Goal: Task Accomplishment & Management: Manage account settings

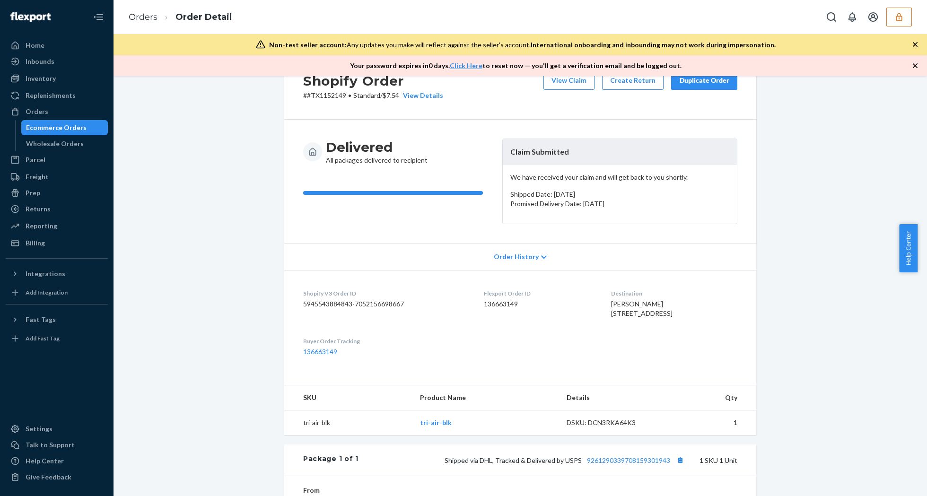
scroll to position [227, 0]
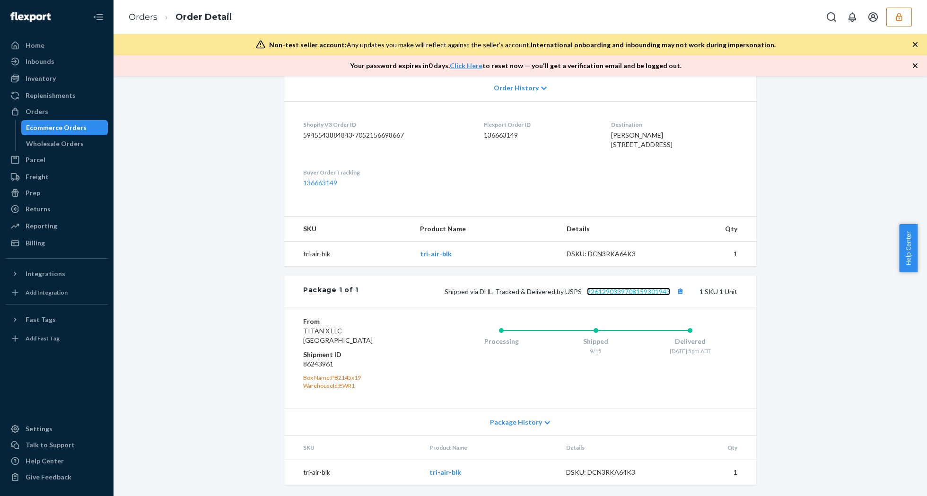
click at [643, 292] on link "9261290339708159301943" at bounding box center [628, 291] width 83 height 8
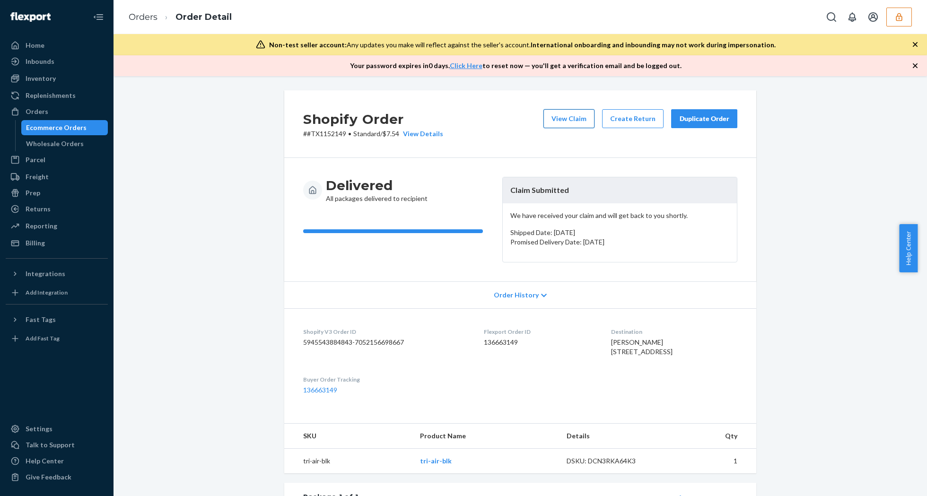
click at [589, 121] on button "View Claim" at bounding box center [568, 118] width 51 height 19
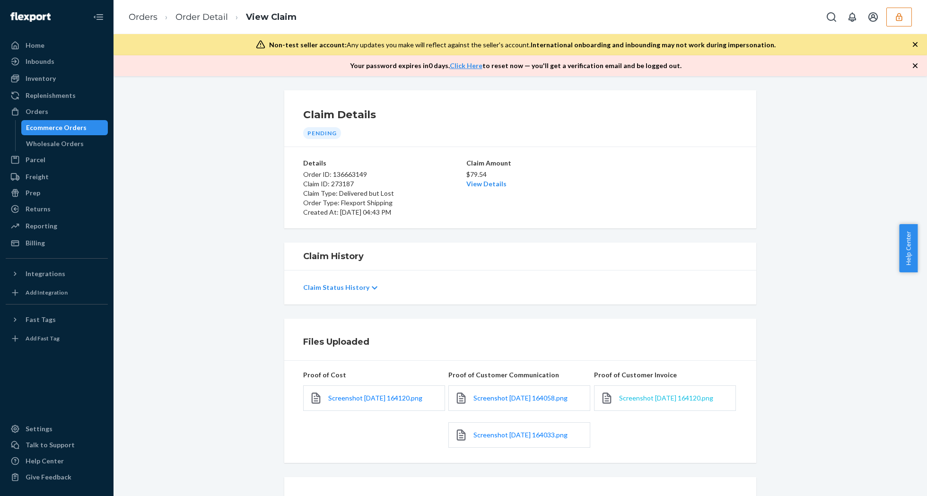
scroll to position [86, 0]
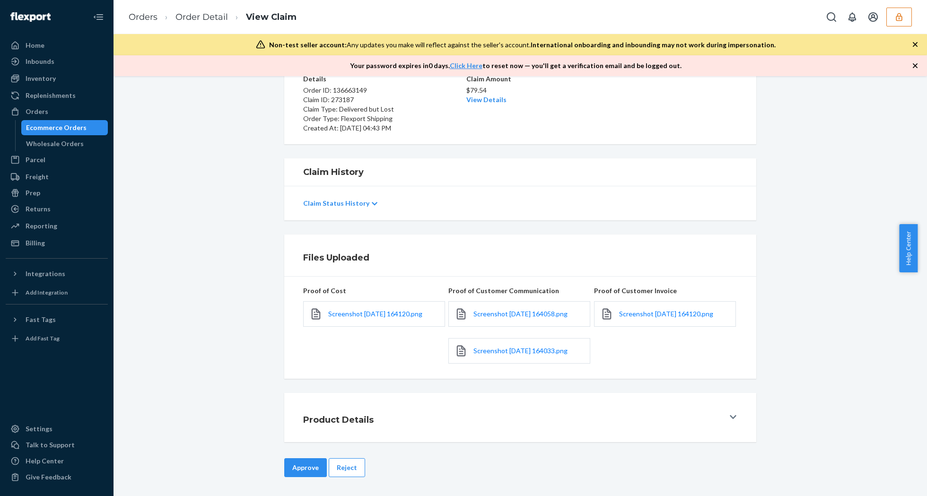
click at [551, 306] on div "Screenshot 2025-09-20 164058.png" at bounding box center [519, 314] width 142 height 26
click at [556, 309] on link "Screenshot 2025-09-20 164058.png" at bounding box center [520, 313] width 94 height 9
click at [525, 345] on div "Screenshot 2025-09-20 164033.png" at bounding box center [519, 351] width 142 height 26
click at [528, 347] on span "Screenshot 2025-09-20 164033.png" at bounding box center [520, 351] width 94 height 8
click at [337, 460] on button "Reject" at bounding box center [347, 467] width 36 height 19
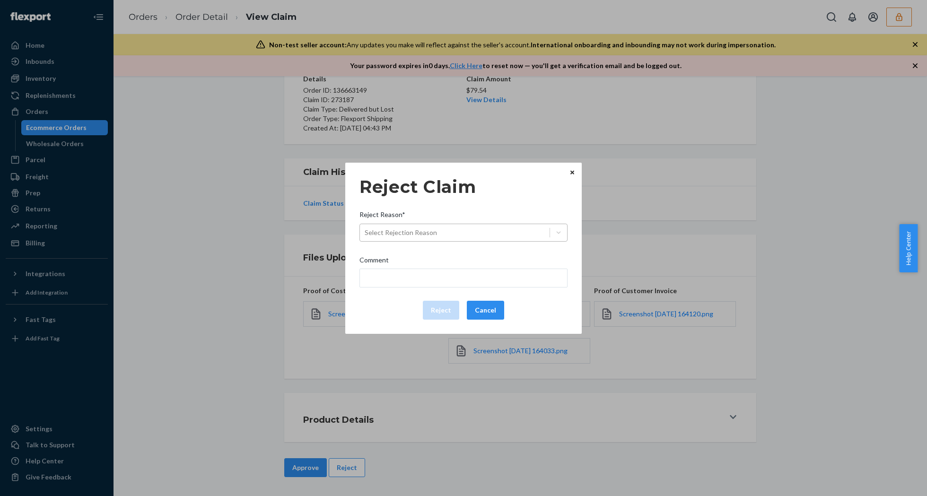
click at [487, 236] on div "Select Rejection Reason" at bounding box center [455, 232] width 190 height 15
click at [365, 236] on input "Reject Reason* Select Rejection Reason" at bounding box center [364, 232] width 1 height 9
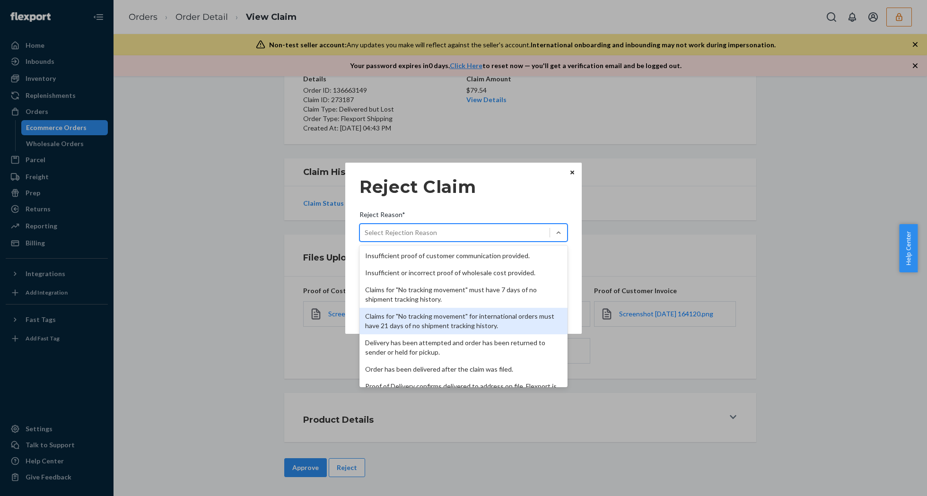
scroll to position [123, 0]
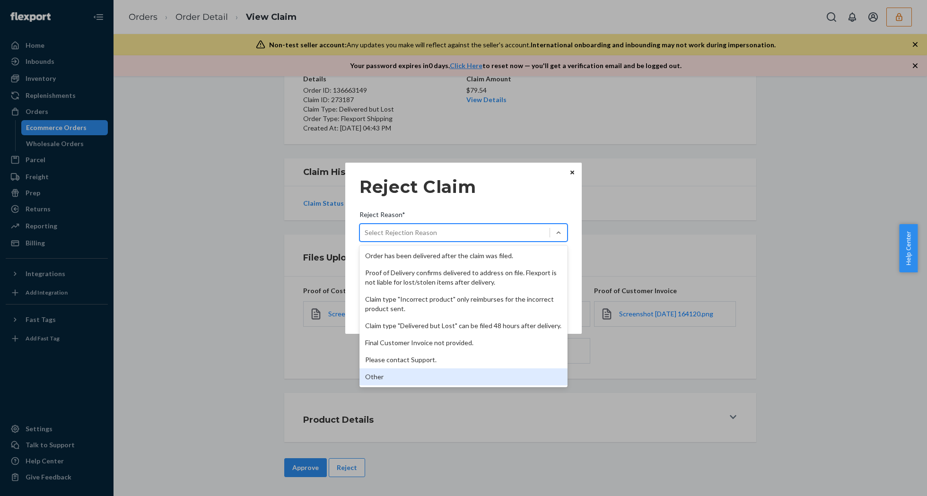
click at [414, 373] on div "Other" at bounding box center [463, 376] width 208 height 17
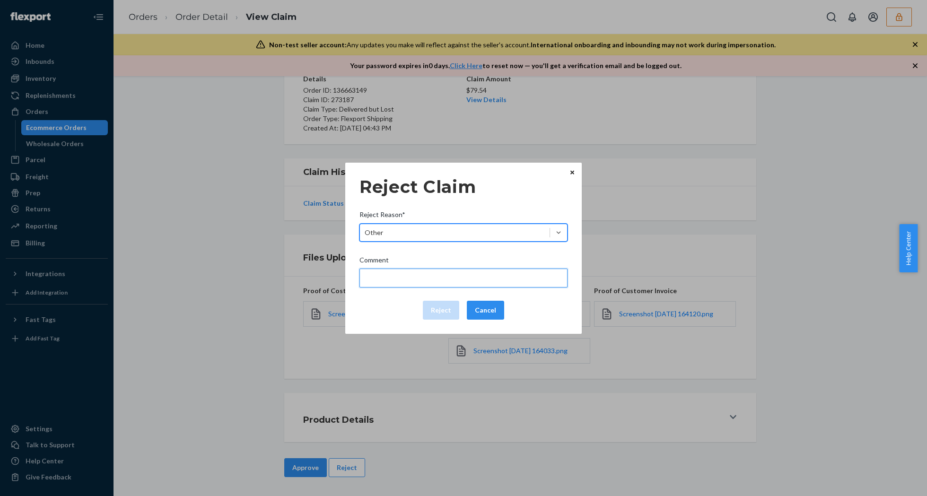
click at [428, 273] on input "Comment" at bounding box center [463, 278] width 208 height 19
type input "The package was confirmed to be delivered at the right location and Flexport is…"
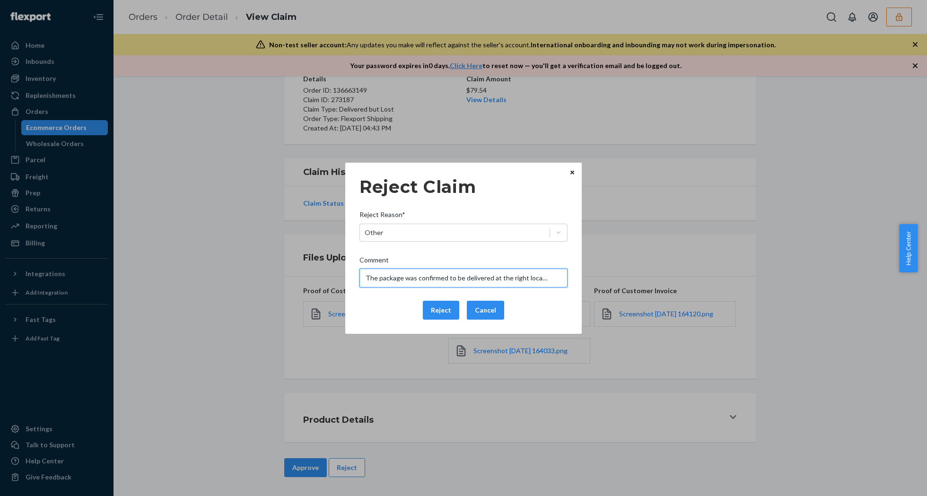
click at [458, 273] on input "The package was confirmed to be delivered at the right location and Flexport is…" at bounding box center [463, 278] width 208 height 19
click at [396, 318] on div "Reject Cancel" at bounding box center [464, 310] width 216 height 19
click at [432, 312] on button "Reject" at bounding box center [441, 310] width 36 height 19
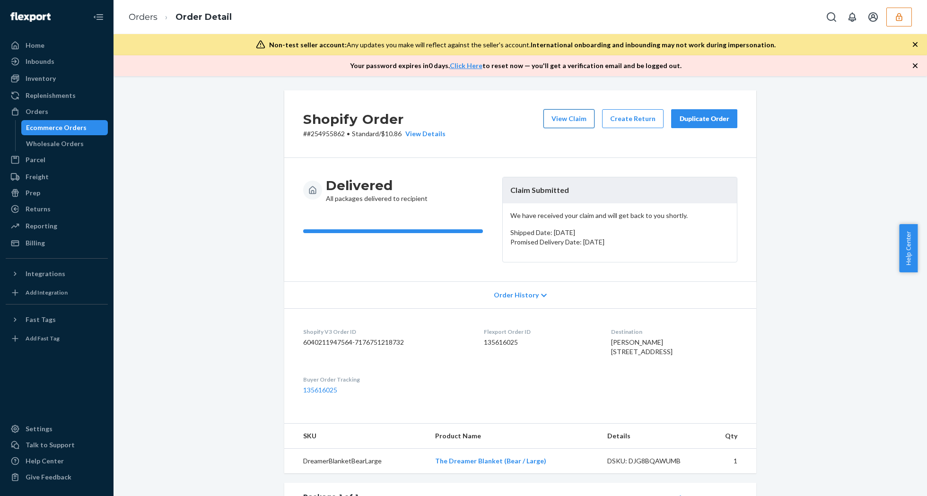
click at [579, 120] on button "View Claim" at bounding box center [568, 118] width 51 height 19
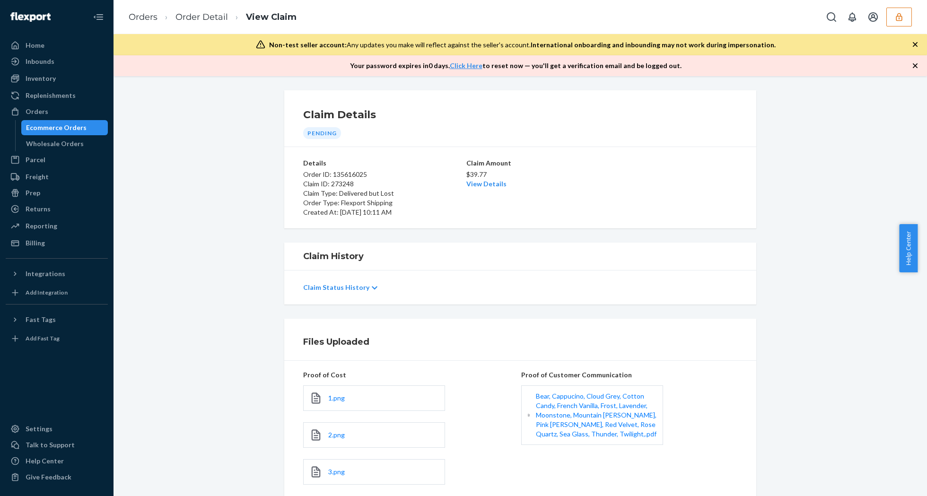
scroll to position [123, 0]
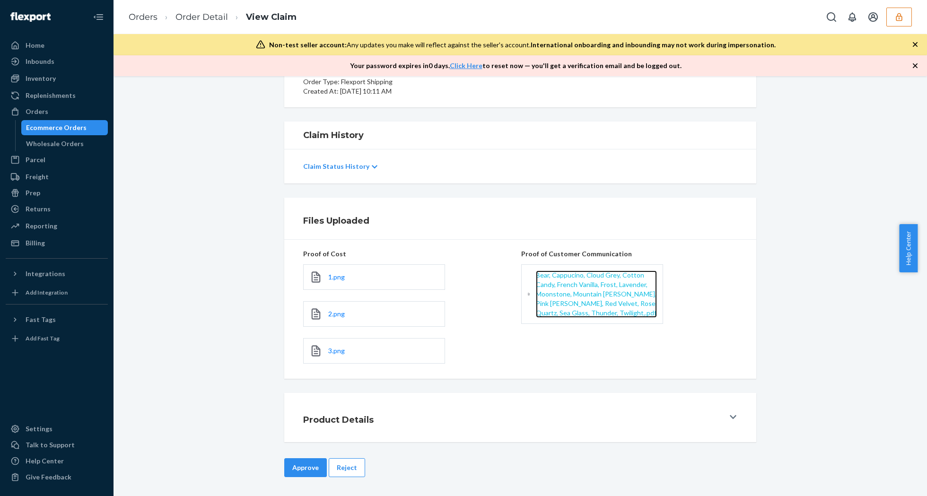
click at [573, 293] on span "Bear, Cappucino, Cloud Grey, Cotton Candy, French Vanilla, Frost, Lavender, Moo…" at bounding box center [596, 294] width 121 height 46
click at [330, 273] on span "1.png" at bounding box center [336, 277] width 17 height 8
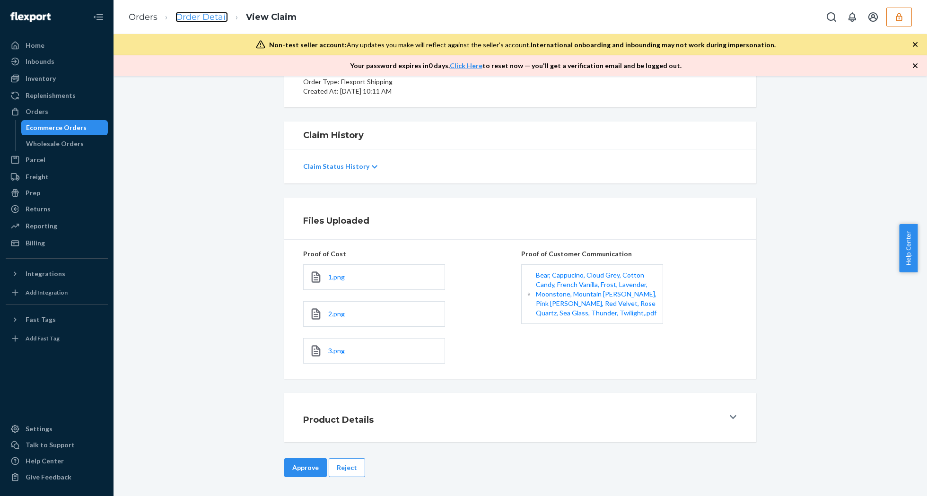
click at [205, 16] on link "Order Detail" at bounding box center [201, 17] width 52 height 10
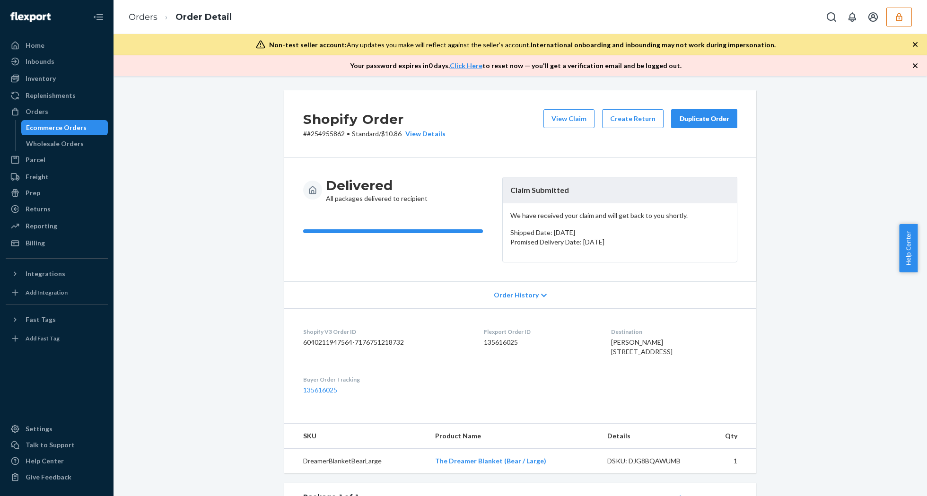
click at [912, 44] on icon "button" at bounding box center [914, 44] width 9 height 9
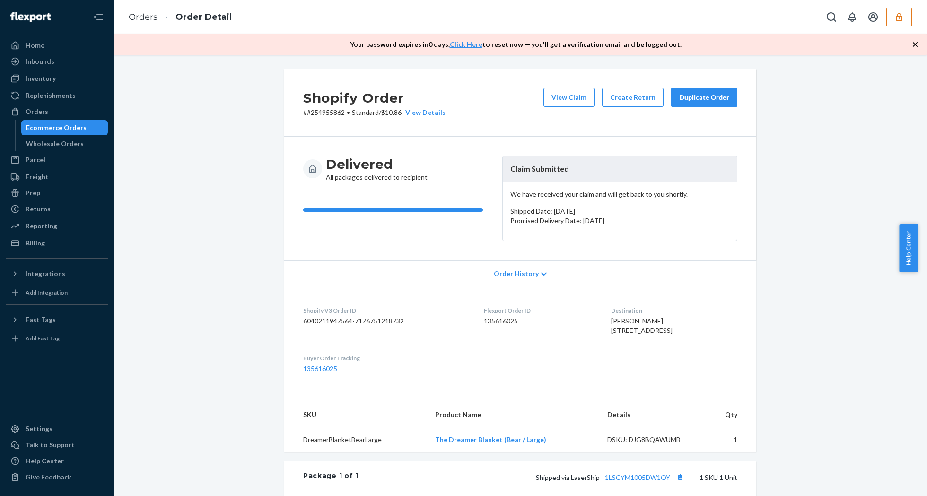
scroll to position [189, 0]
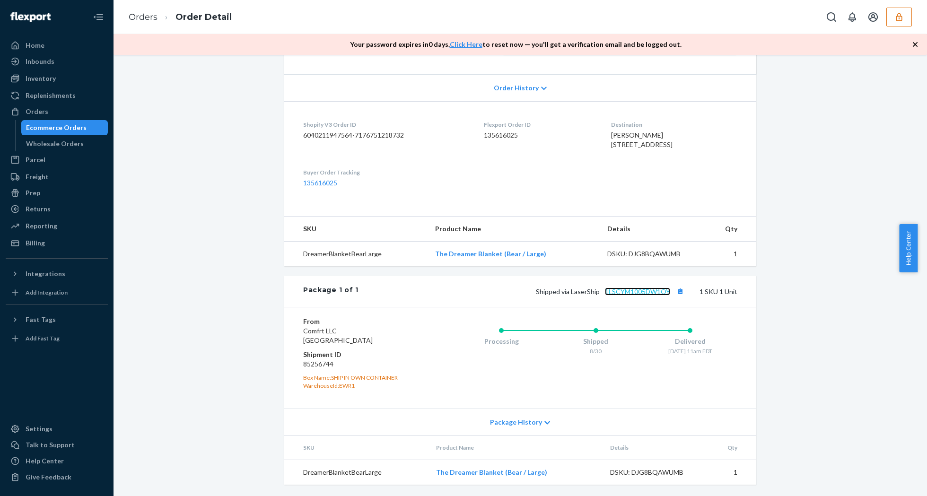
click at [653, 295] on link "1LSCYM1005DW1OY" at bounding box center [637, 291] width 65 height 8
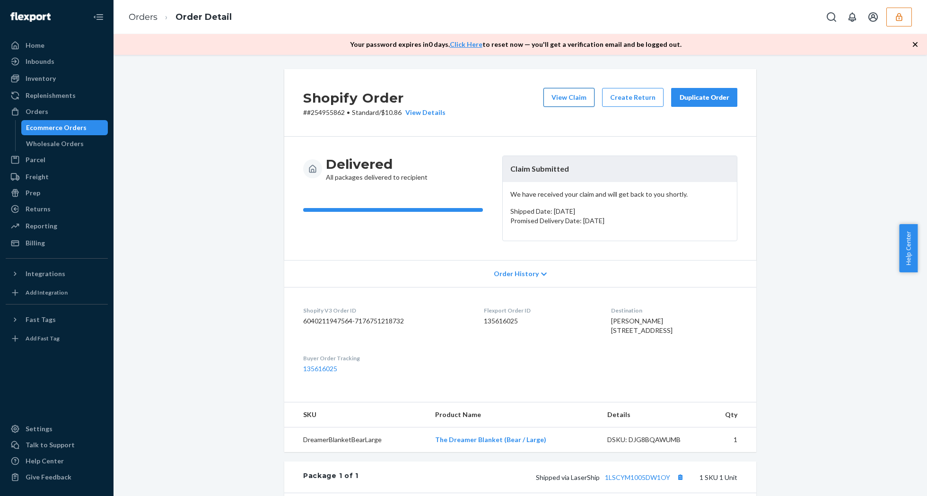
click at [564, 97] on button "View Claim" at bounding box center [568, 97] width 51 height 19
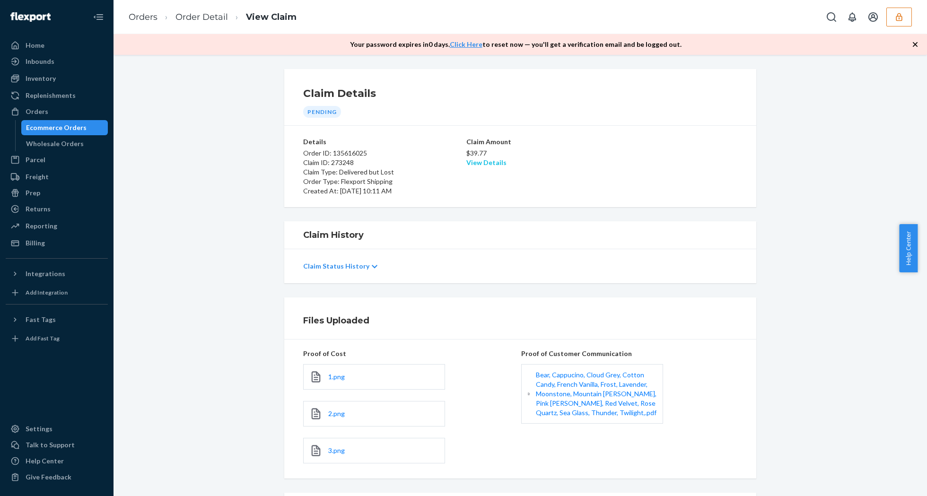
click at [488, 165] on link "View Details" at bounding box center [486, 162] width 40 height 8
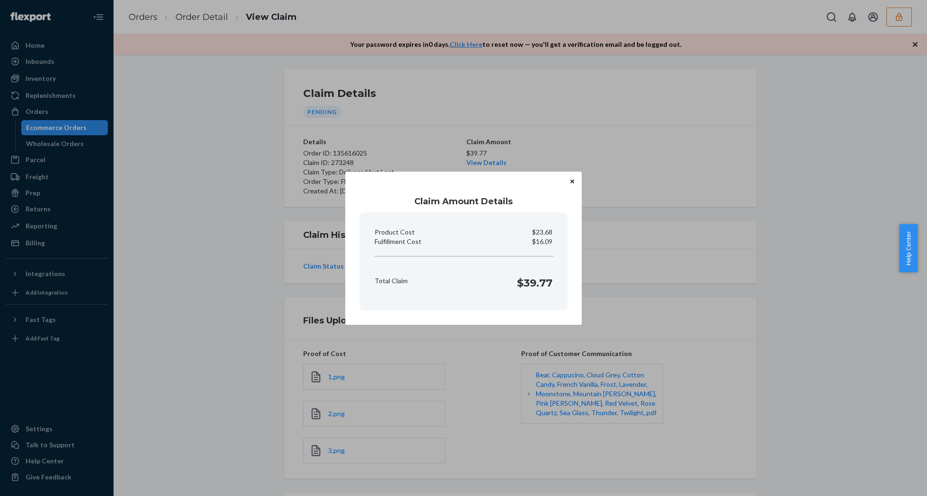
click at [570, 180] on icon "Close" at bounding box center [572, 182] width 4 height 4
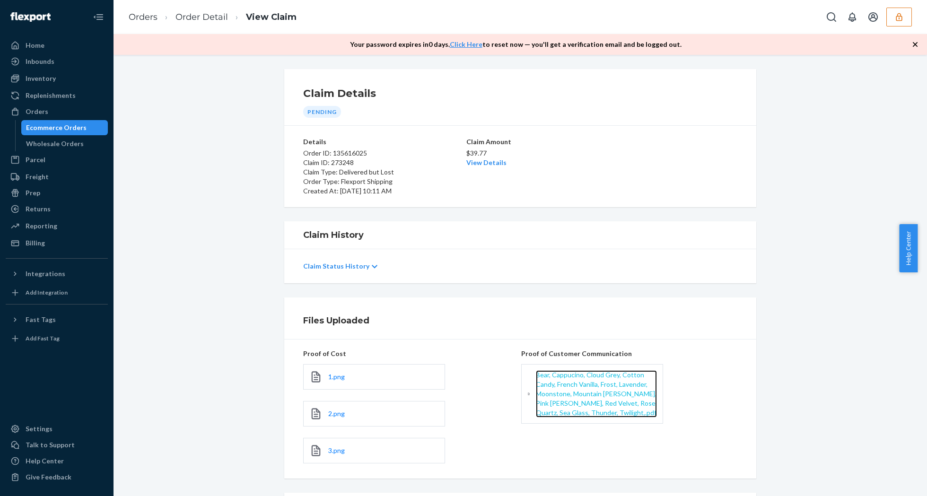
click at [597, 382] on span "Bear, Cappucino, Cloud Grey, Cotton Candy, French Vanilla, Frost, Lavender, Moo…" at bounding box center [596, 394] width 121 height 46
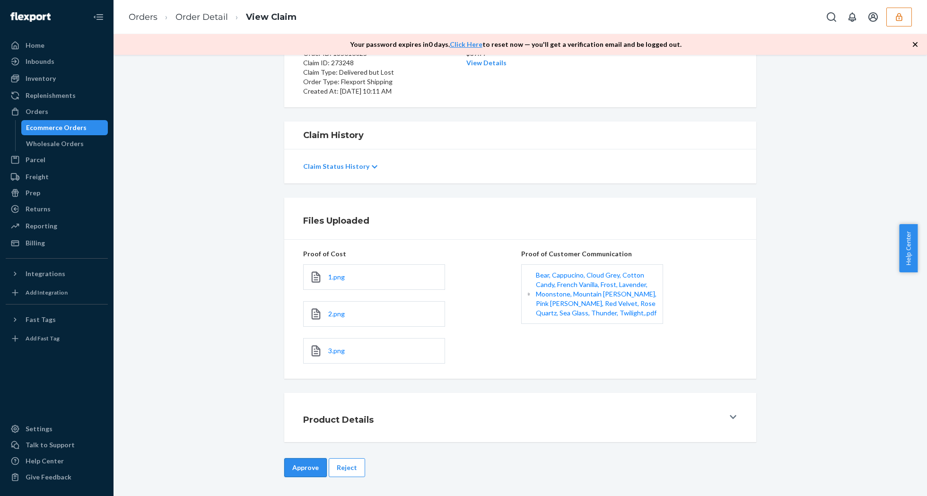
click at [311, 462] on button "Approve" at bounding box center [305, 467] width 43 height 19
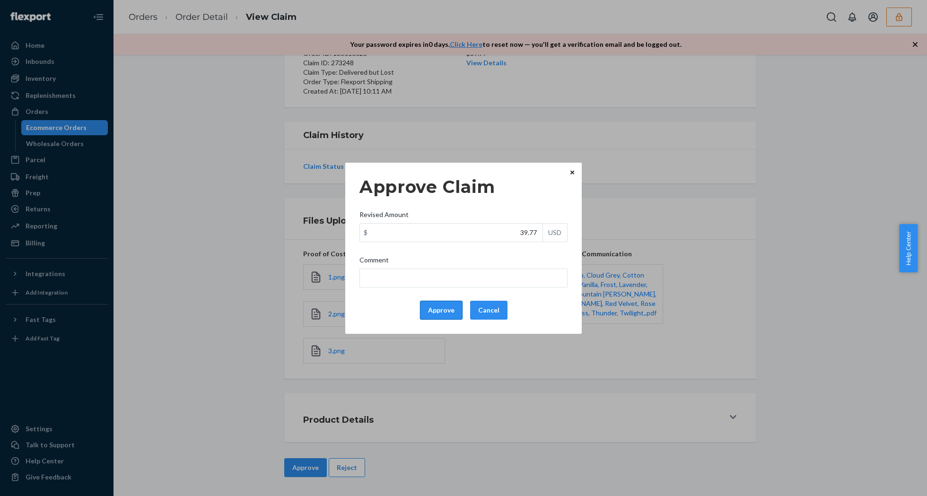
click at [449, 309] on button "Approve" at bounding box center [441, 310] width 43 height 19
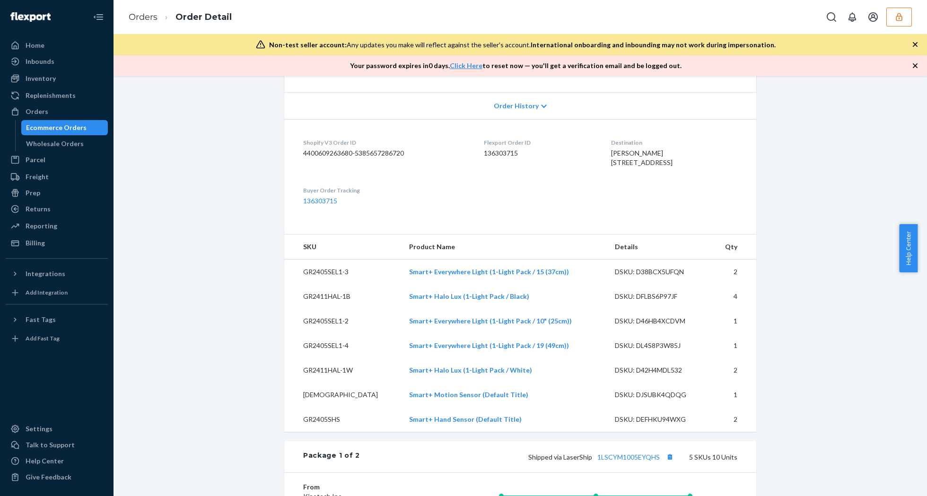
scroll to position [315, 0]
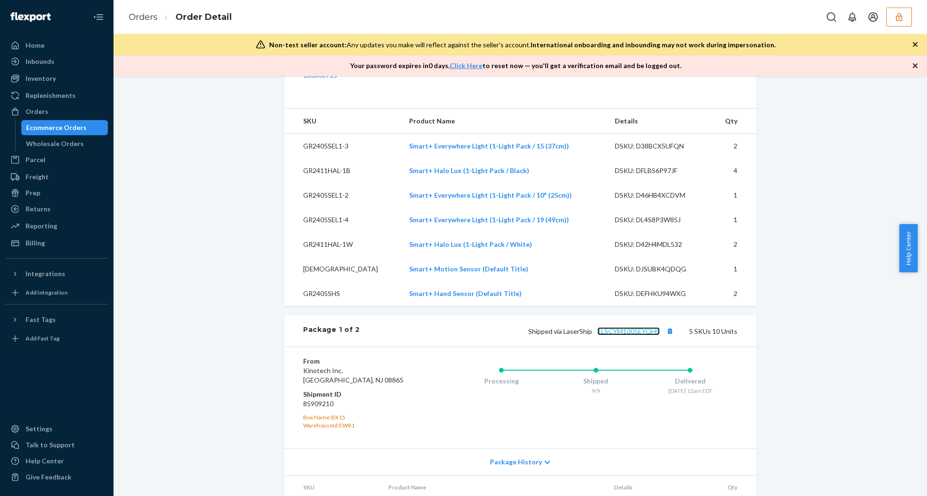
click at [632, 335] on link "1LSCYM1005EYQHS" at bounding box center [628, 331] width 62 height 8
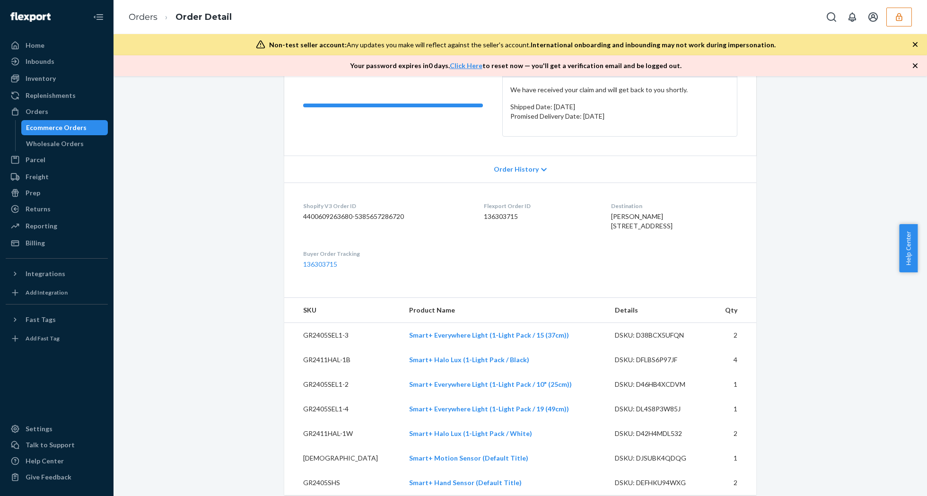
scroll to position [0, 0]
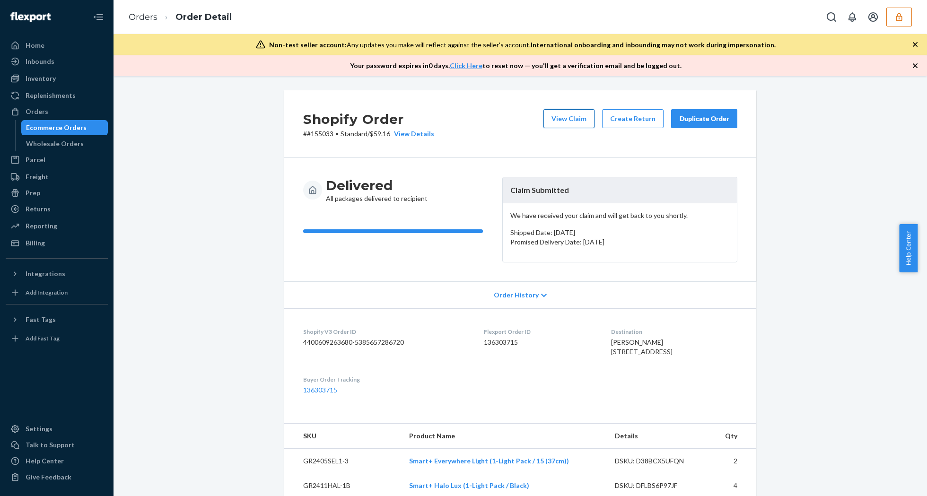
click at [558, 118] on button "View Claim" at bounding box center [568, 118] width 51 height 19
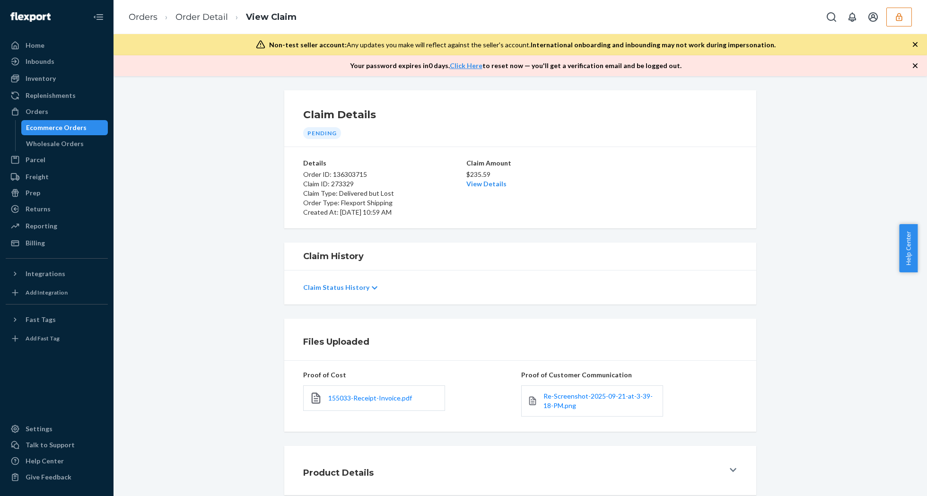
scroll to position [54, 0]
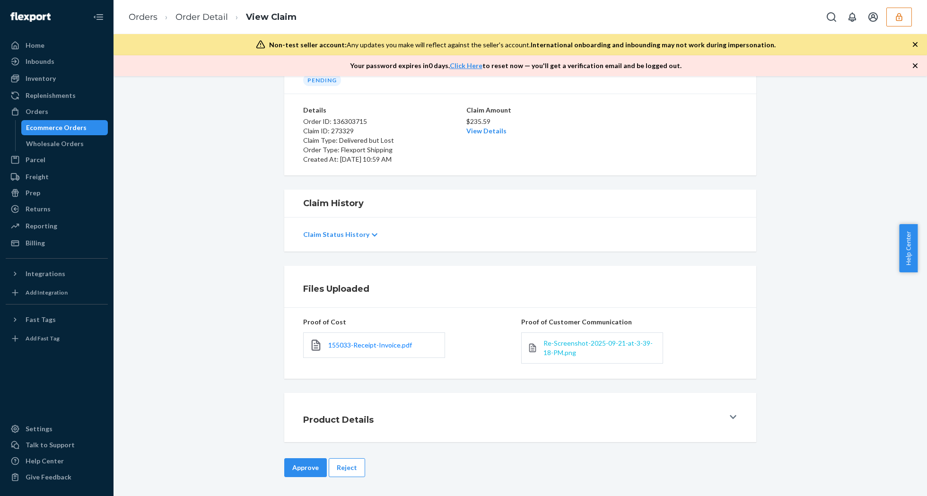
click at [583, 346] on span "Re-Screenshot-2025-09-21-at-3-39-18-PM.png" at bounding box center [597, 347] width 109 height 17
click at [195, 23] on li "Order Detail" at bounding box center [192, 17] width 70 height 13
click at [196, 21] on link "Order Detail" at bounding box center [201, 17] width 52 height 10
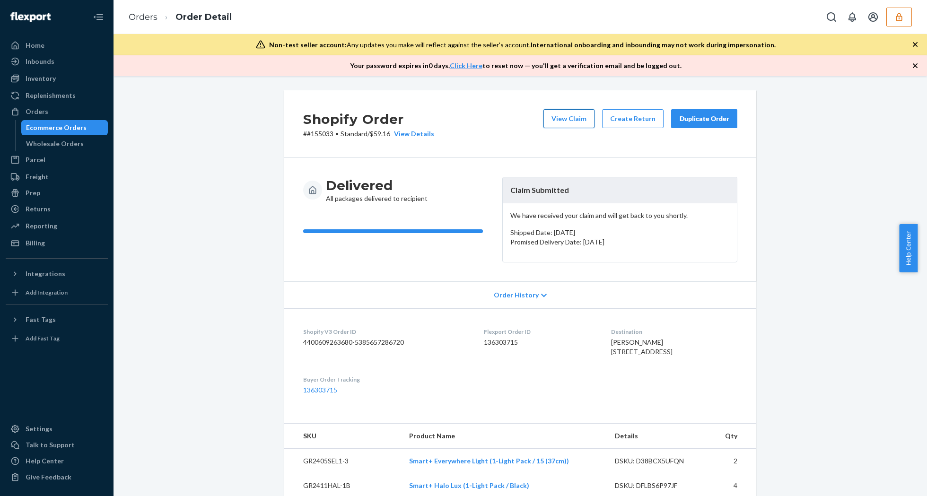
click at [555, 118] on button "View Claim" at bounding box center [568, 118] width 51 height 19
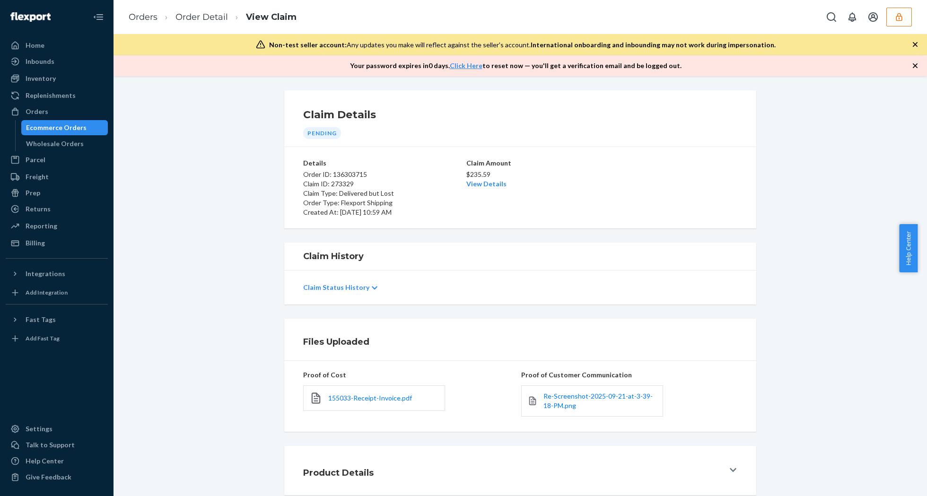
scroll to position [54, 0]
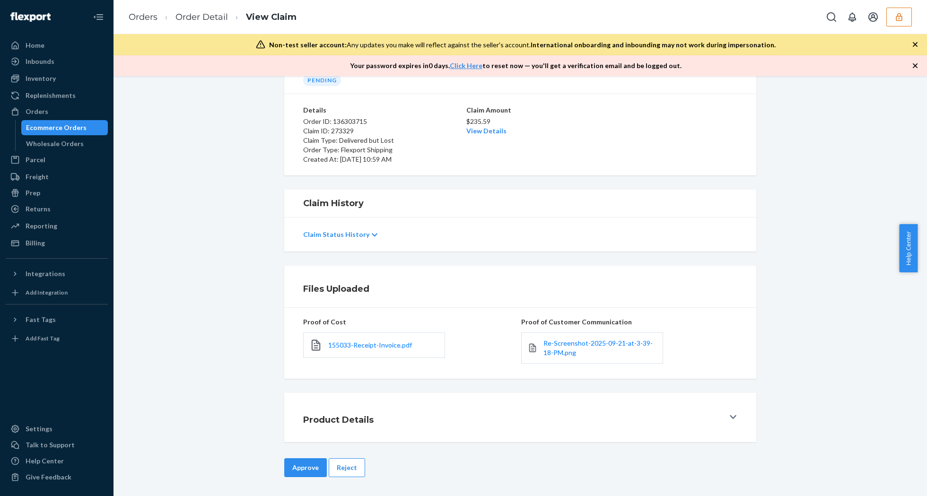
click at [346, 461] on button "Reject" at bounding box center [347, 467] width 36 height 19
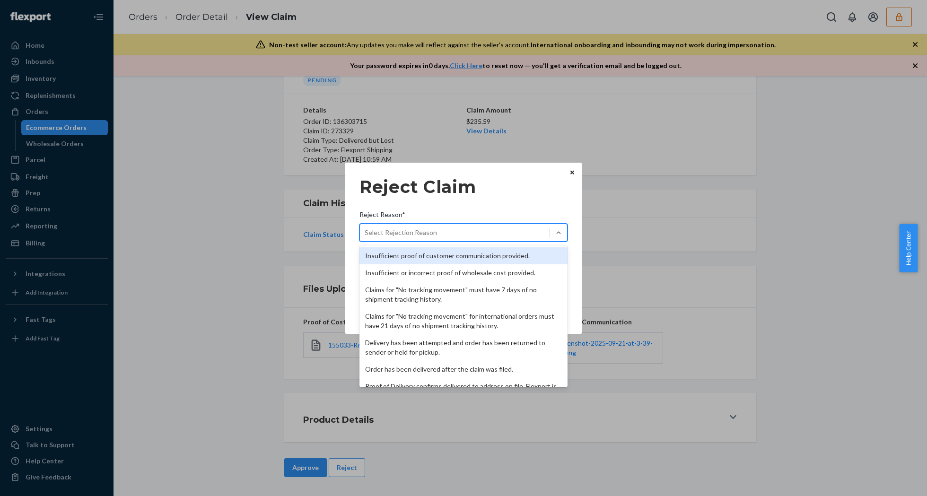
click at [486, 235] on div "Select Rejection Reason" at bounding box center [455, 232] width 190 height 15
click at [365, 235] on input "Reject Reason* option Insufficient proof of customer communication provided. fo…" at bounding box center [364, 232] width 1 height 9
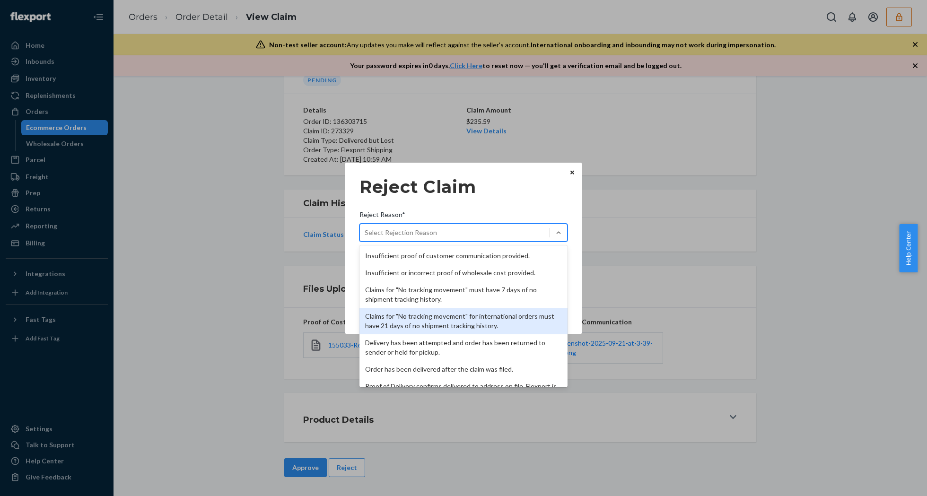
scroll to position [123, 0]
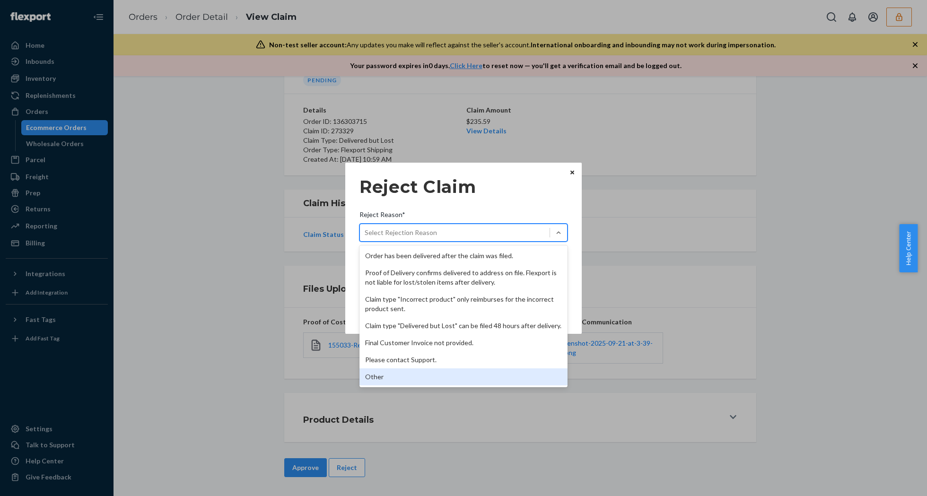
click at [398, 373] on div "Other" at bounding box center [463, 376] width 208 height 17
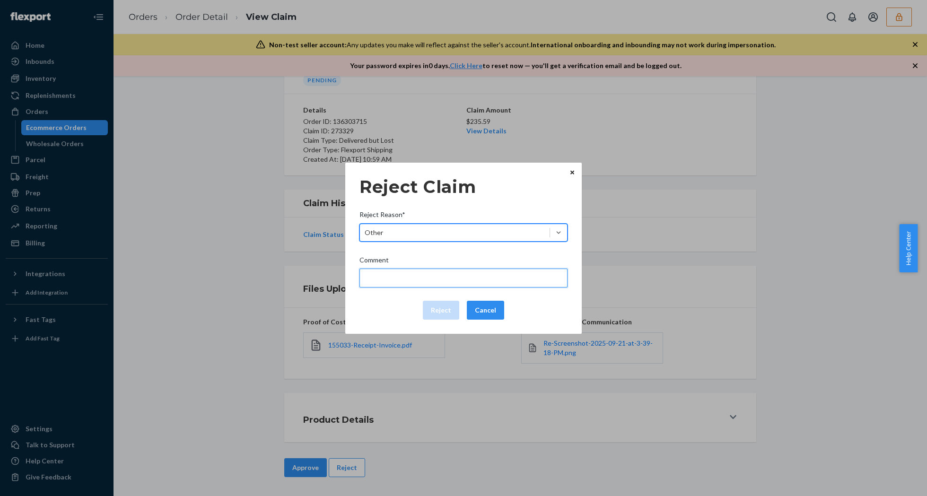
click at [418, 280] on input "Comment" at bounding box center [463, 278] width 208 height 19
type input "The package was confirmed to be delivered at the right location and Flexport is…"
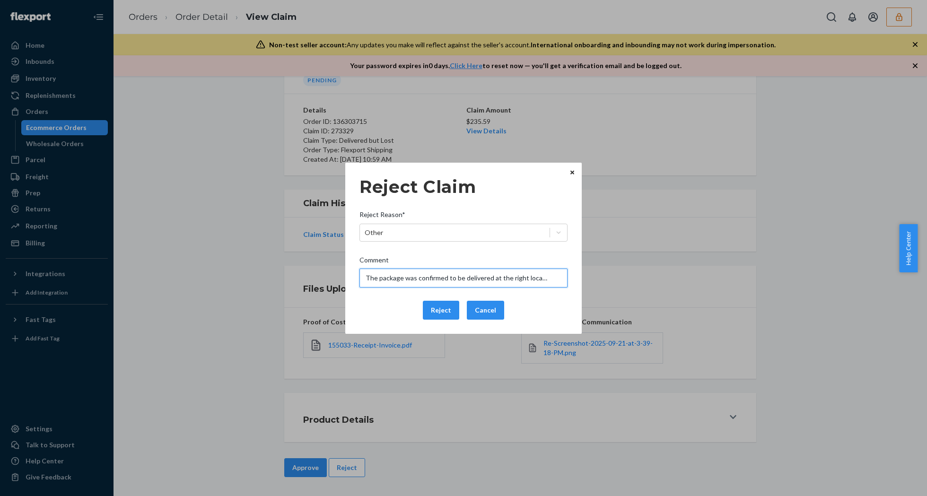
click at [403, 282] on input "The package was confirmed to be delivered at the right location and Flexport is…" at bounding box center [463, 278] width 208 height 19
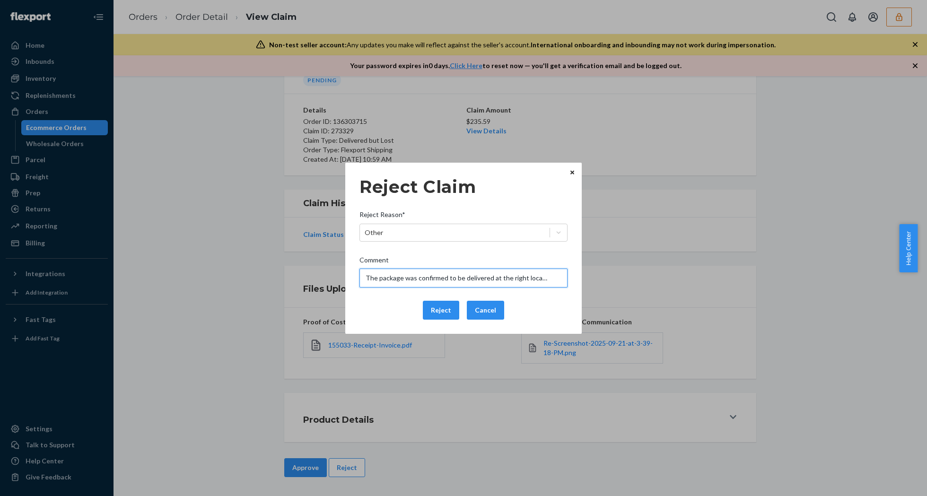
click at [403, 282] on input "The package was confirmed to be delivered at the right location and Flexport is…" at bounding box center [463, 278] width 208 height 19
click at [403, 288] on div "Reject Claim Reject Reason* Other Comment The package was confirmed to be deliv…" at bounding box center [463, 248] width 208 height 150
click at [434, 310] on button "Reject" at bounding box center [441, 310] width 36 height 19
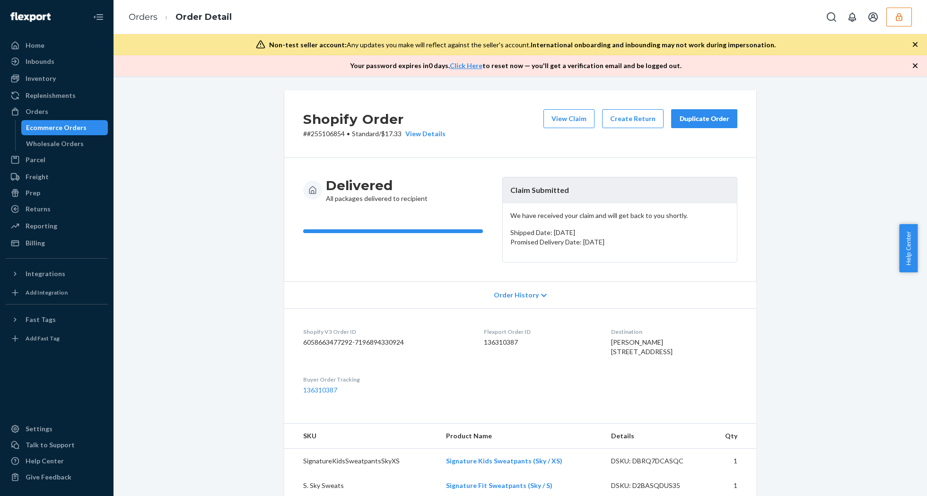
click at [913, 61] on icon "button" at bounding box center [914, 65] width 9 height 9
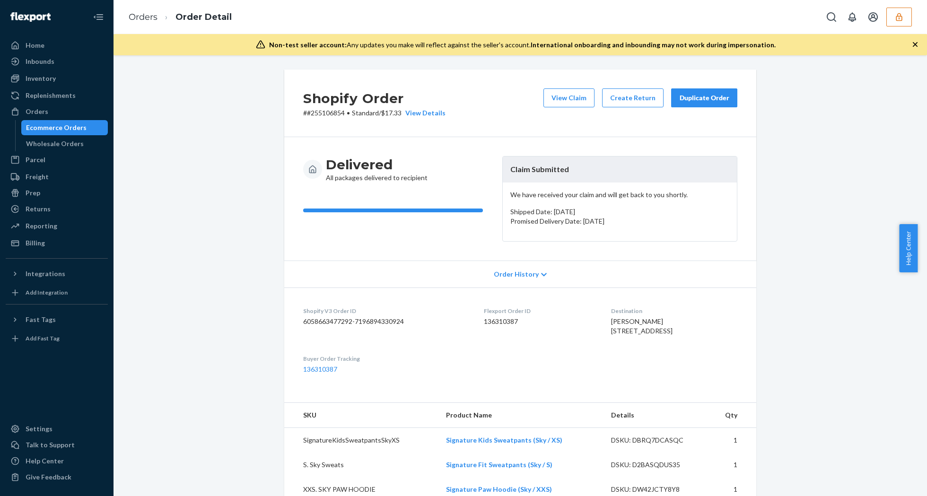
click at [914, 46] on icon "button" at bounding box center [914, 44] width 9 height 9
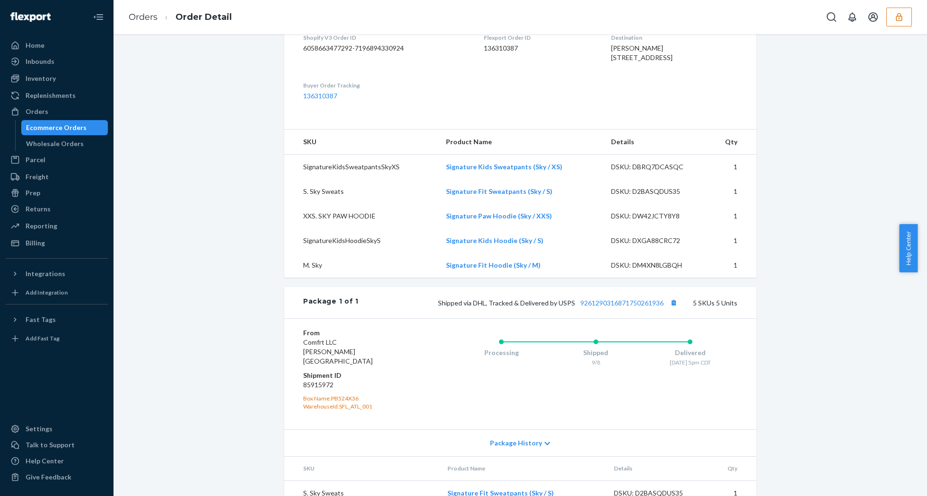
scroll to position [382, 0]
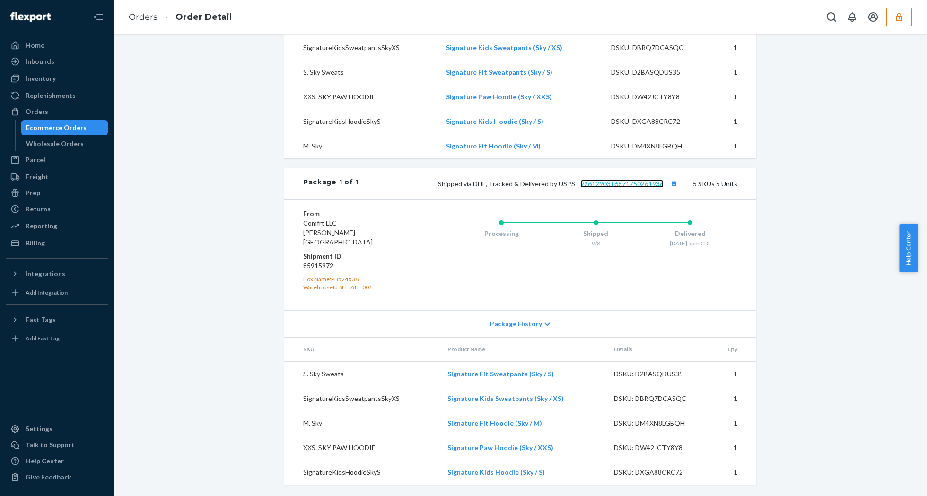
click at [634, 188] on link "9261290316871750261936" at bounding box center [621, 184] width 83 height 8
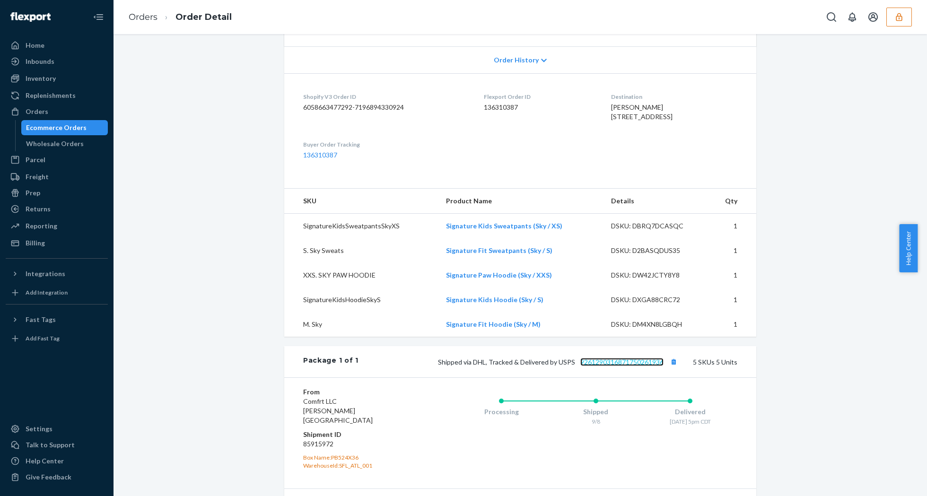
scroll to position [0, 0]
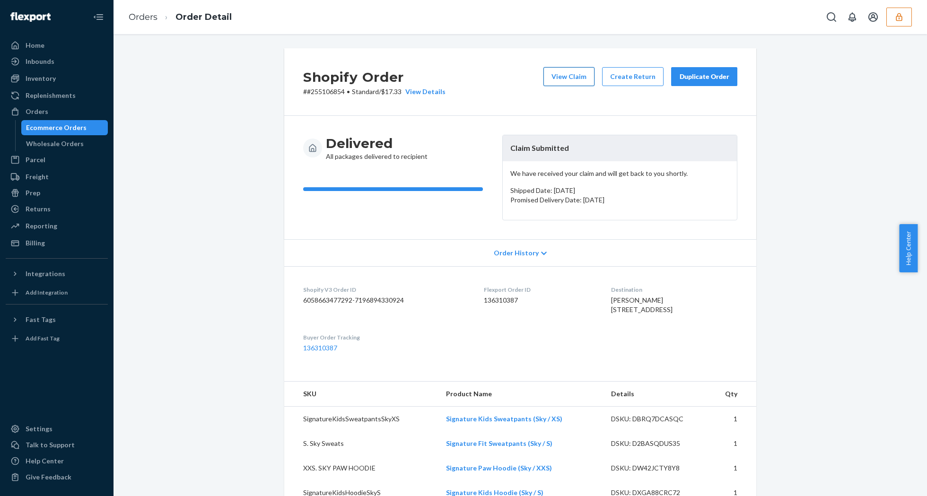
click at [563, 77] on button "View Claim" at bounding box center [568, 76] width 51 height 19
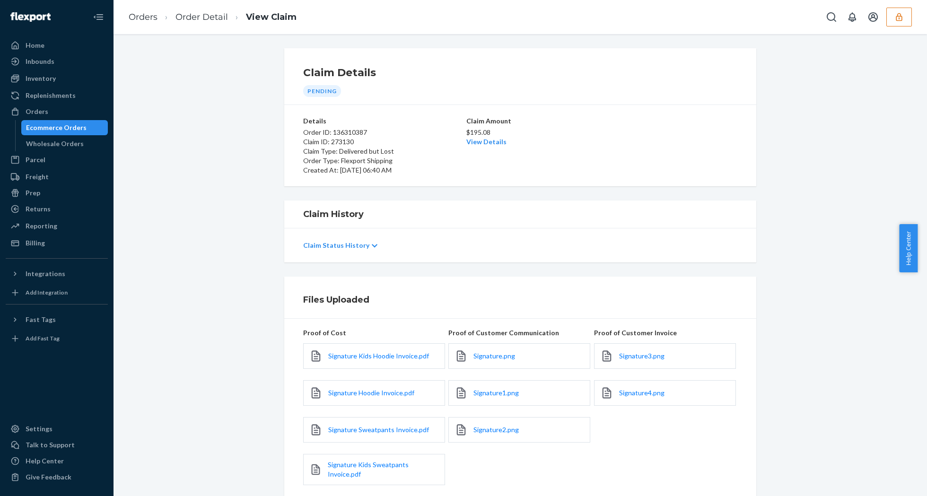
scroll to position [155, 0]
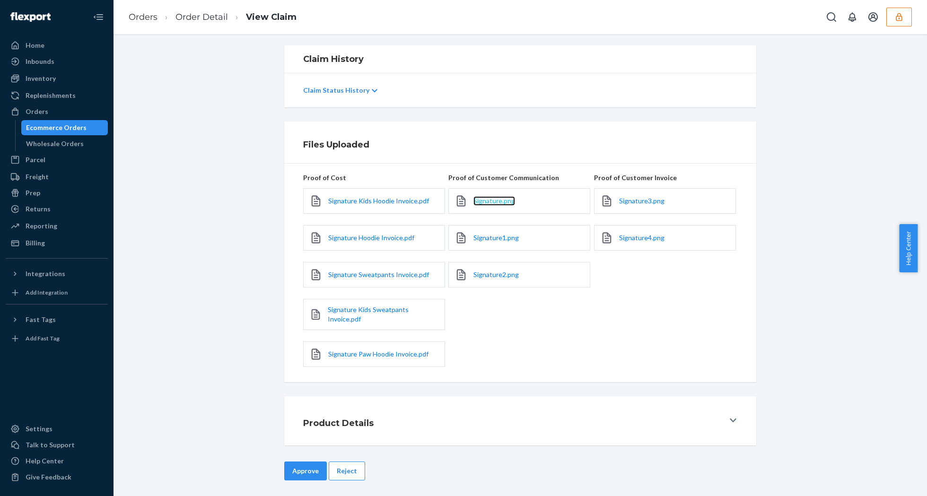
click at [491, 198] on span "Signature.png" at bounding box center [494, 201] width 42 height 8
click at [483, 237] on span "Signature1.png" at bounding box center [495, 238] width 45 height 8
click at [483, 275] on span "Signature2.png" at bounding box center [495, 274] width 45 height 8
click at [345, 464] on button "Reject" at bounding box center [347, 470] width 36 height 19
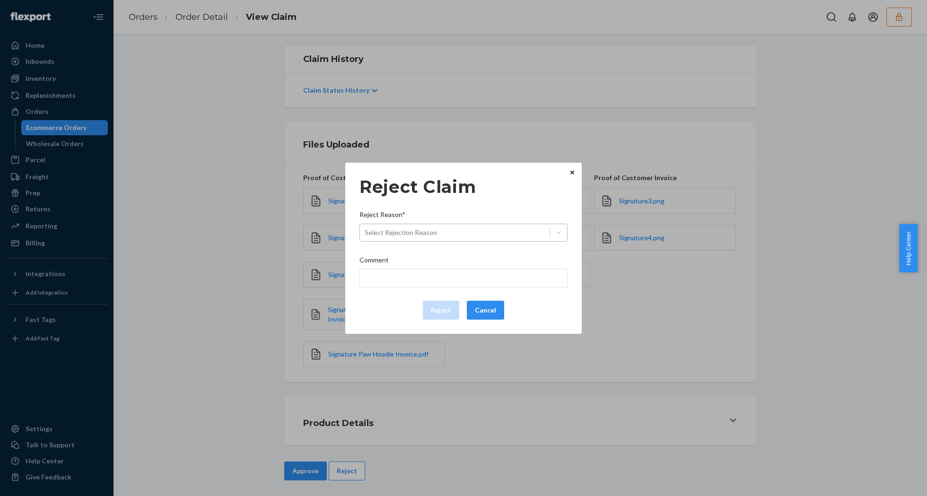
click at [495, 230] on div "Select Rejection Reason" at bounding box center [455, 232] width 190 height 15
click at [365, 230] on input "Reject Reason* Select Rejection Reason" at bounding box center [364, 232] width 1 height 9
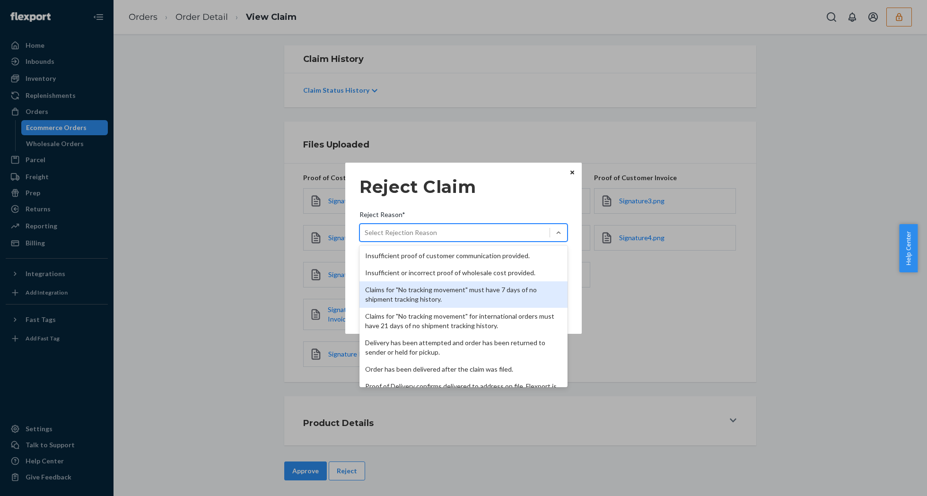
scroll to position [123, 0]
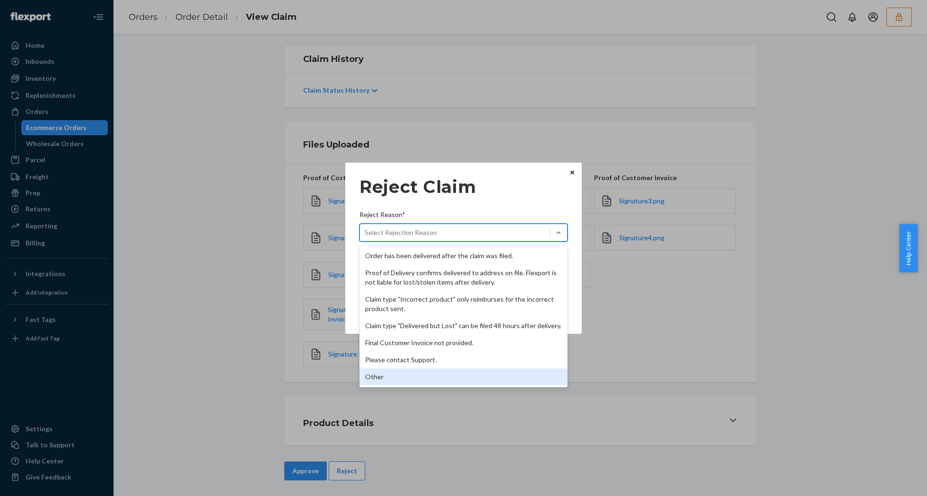
click at [403, 382] on div "Other" at bounding box center [463, 376] width 208 height 17
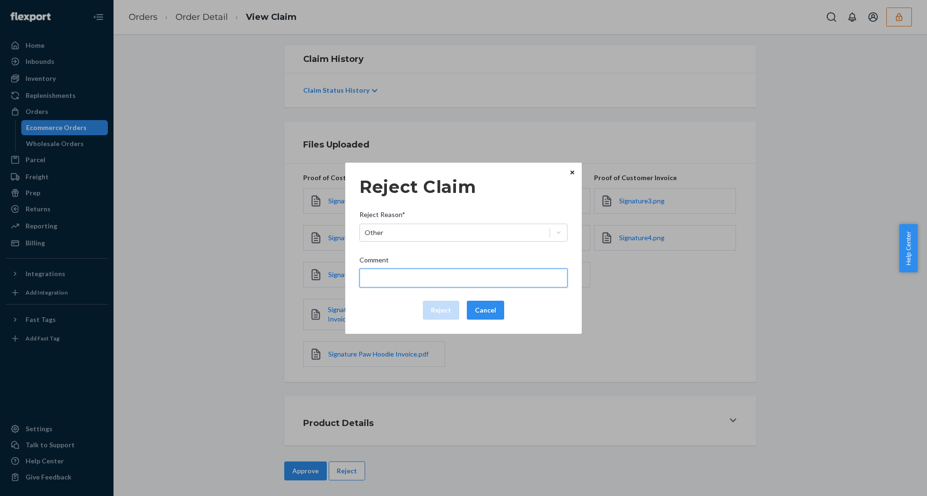
click at [417, 276] on input "Comment" at bounding box center [463, 278] width 208 height 19
type input "The package was confirmed to be delivered at the right location and Flexport is…"
click at [432, 275] on input "The package was confirmed to be delivered at the right location and Flexport is…" at bounding box center [463, 278] width 208 height 19
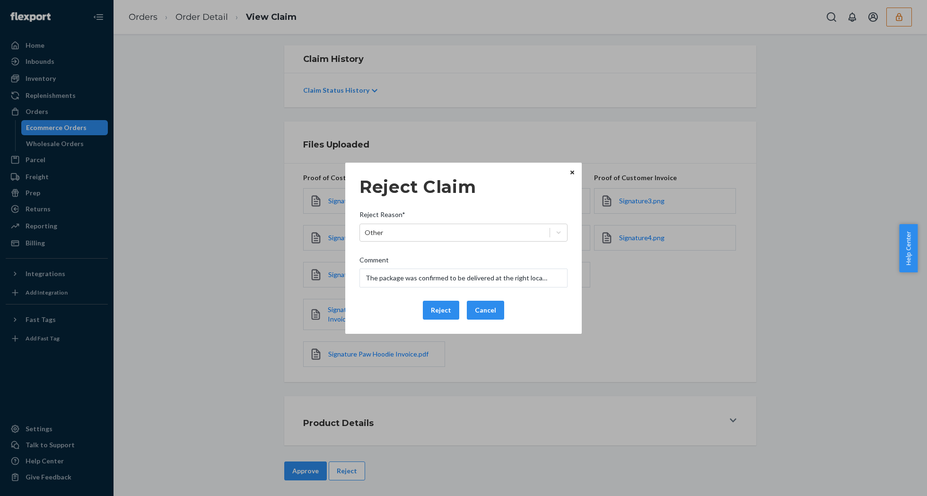
click at [373, 321] on div "Reject Claim Reject Reason* Other Comment The package was confirmed to be deliv…" at bounding box center [463, 248] width 208 height 150
click at [437, 312] on button "Reject" at bounding box center [441, 310] width 36 height 19
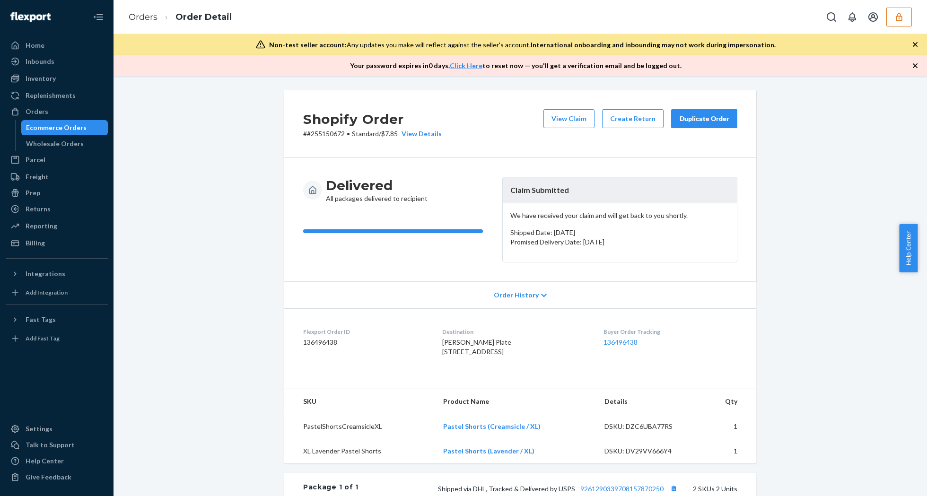
scroll to position [242, 0]
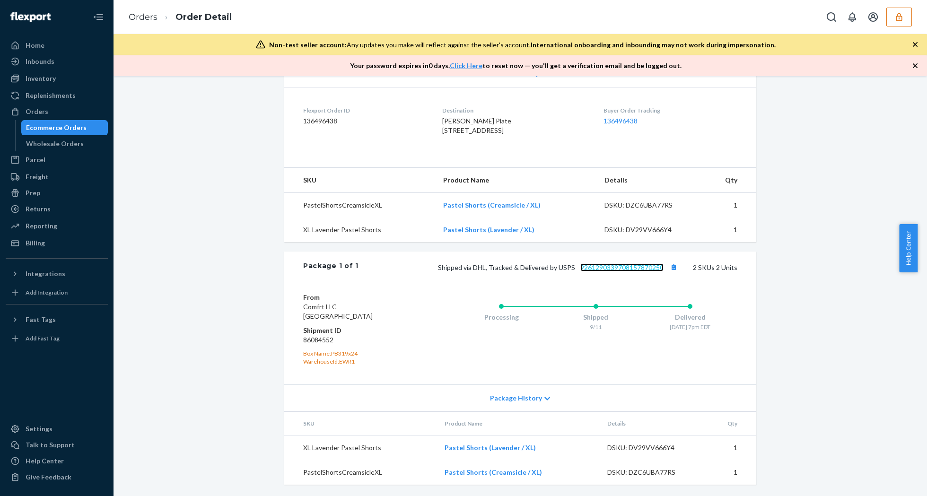
click at [632, 268] on link "9261290339708157870250" at bounding box center [621, 267] width 83 height 8
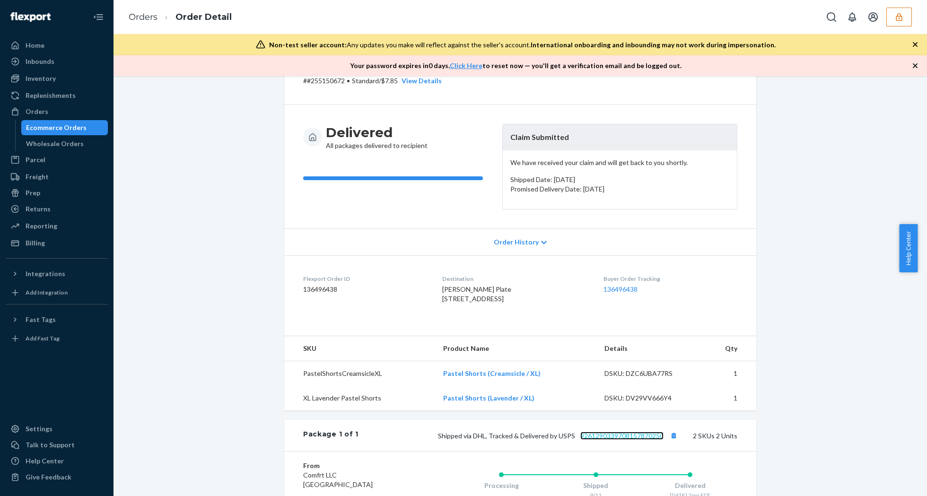
scroll to position [0, 0]
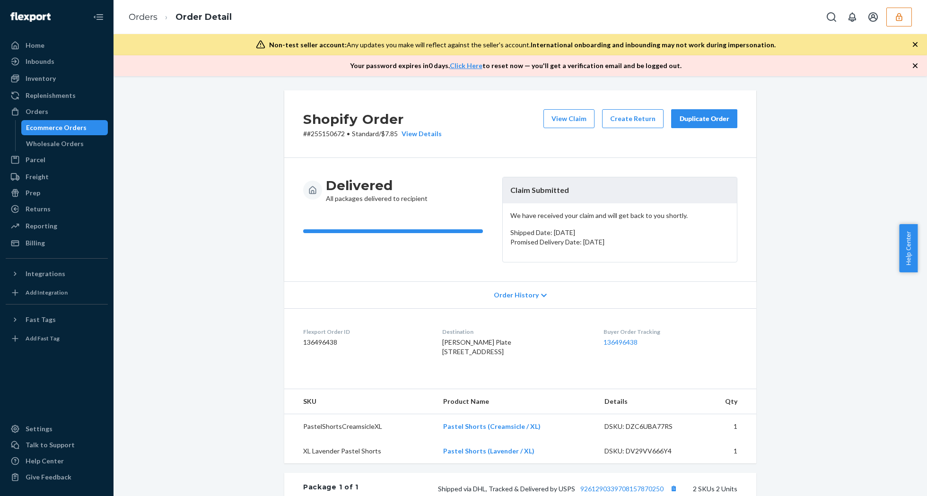
click at [568, 105] on div "Shopify Order # #255150672 • Standard / $7.85 View Details View Claim Create Re…" at bounding box center [520, 124] width 472 height 68
click at [570, 113] on button "View Claim" at bounding box center [568, 118] width 51 height 19
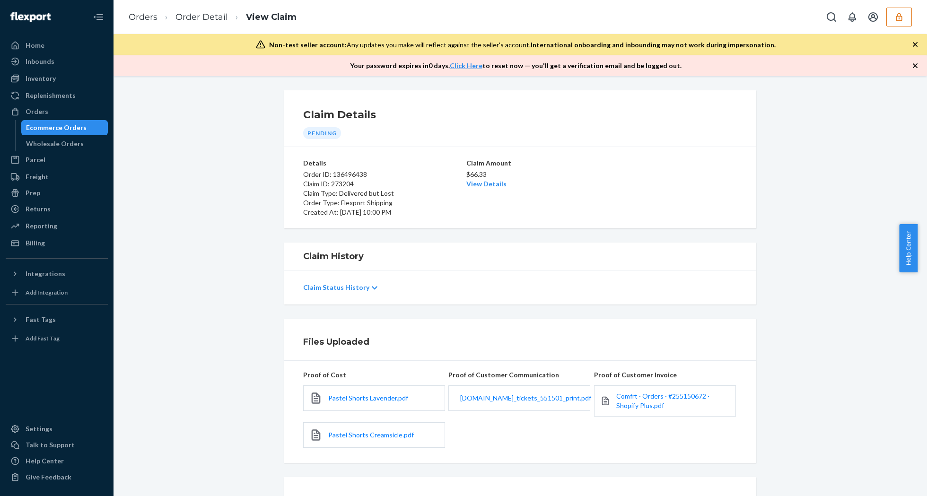
scroll to position [86, 0]
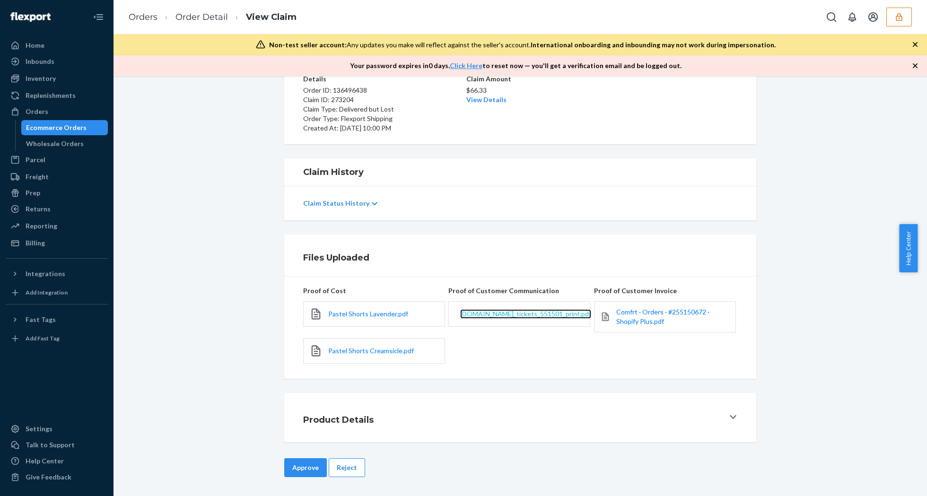
click at [527, 313] on span "comfrt.zendesk.com_tickets_551501_print.pdf" at bounding box center [525, 314] width 131 height 8
drag, startPoint x: 337, startPoint y: 466, endPoint x: 348, endPoint y: 452, distance: 17.8
click at [337, 466] on button "Reject" at bounding box center [347, 467] width 36 height 19
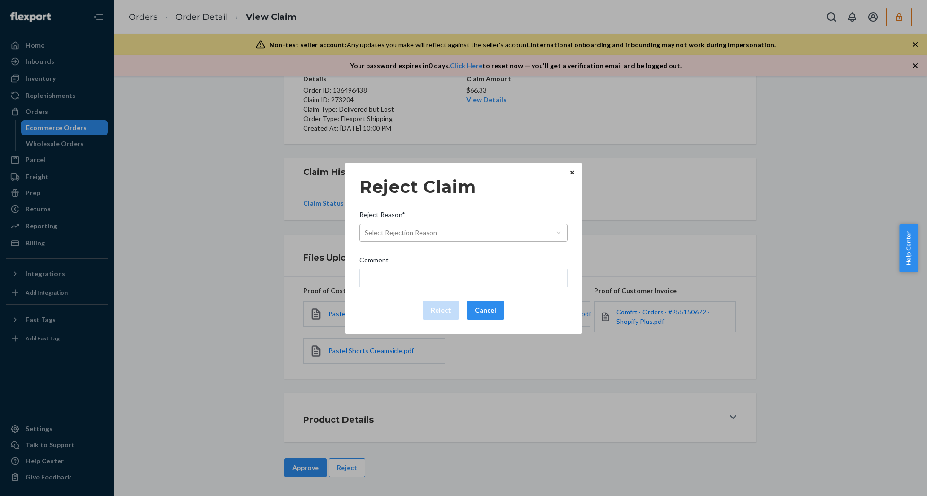
click at [523, 229] on div "Select Rejection Reason" at bounding box center [455, 232] width 190 height 15
click at [365, 229] on input "Reject Reason* Select Rejection Reason" at bounding box center [364, 232] width 1 height 9
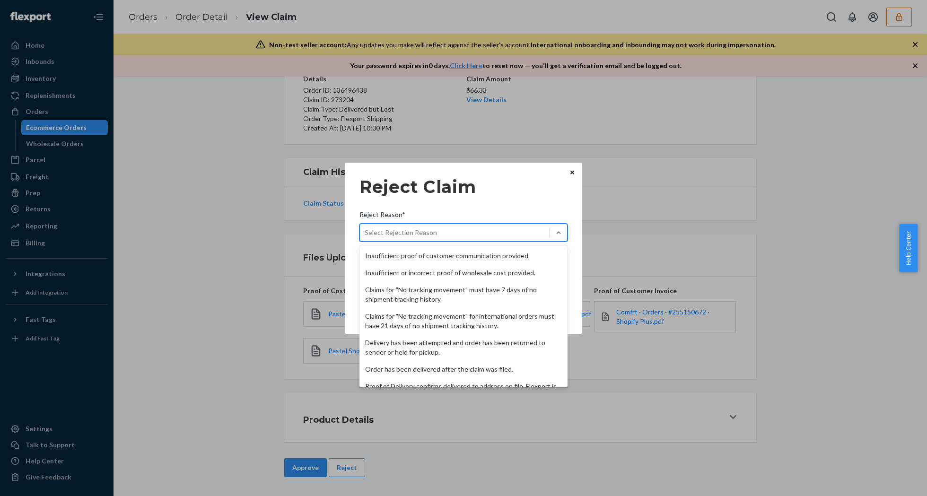
scroll to position [123, 0]
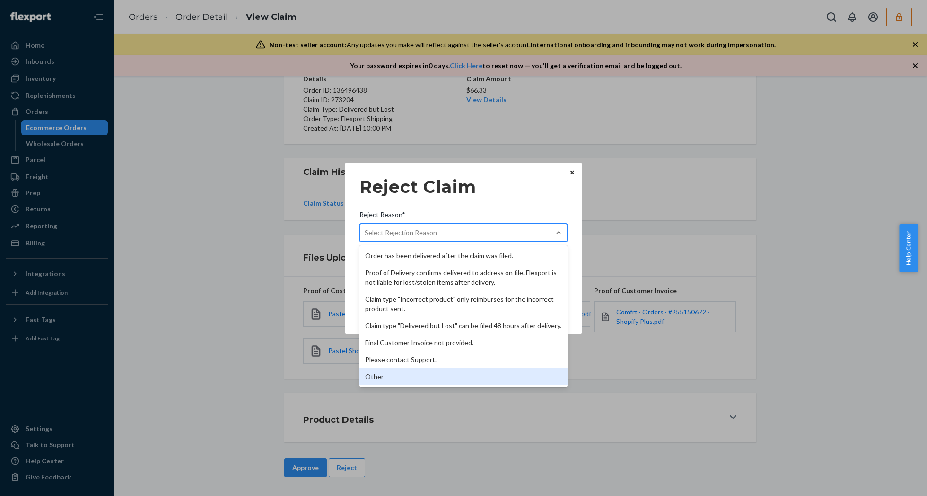
click at [406, 371] on div "Other" at bounding box center [463, 376] width 208 height 17
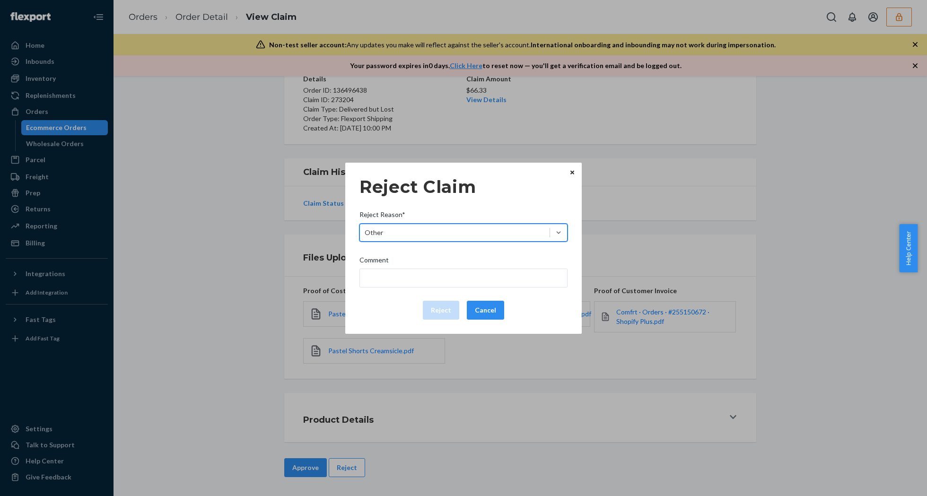
click at [418, 288] on div "Reject Claim Reject Reason* option Other, selected. 0 results available. Select…" at bounding box center [463, 248] width 208 height 150
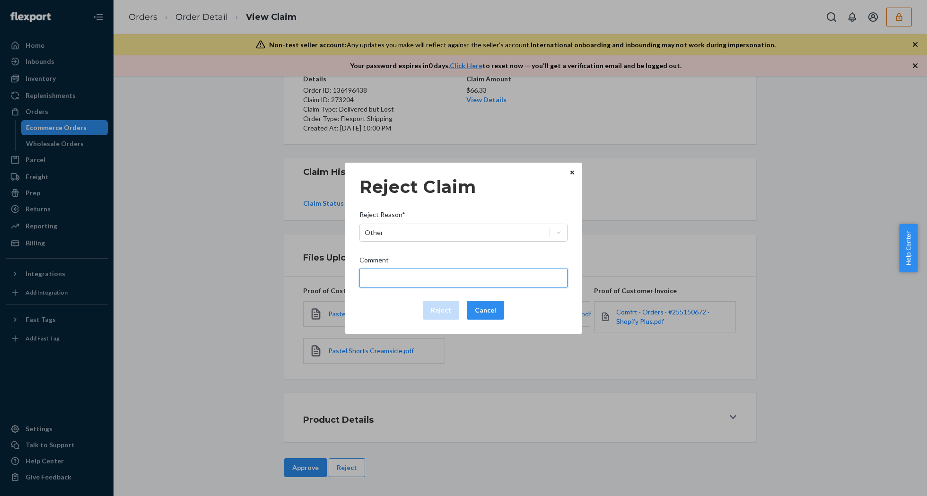
click at [419, 284] on input "Comment" at bounding box center [463, 278] width 208 height 19
type input "The package was confirmed to be delivered at the right location and Flexport is…"
click at [398, 277] on input "The package was confirmed to be delivered at the right location and Flexport is…" at bounding box center [463, 278] width 208 height 19
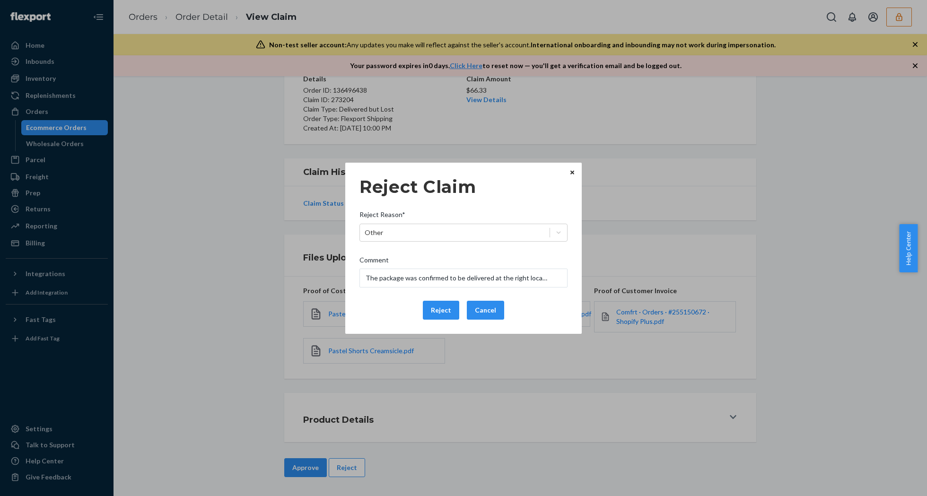
click at [394, 304] on div "Reject Cancel" at bounding box center [464, 310] width 216 height 19
click at [433, 306] on button "Reject" at bounding box center [441, 310] width 36 height 19
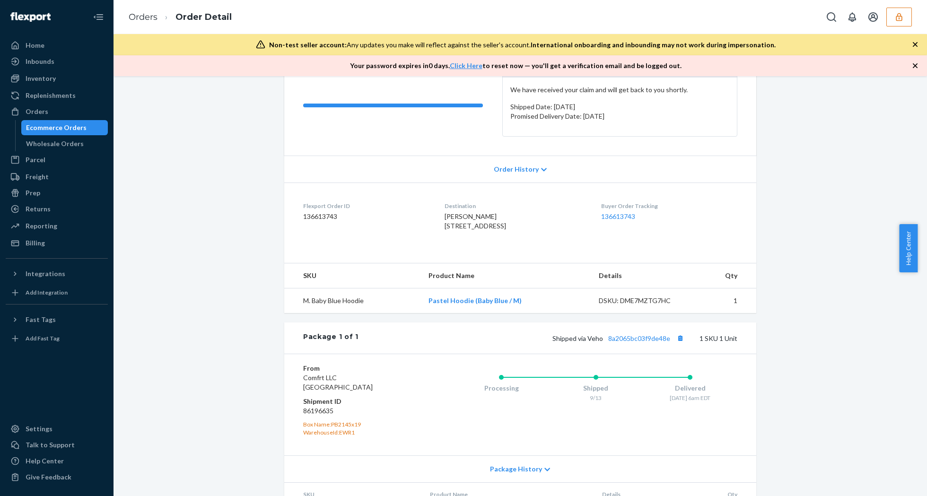
scroll to position [189, 0]
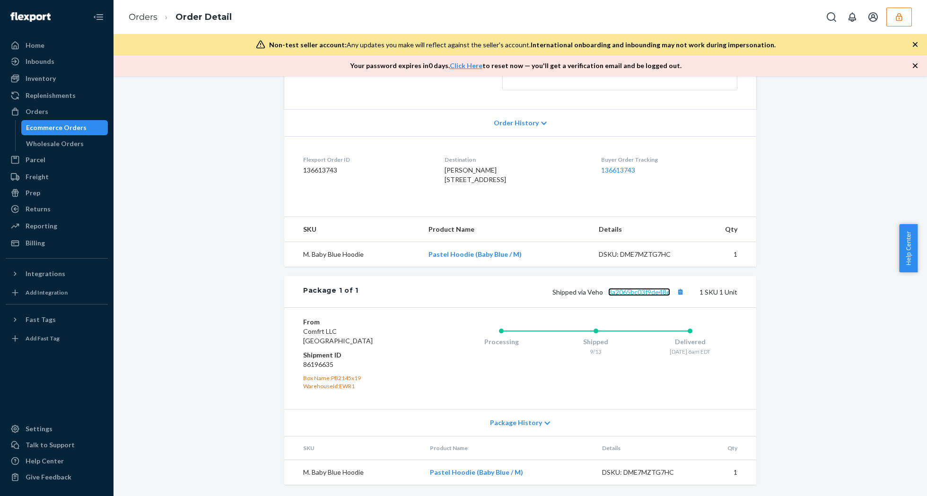
click at [643, 295] on link "8a2065bc03f9de48e" at bounding box center [639, 292] width 62 height 8
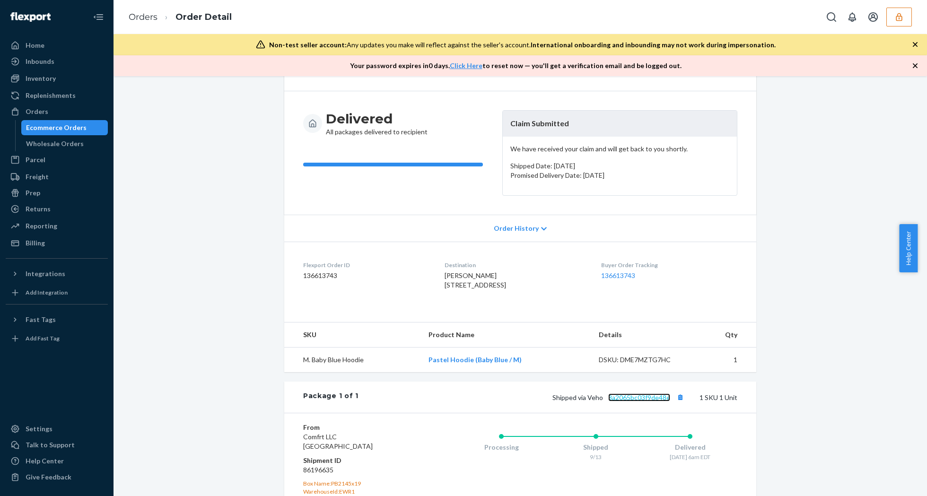
scroll to position [0, 0]
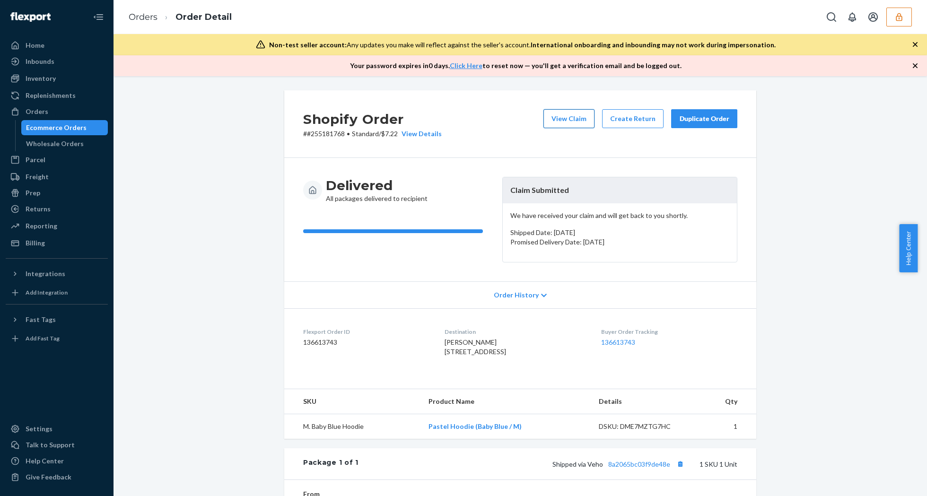
click at [577, 119] on button "View Claim" at bounding box center [568, 118] width 51 height 19
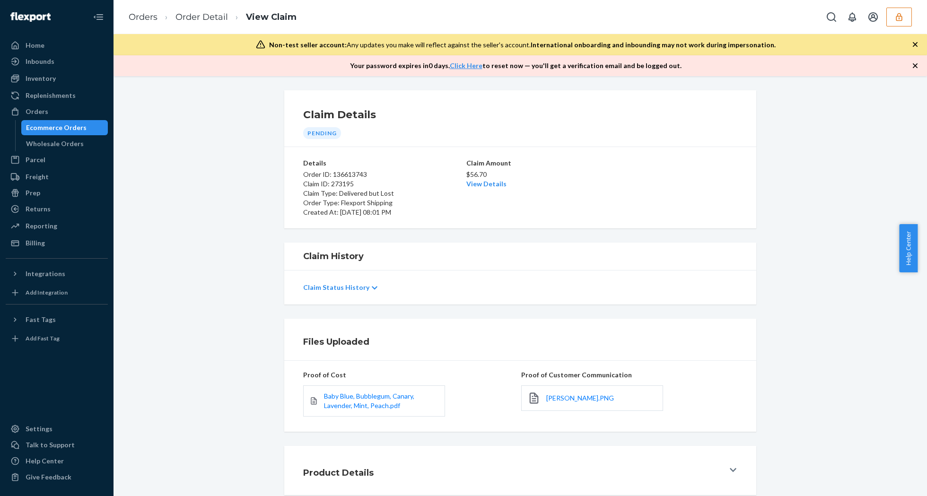
scroll to position [54, 0]
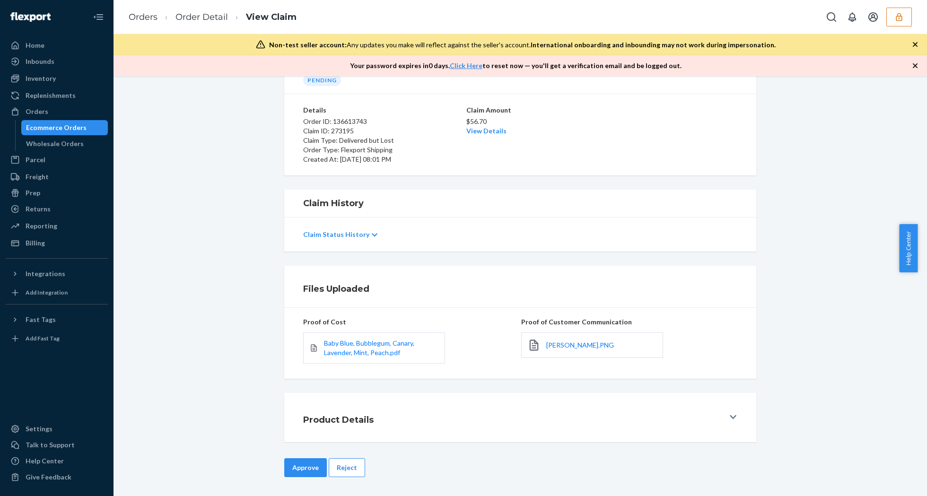
click at [545, 338] on div "cindy.PNG" at bounding box center [592, 345] width 142 height 26
click at [550, 341] on span "cindy.PNG" at bounding box center [580, 345] width 68 height 8
click at [340, 462] on button "Reject" at bounding box center [347, 467] width 36 height 19
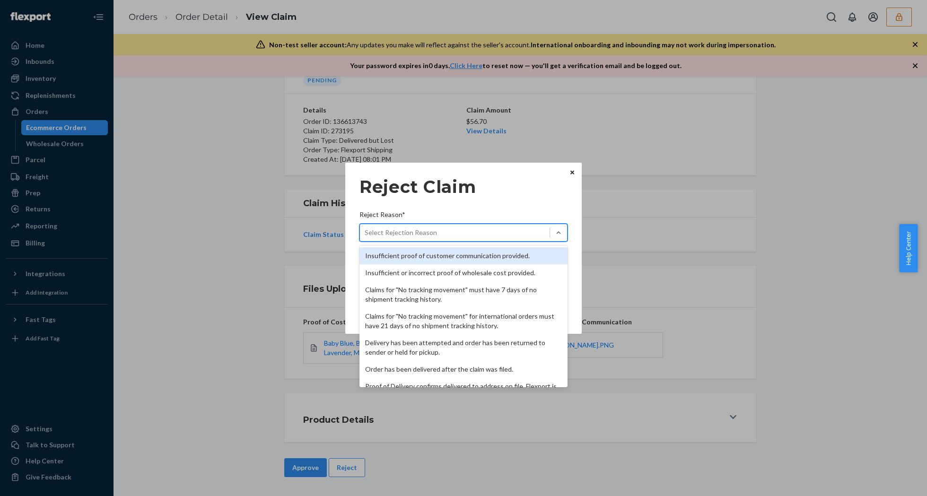
drag, startPoint x: 471, startPoint y: 239, endPoint x: 473, endPoint y: 231, distance: 8.3
click at [471, 239] on div "Select Rejection Reason" at bounding box center [455, 232] width 190 height 15
click at [365, 237] on input "Reject Reason* option Insufficient proof of customer communication provided. fo…" at bounding box center [364, 232] width 1 height 9
click at [473, 231] on div "Select Rejection Reason" at bounding box center [455, 232] width 190 height 15
click at [365, 231] on input "Reject Reason* option Insufficient proof of customer communication provided. fo…" at bounding box center [364, 232] width 1 height 9
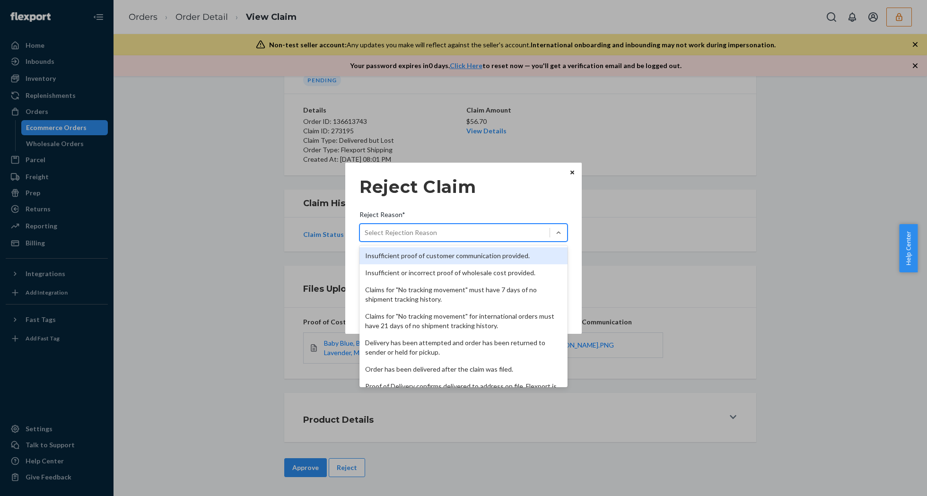
click at [473, 231] on div "Select Rejection Reason" at bounding box center [455, 232] width 190 height 15
click at [365, 231] on input "Reject Reason* option Insufficient proof of customer communication provided. fo…" at bounding box center [364, 232] width 1 height 9
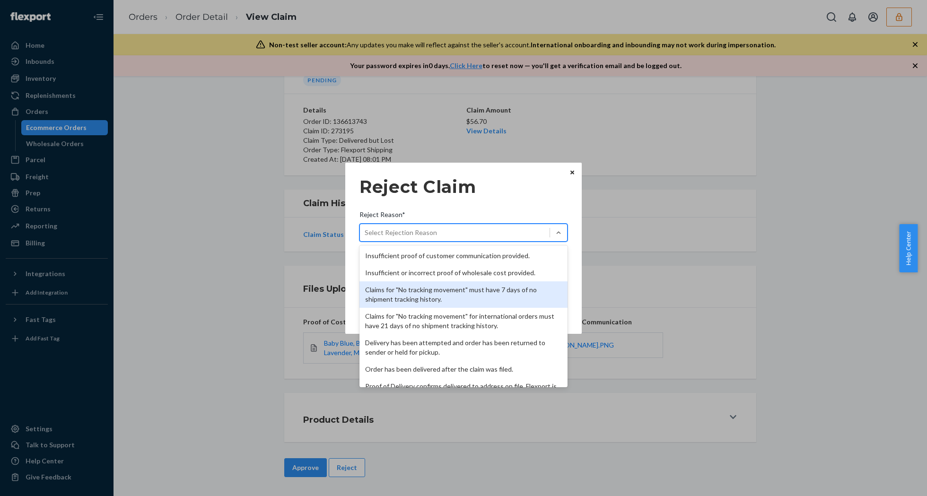
scroll to position [123, 0]
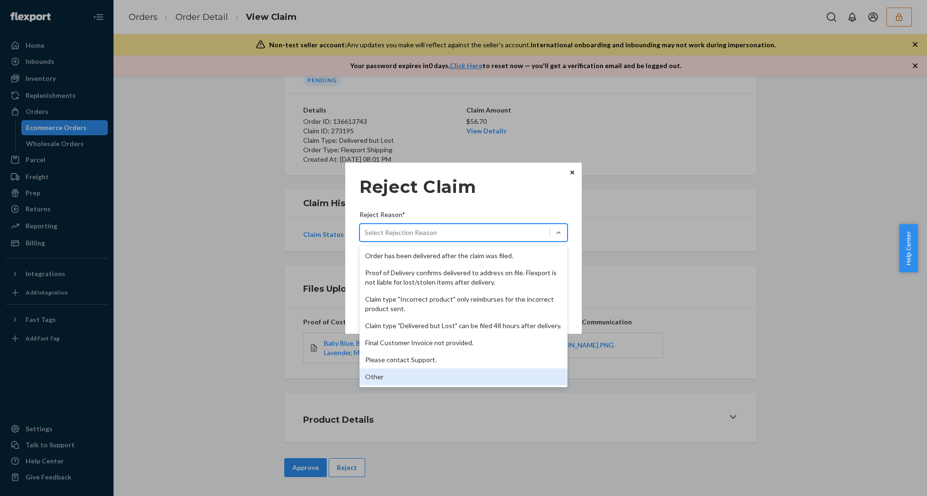
click at [386, 381] on div "Other" at bounding box center [463, 376] width 208 height 17
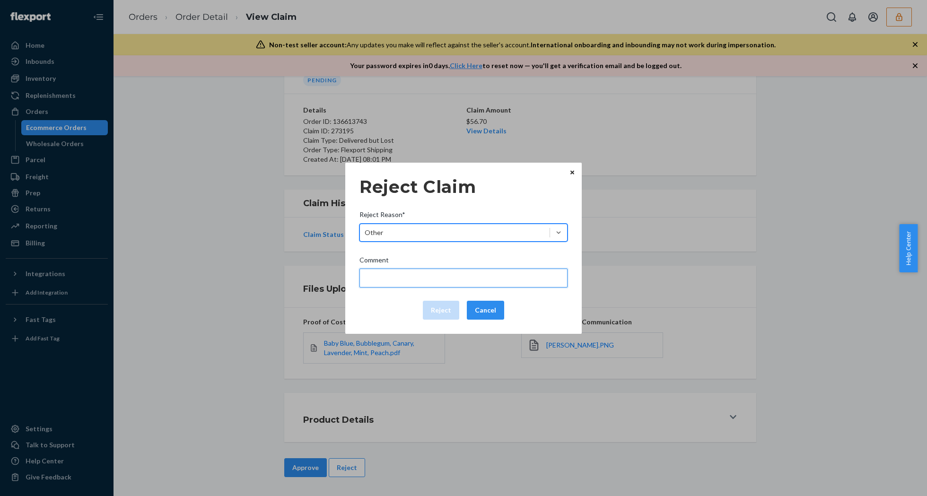
click at [402, 278] on input "Comment" at bounding box center [463, 278] width 208 height 19
type input "The package was confirmed to be delivered at the right location and Flexport is…"
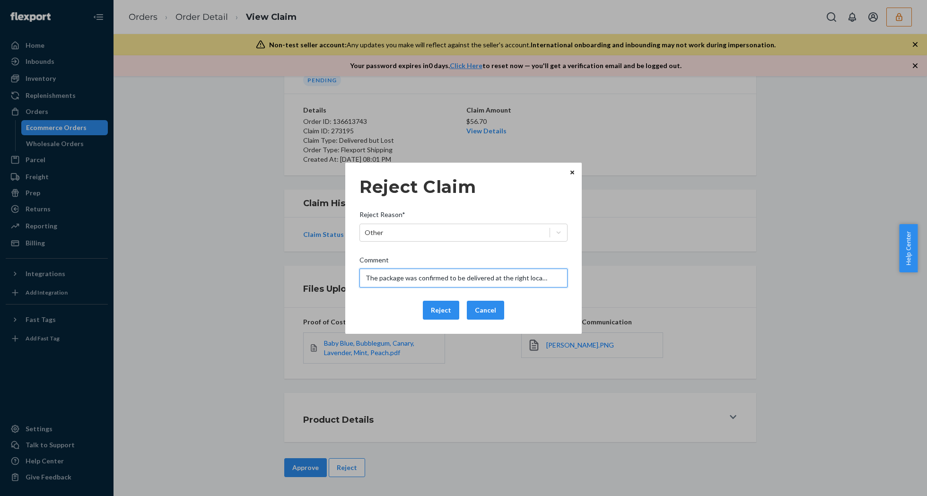
click at [407, 278] on input "The package was confirmed to be delivered at the right location and Flexport is…" at bounding box center [463, 278] width 208 height 19
click at [388, 312] on div "Reject Cancel" at bounding box center [464, 310] width 216 height 19
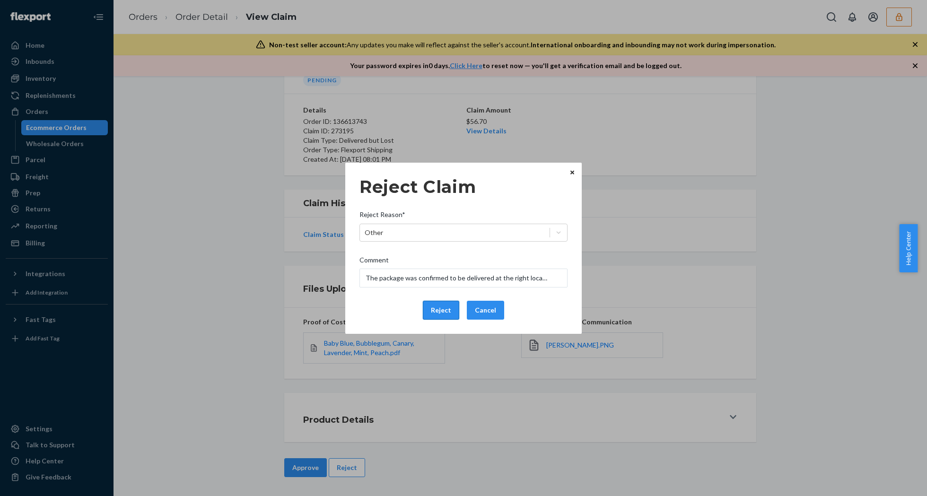
click at [429, 308] on button "Reject" at bounding box center [441, 310] width 36 height 19
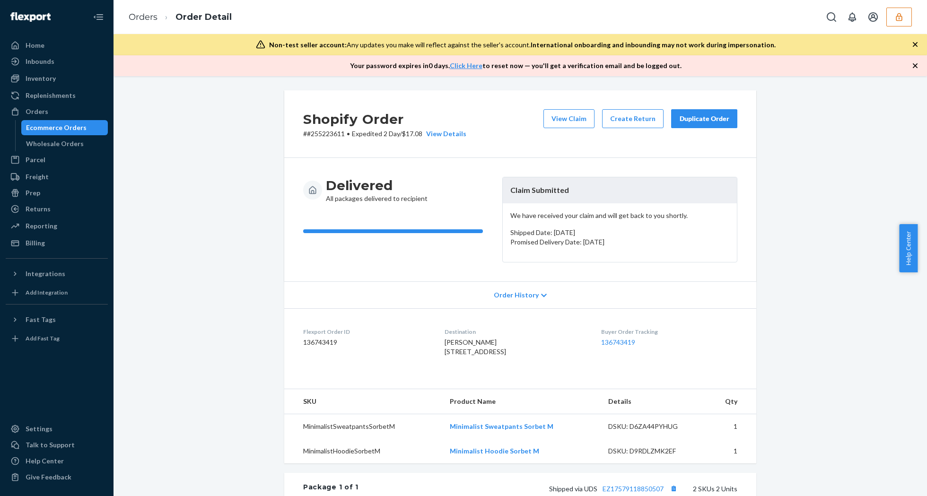
scroll to position [189, 0]
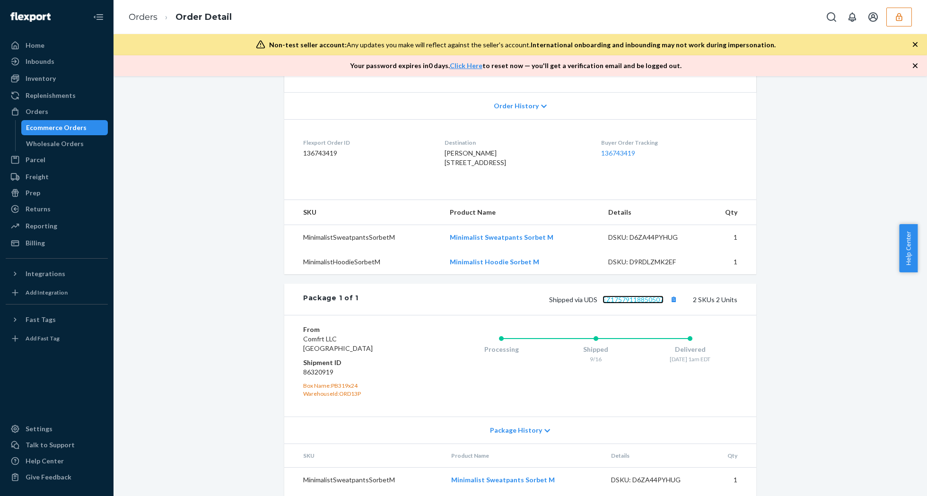
click at [633, 304] on link "EZ17579118850507" at bounding box center [632, 299] width 61 height 8
click at [488, 166] on span "[PERSON_NAME] [STREET_ADDRESS]" at bounding box center [474, 157] width 61 height 17
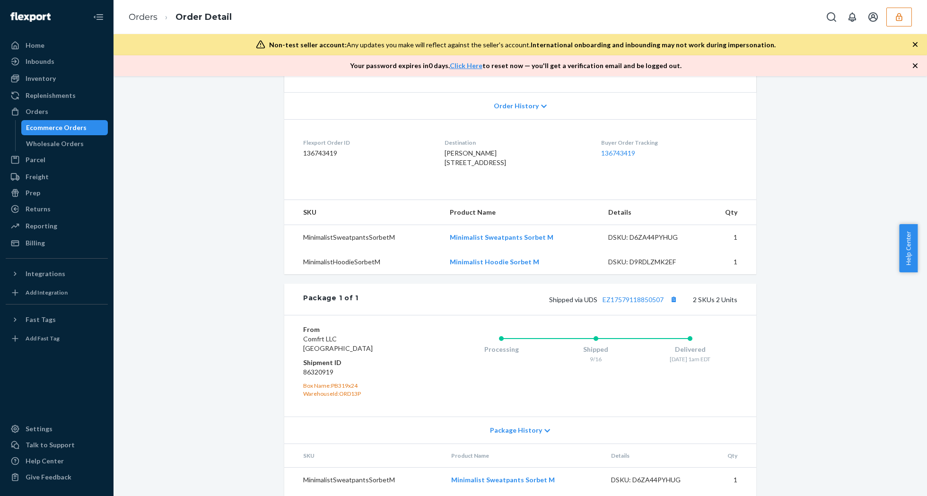
click at [488, 166] on span "[PERSON_NAME] [STREET_ADDRESS]" at bounding box center [474, 157] width 61 height 17
copy span "46256"
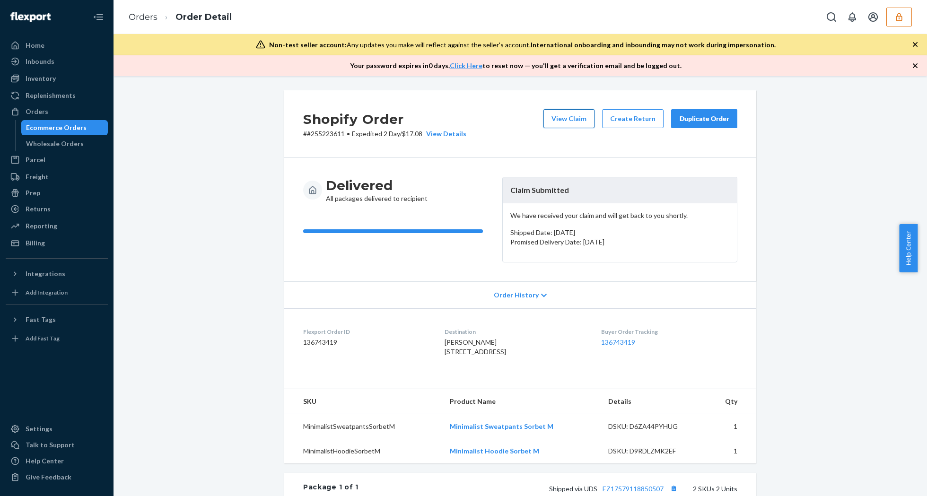
click at [558, 120] on button "View Claim" at bounding box center [568, 118] width 51 height 19
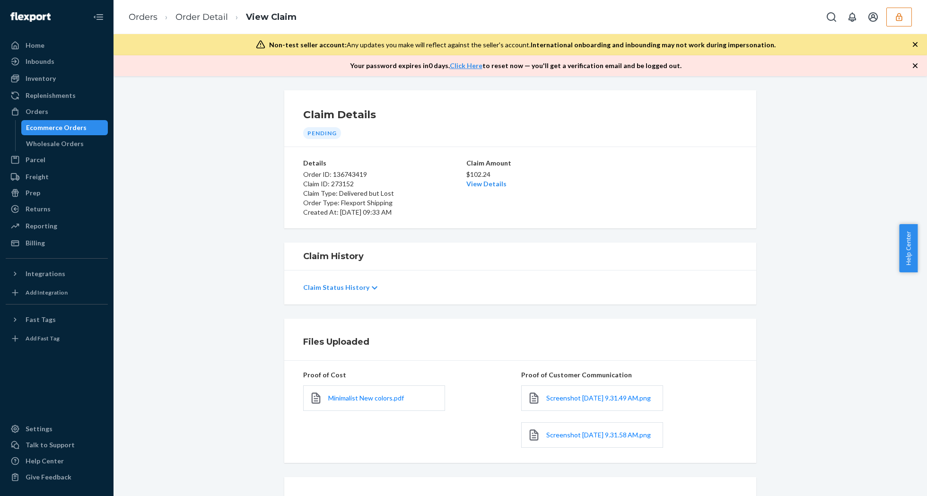
scroll to position [97, 0]
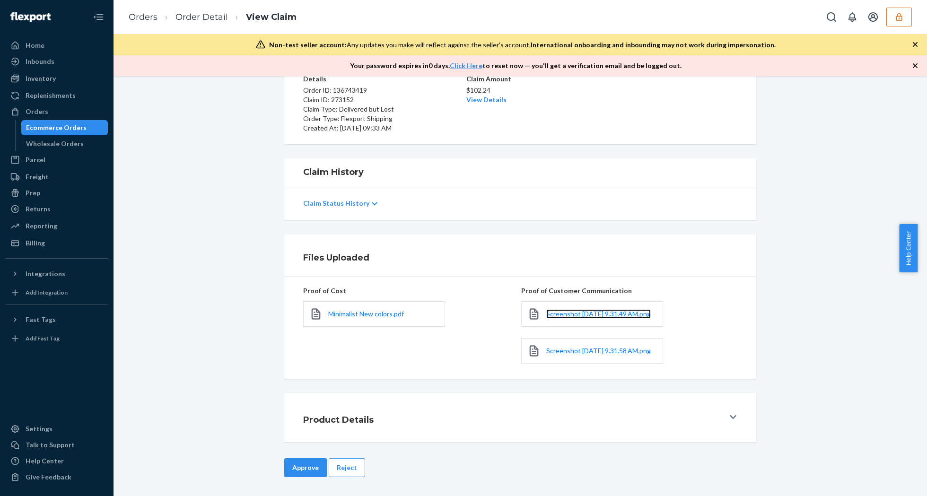
click at [563, 309] on link "Screenshot [DATE] 9.31.49 AM.png" at bounding box center [598, 313] width 104 height 9
click at [552, 350] on span "Screenshot [DATE] 9.31.58 AM.png" at bounding box center [598, 351] width 104 height 8
drag, startPoint x: 347, startPoint y: 468, endPoint x: 375, endPoint y: 390, distance: 82.7
click at [347, 468] on button "Reject" at bounding box center [347, 467] width 36 height 19
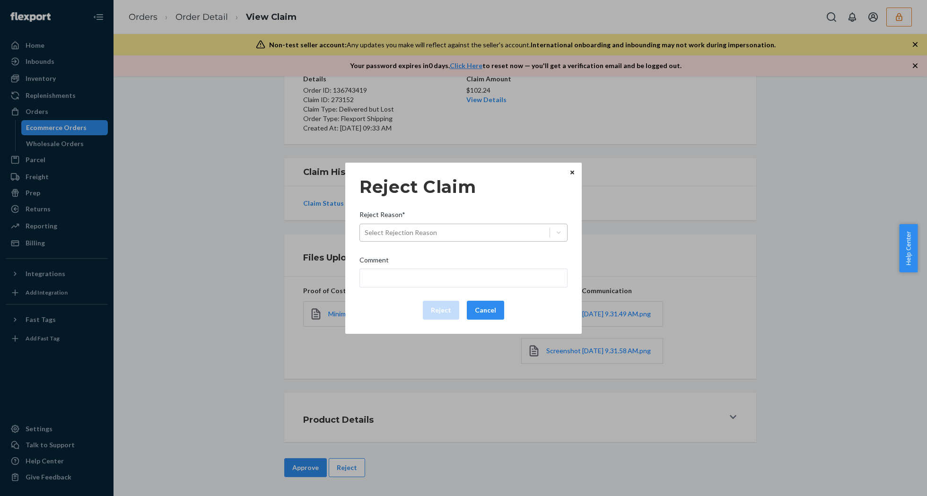
click at [449, 231] on div "Select Rejection Reason" at bounding box center [455, 232] width 190 height 15
click at [365, 231] on input "Reject Reason* Select Rejection Reason" at bounding box center [364, 232] width 1 height 9
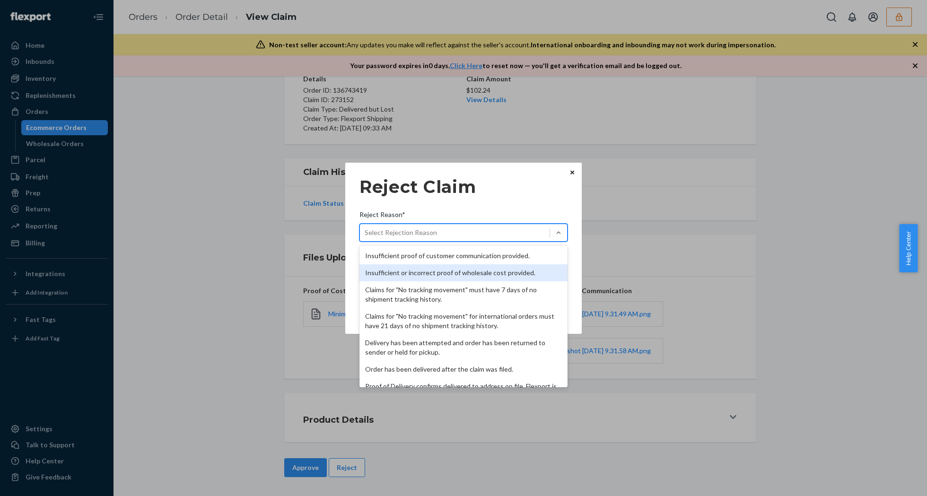
scroll to position [123, 0]
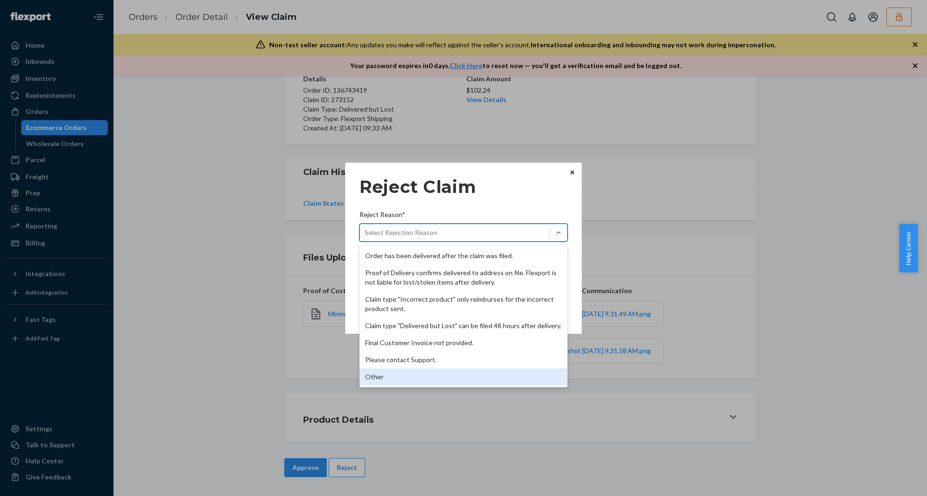
click at [398, 379] on div "Other" at bounding box center [463, 376] width 208 height 17
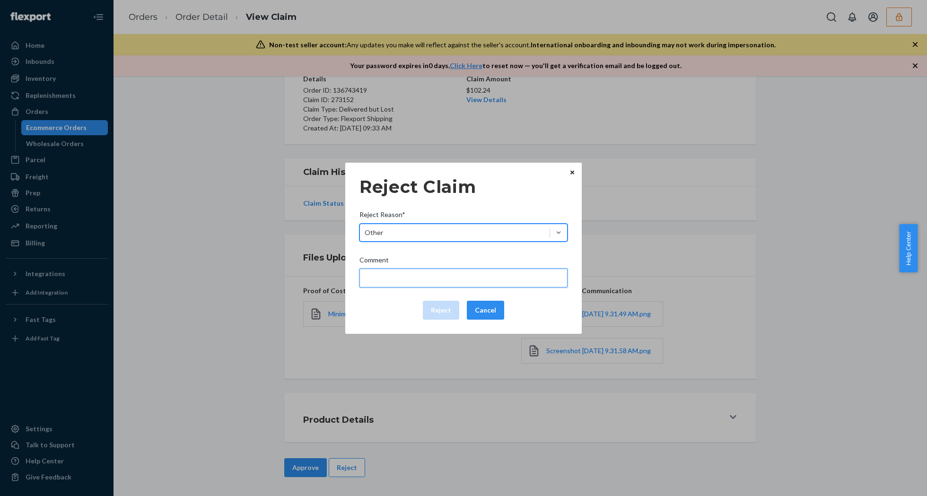
click at [428, 279] on input "Comment" at bounding box center [463, 278] width 208 height 19
type input "The package was confirmed to be delivered at the right location and Flexport is…"
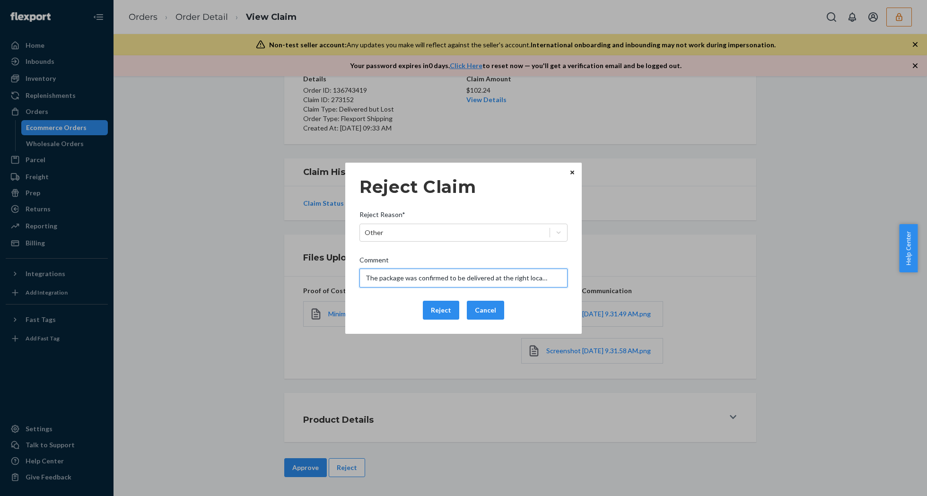
click at [402, 279] on input "The package was confirmed to be delivered at the right location and Flexport is…" at bounding box center [463, 278] width 208 height 19
click at [373, 312] on div "Reject Cancel" at bounding box center [464, 310] width 216 height 19
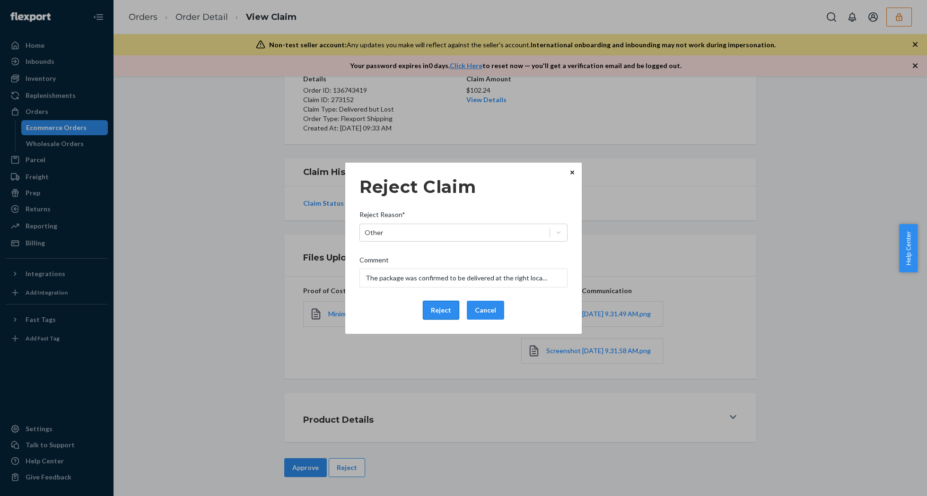
click at [428, 308] on button "Reject" at bounding box center [441, 310] width 36 height 19
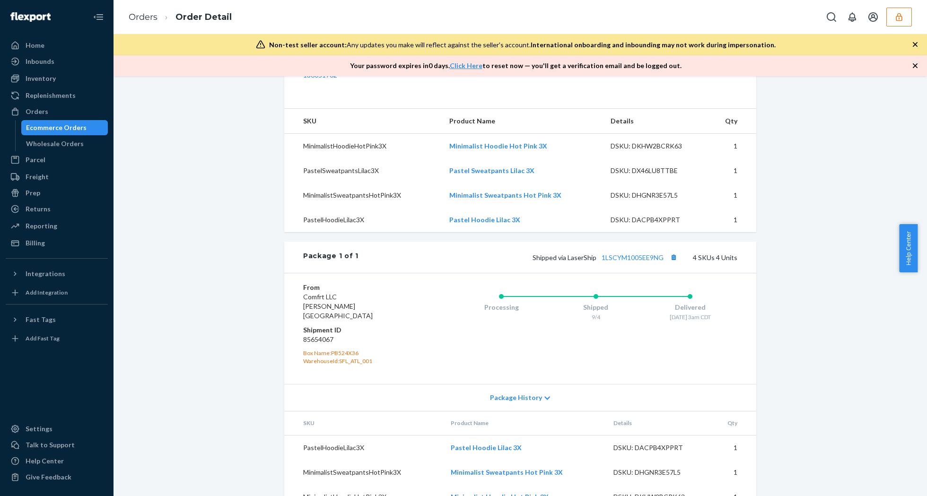
scroll to position [375, 0]
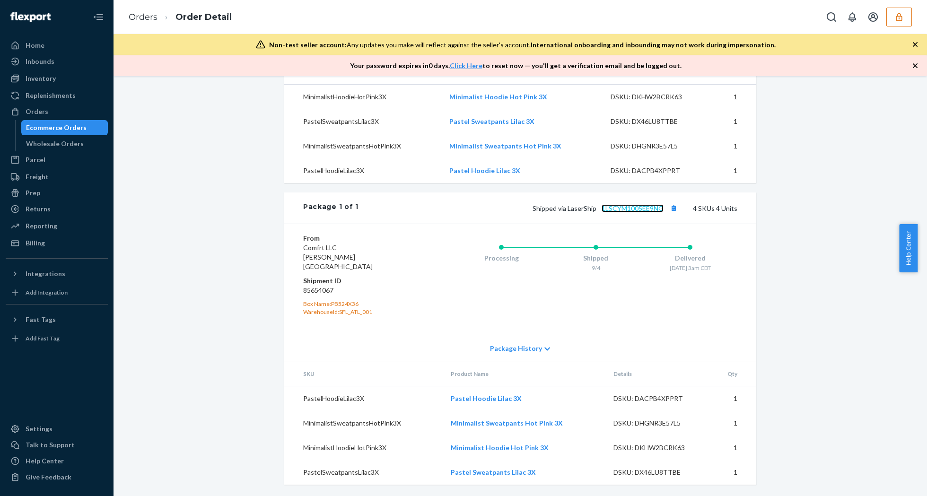
click at [634, 212] on link "1LSCYM1005EE9NG" at bounding box center [632, 208] width 62 height 8
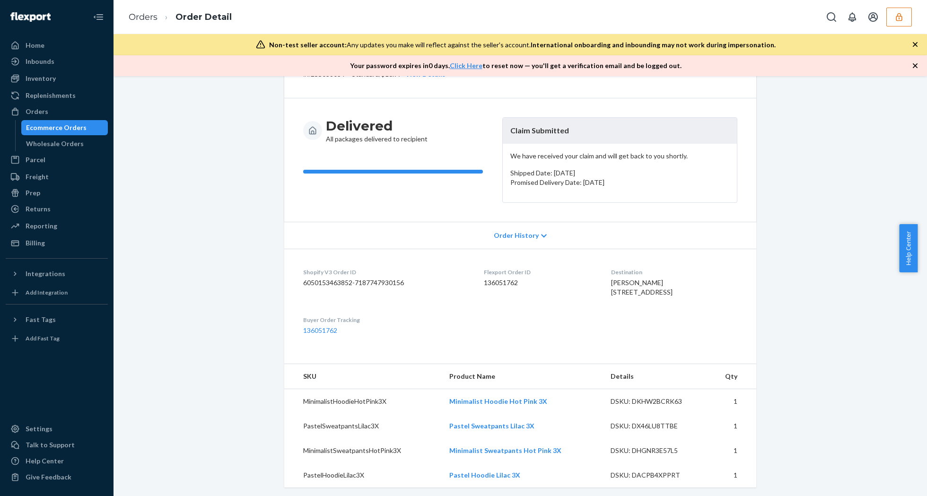
scroll to position [0, 0]
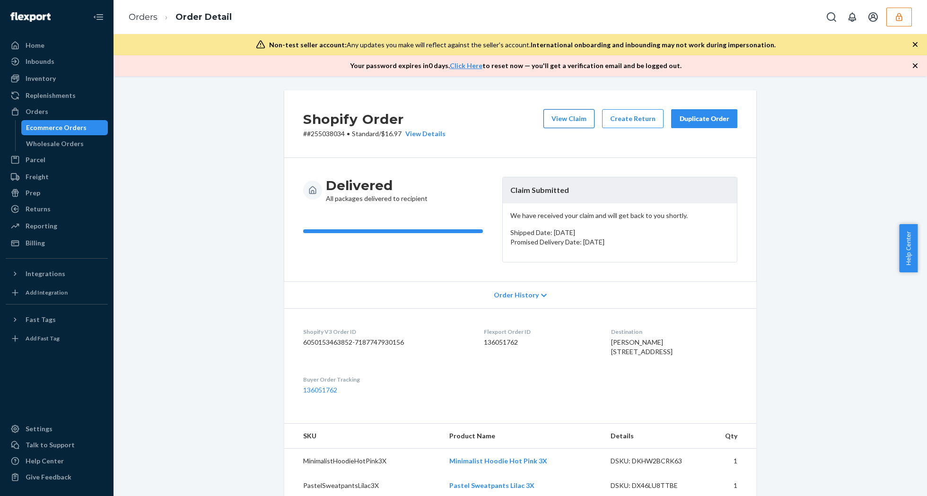
click at [553, 116] on button "View Claim" at bounding box center [568, 118] width 51 height 19
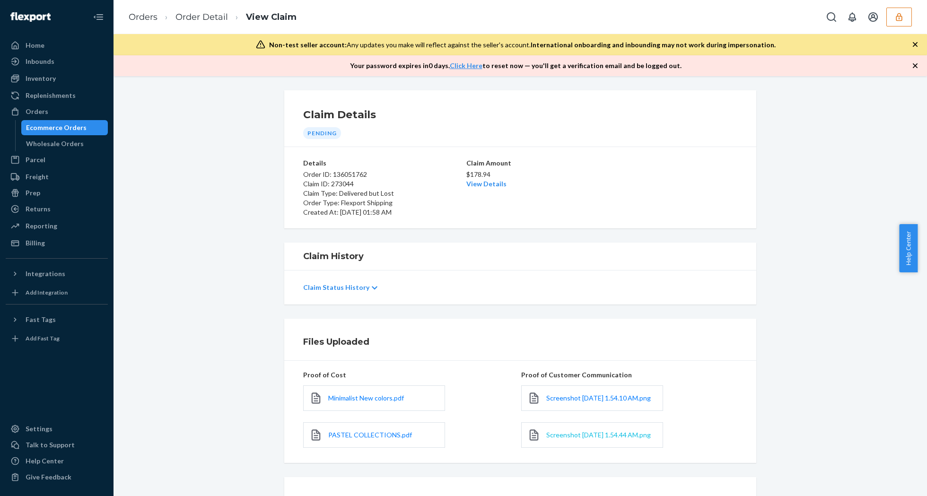
scroll to position [97, 0]
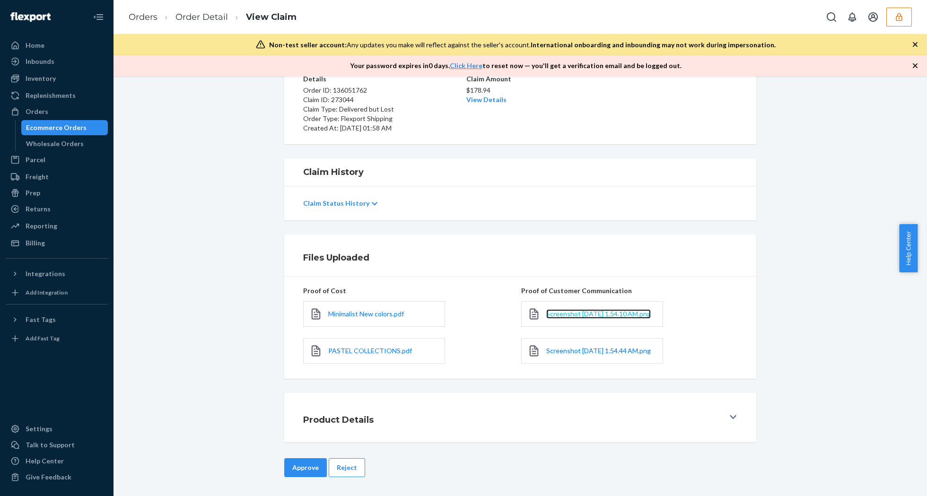
click at [564, 311] on span "Screenshot 2025-09-20 at 1.54.10 AM.png" at bounding box center [598, 314] width 104 height 8
click at [566, 347] on span "Screenshot 2025-09-20 at 1.54.44 AM.png" at bounding box center [598, 351] width 104 height 8
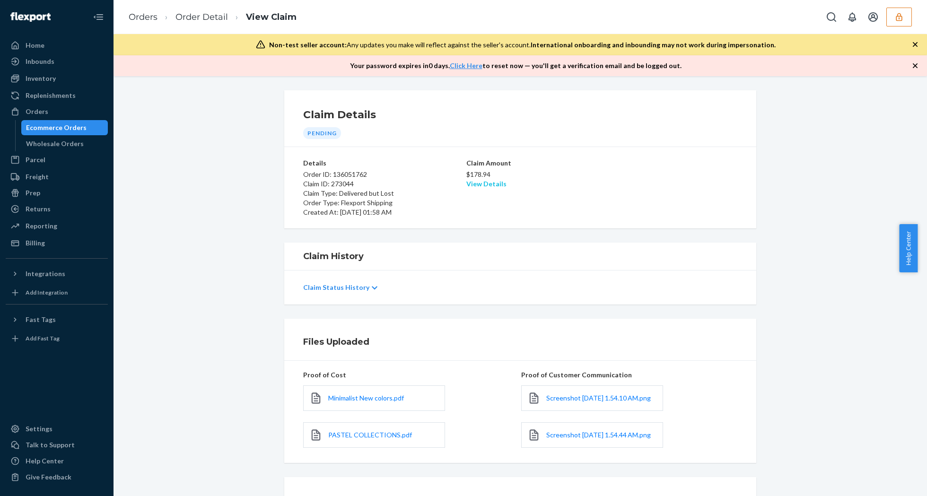
click at [485, 185] on link "View Details" at bounding box center [486, 184] width 40 height 8
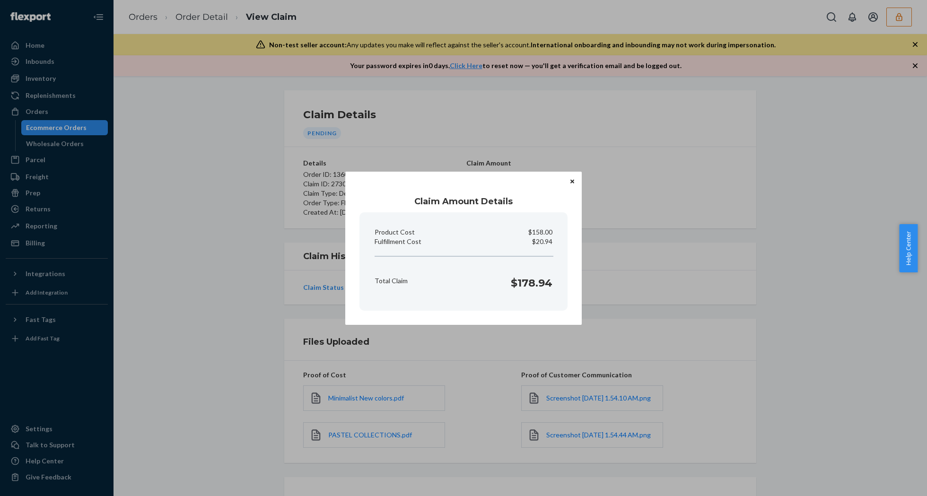
click at [574, 177] on button "Close" at bounding box center [571, 181] width 9 height 10
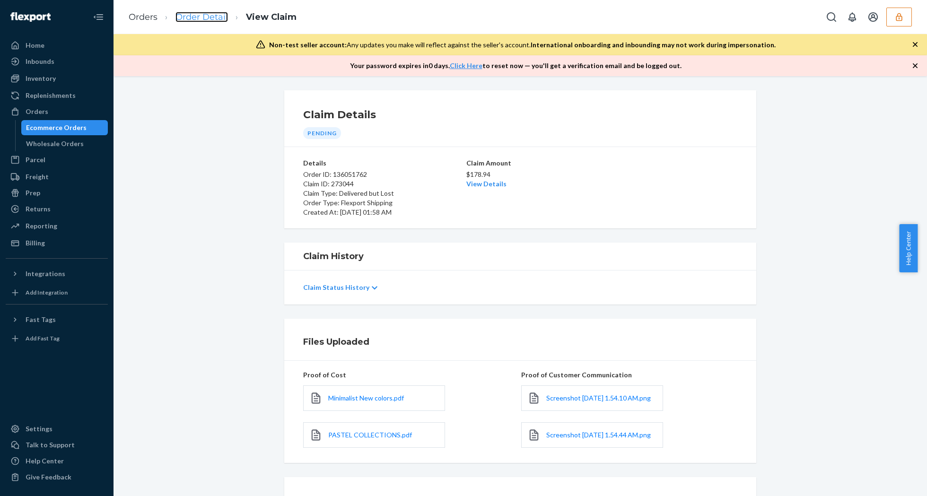
click at [214, 19] on link "Order Detail" at bounding box center [201, 17] width 52 height 10
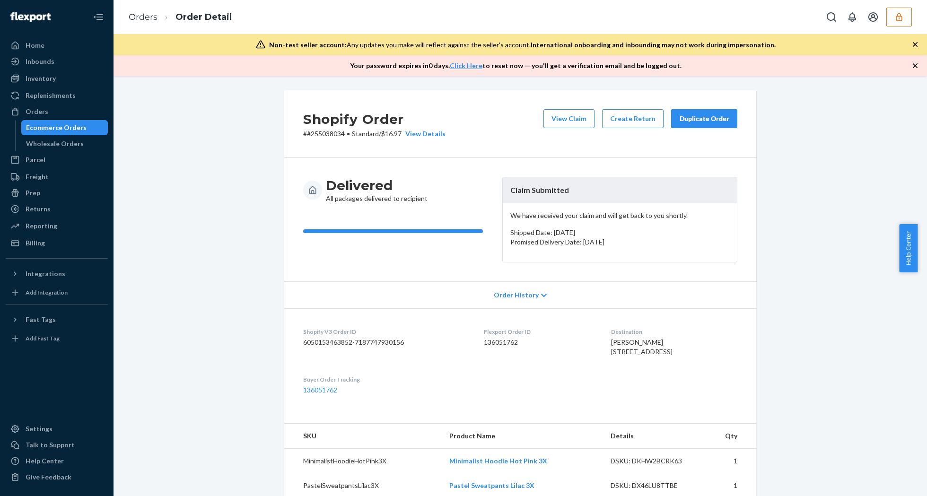
scroll to position [126, 0]
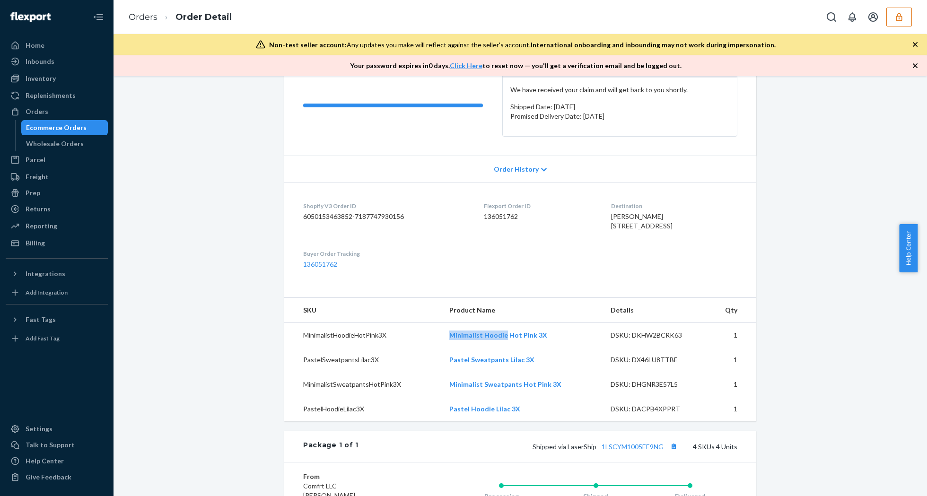
drag, startPoint x: 438, startPoint y: 355, endPoint x: 503, endPoint y: 358, distance: 65.3
click at [503, 348] on tr "MinimalistHoodieHotPink3X Minimalist Hoodie Hot Pink 3X DSKU: DKHW2BCRK63 1" at bounding box center [520, 335] width 472 height 25
copy tr "Minimalist Hoodie"
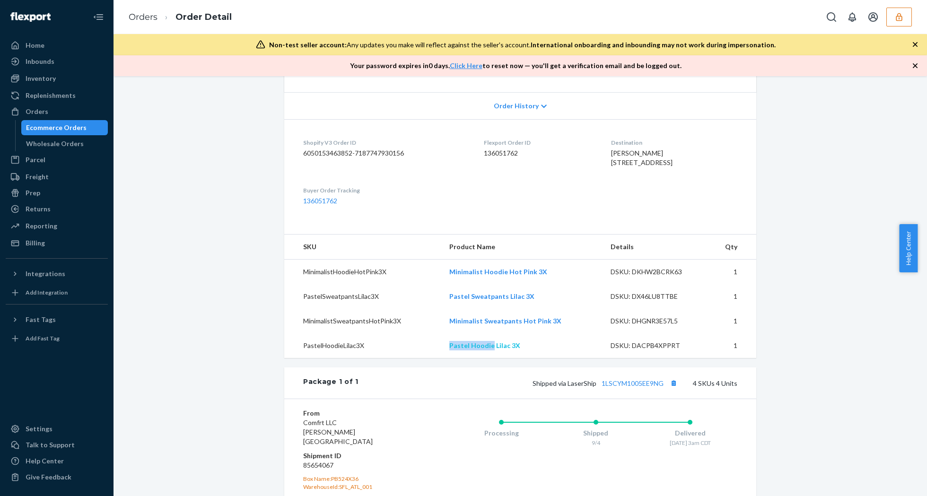
drag, startPoint x: 440, startPoint y: 364, endPoint x: 488, endPoint y: 364, distance: 48.2
click at [488, 358] on tr "PastelHoodieLilac3X Pastel Hoodie Lilac 3X DSKU: DACPB4XPPRT 1" at bounding box center [520, 345] width 472 height 25
copy tr "Pastel Hoodie"
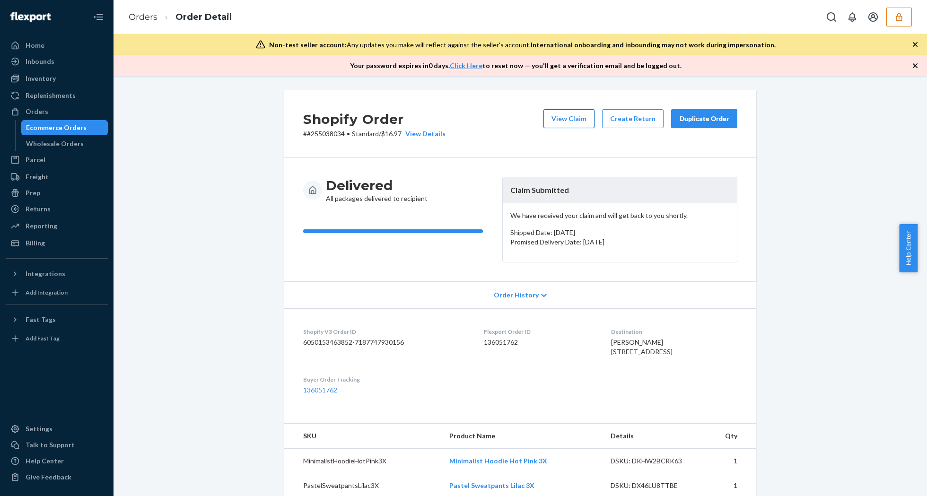
click at [577, 122] on button "View Claim" at bounding box center [568, 118] width 51 height 19
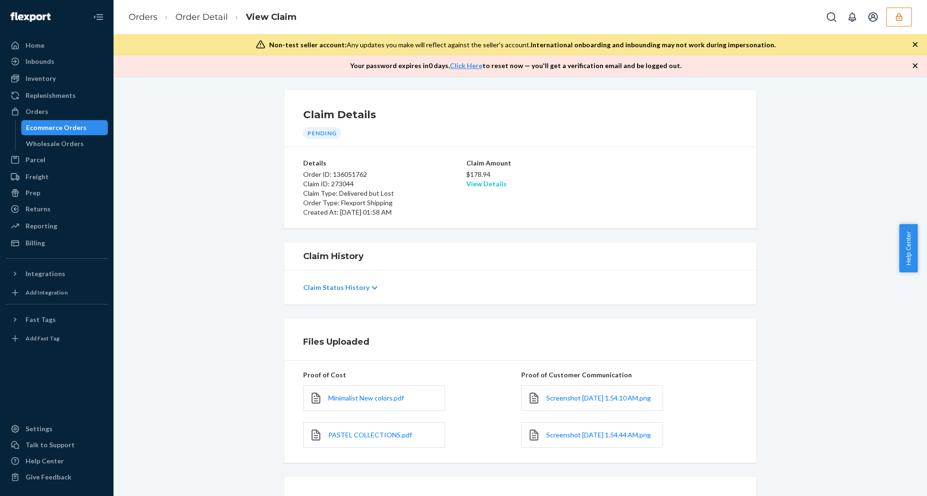
click at [475, 182] on link "View Details" at bounding box center [486, 184] width 40 height 8
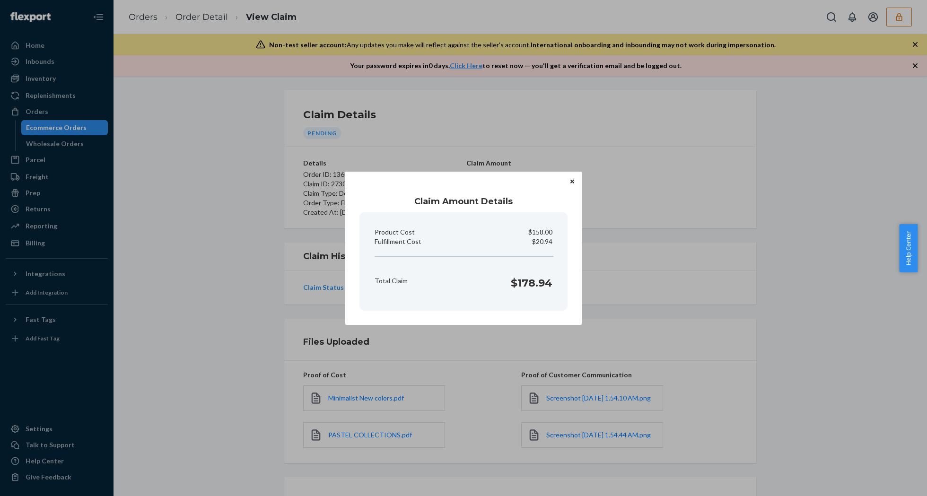
click at [537, 237] on p "$20.94" at bounding box center [542, 241] width 20 height 9
copy p "Fulfillment Cost"
click at [575, 180] on button "Close" at bounding box center [571, 181] width 9 height 10
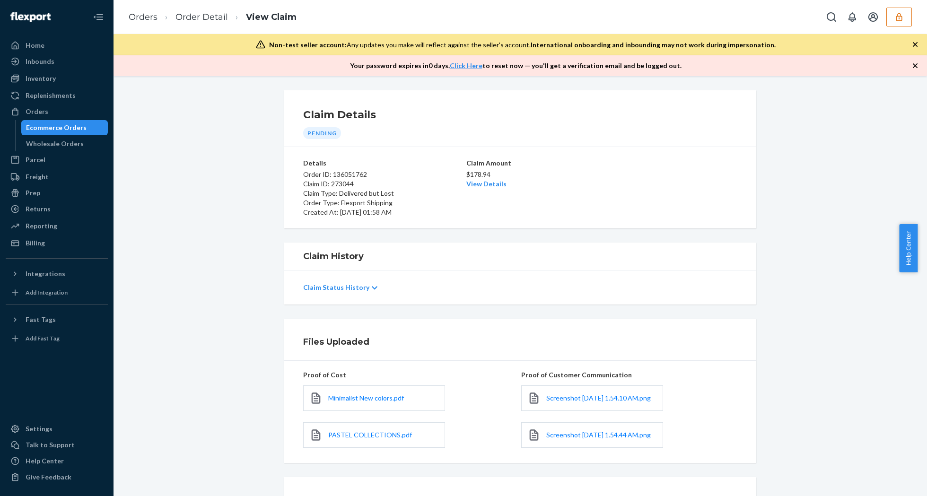
scroll to position [97, 0]
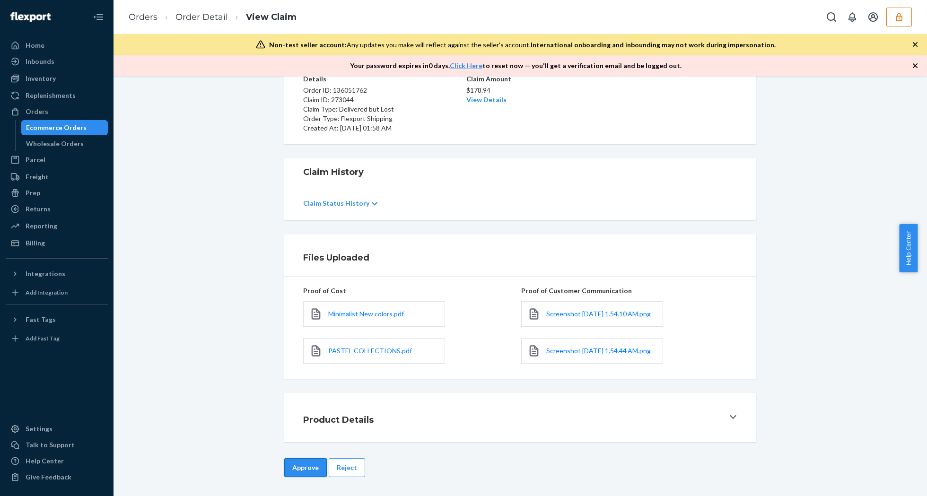
click at [301, 464] on button "Approve" at bounding box center [305, 467] width 43 height 19
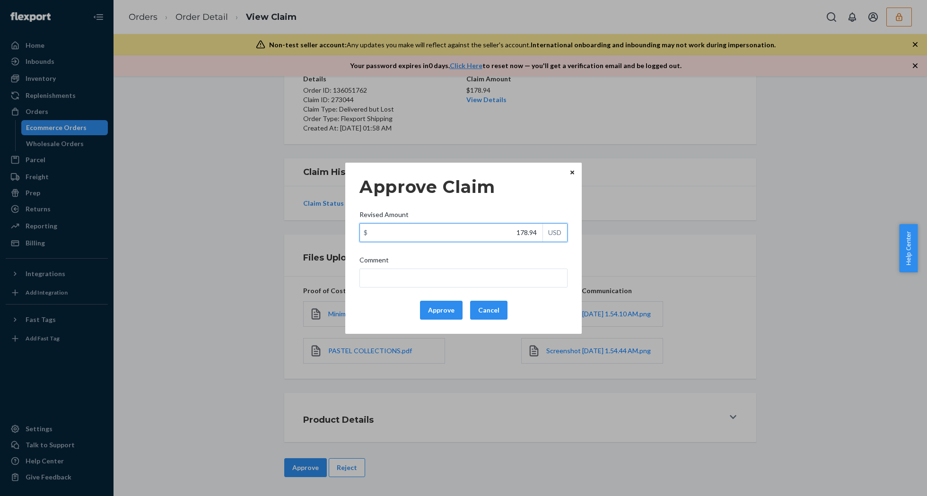
click at [511, 236] on input "178.94" at bounding box center [451, 233] width 182 height 18
type input "85.74"
click at [449, 307] on button "Approve" at bounding box center [441, 310] width 43 height 19
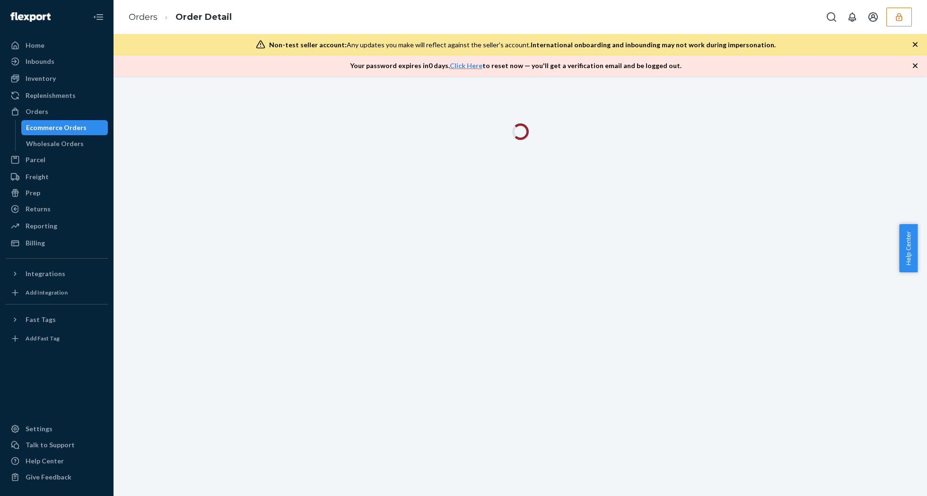
click at [910, 67] on icon "button" at bounding box center [914, 65] width 9 height 9
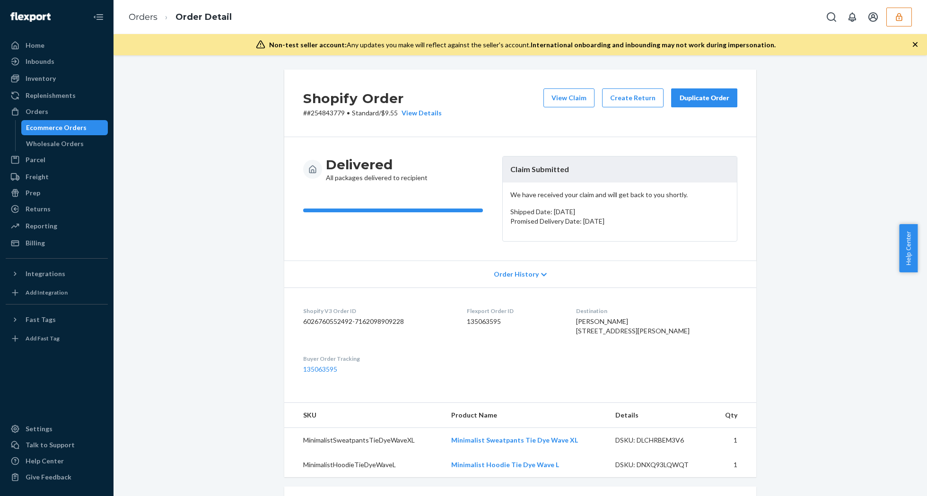
scroll to position [252, 0]
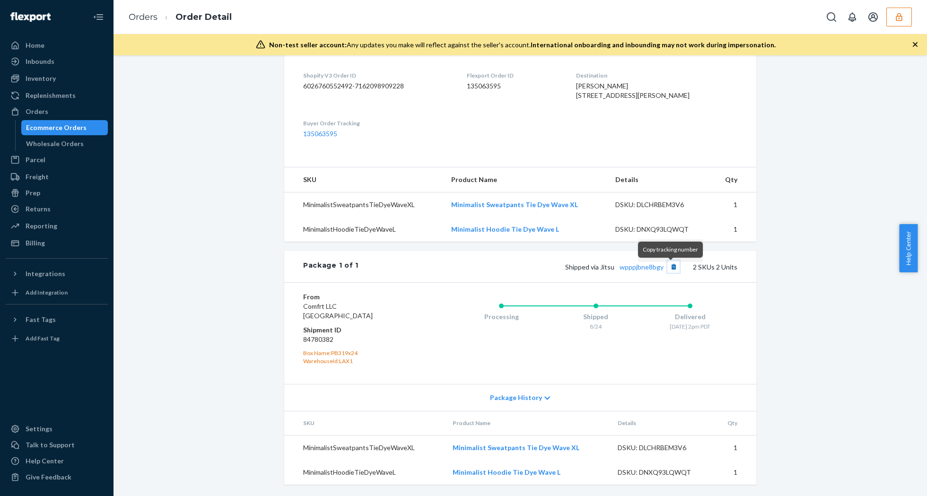
click at [667, 269] on button "Copy tracking number" at bounding box center [673, 266] width 12 height 12
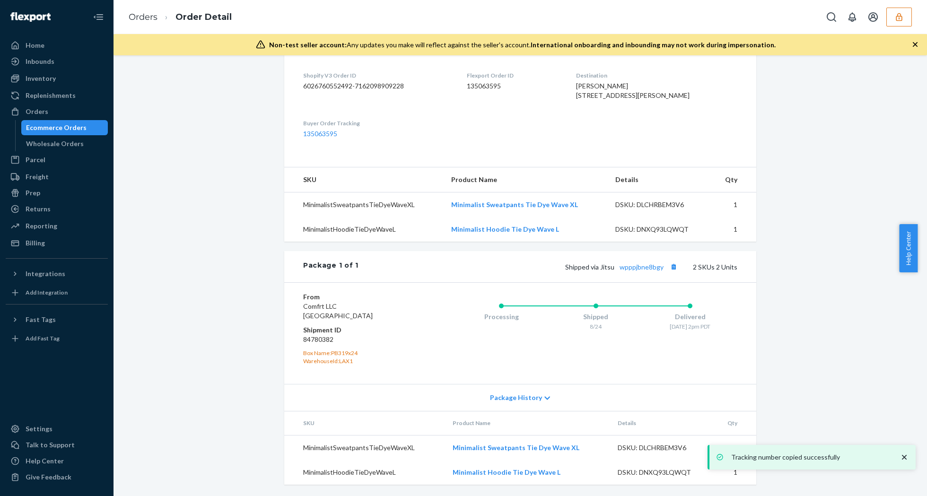
click at [640, 273] on div "Shipped via Jitsu wpppjbne8bgy 2 SKUs 2 Units" at bounding box center [547, 266] width 379 height 12
click at [639, 270] on link "wpppjbne8bgy" at bounding box center [641, 267] width 44 height 8
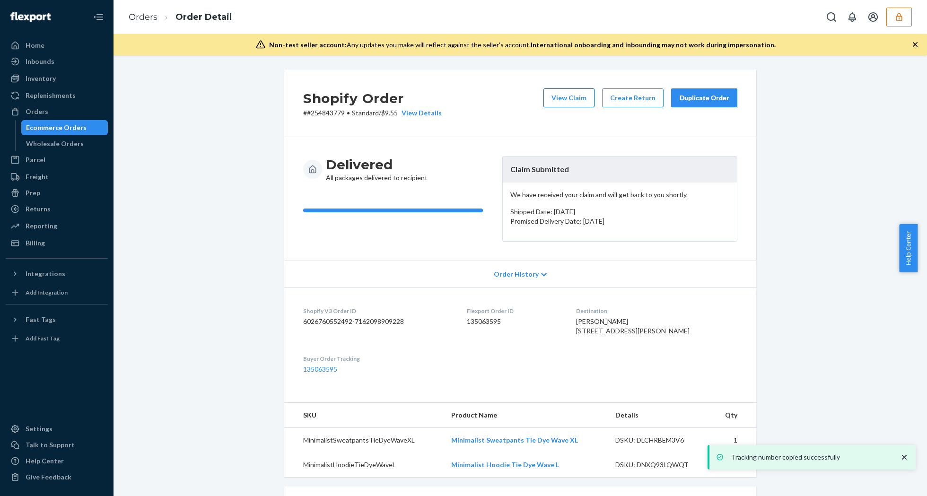
click at [575, 95] on button "View Claim" at bounding box center [568, 97] width 51 height 19
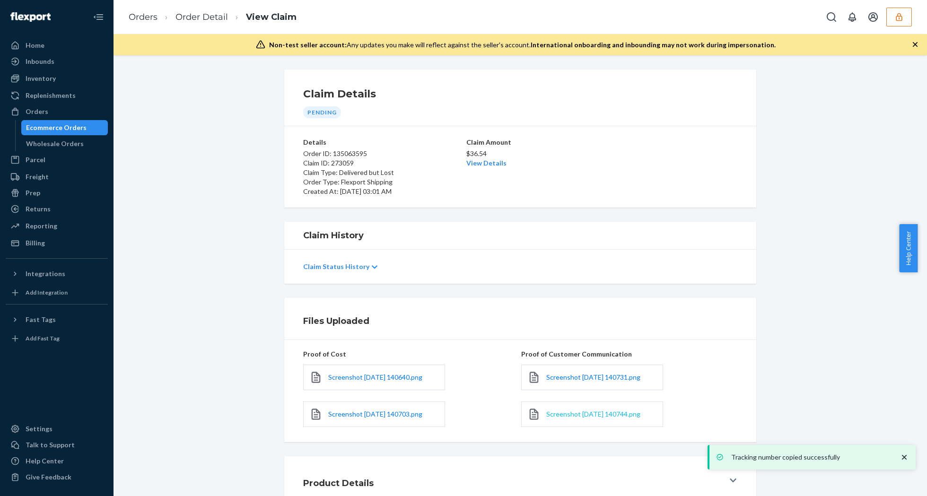
scroll to position [65, 0]
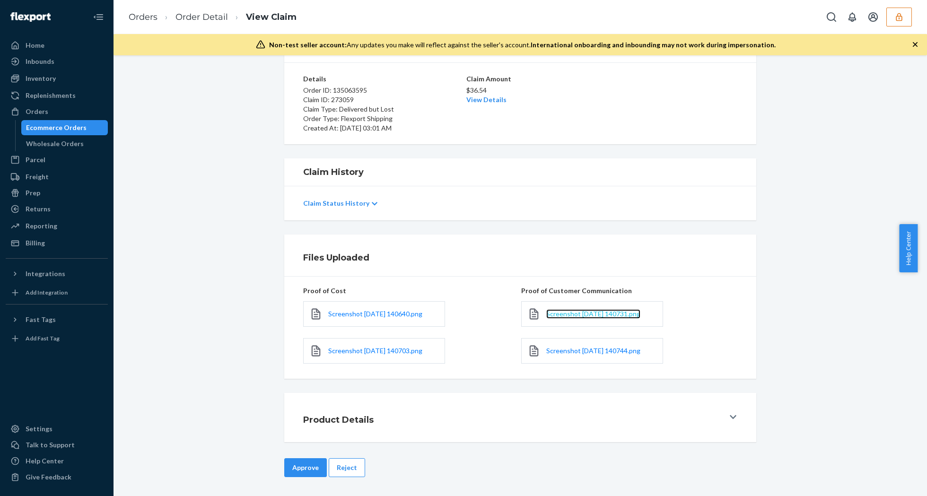
click at [585, 314] on span "Screenshot [DATE] 140731.png" at bounding box center [593, 314] width 94 height 8
click at [581, 352] on span "Screenshot [DATE] 140744.png" at bounding box center [593, 351] width 94 height 8
click at [347, 462] on button "Reject" at bounding box center [347, 467] width 36 height 19
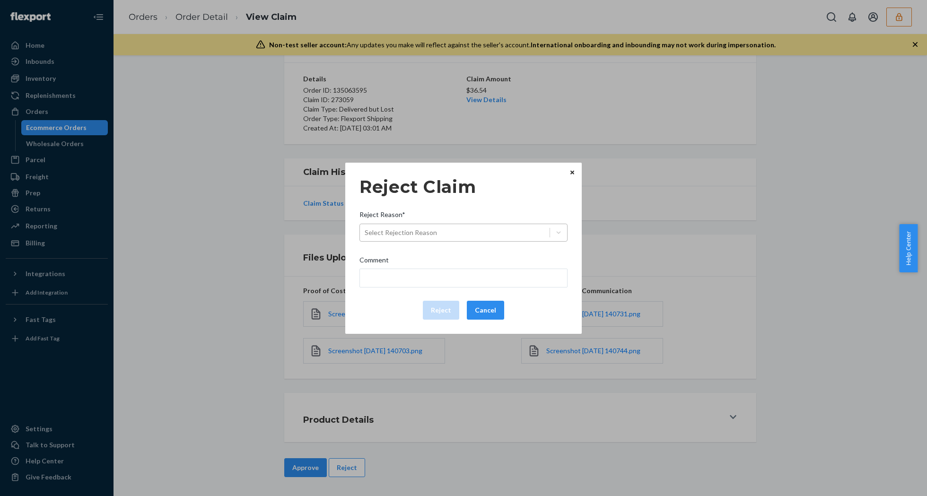
click at [480, 233] on div "Select Rejection Reason" at bounding box center [455, 232] width 190 height 15
click at [365, 233] on input "Reject Reason* Select Rejection Reason" at bounding box center [364, 232] width 1 height 9
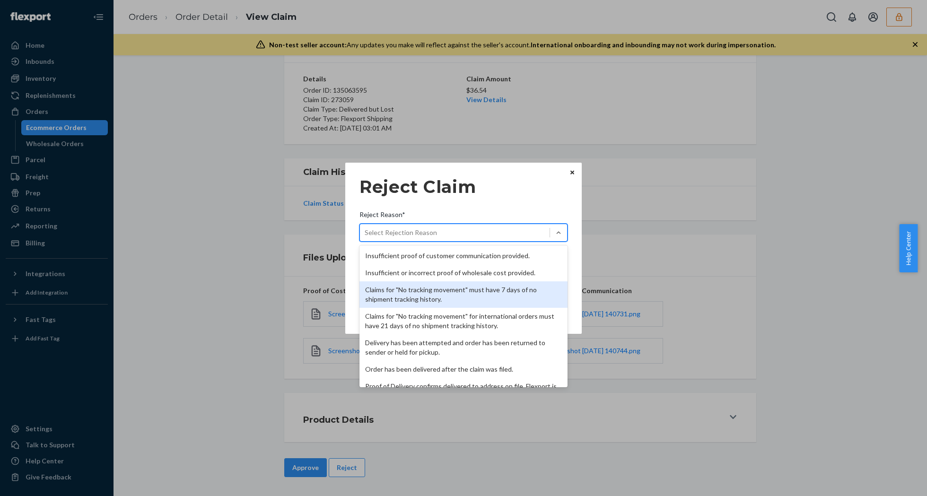
scroll to position [123, 0]
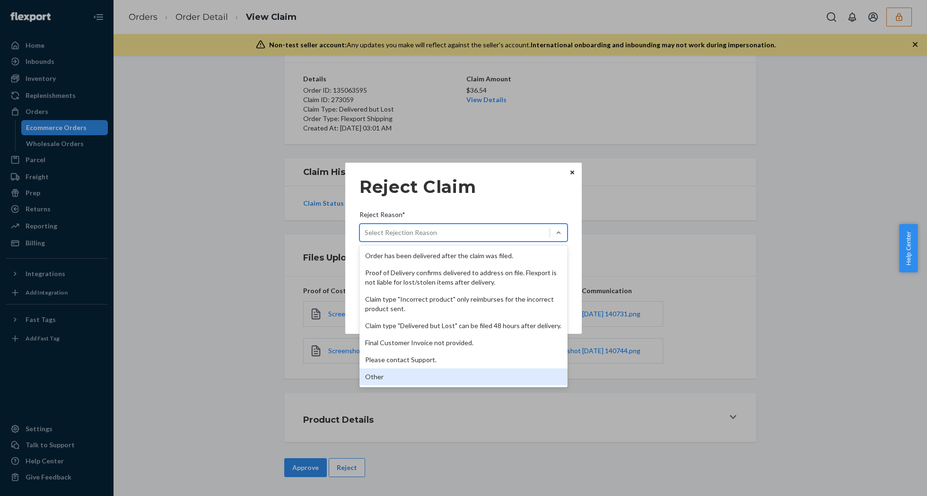
click at [428, 379] on div "Other" at bounding box center [463, 376] width 208 height 17
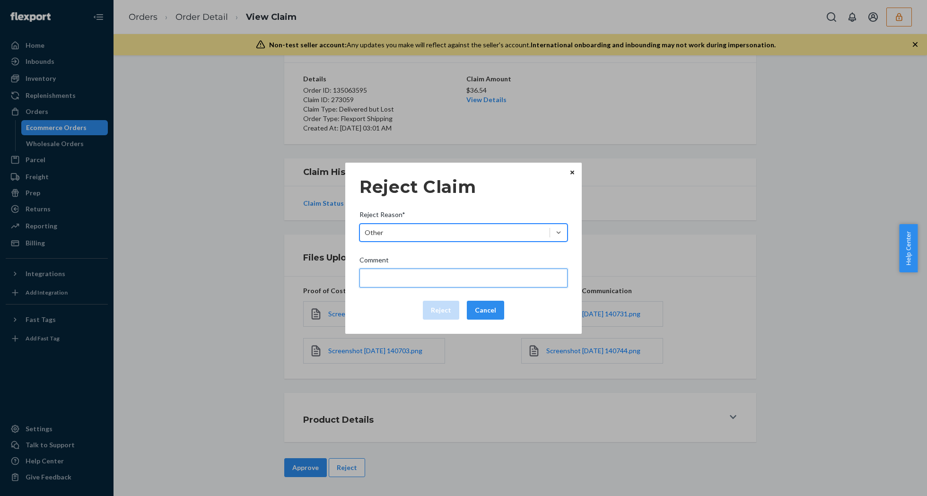
click at [407, 277] on input "Comment" at bounding box center [463, 278] width 208 height 19
type input "The package was confirmed to be delivered at the right location and Flexport is…"
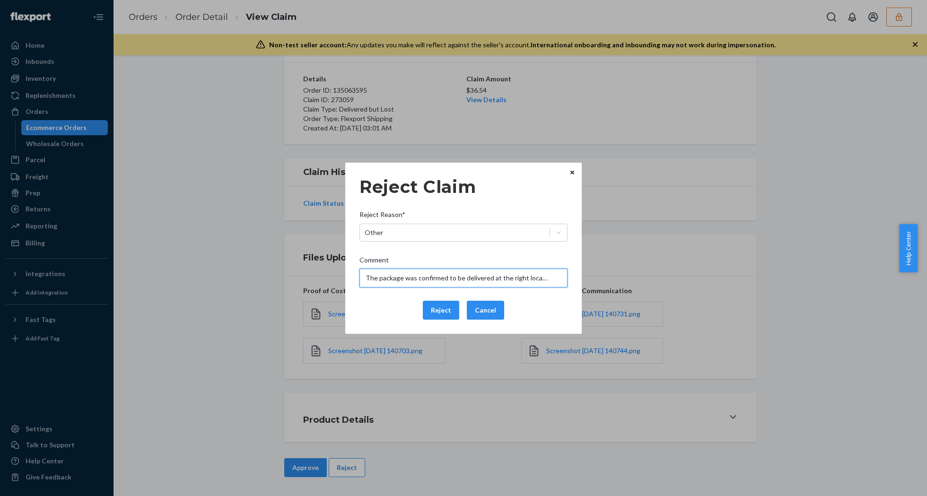
click at [404, 275] on input "The package was confirmed to be delivered at the right location and Flexport is…" at bounding box center [463, 278] width 208 height 19
click at [382, 318] on div "Reject Cancel" at bounding box center [464, 310] width 216 height 19
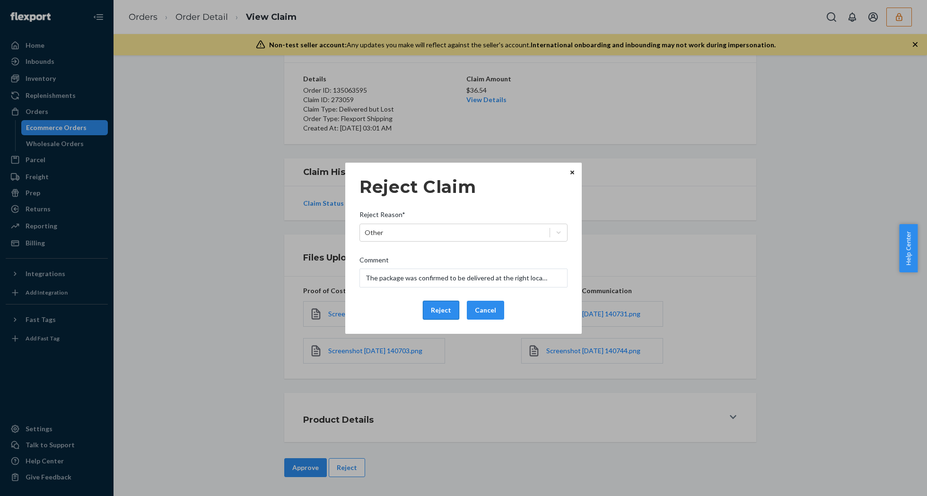
click at [424, 311] on button "Reject" at bounding box center [441, 310] width 36 height 19
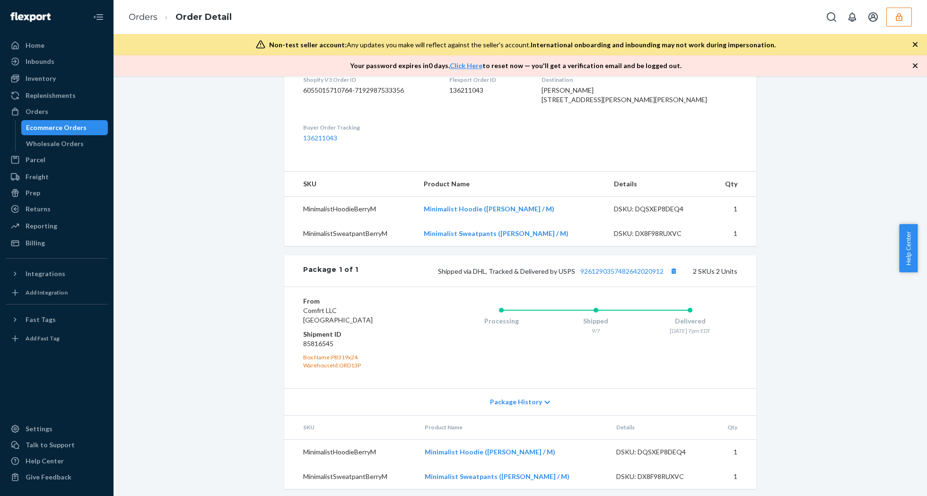
scroll to position [277, 0]
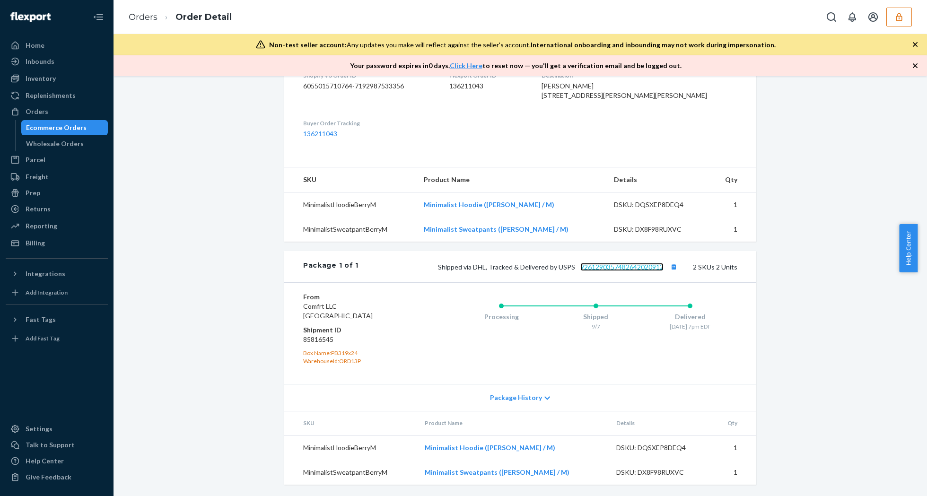
click at [621, 265] on link "9261290357482642020912" at bounding box center [621, 267] width 83 height 8
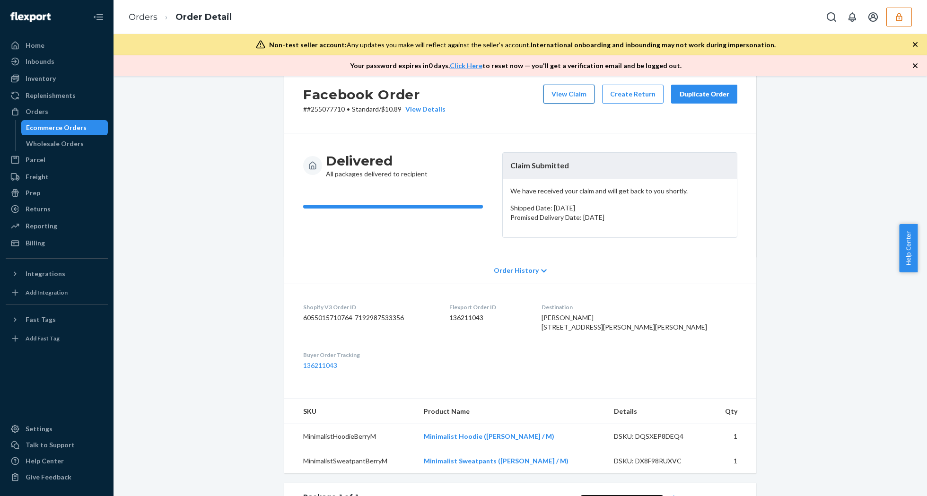
scroll to position [0, 0]
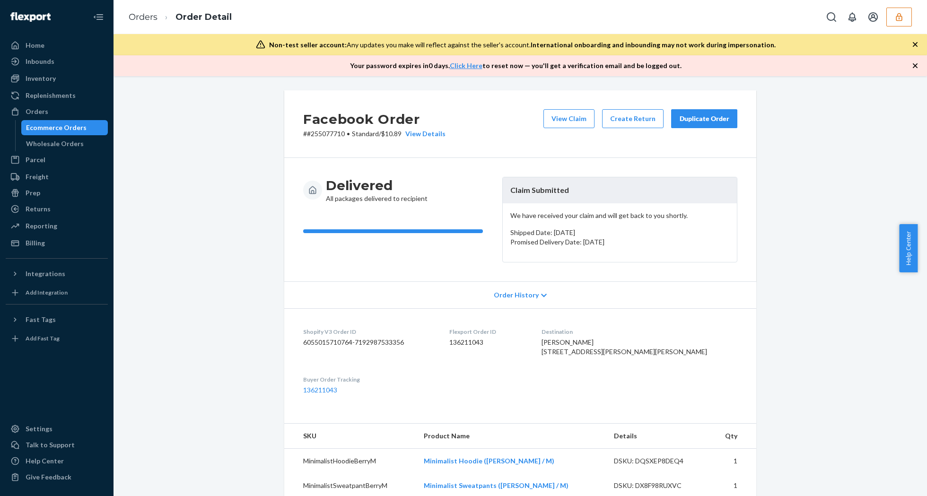
click at [556, 108] on div "Facebook Order # #255077710 • Standard / $10.89 View Details View Claim Create …" at bounding box center [520, 124] width 472 height 68
click at [566, 118] on button "View Claim" at bounding box center [568, 118] width 51 height 19
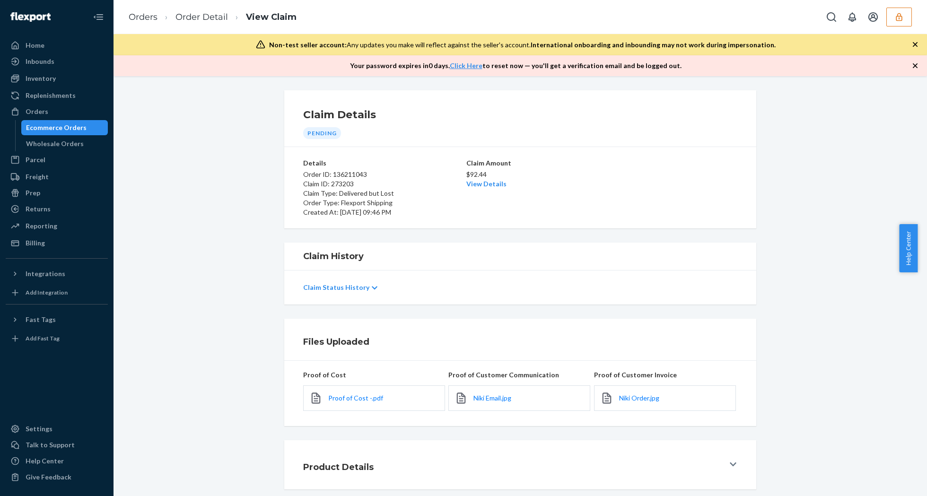
scroll to position [48, 0]
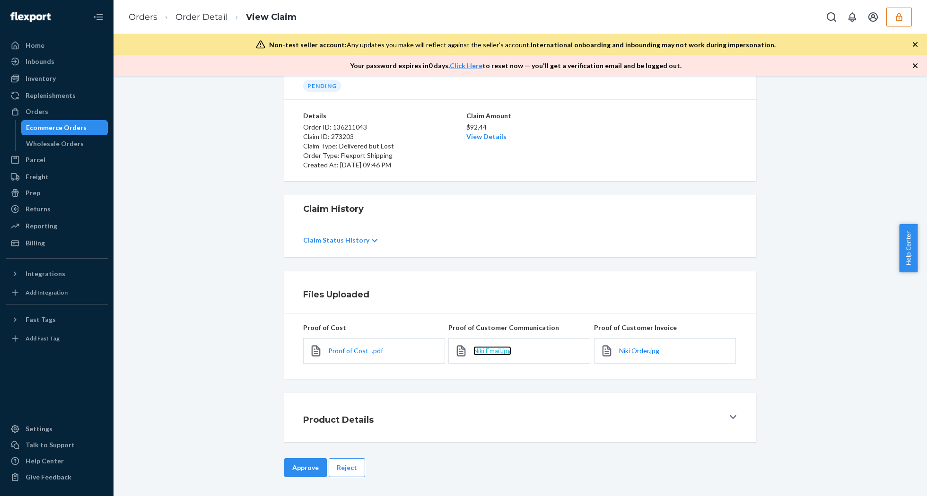
click at [490, 348] on span "Niki Email.jpg" at bounding box center [492, 351] width 38 height 8
click at [341, 465] on button "Reject" at bounding box center [347, 467] width 36 height 19
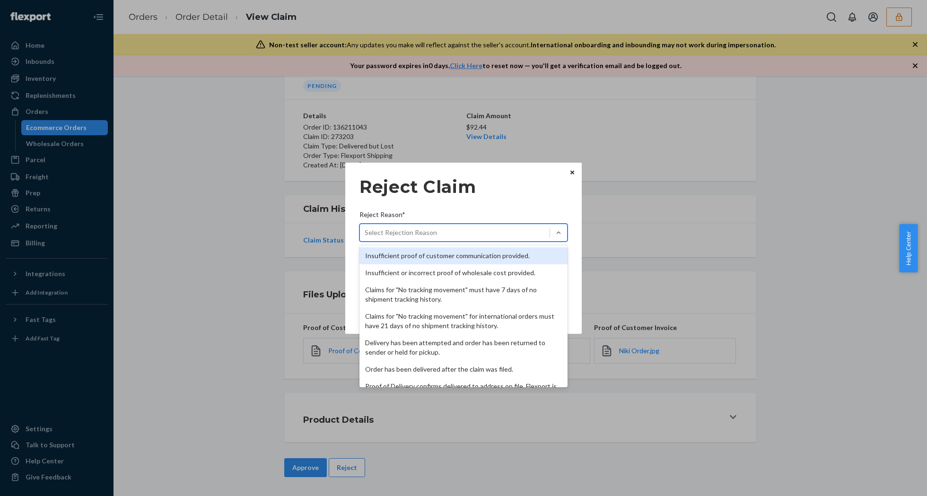
click at [497, 233] on div "Select Rejection Reason" at bounding box center [455, 232] width 190 height 15
click at [365, 233] on input "Reject Reason* option Insufficient proof of customer communication provided. fo…" at bounding box center [364, 232] width 1 height 9
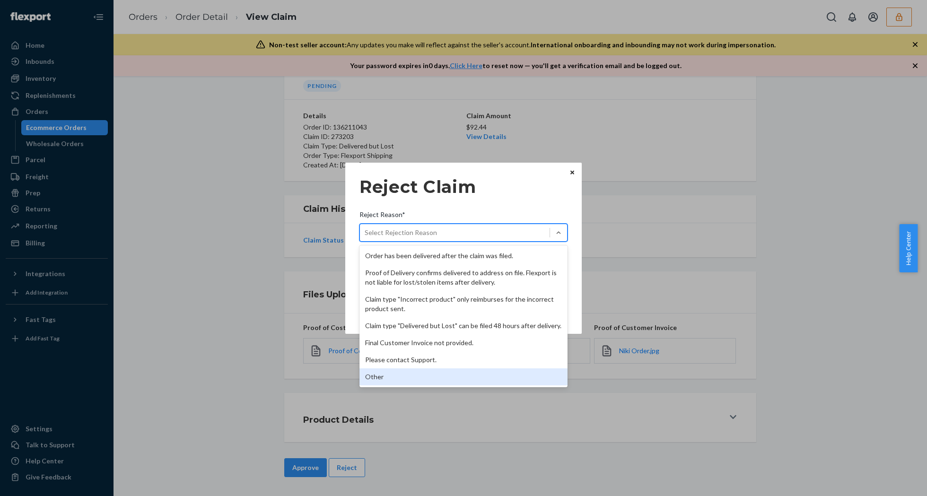
click at [398, 382] on div "Other" at bounding box center [463, 376] width 208 height 17
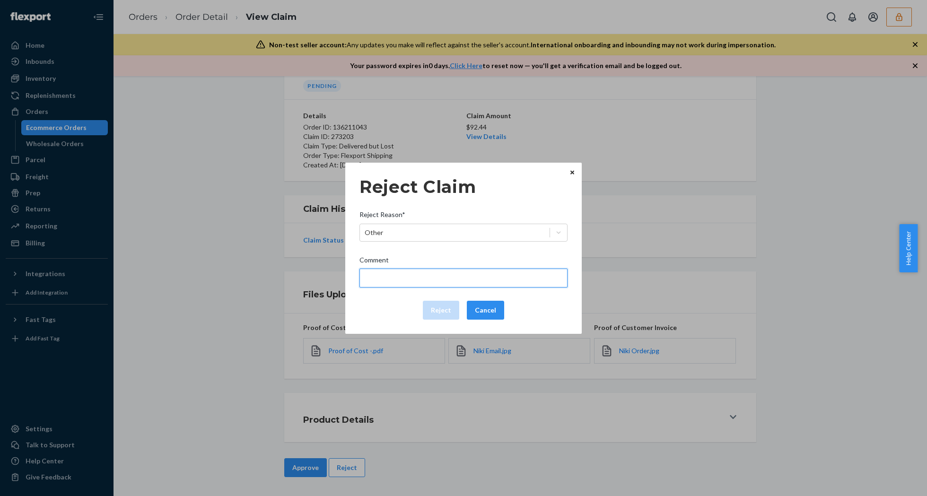
click at [422, 277] on input "Comment" at bounding box center [463, 278] width 208 height 19
type input "The package was confirmed to be delivered at the right location and Flexport is…"
click at [415, 279] on input "The package was confirmed to be delivered at the right location and Flexport is…" at bounding box center [463, 278] width 208 height 19
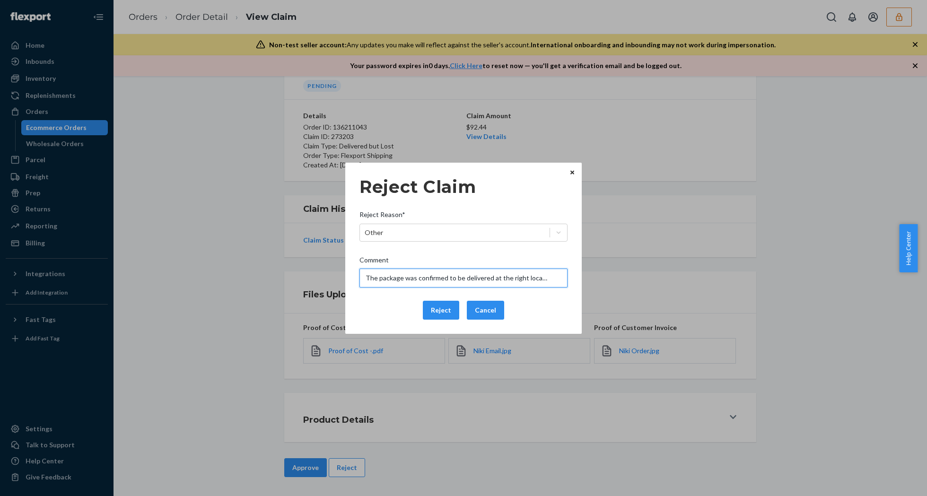
click at [415, 279] on input "The package was confirmed to be delivered at the right location and Flexport is…" at bounding box center [463, 278] width 208 height 19
click at [377, 331] on div "Reject Claim Reject Reason* Other Comment The package was confirmed to be deliv…" at bounding box center [463, 248] width 236 height 171
click at [430, 307] on button "Reject" at bounding box center [441, 310] width 36 height 19
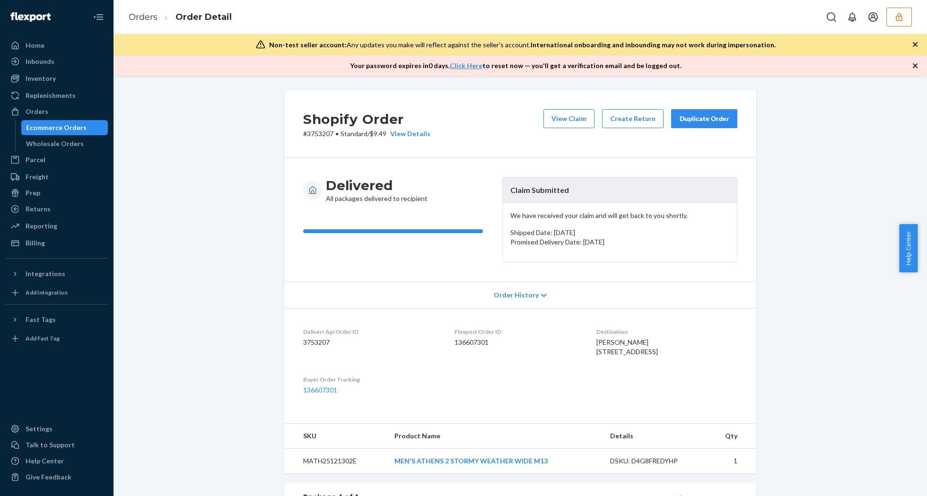
click at [912, 64] on icon "button" at bounding box center [914, 65] width 5 height 5
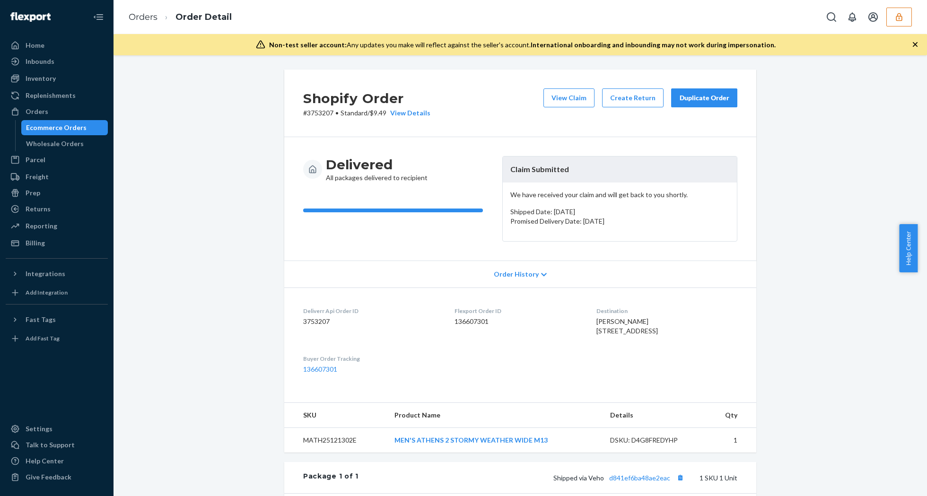
click at [914, 47] on icon "button" at bounding box center [914, 44] width 9 height 9
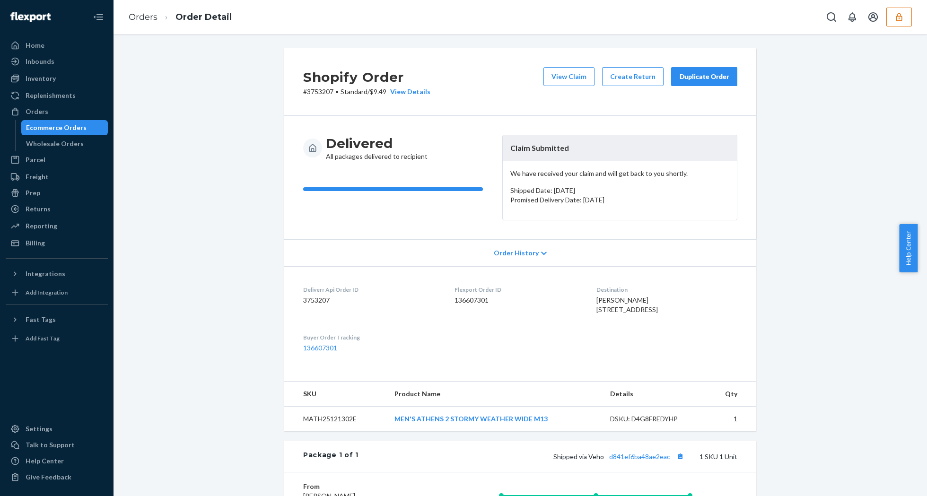
scroll to position [185, 0]
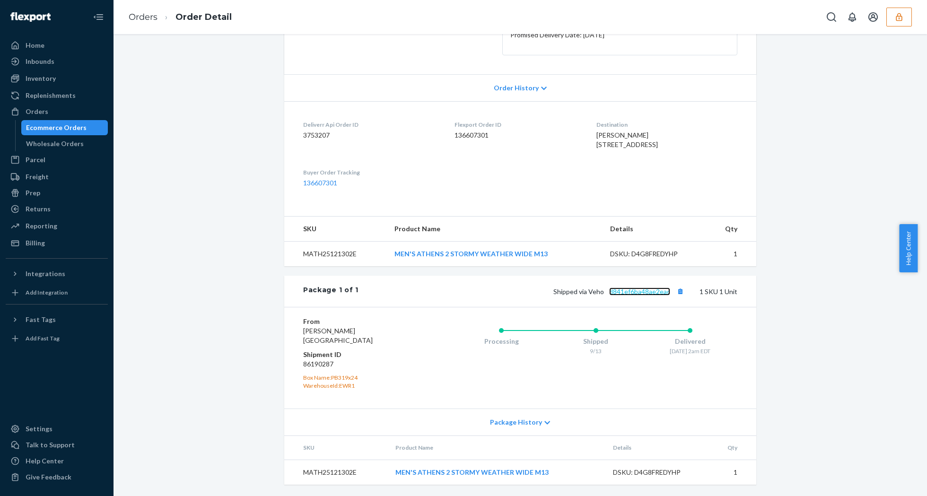
click at [651, 289] on link "d841ef6ba48ae2eac" at bounding box center [639, 291] width 61 height 8
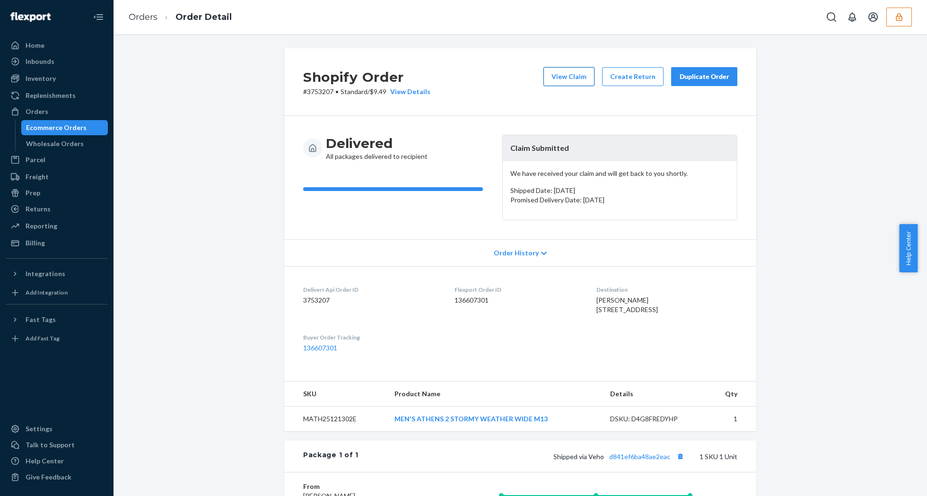
click at [566, 78] on button "View Claim" at bounding box center [568, 76] width 51 height 19
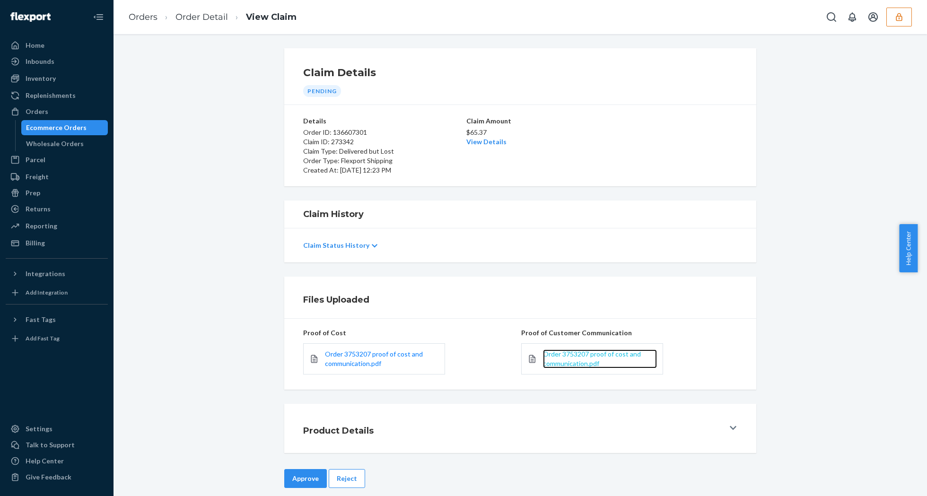
click at [579, 351] on span "Order 3753207 proof of cost and communication.pdf" at bounding box center [592, 358] width 98 height 17
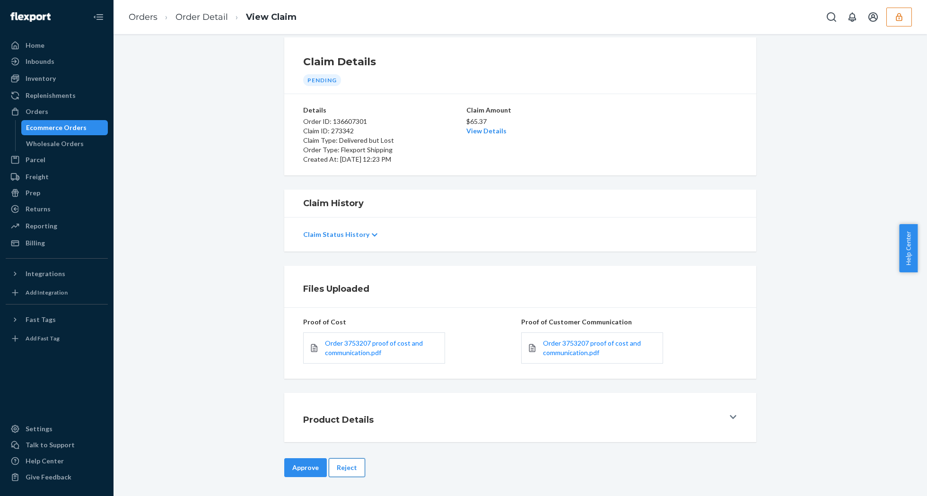
click at [341, 460] on button "Reject" at bounding box center [347, 467] width 36 height 19
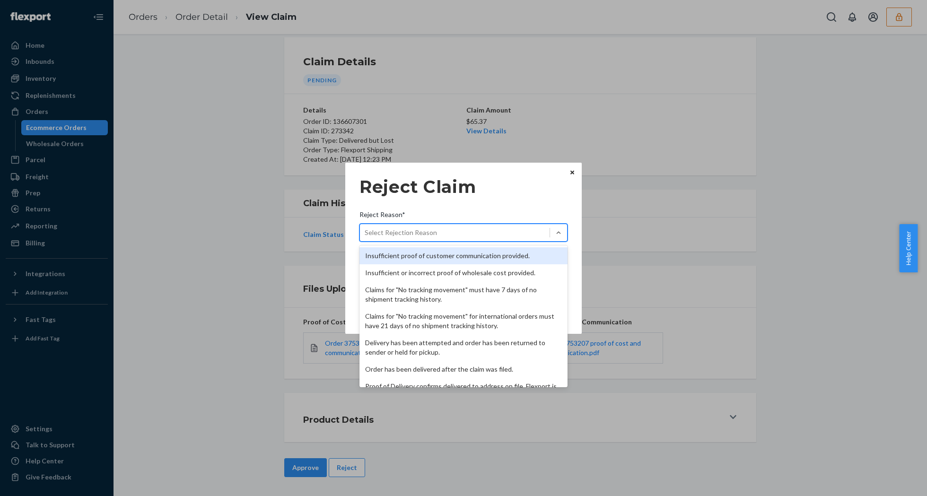
click at [460, 239] on div "Select Rejection Reason" at bounding box center [455, 232] width 190 height 15
click at [365, 237] on input "Reject Reason* option Insufficient proof of customer communication provided. fo…" at bounding box center [364, 232] width 1 height 9
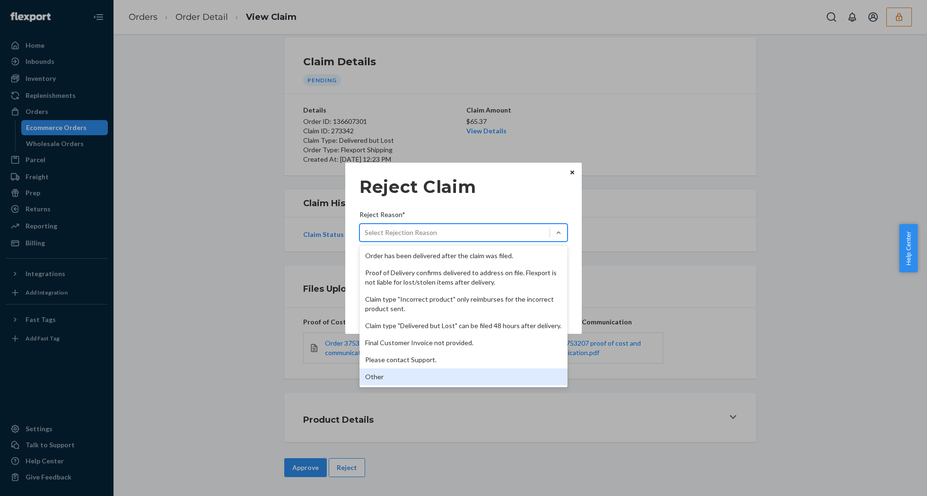
click at [396, 373] on div "Other" at bounding box center [463, 376] width 208 height 17
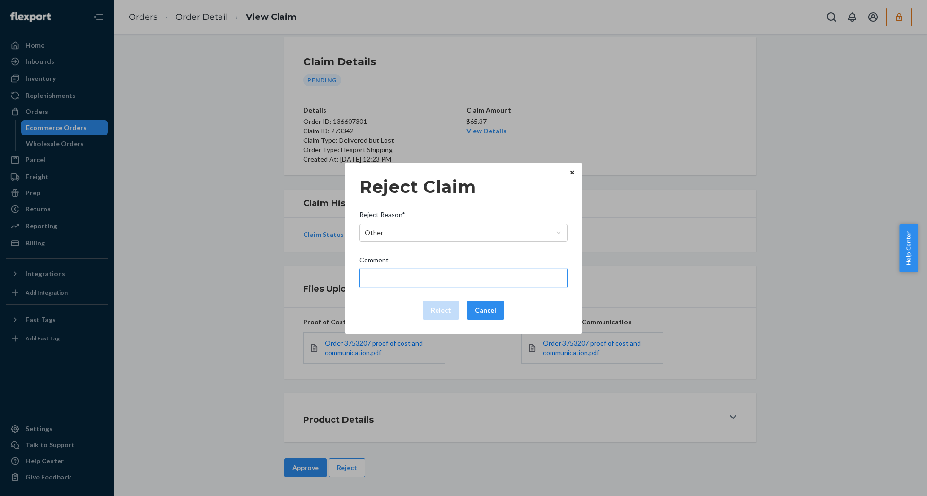
click at [407, 278] on input "Comment" at bounding box center [463, 278] width 208 height 19
type input "The package was confirmed to be delivered at the right location and Flexport is…"
click at [426, 278] on input "The package was confirmed to be delivered at the right location and Flexport is…" at bounding box center [463, 278] width 208 height 19
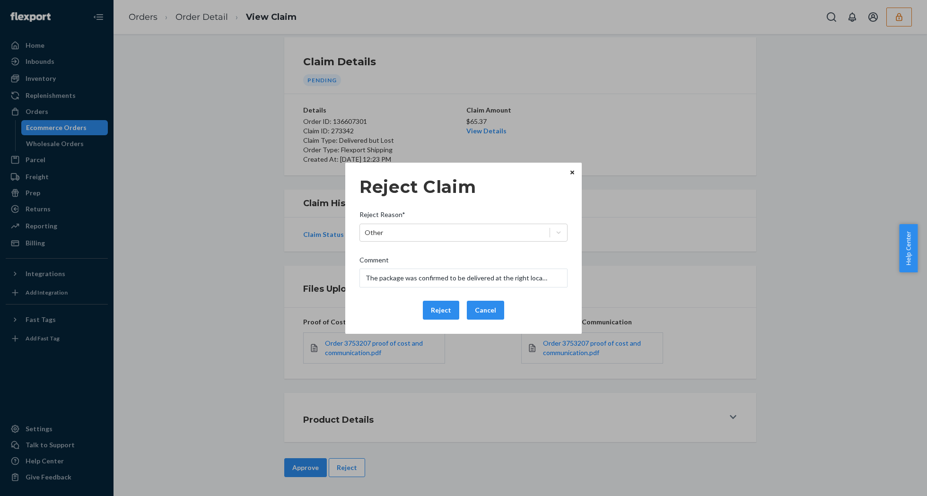
drag, startPoint x: 388, startPoint y: 304, endPoint x: 401, endPoint y: 305, distance: 13.2
click at [388, 304] on div "Reject Cancel" at bounding box center [464, 310] width 216 height 19
click at [447, 314] on button "Reject" at bounding box center [441, 310] width 36 height 19
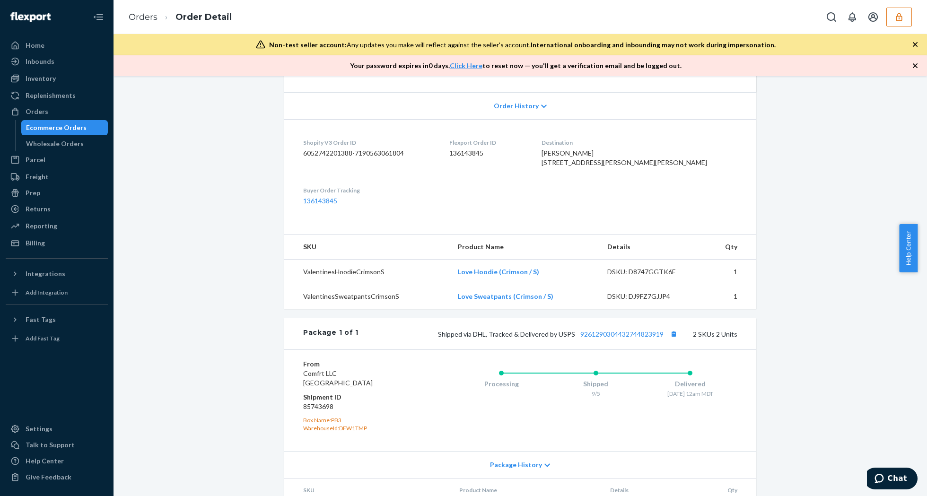
scroll to position [277, 0]
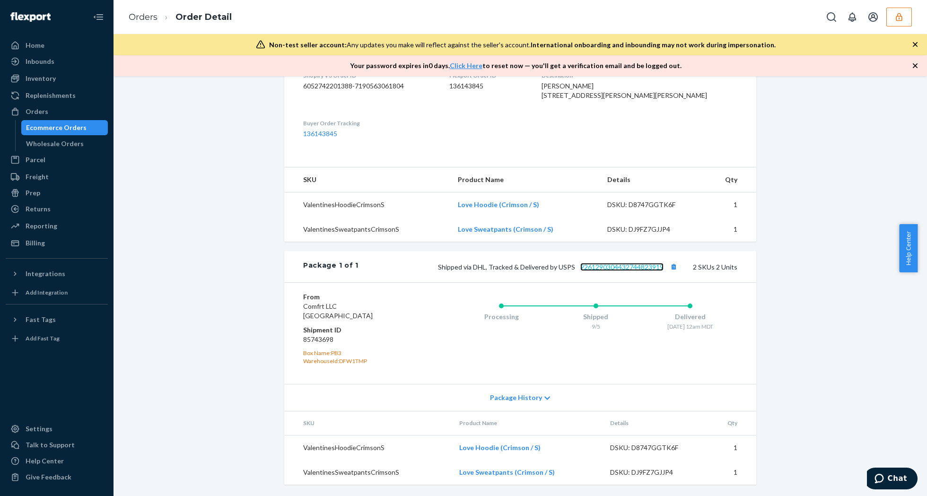
click at [630, 267] on link "9261290304432744823919" at bounding box center [621, 267] width 83 height 8
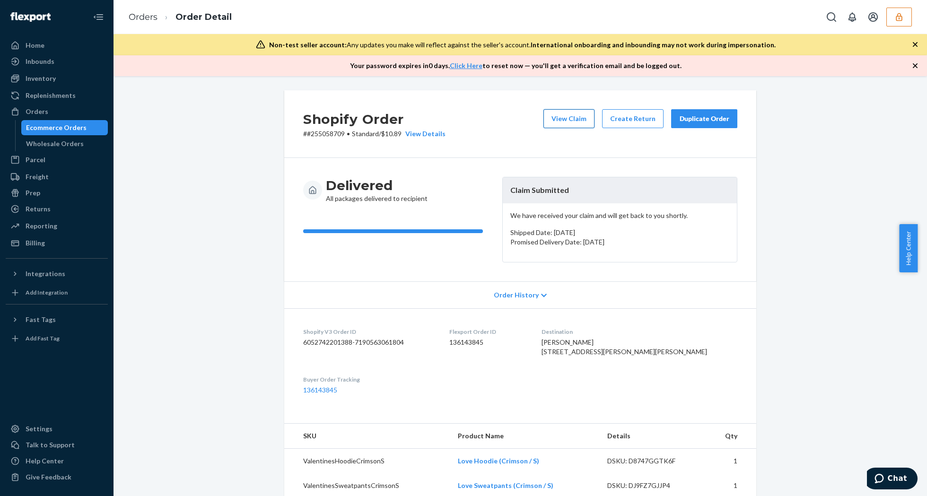
click at [550, 120] on button "View Claim" at bounding box center [568, 118] width 51 height 19
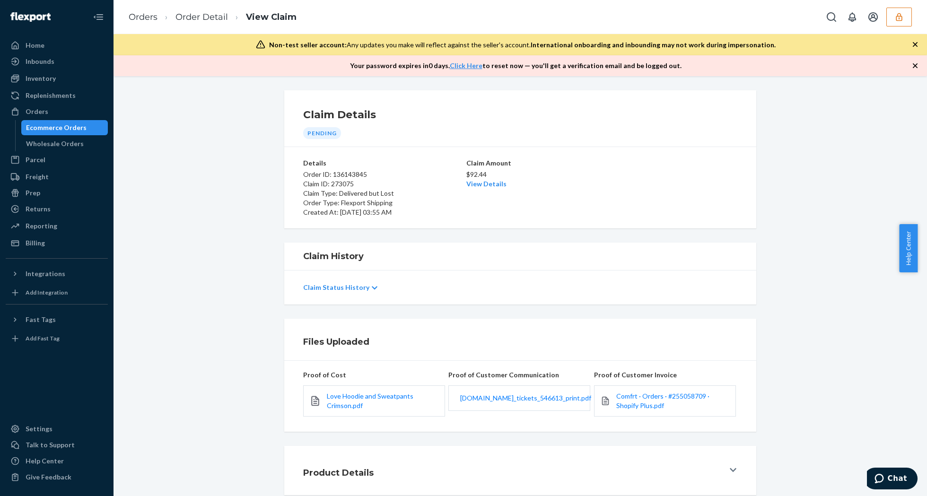
scroll to position [54, 0]
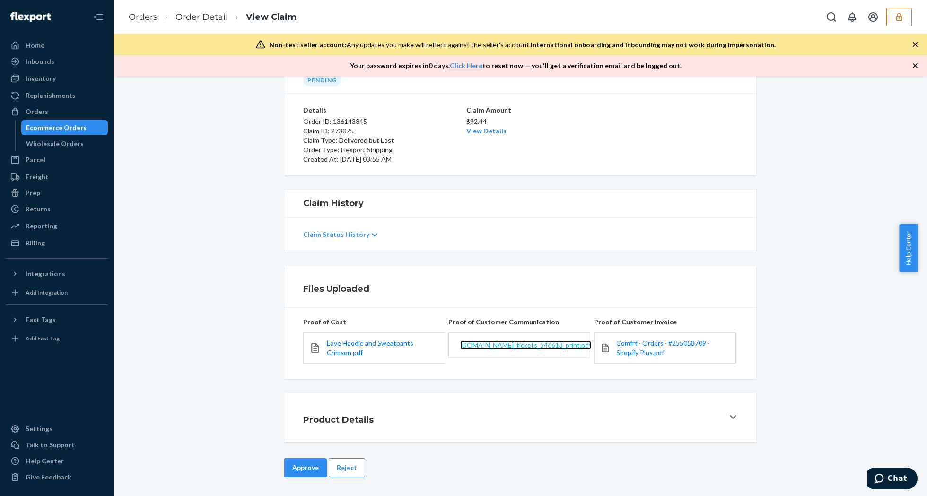
click at [527, 345] on span "comfrt.zendesk.com_tickets_546613_print.pdf" at bounding box center [525, 345] width 131 height 8
click at [335, 469] on button "Reject" at bounding box center [347, 467] width 36 height 19
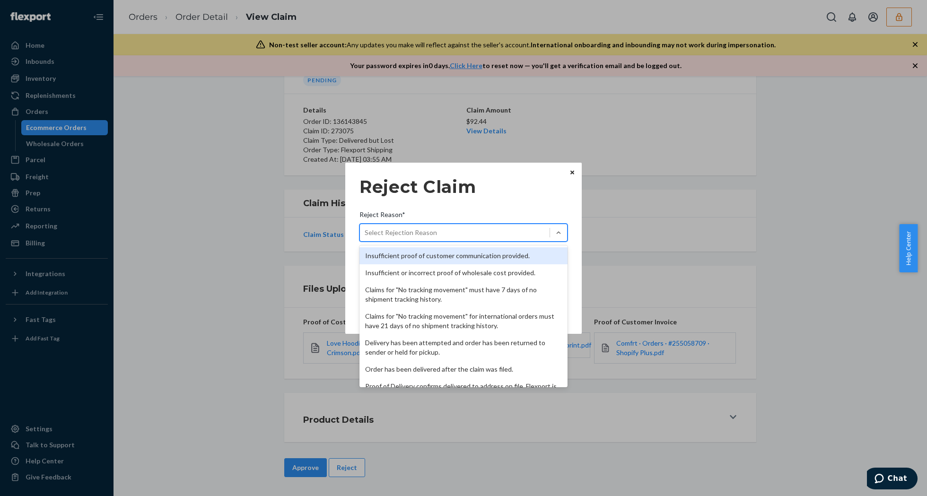
click at [465, 224] on div "Select Rejection Reason" at bounding box center [463, 233] width 208 height 18
click at [365, 228] on input "Reject Reason* option Insufficient proof of customer communication provided. fo…" at bounding box center [364, 232] width 1 height 9
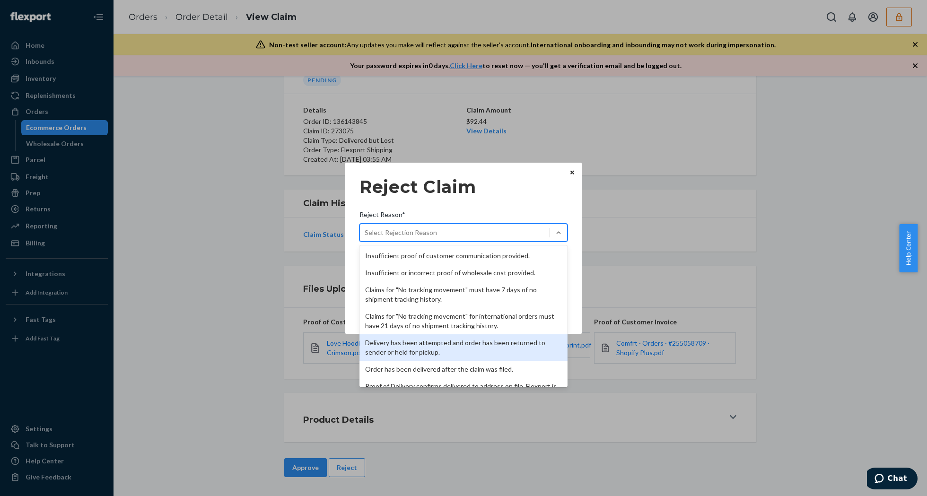
scroll to position [123, 0]
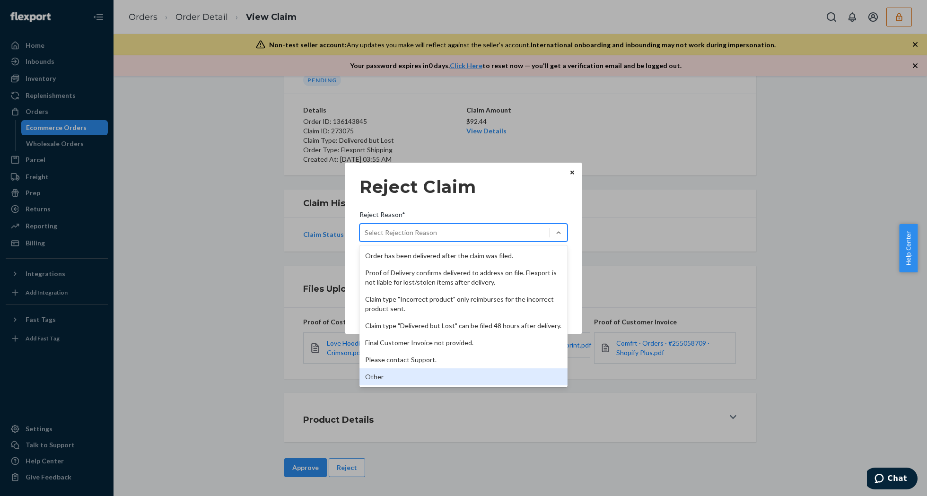
click at [406, 371] on div "Other" at bounding box center [463, 376] width 208 height 17
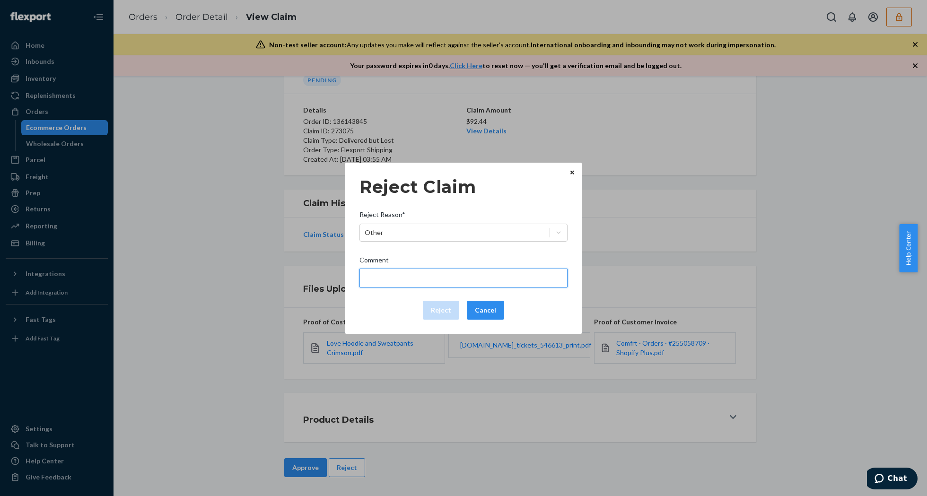
click at [413, 280] on input "Comment" at bounding box center [463, 278] width 208 height 19
type input "The package was confirmed to be delivered at the right location and Flexport is…"
click at [407, 278] on input "The package was confirmed to be delivered at the right location and Flexport is…" at bounding box center [463, 278] width 208 height 19
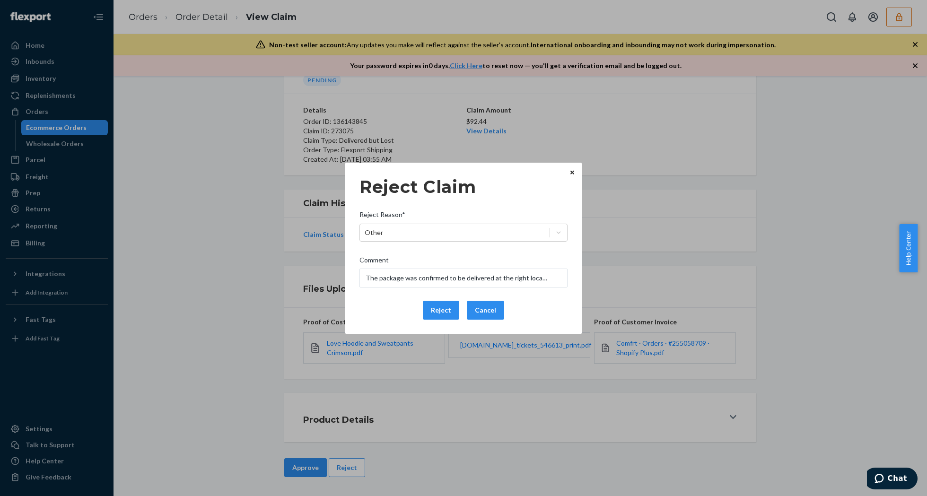
click at [371, 328] on div "Reject Claim Reject Reason* Other Comment The package was confirmed to be deliv…" at bounding box center [463, 248] width 236 height 171
click at [445, 314] on button "Reject" at bounding box center [441, 310] width 36 height 19
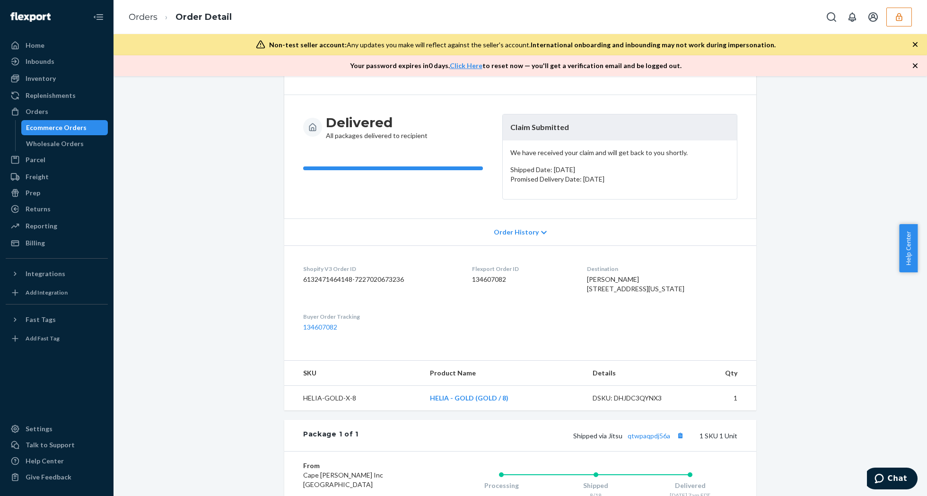
scroll to position [227, 0]
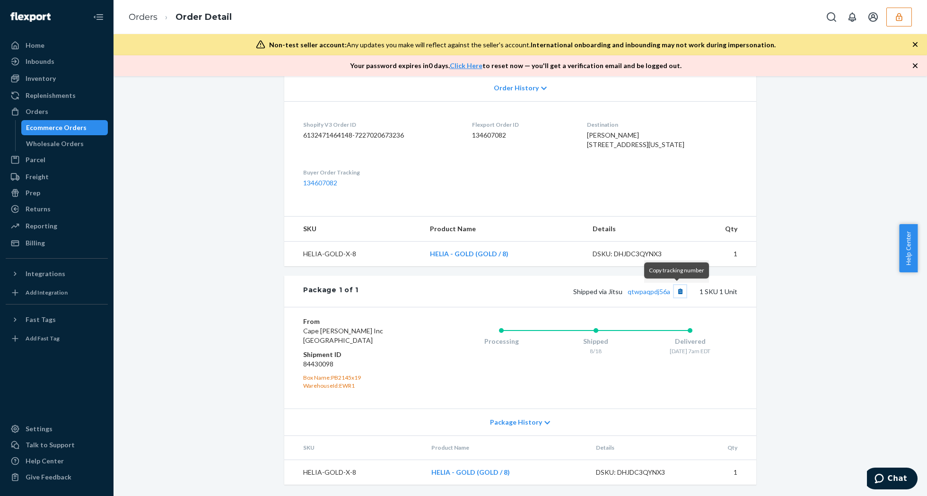
click at [674, 290] on button "Copy tracking number" at bounding box center [680, 291] width 12 height 12
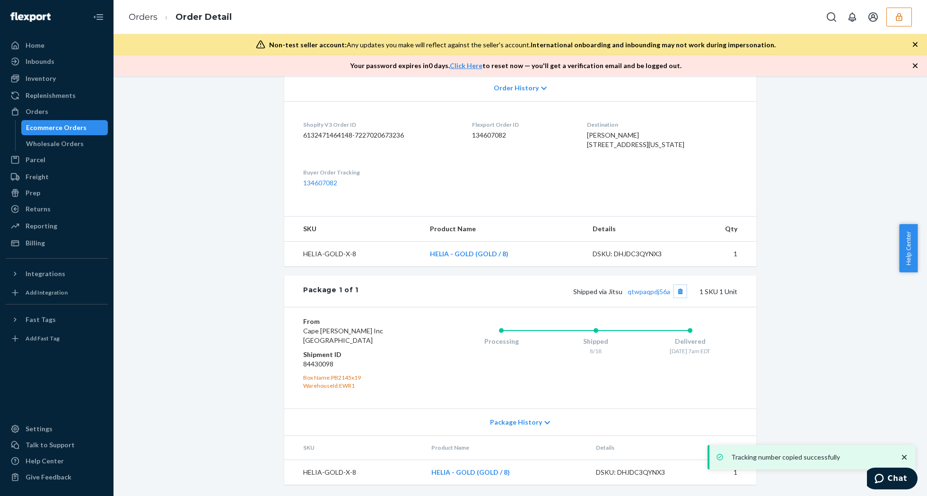
scroll to position [0, 0]
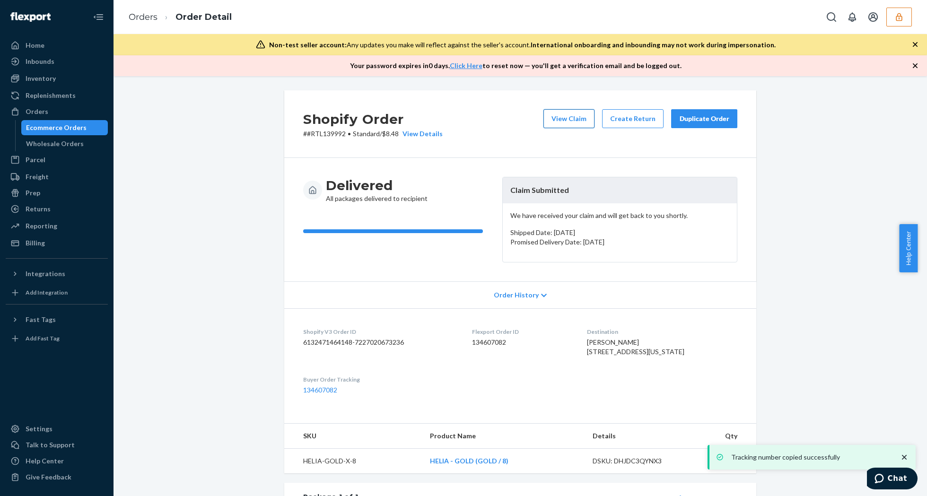
click at [576, 114] on button "View Claim" at bounding box center [568, 118] width 51 height 19
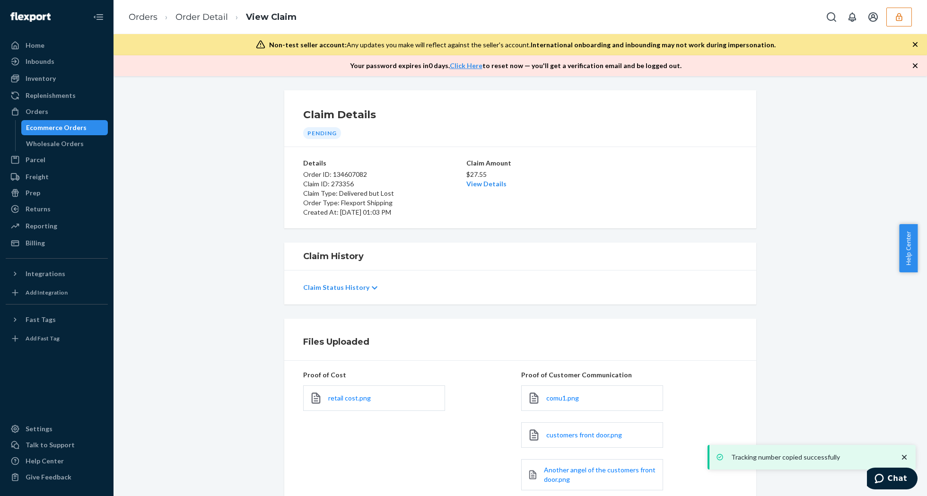
scroll to position [126, 0]
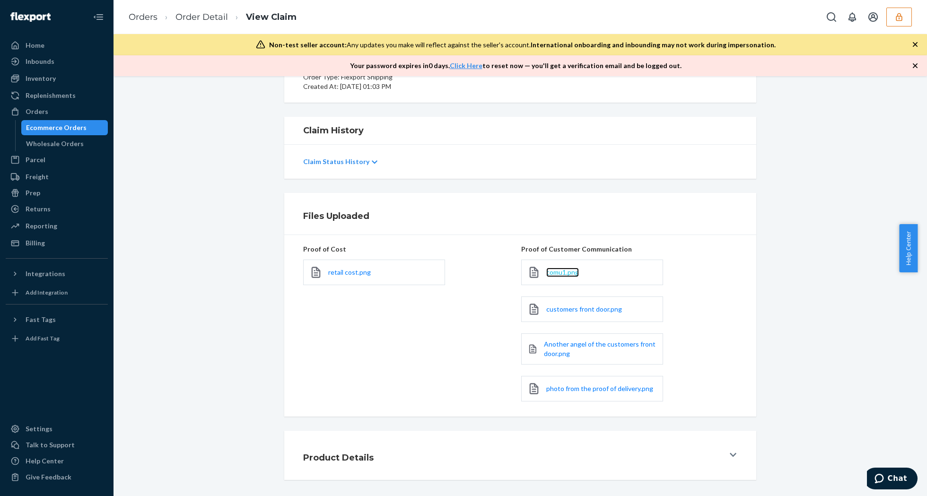
click at [546, 275] on span "comu1.png" at bounding box center [562, 272] width 33 height 8
click at [566, 305] on span "customers front door.png" at bounding box center [584, 309] width 76 height 8
click at [592, 352] on link "Another angel of the customers front door.png" at bounding box center [600, 348] width 113 height 19
click at [581, 392] on span "photo from the proof of delivery.png" at bounding box center [599, 388] width 107 height 8
click at [562, 311] on span "customers front door.png" at bounding box center [584, 309] width 76 height 8
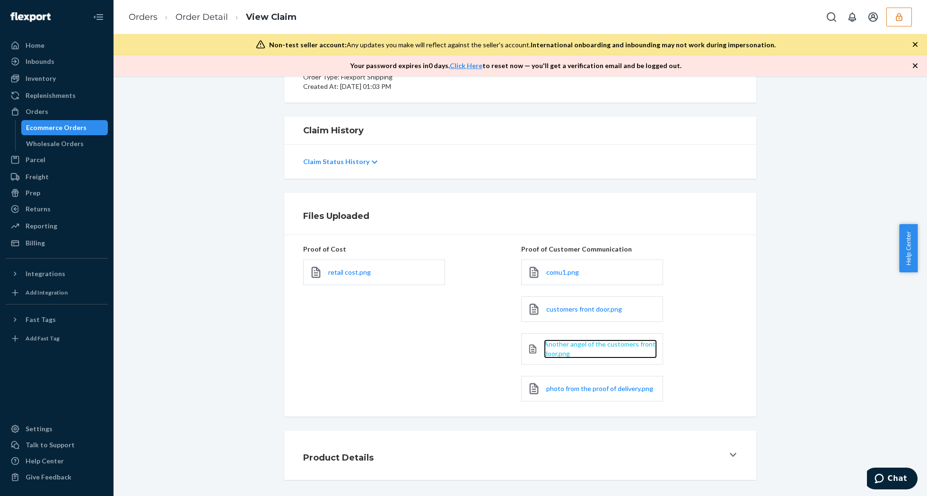
click at [562, 347] on span "Another angel of the customers front door.png" at bounding box center [600, 348] width 112 height 17
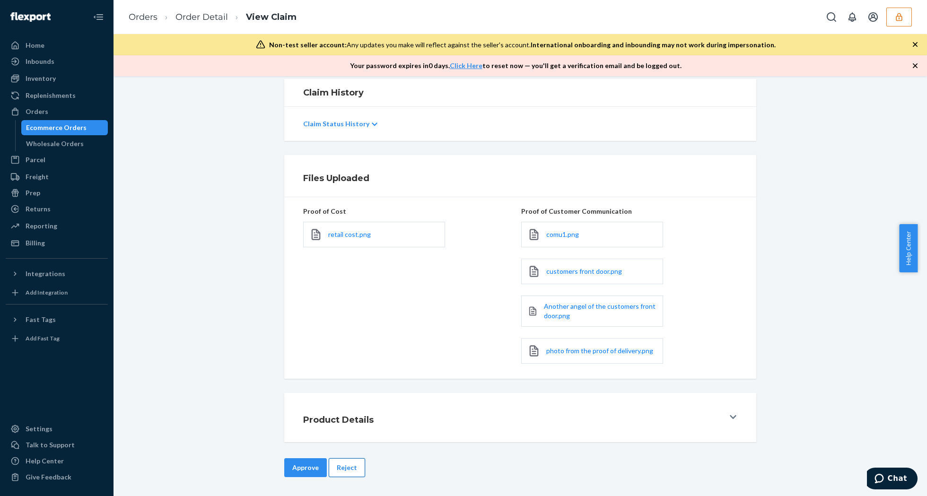
click at [344, 469] on button "Reject" at bounding box center [347, 467] width 36 height 19
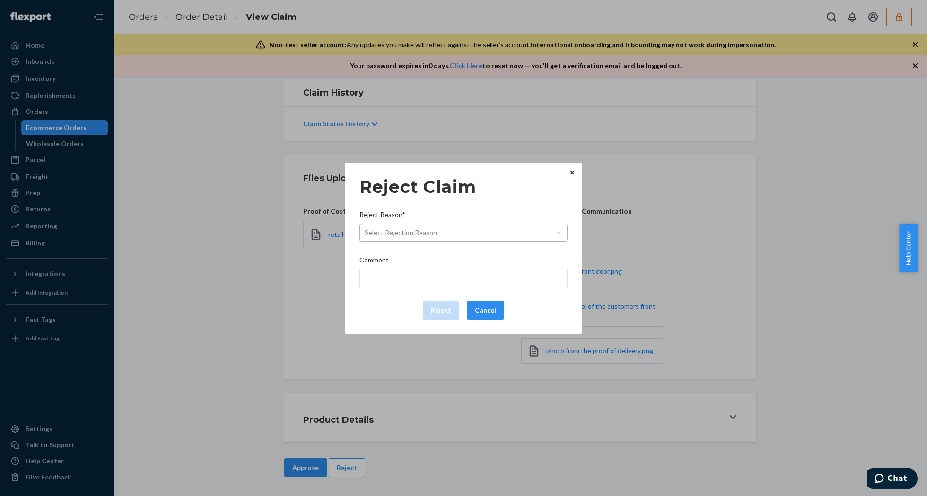
click at [481, 230] on div "Select Rejection Reason" at bounding box center [455, 232] width 190 height 15
click at [365, 230] on input "Reject Reason* Select Rejection Reason" at bounding box center [364, 232] width 1 height 9
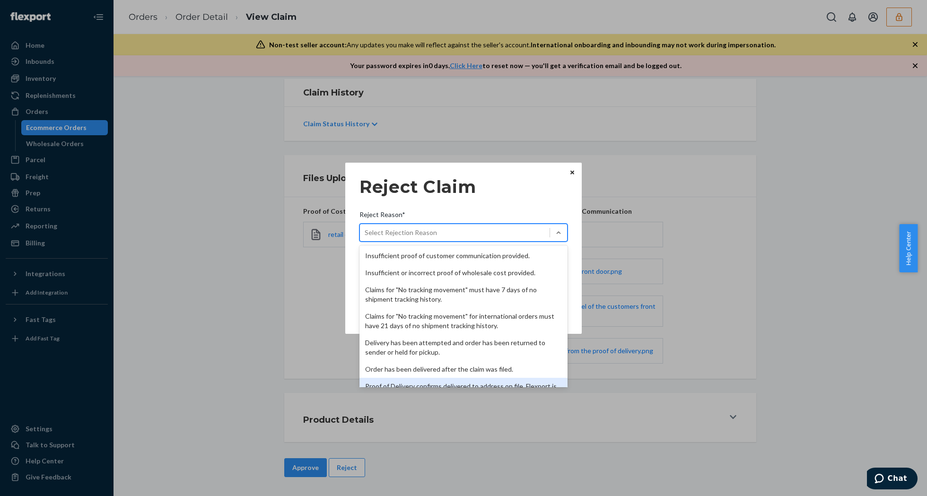
scroll to position [123, 0]
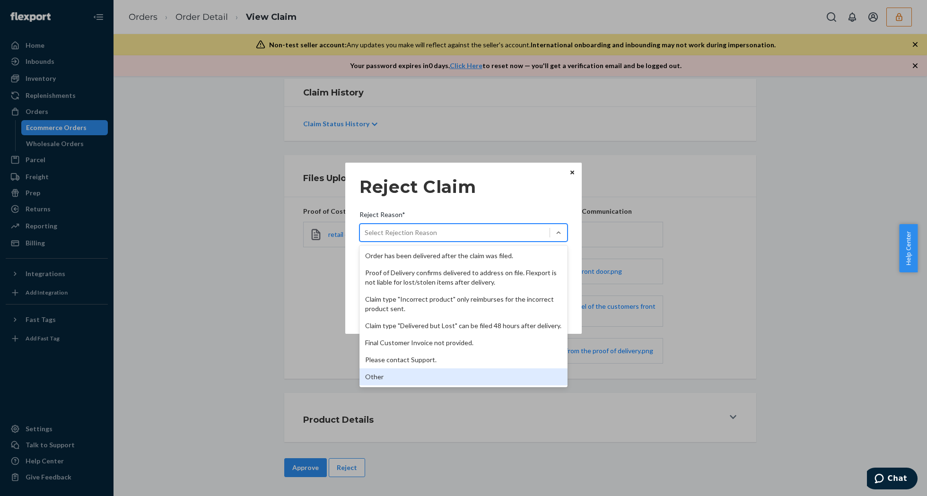
click at [412, 382] on div "Other" at bounding box center [463, 376] width 208 height 17
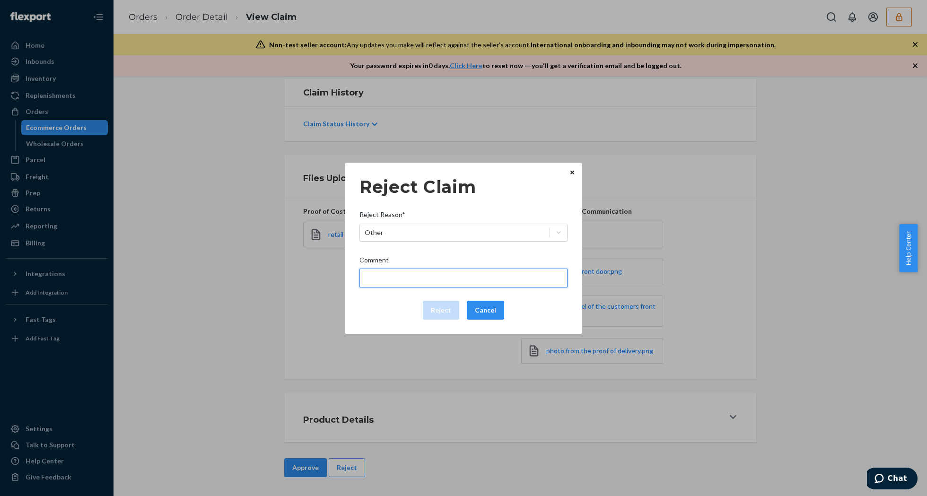
click at [435, 281] on input "Comment" at bounding box center [463, 278] width 208 height 19
type input "The package was confirmed to be delivered at the right location and Flexport is…"
click at [410, 272] on input "The package was confirmed to be delivered at the right location and Flexport is…" at bounding box center [463, 278] width 208 height 19
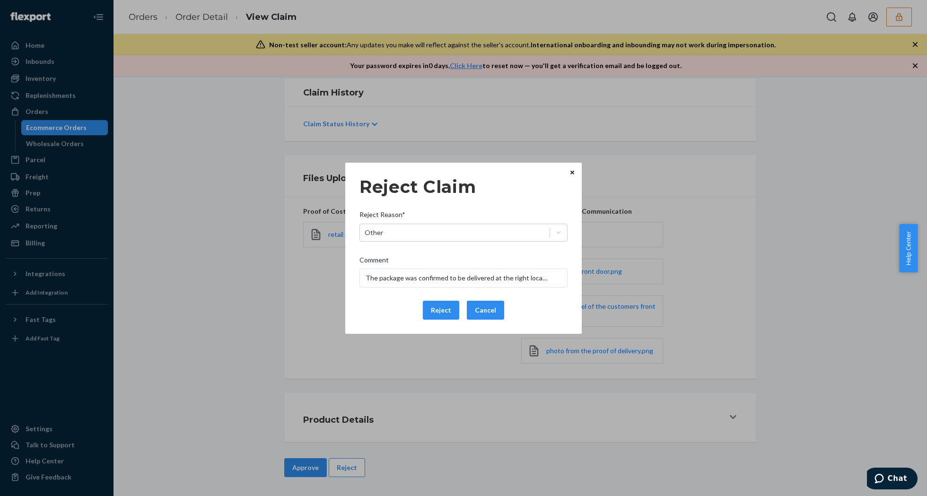
click at [375, 312] on div "Reject Cancel" at bounding box center [464, 310] width 216 height 19
click at [434, 310] on button "Reject" at bounding box center [441, 310] width 36 height 19
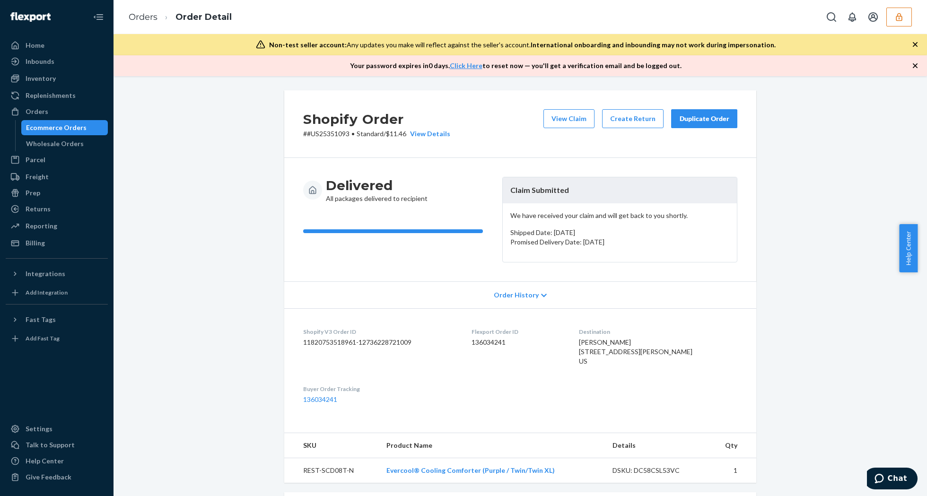
scroll to position [227, 0]
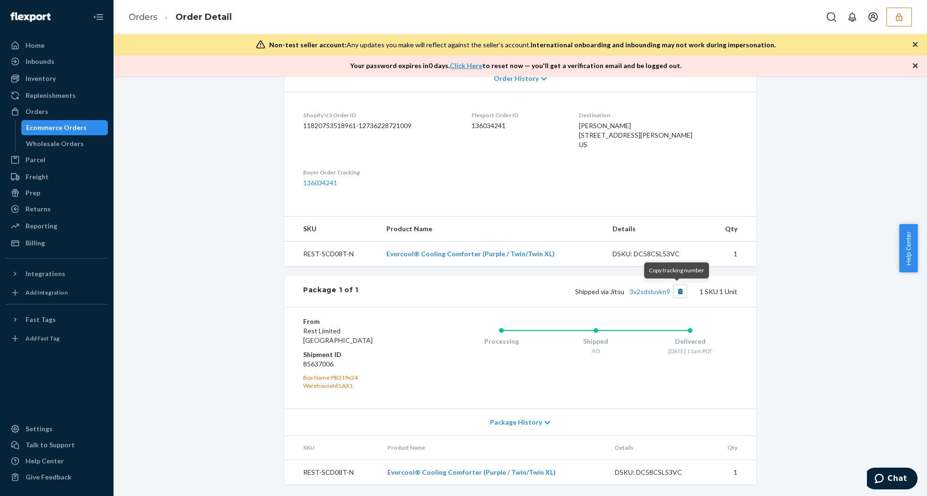
click at [674, 291] on button "Copy tracking number" at bounding box center [680, 291] width 12 height 12
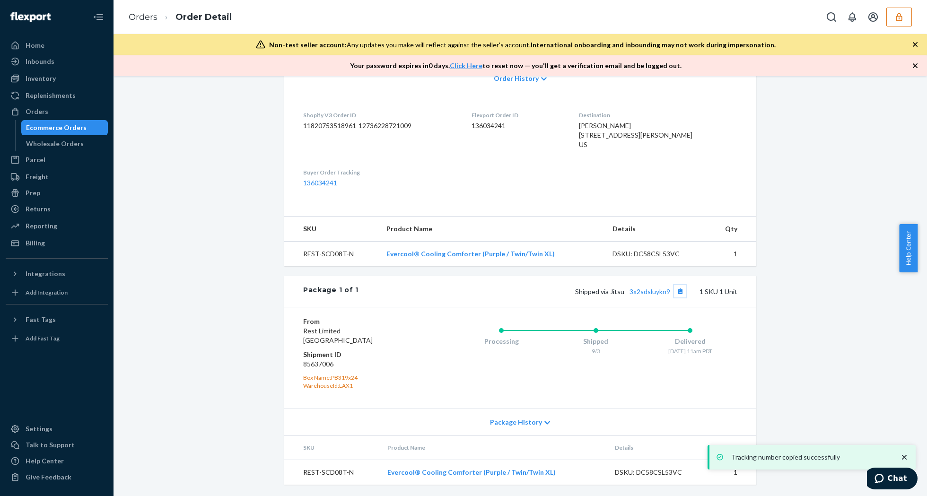
scroll to position [0, 0]
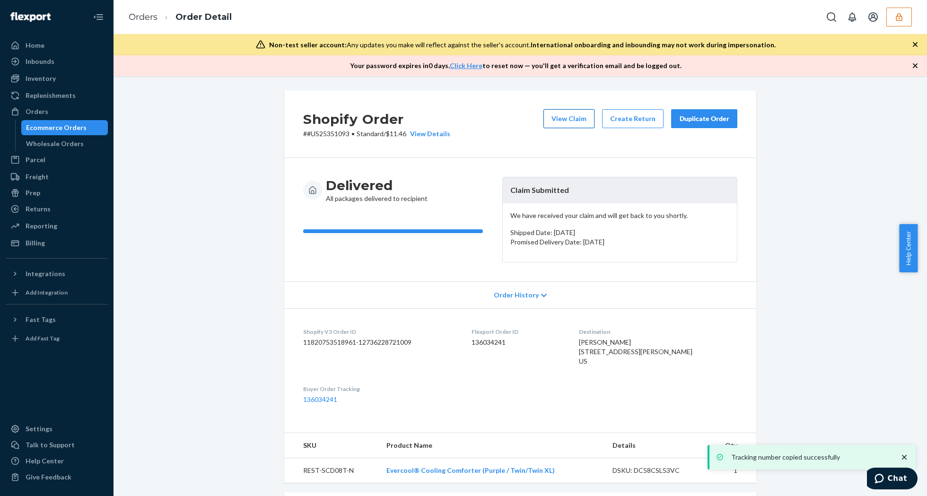
click at [576, 113] on button "View Claim" at bounding box center [568, 118] width 51 height 19
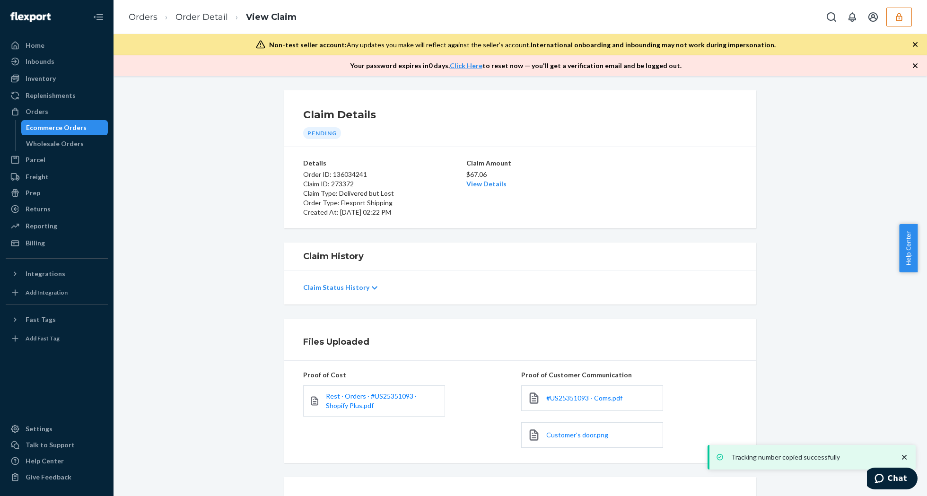
scroll to position [86, 0]
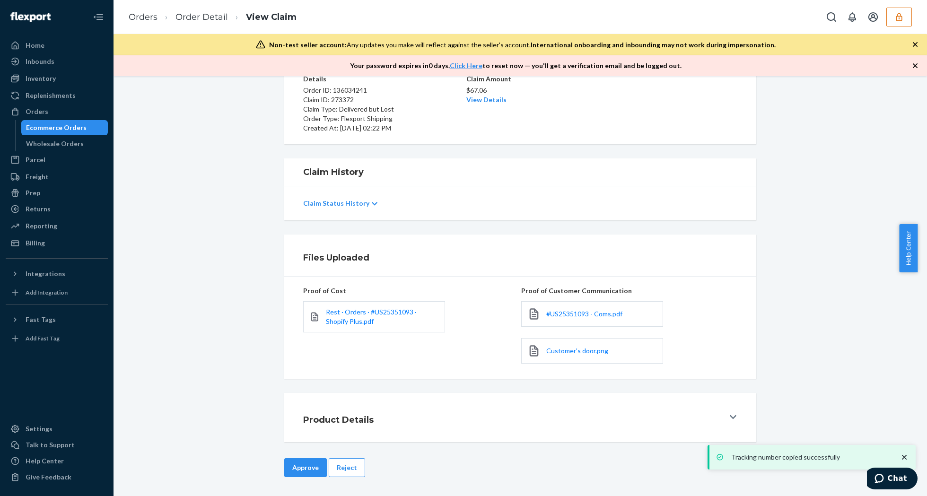
click at [553, 321] on div "#US25351093 - Coms.pdf" at bounding box center [592, 314] width 142 height 26
click at [554, 318] on div "#US25351093 - Coms.pdf" at bounding box center [592, 314] width 142 height 26
click at [556, 313] on span "#US25351093 - Coms.pdf" at bounding box center [584, 314] width 76 height 8
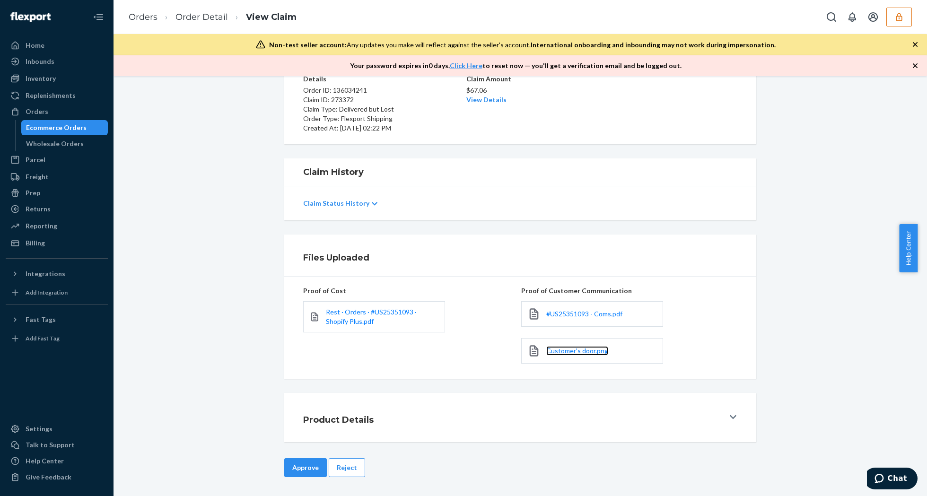
click at [584, 355] on link "Customer's door.png" at bounding box center [577, 350] width 62 height 9
click at [343, 465] on button "Reject" at bounding box center [347, 467] width 36 height 19
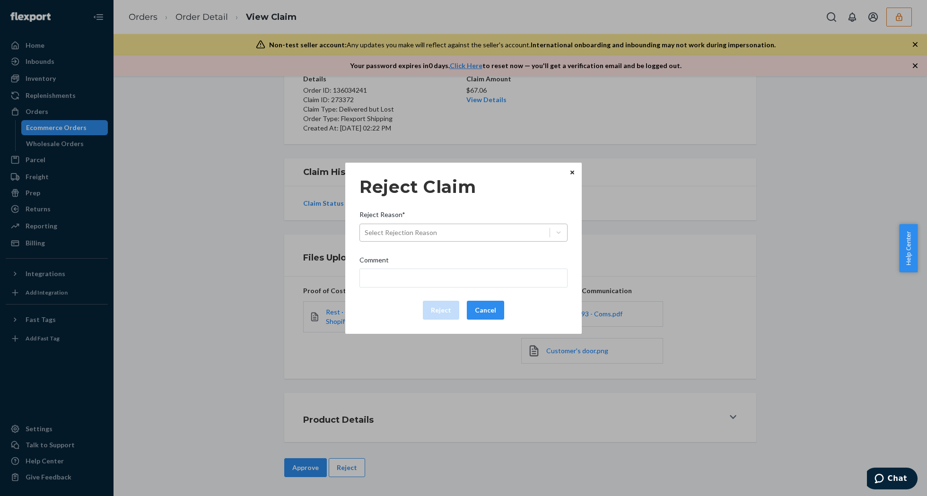
click at [491, 241] on div "Select Rejection Reason" at bounding box center [463, 233] width 208 height 18
click at [365, 237] on input "Reject Reason* Select Rejection Reason" at bounding box center [364, 232] width 1 height 9
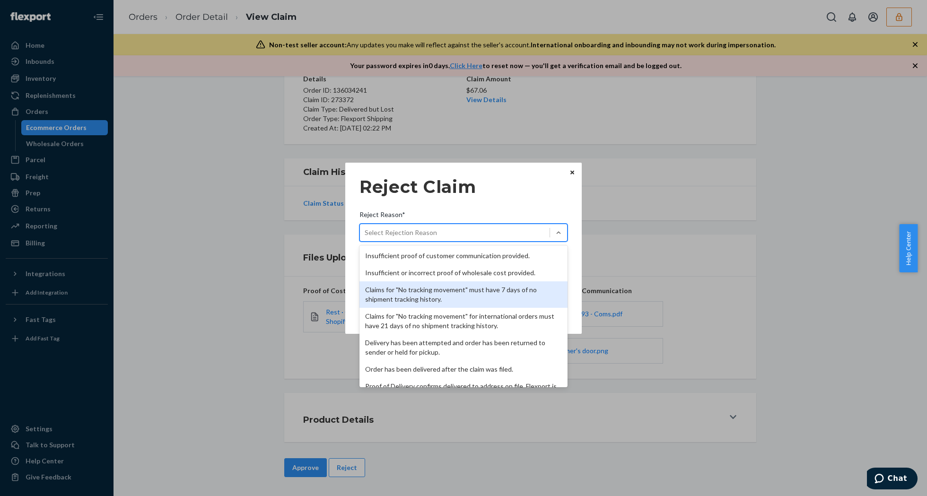
scroll to position [123, 0]
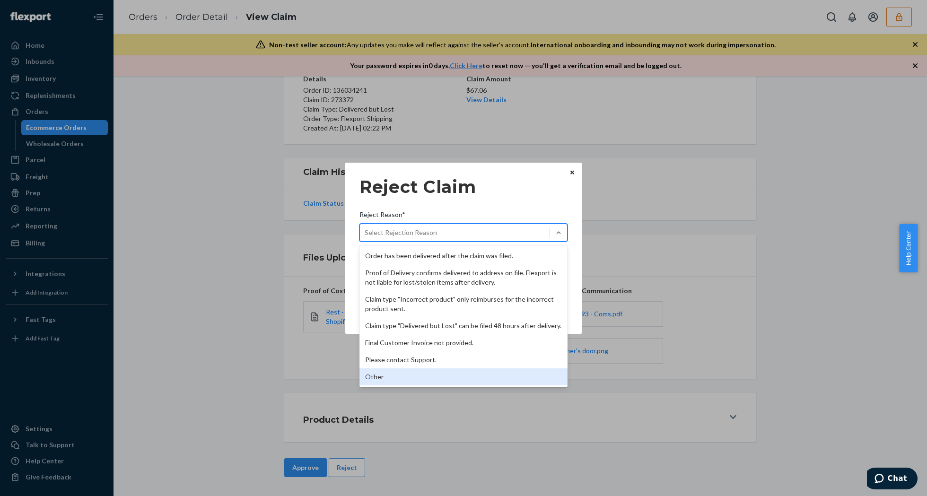
click at [388, 380] on div "Other" at bounding box center [463, 376] width 208 height 17
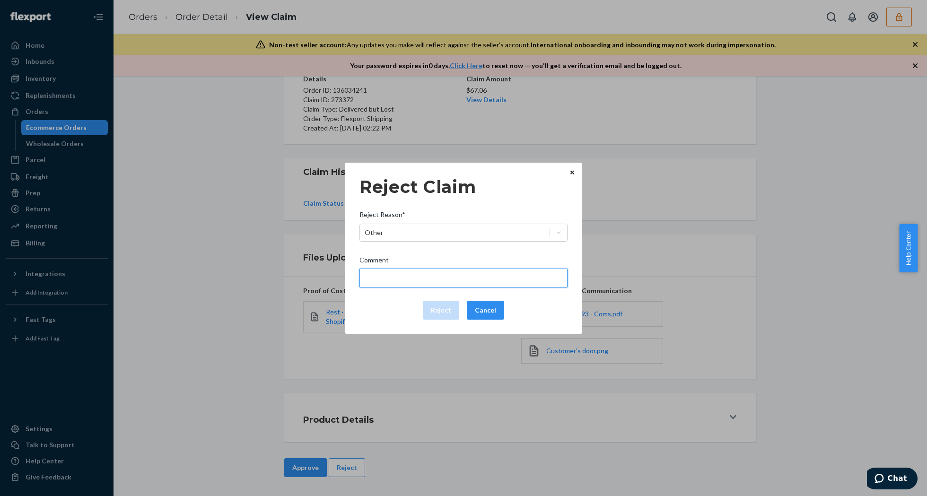
click at [406, 274] on input "Comment" at bounding box center [463, 278] width 208 height 19
type input "The package was confirmed to be delivered at the right location and Flexport is…"
click at [411, 280] on input "The package was confirmed to be delivered at the right location and Flexport is…" at bounding box center [463, 278] width 208 height 19
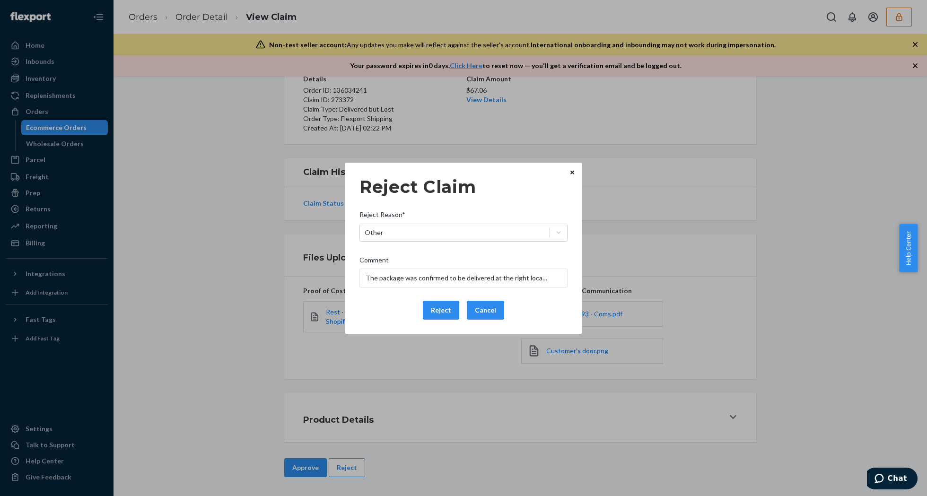
click at [394, 301] on div "Reject Cancel" at bounding box center [464, 310] width 216 height 19
click at [441, 304] on button "Reject" at bounding box center [441, 310] width 36 height 19
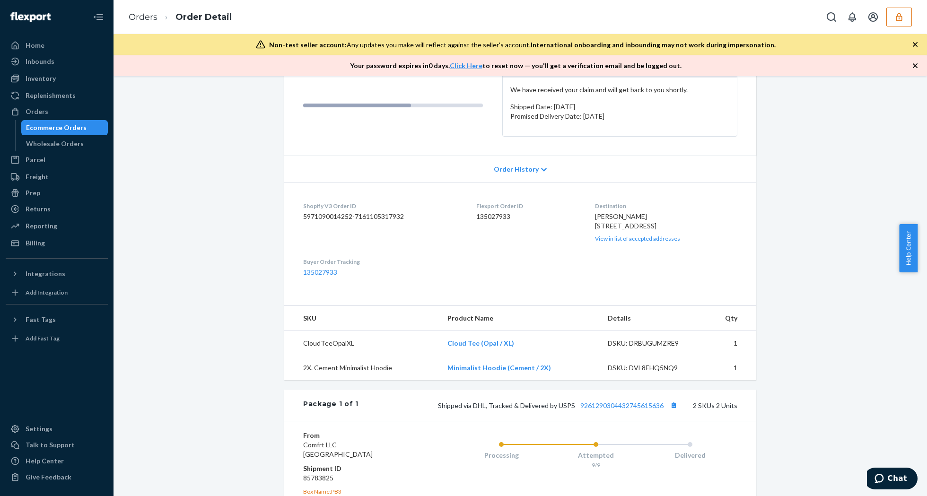
scroll to position [189, 0]
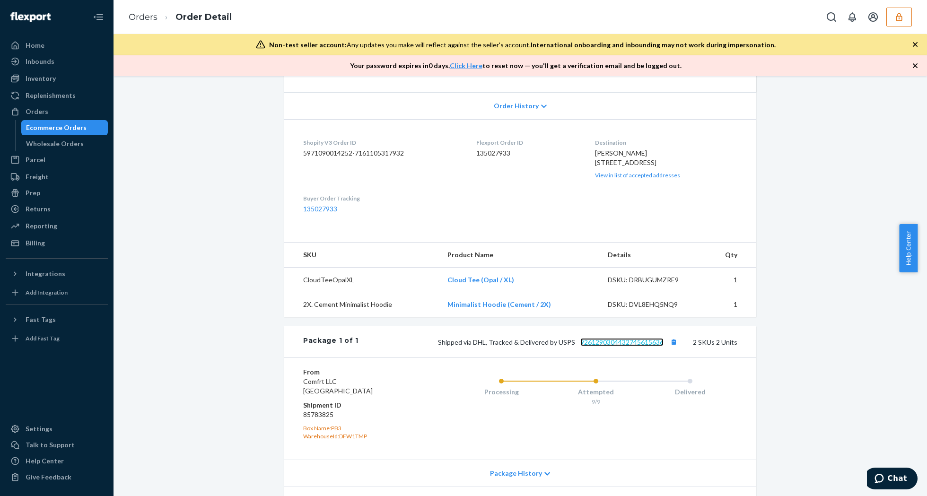
click at [619, 346] on link "9261290304432745615636" at bounding box center [621, 342] width 83 height 8
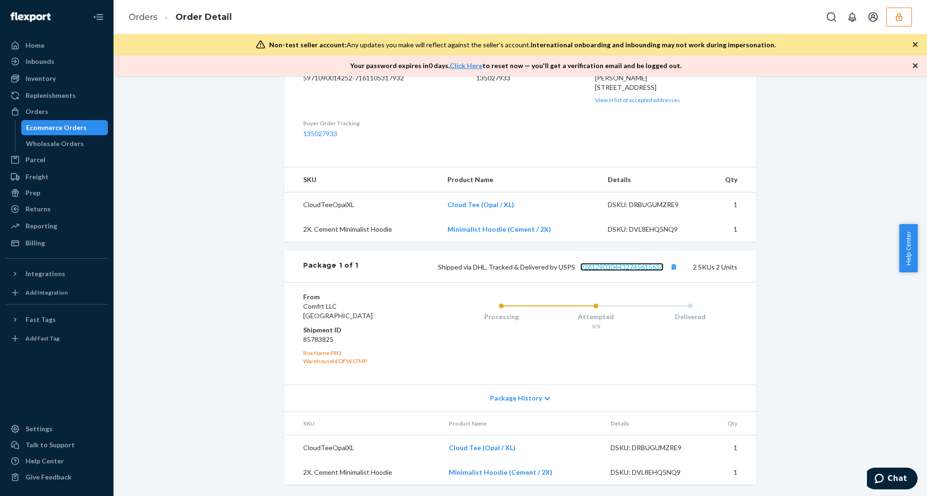
scroll to position [0, 0]
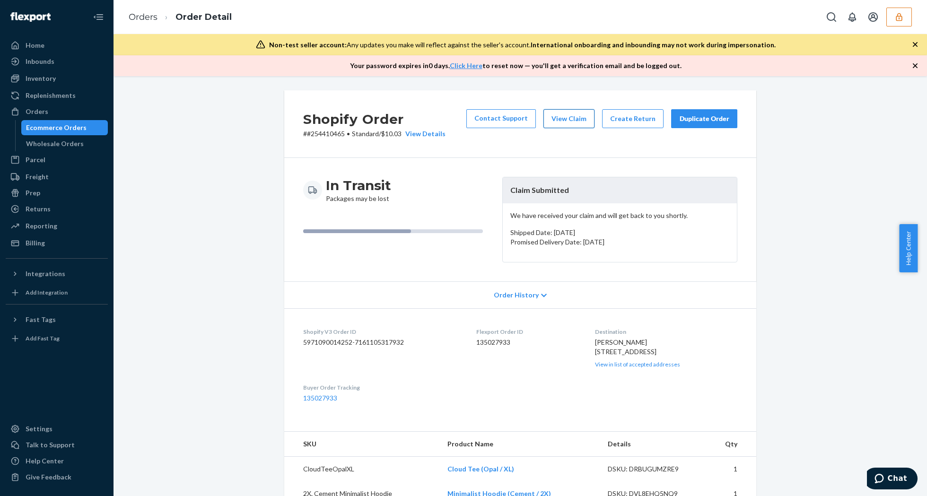
click at [560, 119] on button "View Claim" at bounding box center [568, 118] width 51 height 19
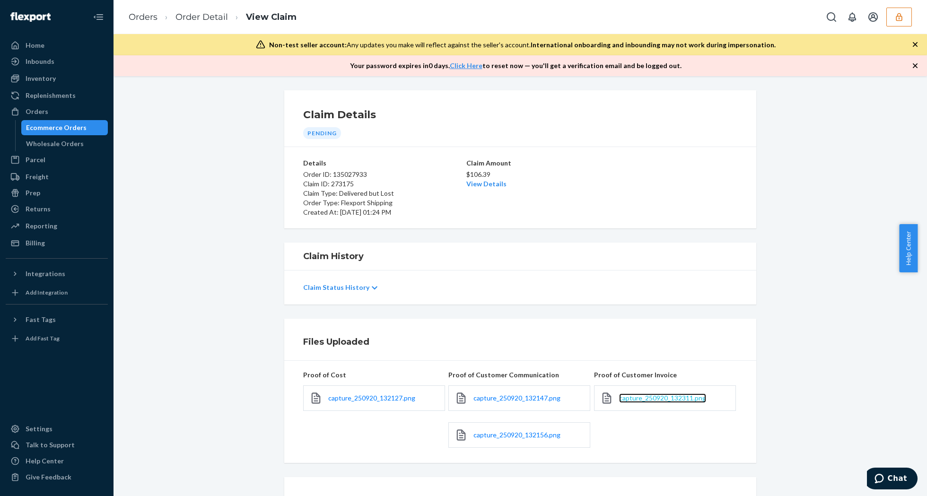
click at [655, 399] on span "capture_250920_132311.png" at bounding box center [662, 398] width 87 height 8
click at [466, 180] on div "$106.39 View Details" at bounding box center [520, 178] width 108 height 21
click at [489, 185] on link "View Details" at bounding box center [486, 184] width 40 height 8
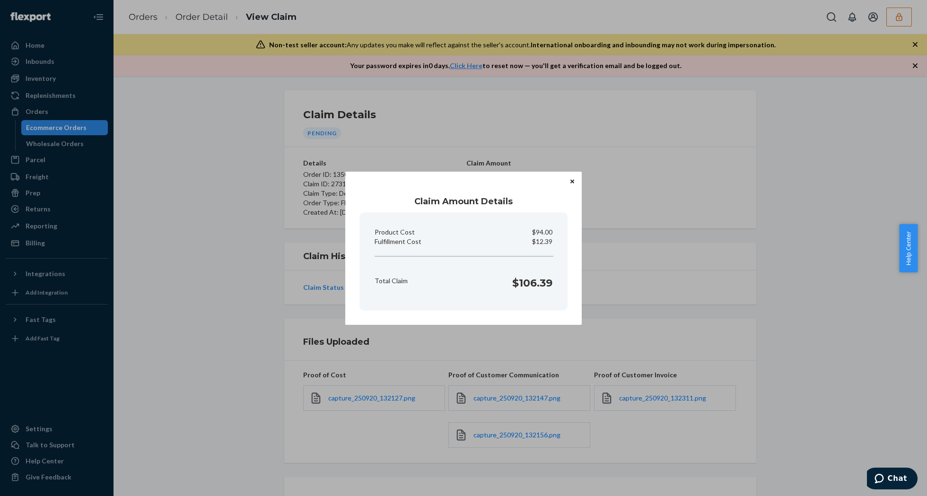
click at [536, 242] on p "$12.39" at bounding box center [542, 241] width 20 height 9
copy p "Fulfillment Cost"
click at [835, 209] on div "Claim Amount Details Product Cost $94.00 Fulfillment Cost $12.39 Total Claim $1…" at bounding box center [463, 248] width 927 height 496
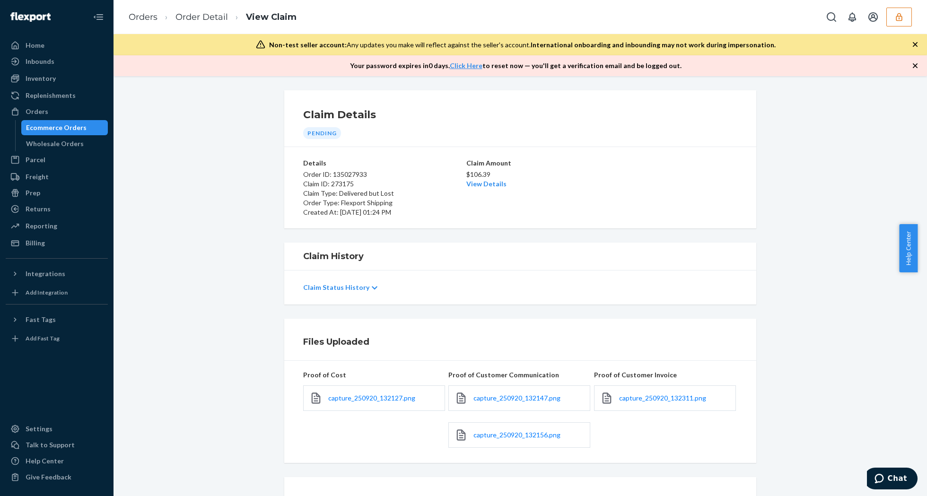
scroll to position [86, 0]
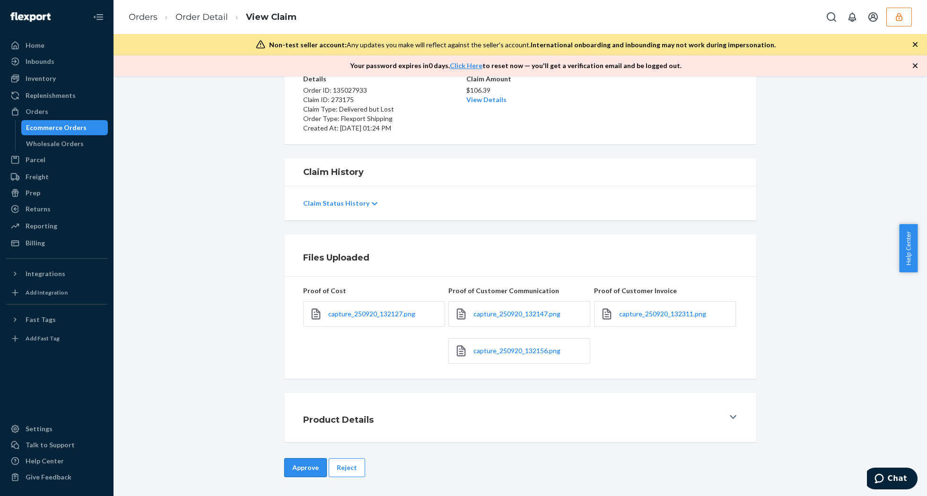
click at [301, 460] on button "Approve" at bounding box center [305, 467] width 43 height 19
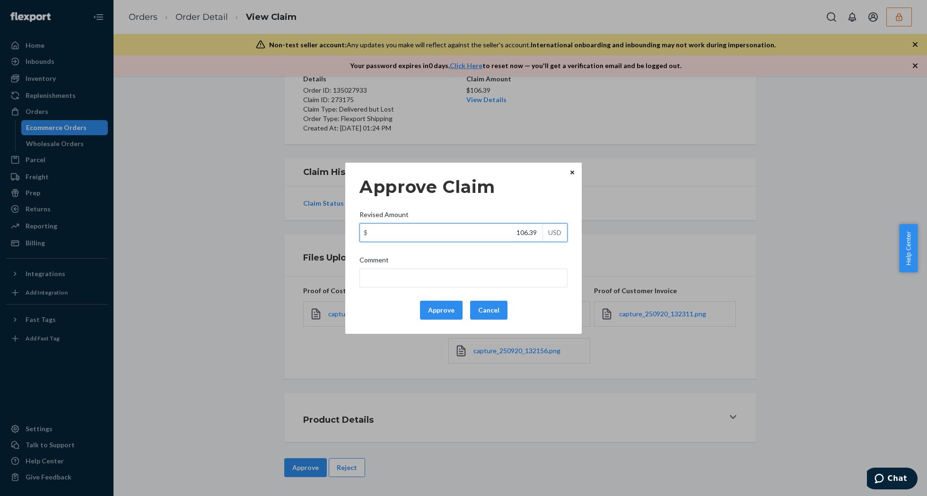
click at [491, 239] on input "106.39" at bounding box center [451, 233] width 182 height 18
type input "46.09"
click at [430, 307] on button "Approve" at bounding box center [441, 310] width 43 height 19
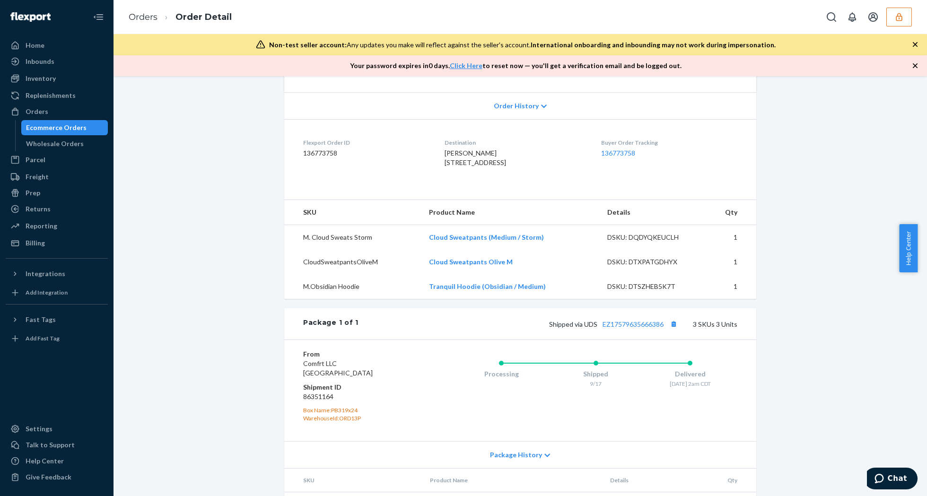
scroll to position [291, 0]
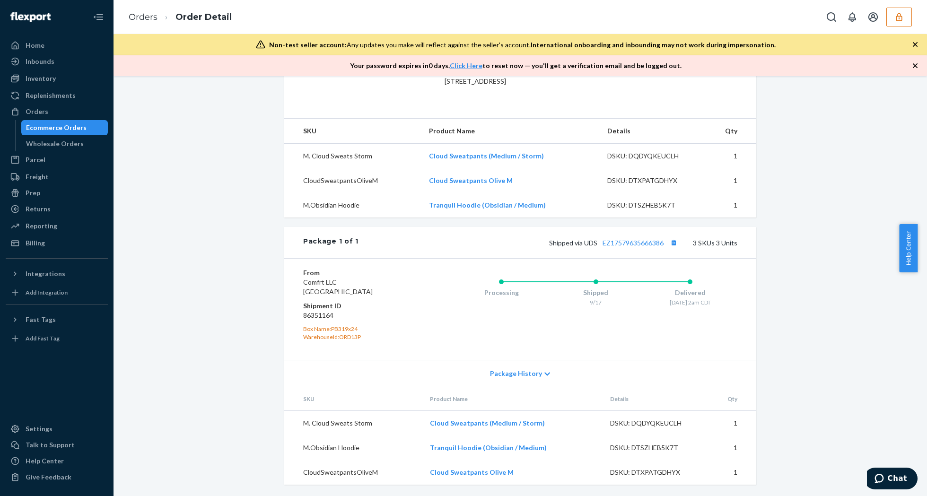
click at [626, 246] on div "Shipped via UDS EZ17579635666386 3 SKUs 3 Units" at bounding box center [547, 242] width 379 height 12
click at [629, 242] on link "EZ17579635666386" at bounding box center [632, 243] width 61 height 8
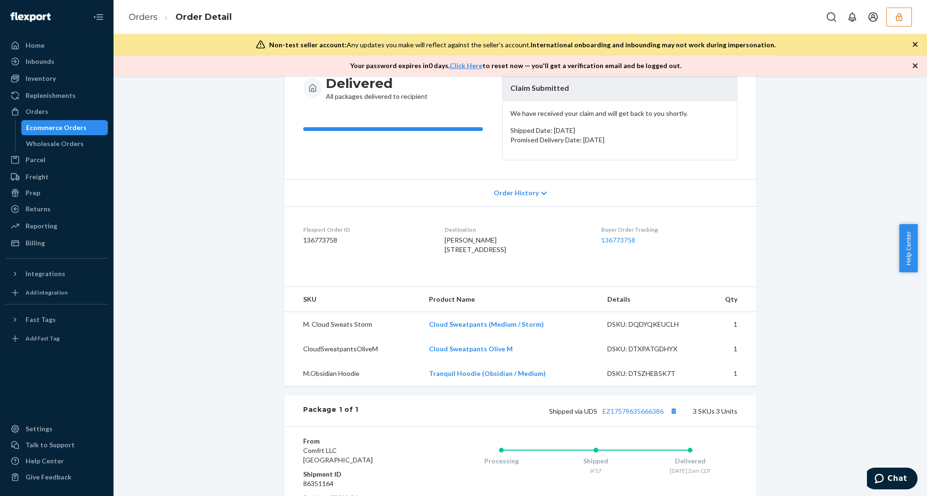
click at [479, 253] on span "Jayden Reardon 10 Woodlawn Ave Danville, IL 61832-8447 US" at bounding box center [474, 244] width 61 height 17
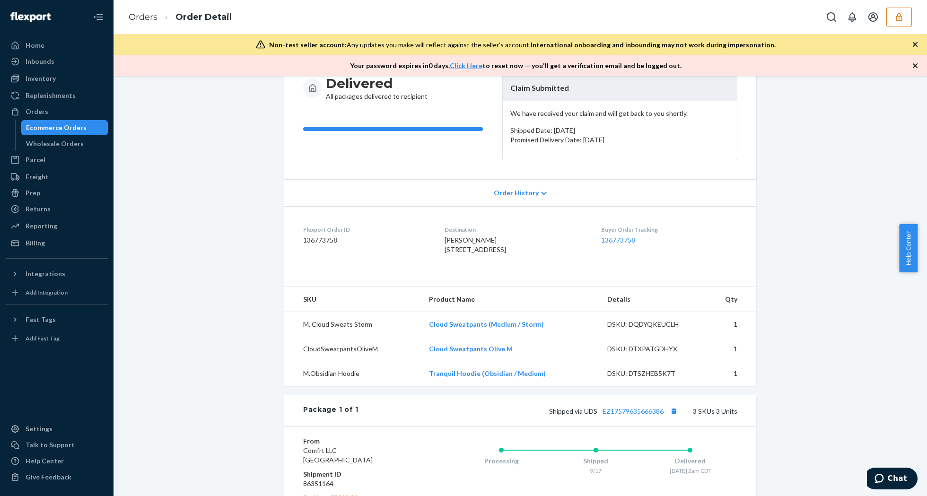
copy span "61832"
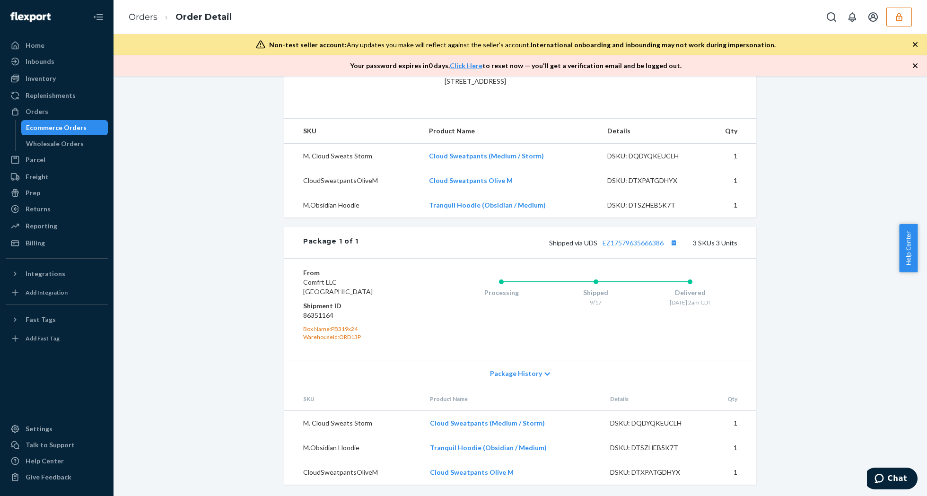
scroll to position [0, 0]
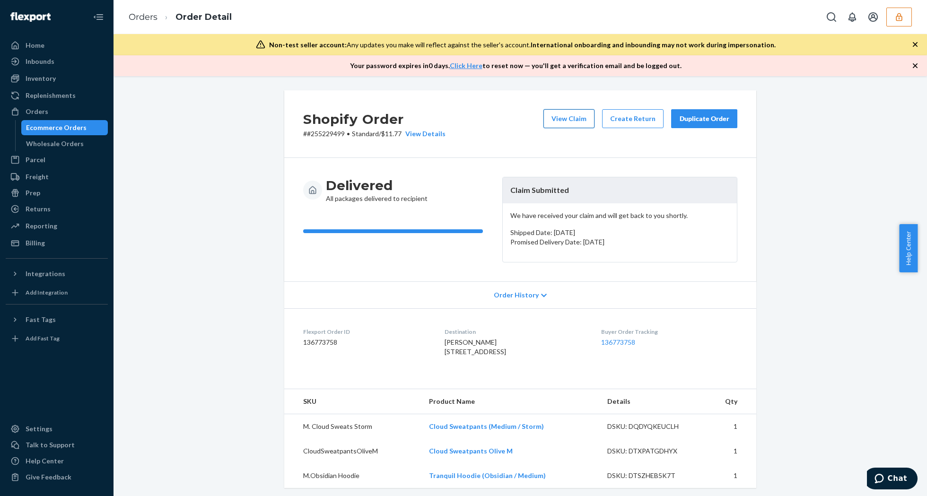
click at [549, 123] on button "View Claim" at bounding box center [568, 118] width 51 height 19
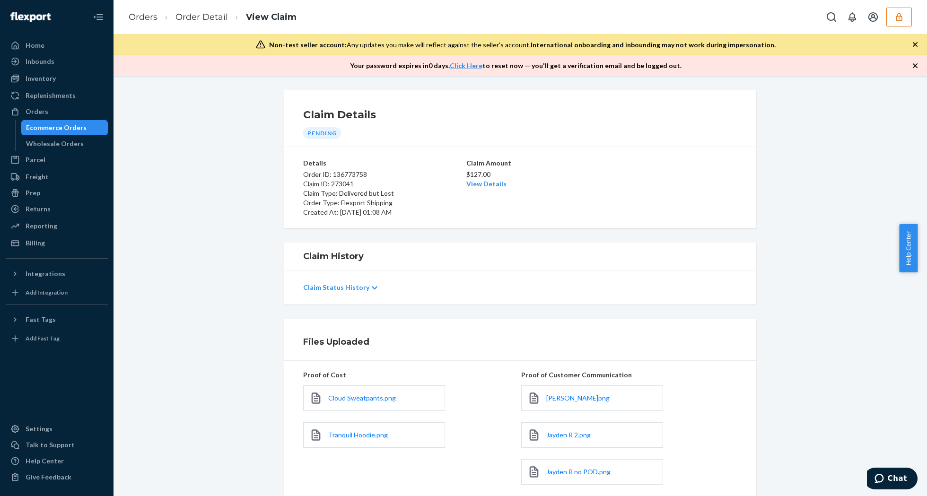
scroll to position [123, 0]
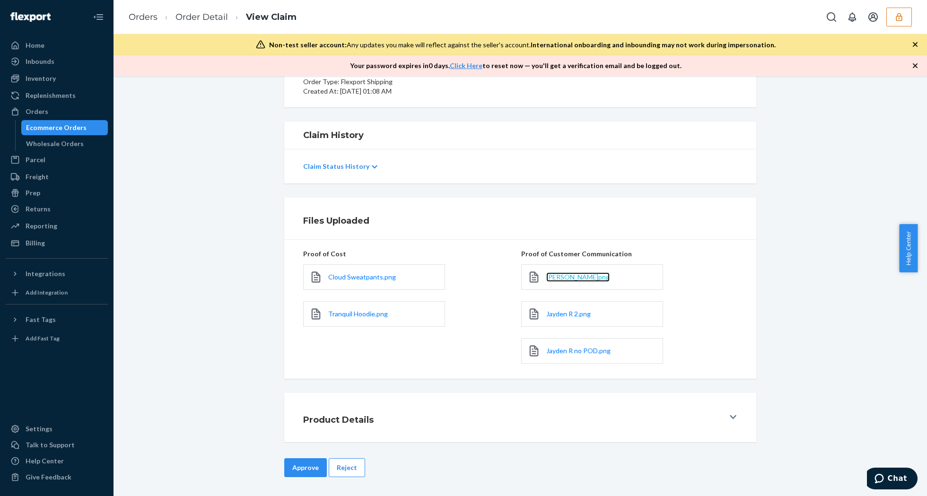
click at [565, 273] on span "Jayden R.png" at bounding box center [577, 277] width 63 height 8
click at [558, 317] on link "Jayden R 2.png" at bounding box center [568, 313] width 44 height 9
click at [550, 350] on span "Jayden R no POD.png" at bounding box center [578, 351] width 64 height 8
click at [347, 460] on button "Reject" at bounding box center [347, 467] width 36 height 19
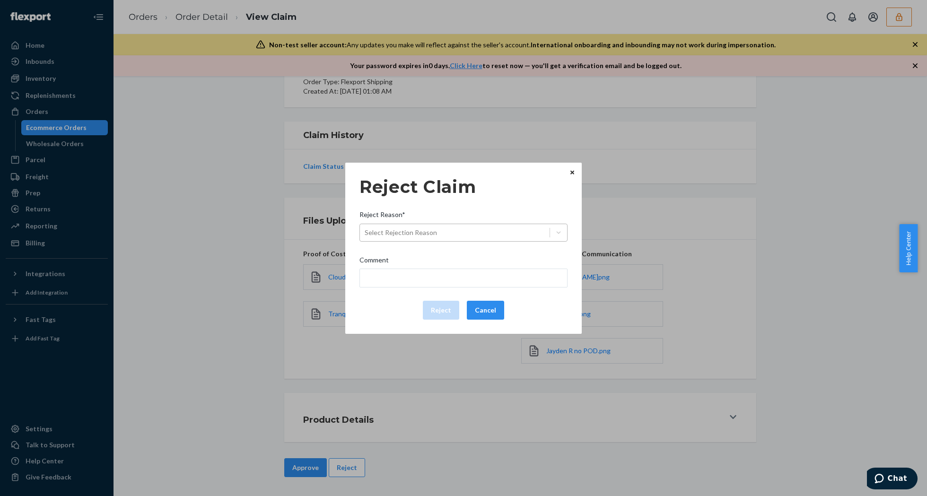
click at [476, 228] on div "Select Rejection Reason" at bounding box center [455, 232] width 190 height 15
click at [365, 228] on input "Reject Reason* Select Rejection Reason" at bounding box center [364, 232] width 1 height 9
click at [219, 156] on div "Reject Claim Reject Reason* Select Rejection Reason Comment Reject Cancel Home …" at bounding box center [463, 248] width 927 height 496
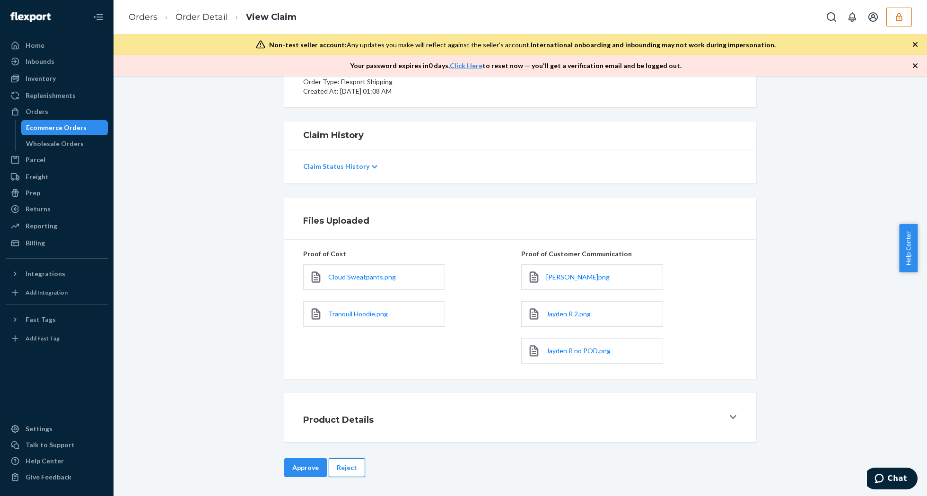
click at [338, 465] on button "Reject" at bounding box center [347, 467] width 36 height 19
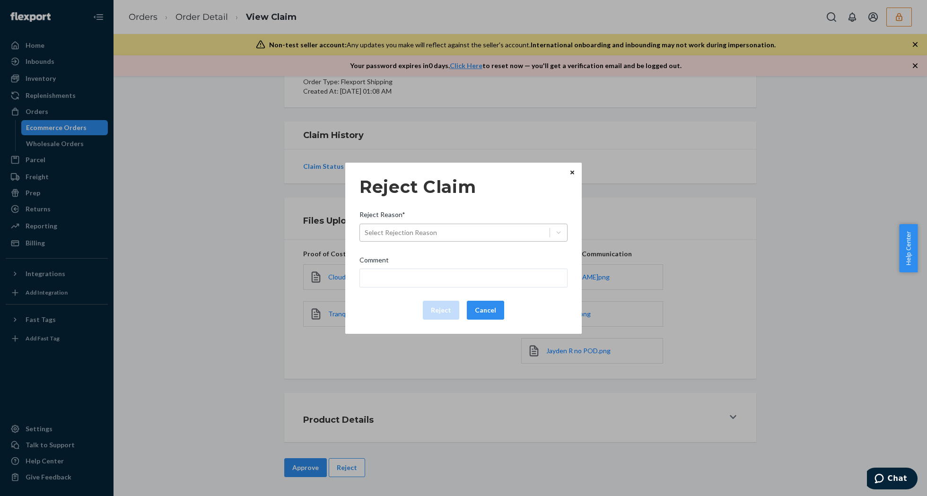
click at [495, 232] on div "Select Rejection Reason" at bounding box center [455, 232] width 190 height 15
click at [365, 232] on input "Reject Reason* Select Rejection Reason" at bounding box center [364, 232] width 1 height 9
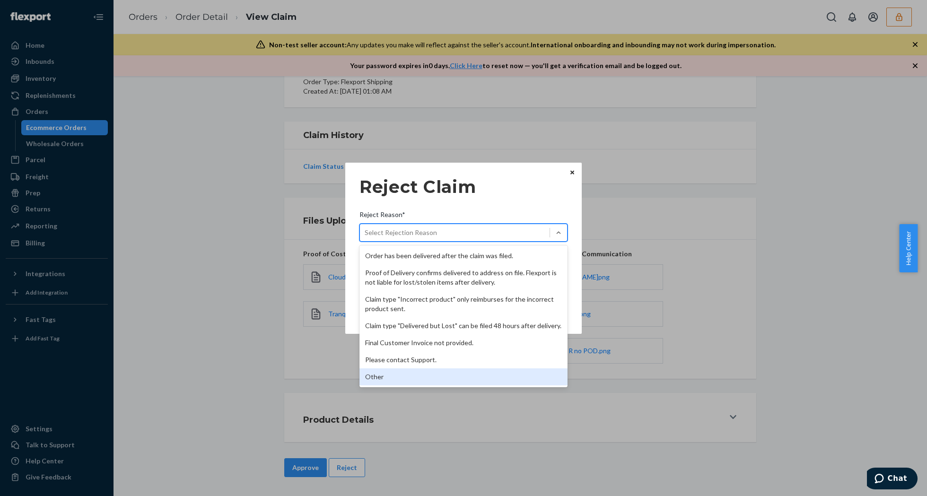
click at [365, 378] on div "Other" at bounding box center [463, 376] width 208 height 17
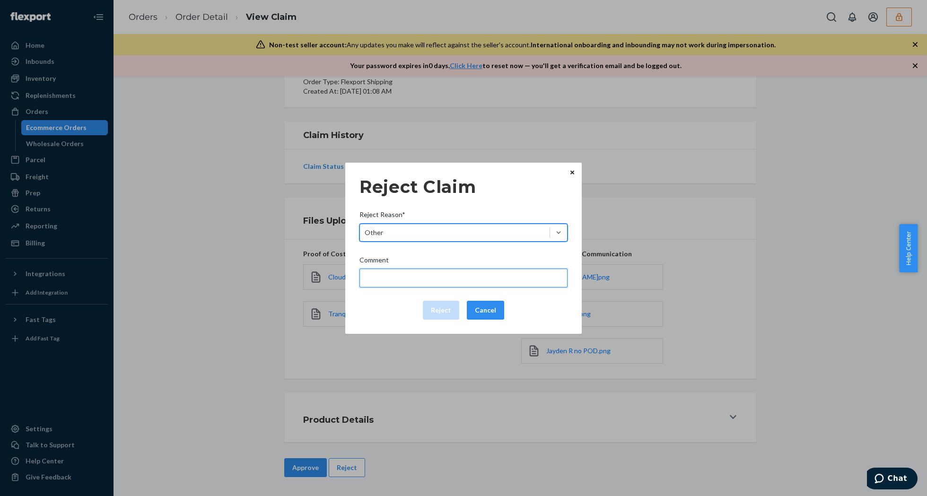
click at [445, 273] on input "Comment" at bounding box center [463, 278] width 208 height 19
type input "The package was confirmed to be delivered at the right location and Flexport is…"
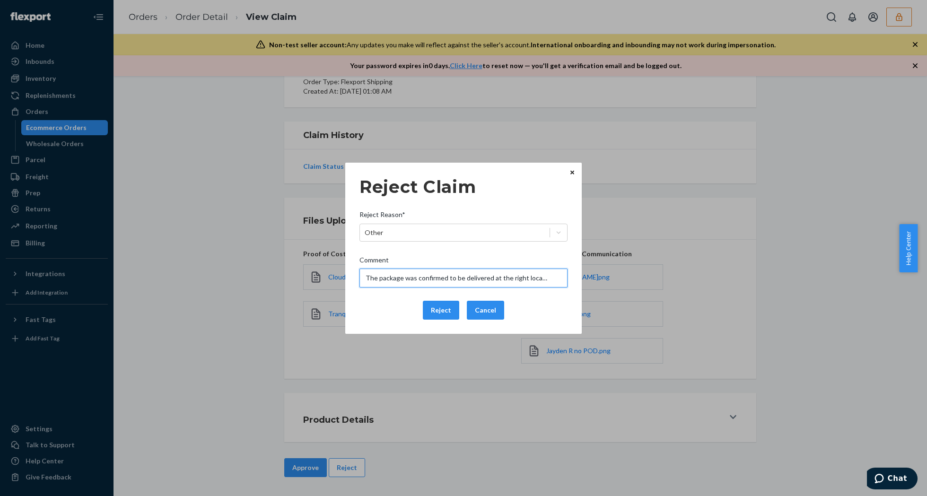
click at [412, 282] on input "The package was confirmed to be delivered at the right location and Flexport is…" at bounding box center [463, 278] width 208 height 19
click at [392, 305] on div "Reject Cancel" at bounding box center [464, 310] width 216 height 19
click at [428, 306] on button "Reject" at bounding box center [441, 310] width 36 height 19
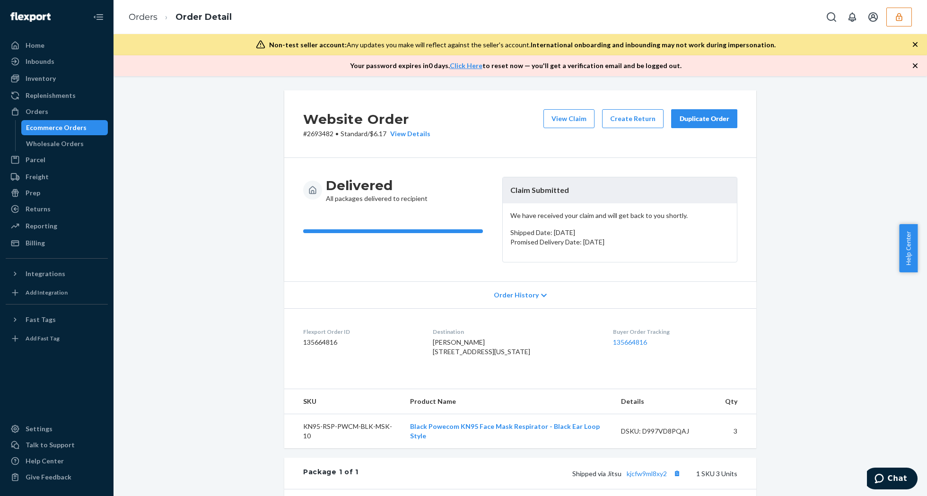
scroll to position [189, 0]
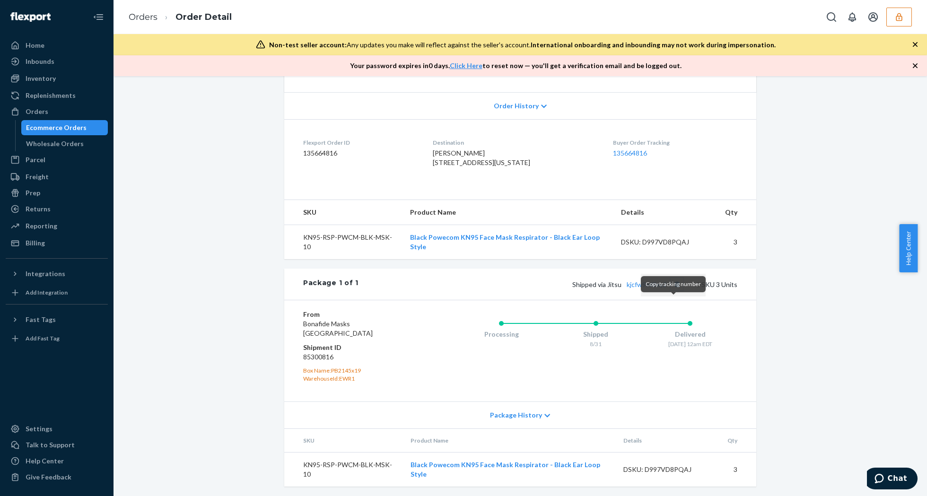
click at [670, 290] on button "Copy tracking number" at bounding box center [676, 284] width 12 height 12
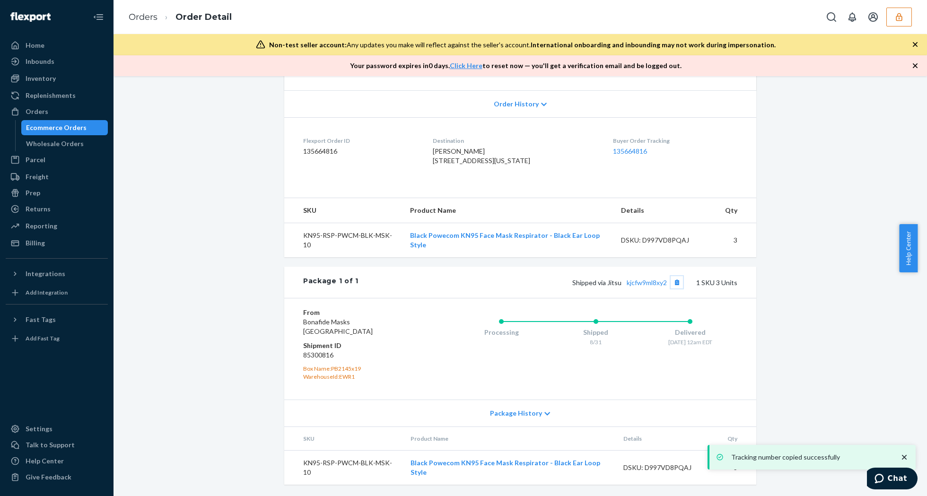
scroll to position [0, 0]
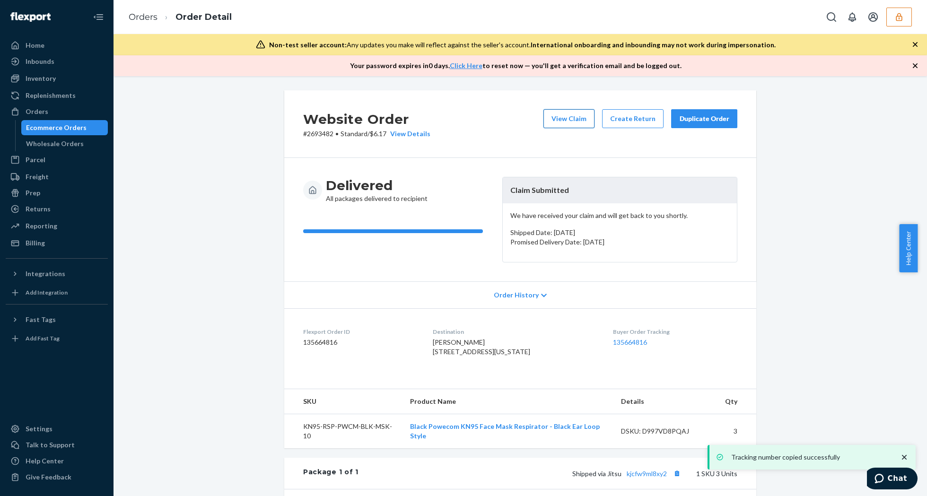
click at [560, 112] on button "View Claim" at bounding box center [568, 118] width 51 height 19
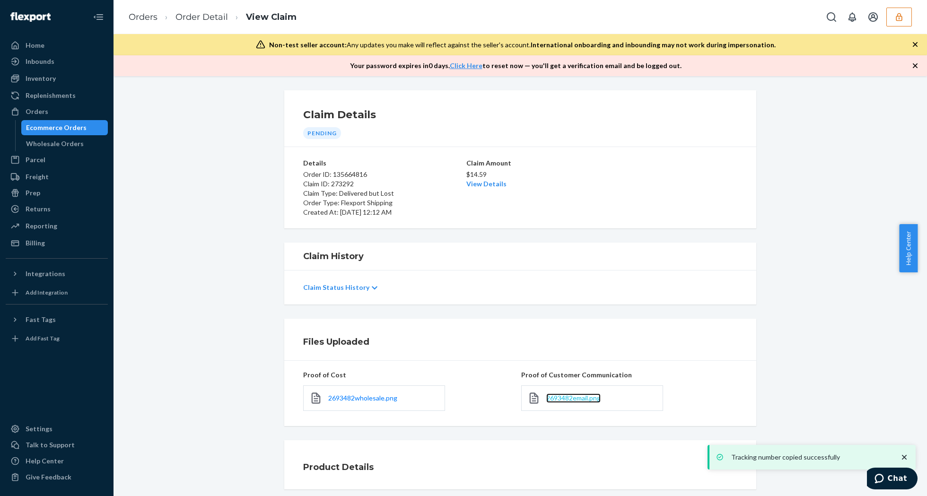
click at [552, 399] on span "2693482email.png" at bounding box center [573, 398] width 54 height 8
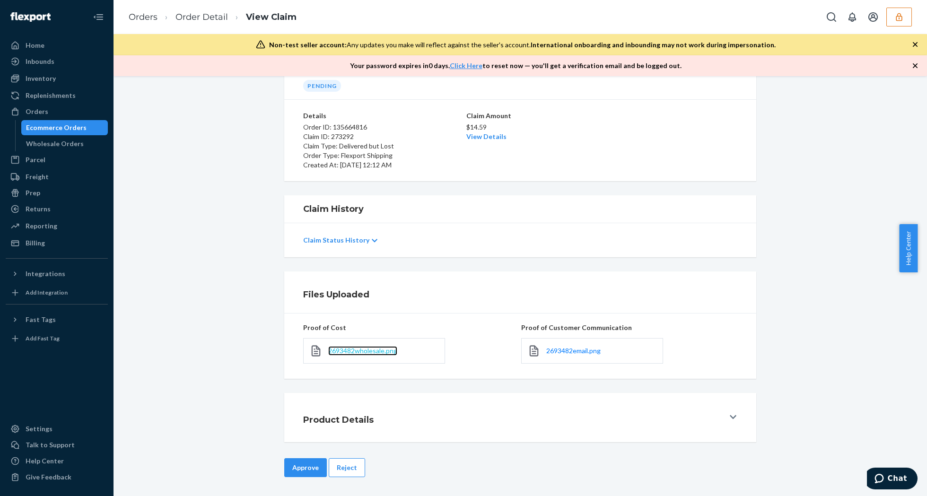
click at [369, 349] on span "2693482wholesale.png" at bounding box center [362, 351] width 69 height 8
click at [347, 471] on button "Reject" at bounding box center [347, 467] width 36 height 19
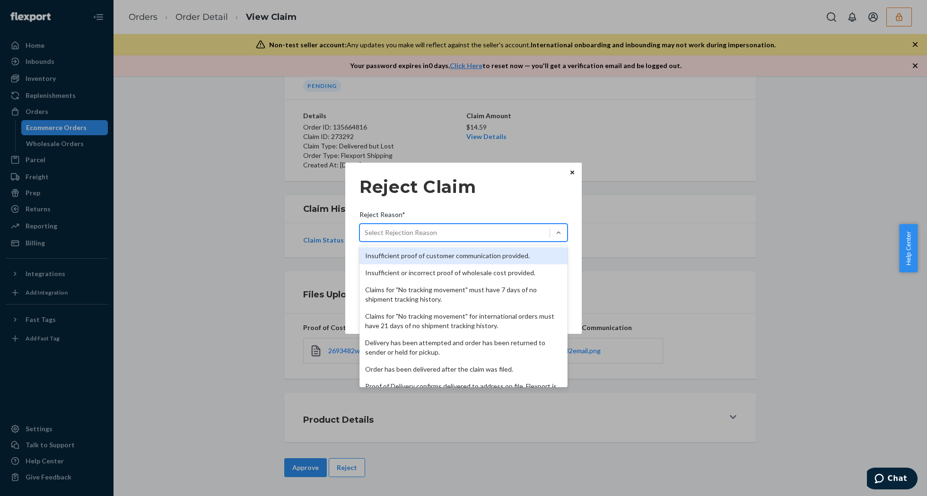
click at [490, 236] on div "Select Rejection Reason" at bounding box center [455, 232] width 190 height 15
click at [365, 236] on input "Reject Reason* option Insufficient proof of customer communication provided. fo…" at bounding box center [364, 232] width 1 height 9
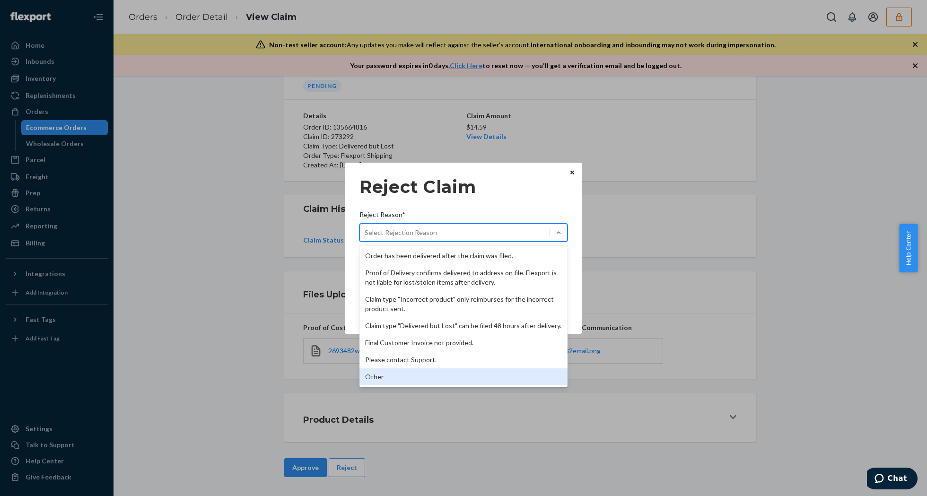
click at [391, 382] on div "Other" at bounding box center [463, 376] width 208 height 17
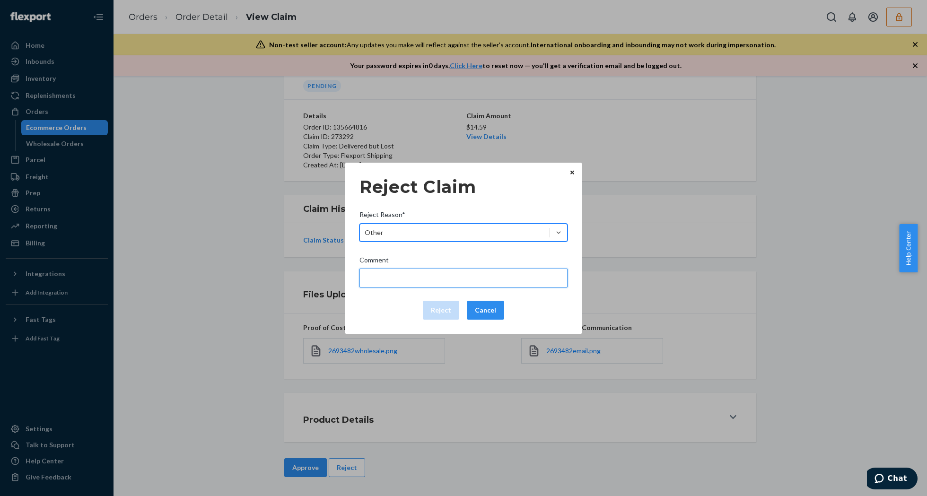
click at [400, 273] on input "Comment" at bounding box center [463, 278] width 208 height 19
type input "The package was confirmed to be delivered at the right location and Flexport is…"
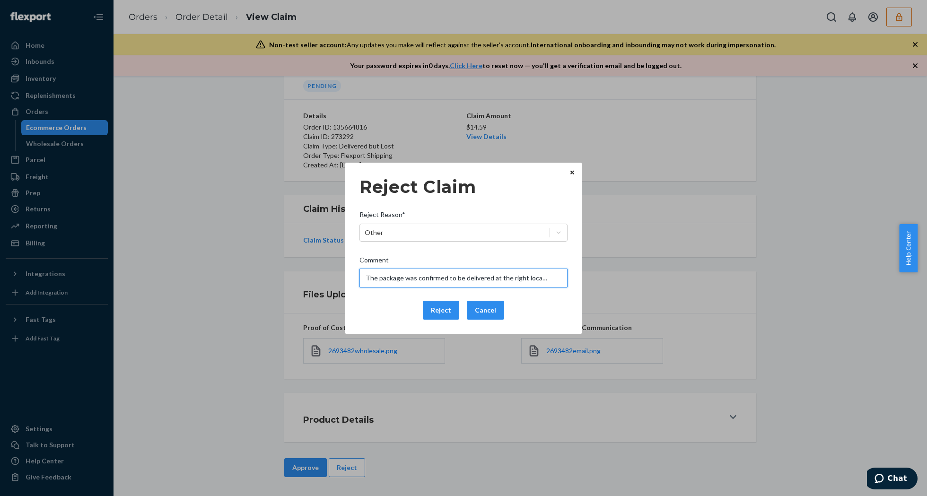
click at [407, 276] on input "The package was confirmed to be delivered at the right location and Flexport is…" at bounding box center [463, 278] width 208 height 19
click at [373, 303] on div "Reject Cancel" at bounding box center [464, 310] width 216 height 19
click at [445, 309] on button "Reject" at bounding box center [441, 310] width 36 height 19
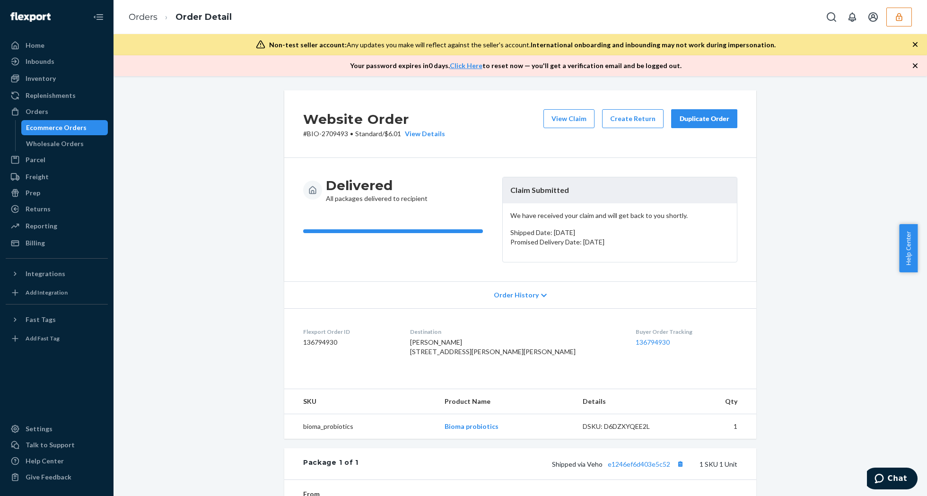
scroll to position [189, 0]
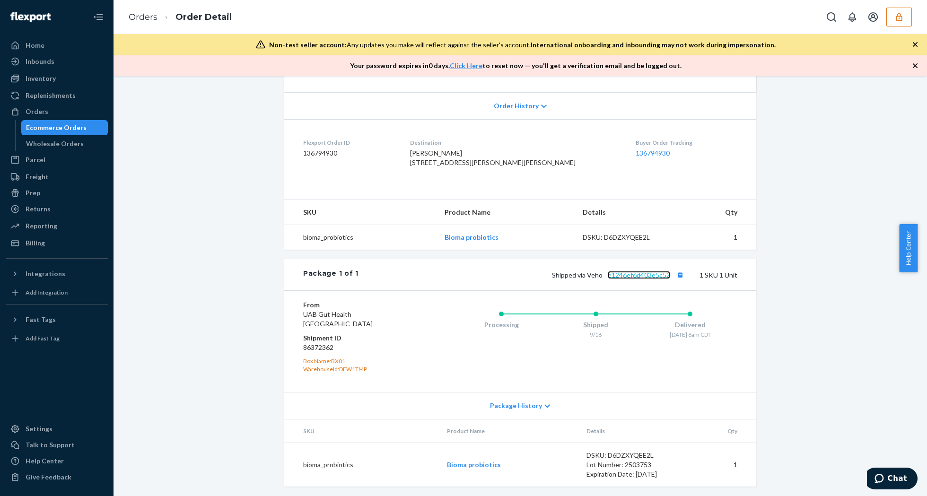
click at [651, 279] on link "e1246ef6d403e5c52" at bounding box center [638, 275] width 62 height 8
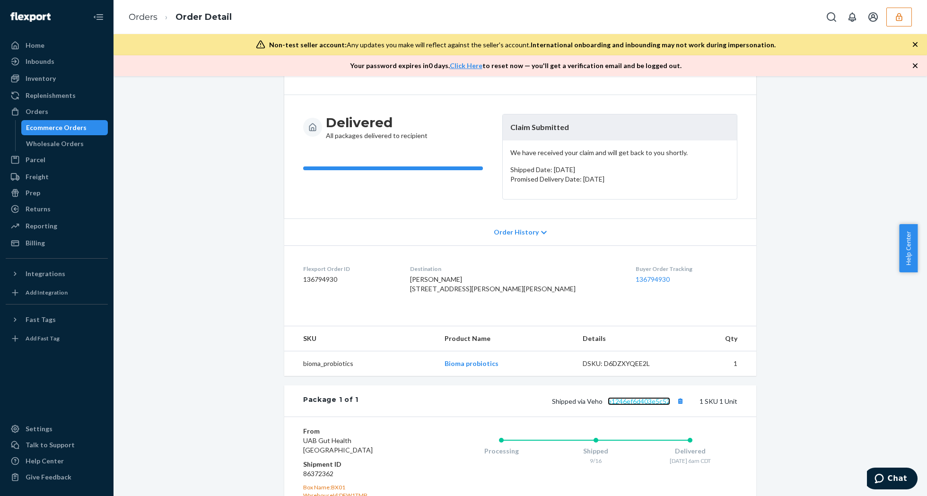
scroll to position [0, 0]
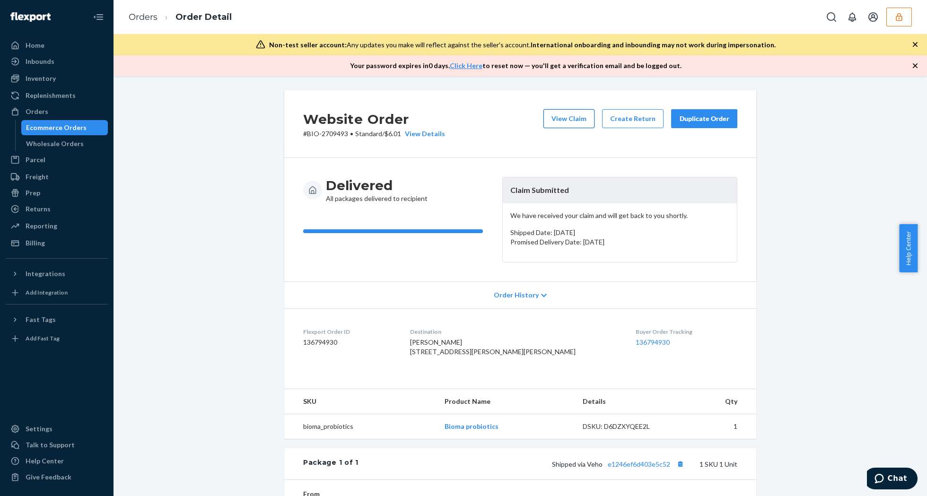
click at [581, 120] on button "View Claim" at bounding box center [568, 118] width 51 height 19
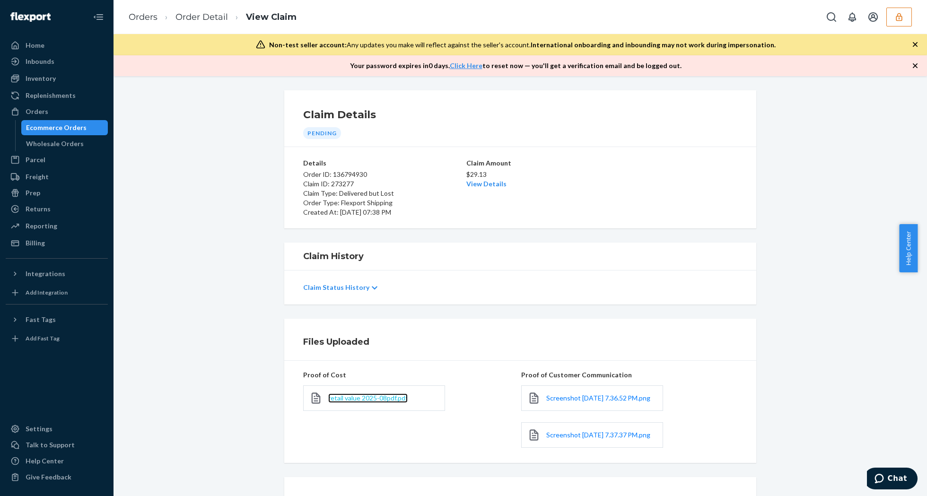
click at [394, 395] on span "retail value 2025-08pdf.pdf" at bounding box center [367, 398] width 79 height 8
click at [554, 399] on span "Screenshot [DATE] 7.36.52 PM.png" at bounding box center [598, 398] width 104 height 8
click at [594, 439] on span "Screenshot [DATE] 7.37.37 PM.png" at bounding box center [598, 435] width 104 height 8
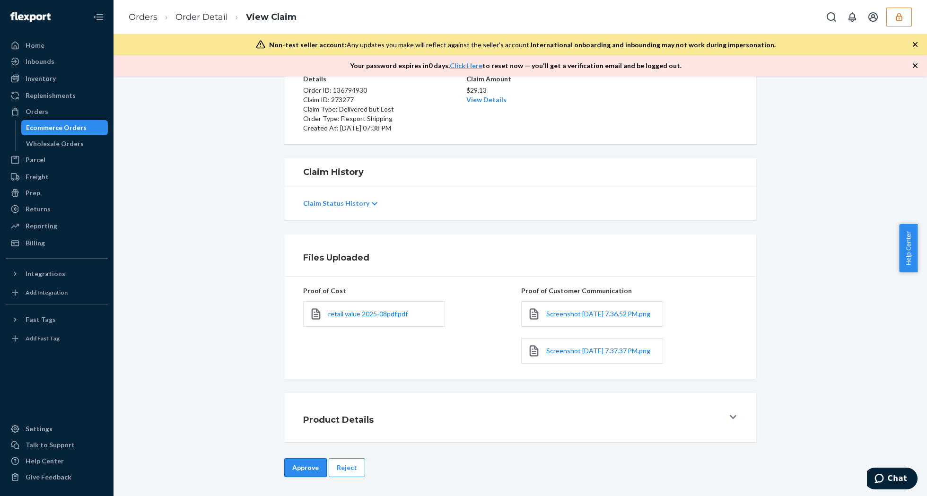
click at [308, 468] on button "Approve" at bounding box center [305, 467] width 43 height 19
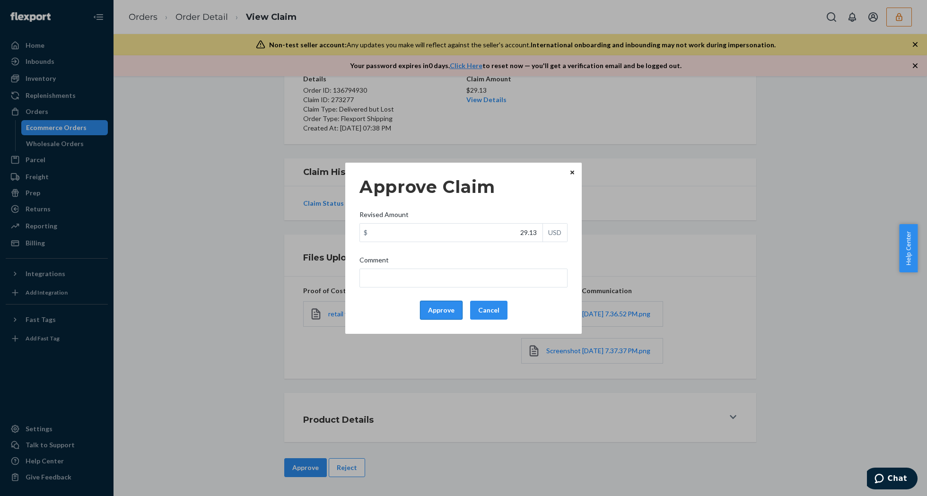
click at [439, 305] on button "Approve" at bounding box center [441, 310] width 43 height 19
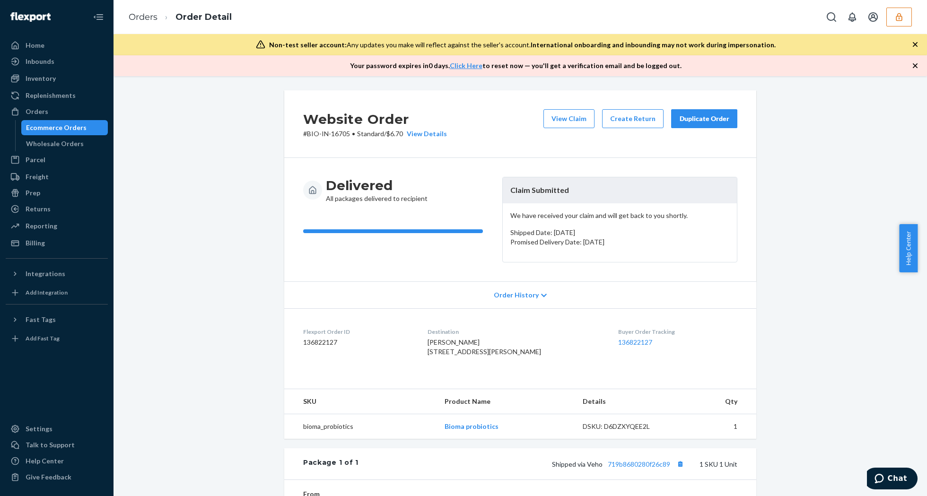
scroll to position [212, 0]
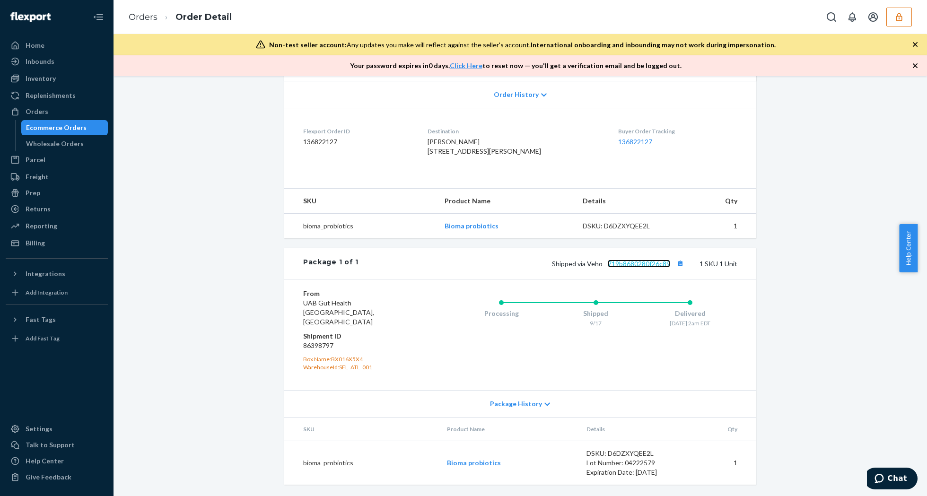
click at [636, 268] on link "719b8680280f26c89" at bounding box center [638, 264] width 62 height 8
click at [632, 268] on link "719b8680280f26c89" at bounding box center [638, 264] width 62 height 8
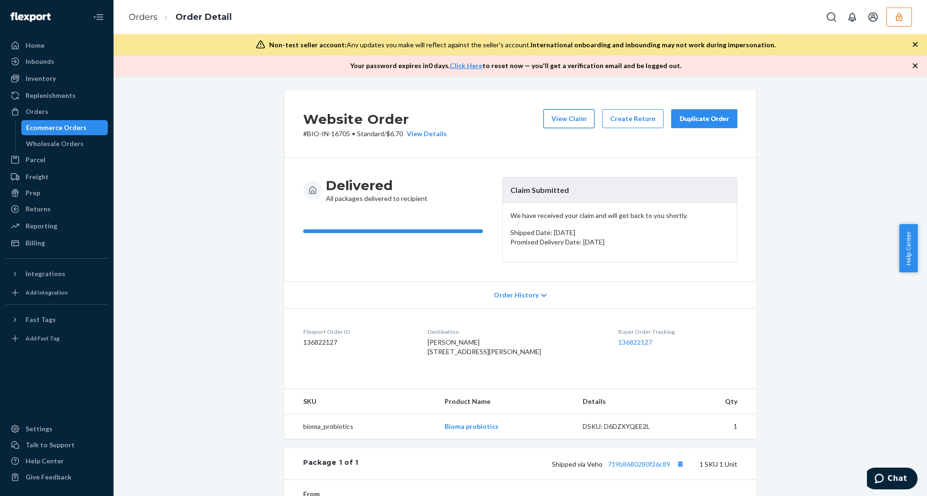
click at [574, 121] on button "View Claim" at bounding box center [568, 118] width 51 height 19
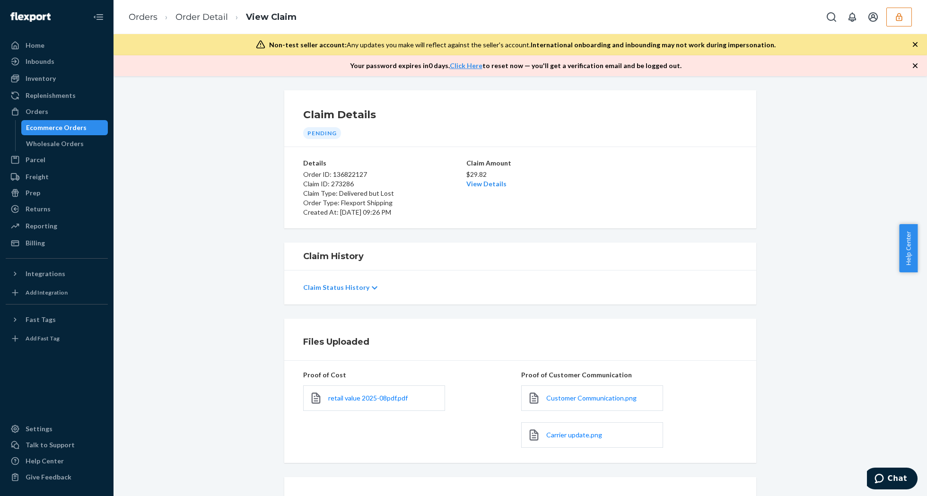
scroll to position [86, 0]
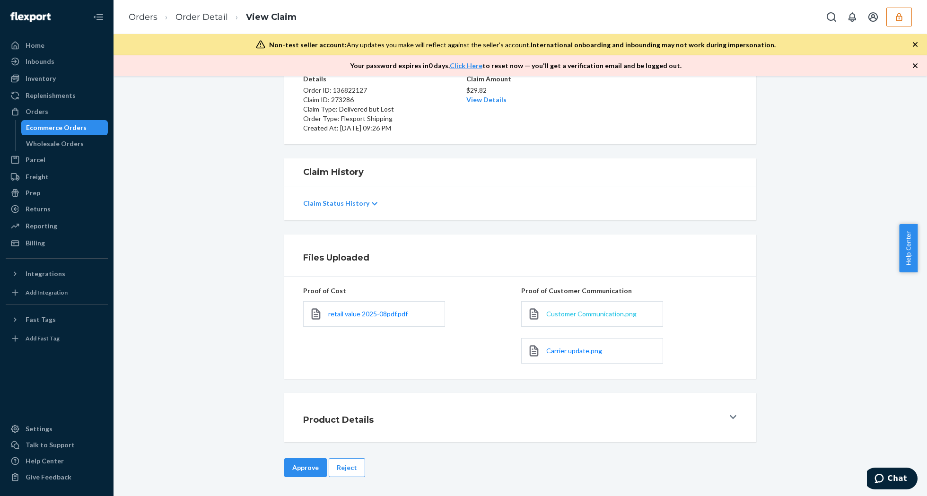
click at [574, 312] on span "Customer Communication.png" at bounding box center [591, 314] width 90 height 8
click at [558, 312] on span "Customer Communication.png" at bounding box center [591, 314] width 90 height 8
click at [581, 350] on span "Carrier update.png" at bounding box center [574, 351] width 56 height 8
click at [357, 314] on span "retail value 2025-08pdf.pdf" at bounding box center [367, 314] width 79 height 8
click at [298, 462] on button "Approve" at bounding box center [305, 467] width 43 height 19
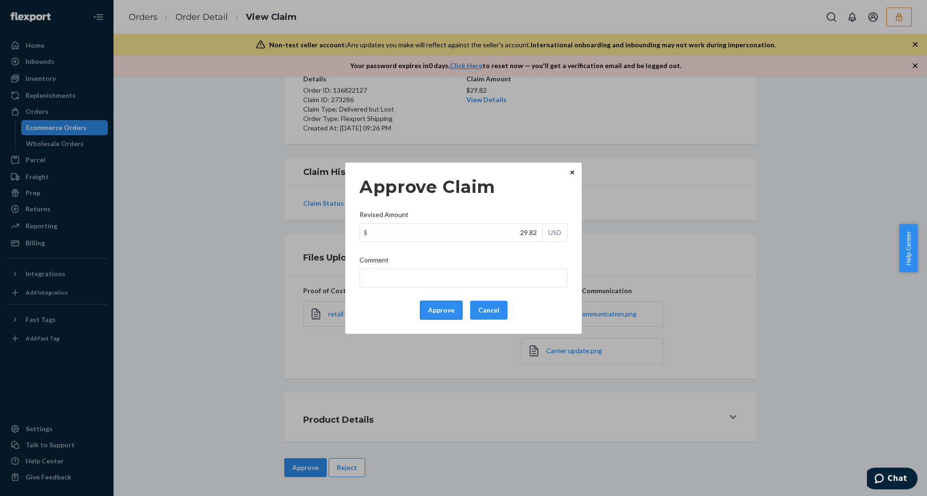
click at [439, 308] on button "Approve" at bounding box center [441, 310] width 43 height 19
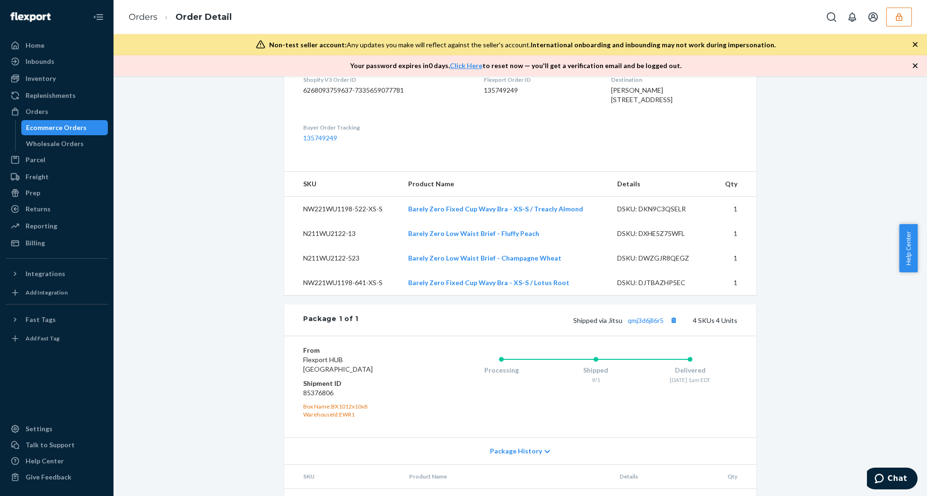
scroll to position [375, 0]
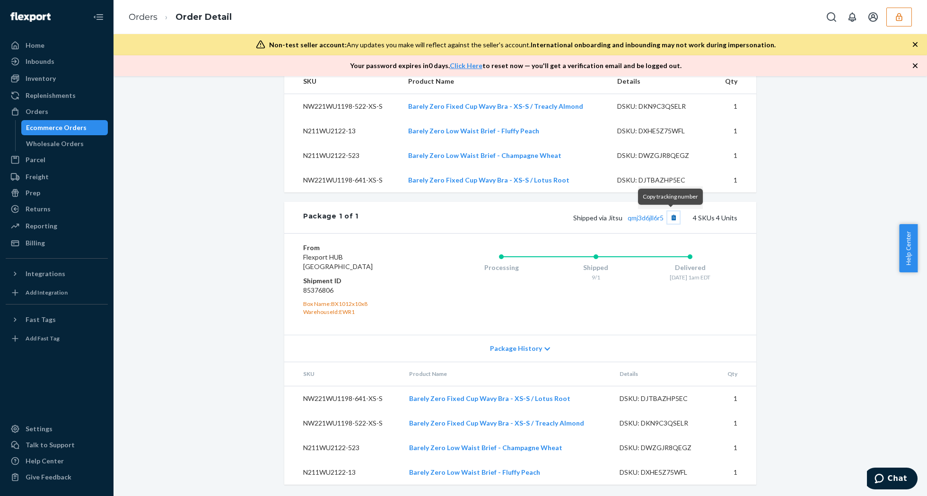
click at [669, 217] on button "Copy tracking number" at bounding box center [673, 217] width 12 height 12
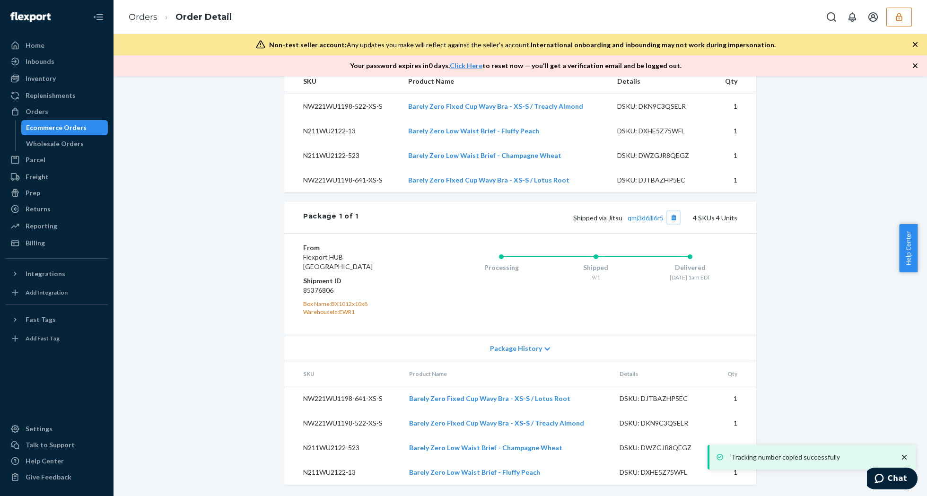
scroll to position [0, 0]
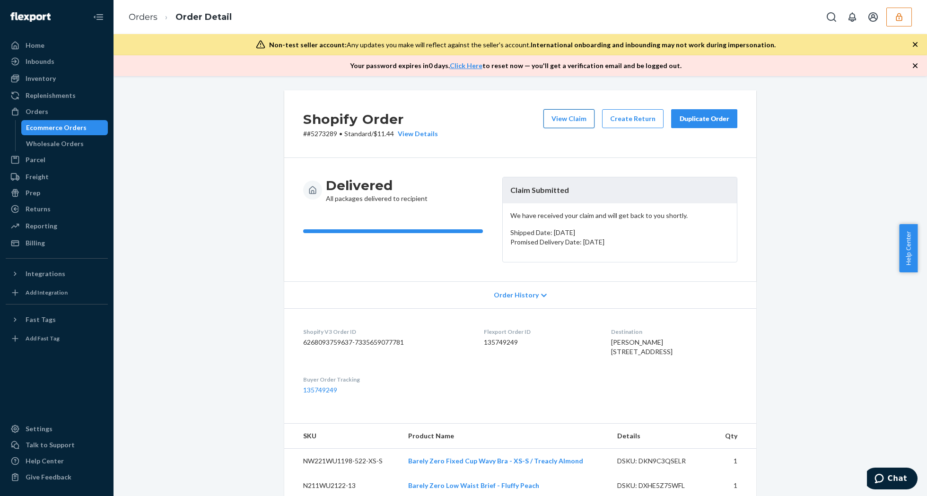
click at [561, 120] on button "View Claim" at bounding box center [568, 118] width 51 height 19
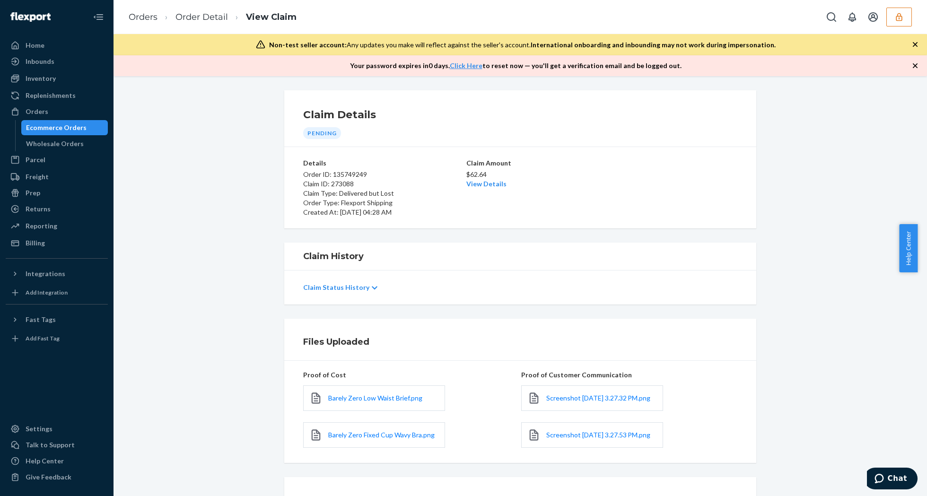
scroll to position [97, 0]
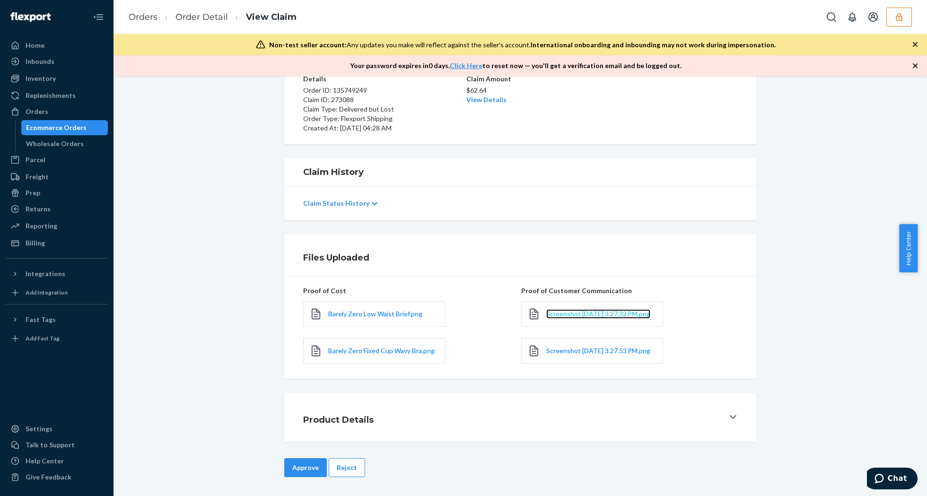
click at [575, 310] on span "Screenshot [DATE] 3.27.32 PM.png" at bounding box center [598, 314] width 104 height 8
click at [549, 347] on link "Screenshot [DATE] 3.27.53 PM.png" at bounding box center [598, 350] width 104 height 9
click at [344, 467] on button "Reject" at bounding box center [347, 467] width 36 height 19
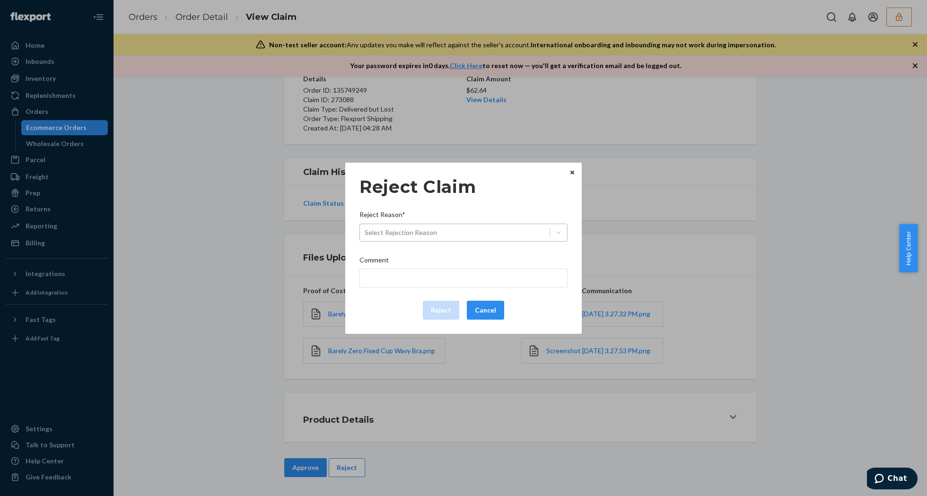
click at [509, 227] on div "Select Rejection Reason" at bounding box center [455, 232] width 190 height 15
click at [365, 228] on input "Reject Reason* Select Rejection Reason" at bounding box center [364, 232] width 1 height 9
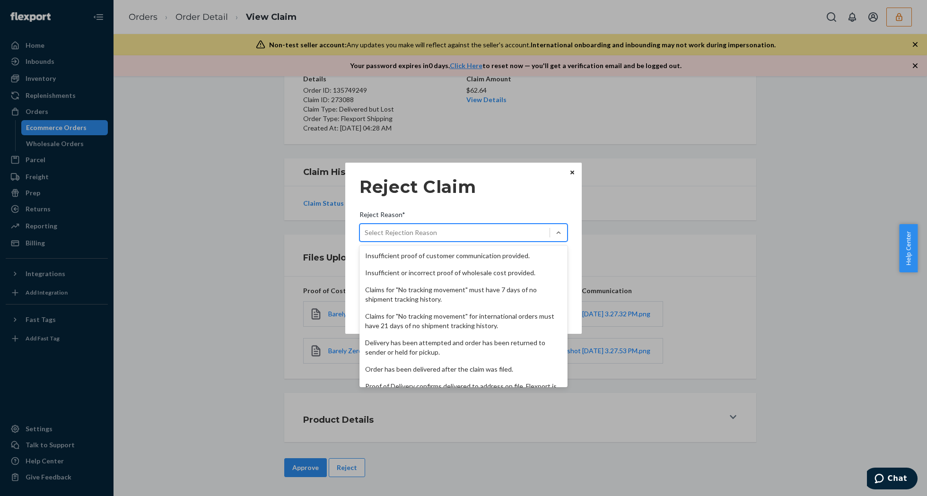
scroll to position [123, 0]
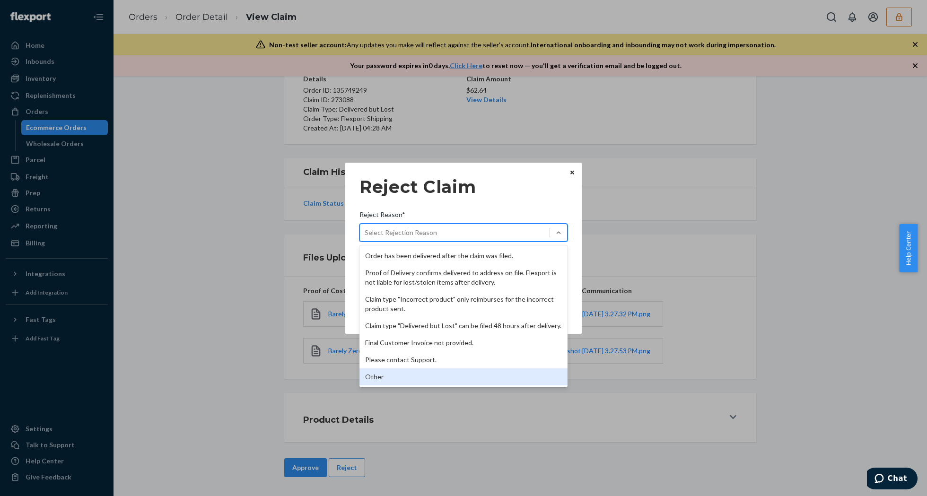
click at [376, 379] on div "Other" at bounding box center [463, 376] width 208 height 17
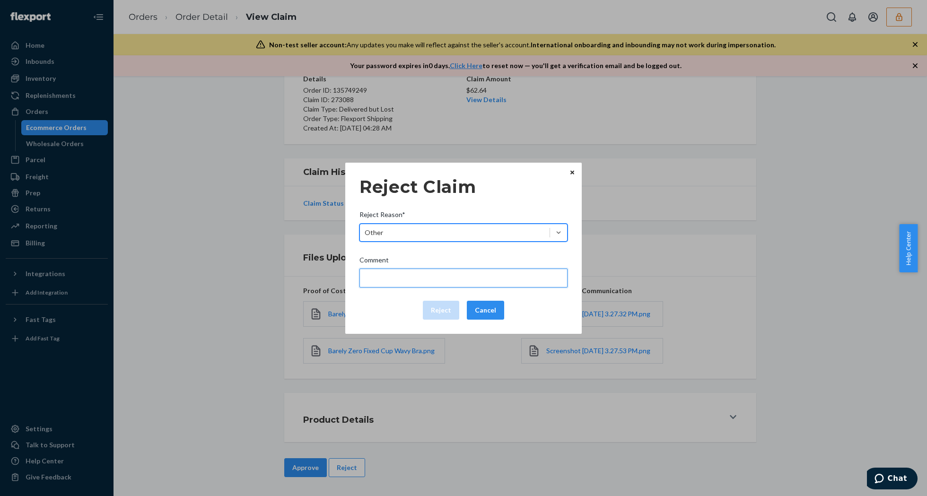
click at [403, 276] on input "Comment" at bounding box center [463, 278] width 208 height 19
type input "The package was confirmed to be delivered at the right location and Flexport is…"
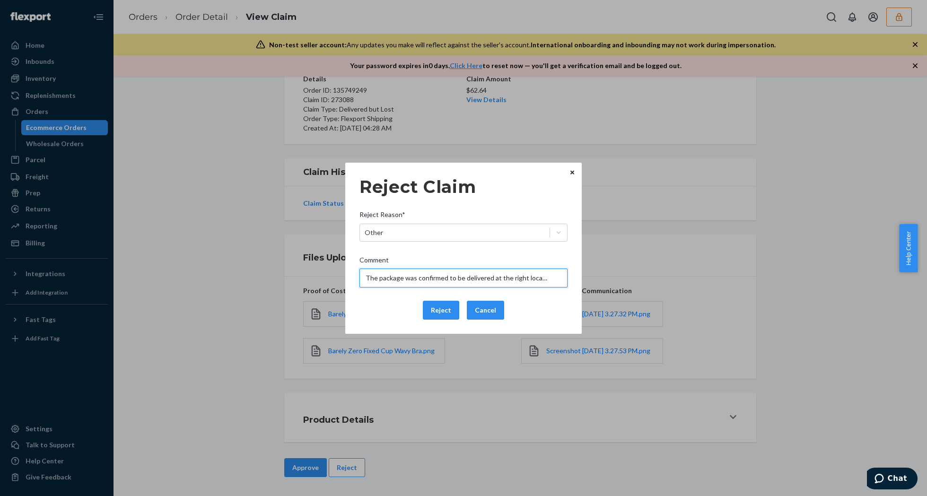
click at [401, 273] on input "The package was confirmed to be delivered at the right location and Flexport is…" at bounding box center [463, 278] width 208 height 19
click at [399, 309] on div "Reject Cancel" at bounding box center [464, 310] width 216 height 19
click at [439, 308] on button "Reject" at bounding box center [441, 310] width 36 height 19
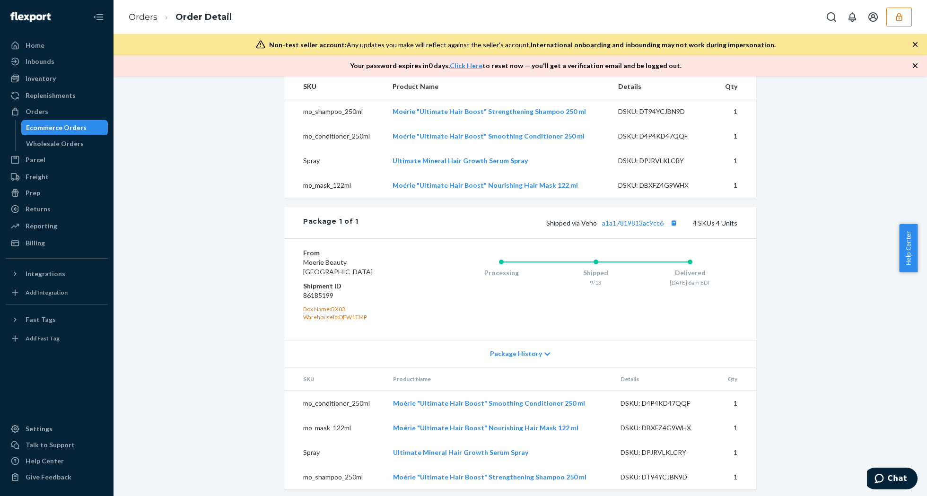
scroll to position [340, 0]
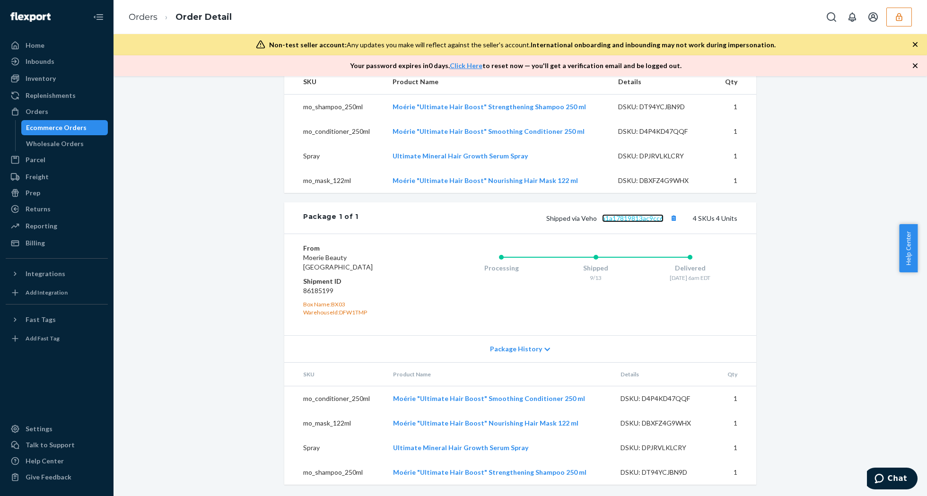
click at [621, 216] on link "a1a17819813ac9cc6" at bounding box center [632, 218] width 61 height 8
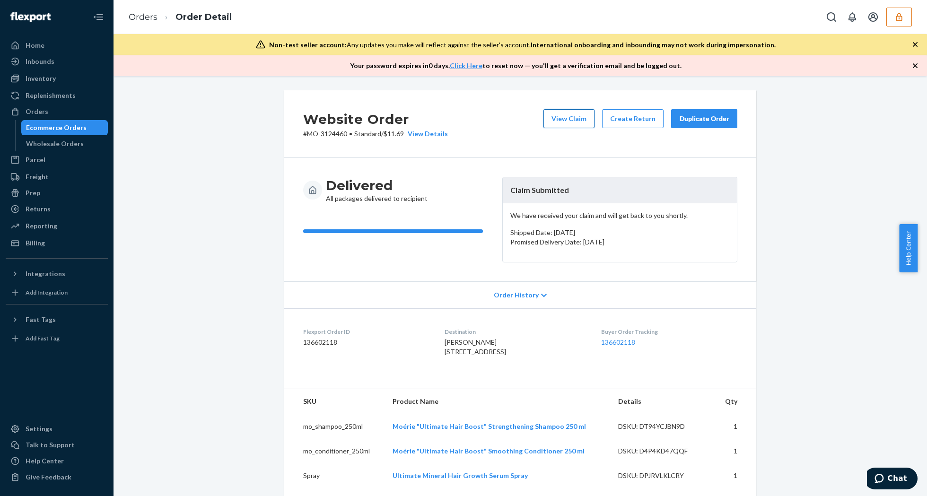
click at [562, 120] on button "View Claim" at bounding box center [568, 118] width 51 height 19
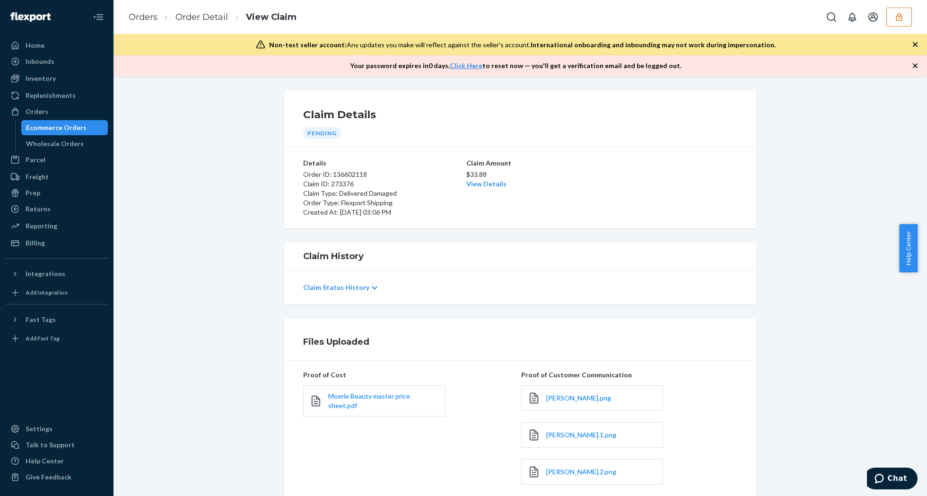
click at [553, 392] on div "Vicky.png" at bounding box center [592, 398] width 142 height 26
click at [554, 395] on span "Vicky.png" at bounding box center [578, 398] width 65 height 8
click at [556, 434] on span "Vicky.1.png" at bounding box center [581, 435] width 70 height 8
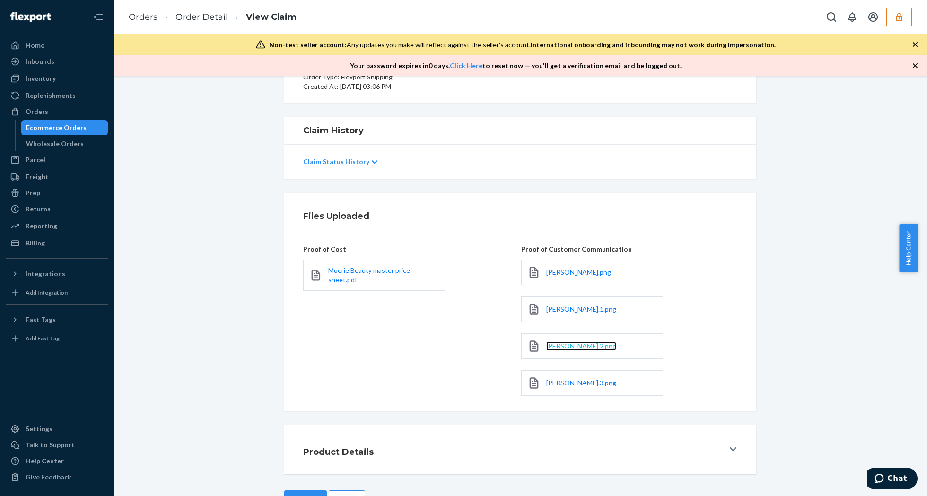
click at [562, 346] on span "Vicky.2.png" at bounding box center [581, 346] width 70 height 8
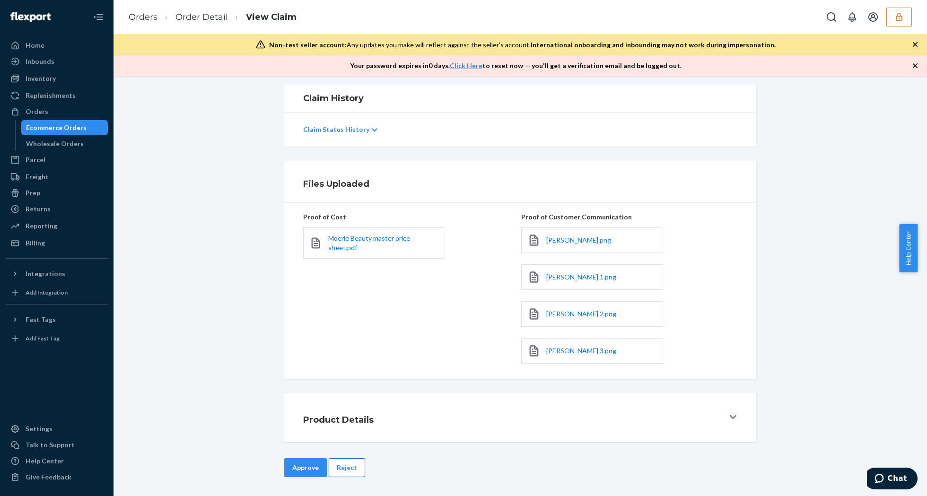
click at [353, 463] on button "Reject" at bounding box center [347, 467] width 36 height 19
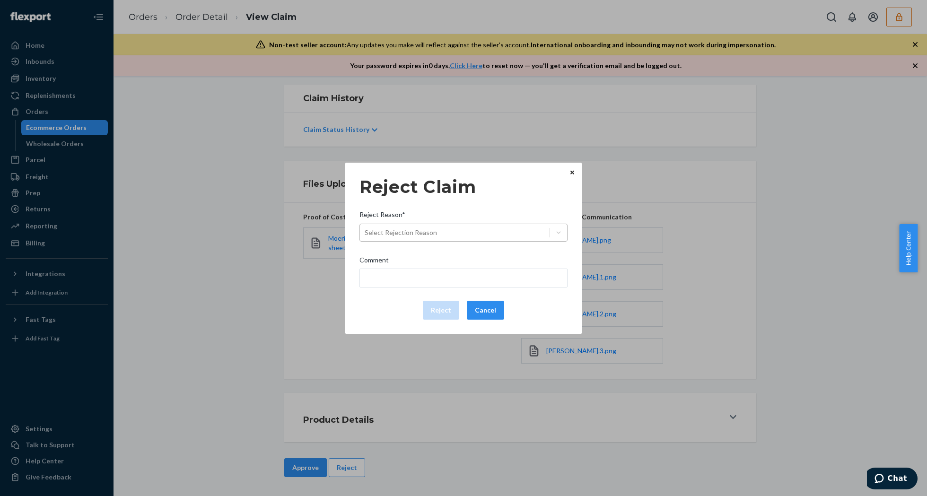
click at [500, 234] on div "Select Rejection Reason" at bounding box center [455, 232] width 190 height 15
click at [365, 234] on input "Reject Reason* Select Rejection Reason" at bounding box center [364, 232] width 1 height 9
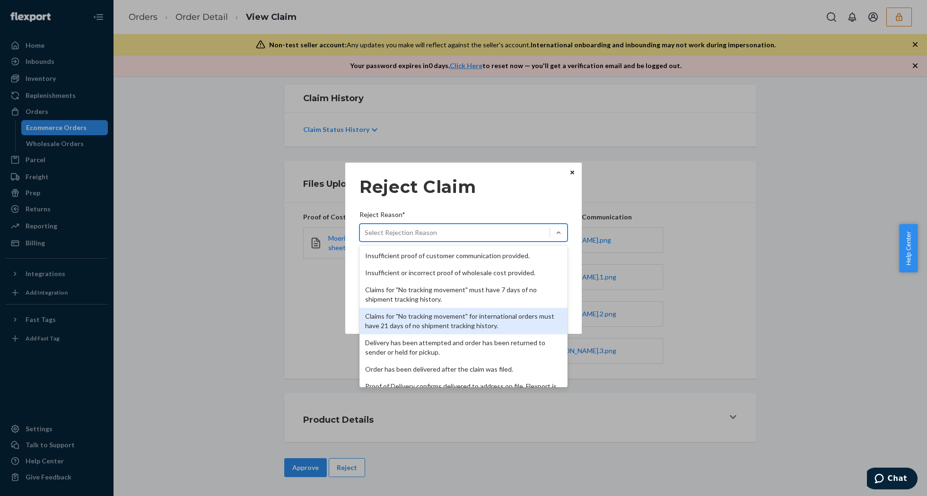
scroll to position [123, 0]
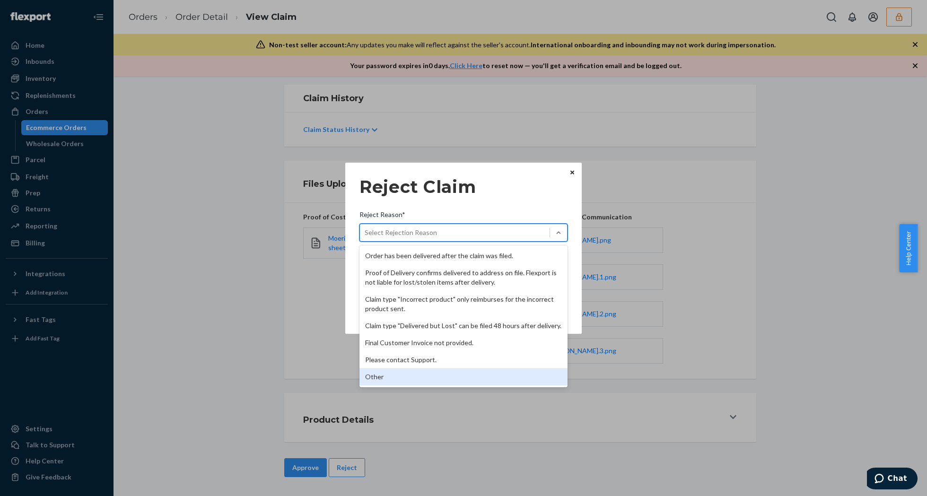
click at [423, 373] on div "Other" at bounding box center [463, 376] width 208 height 17
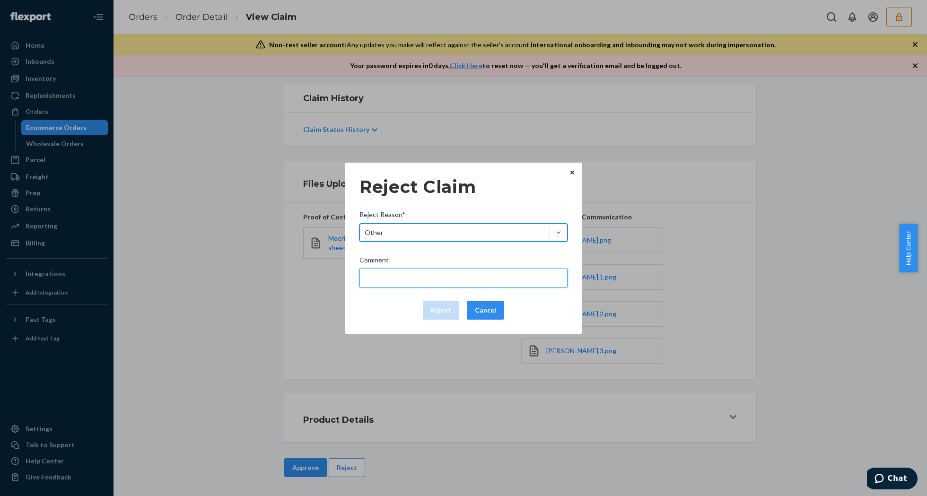
click at [414, 277] on input "Comment" at bounding box center [463, 278] width 208 height 19
type input "Flexport is not liable for manufacturing defects."
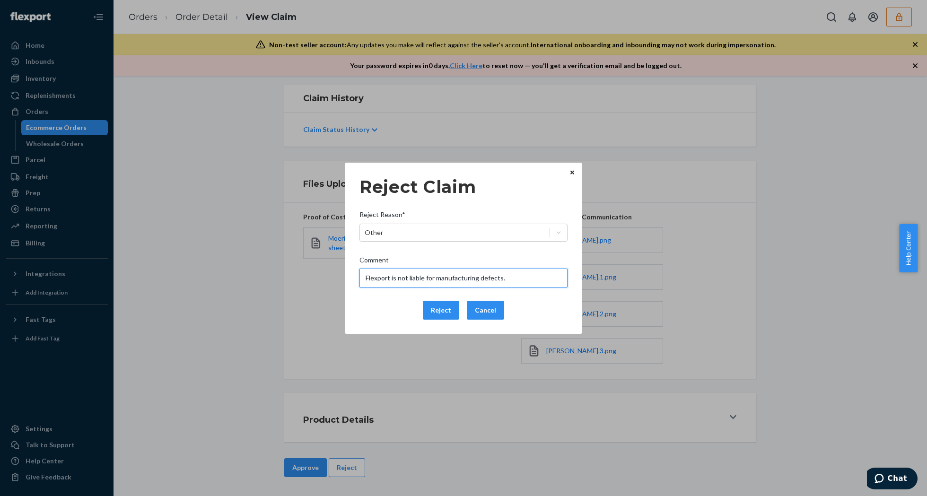
click at [401, 282] on input "Flexport is not liable for manufacturing defects." at bounding box center [463, 278] width 208 height 19
click at [381, 307] on div "Reject Cancel" at bounding box center [464, 310] width 216 height 19
click at [443, 305] on button "Reject" at bounding box center [441, 310] width 36 height 19
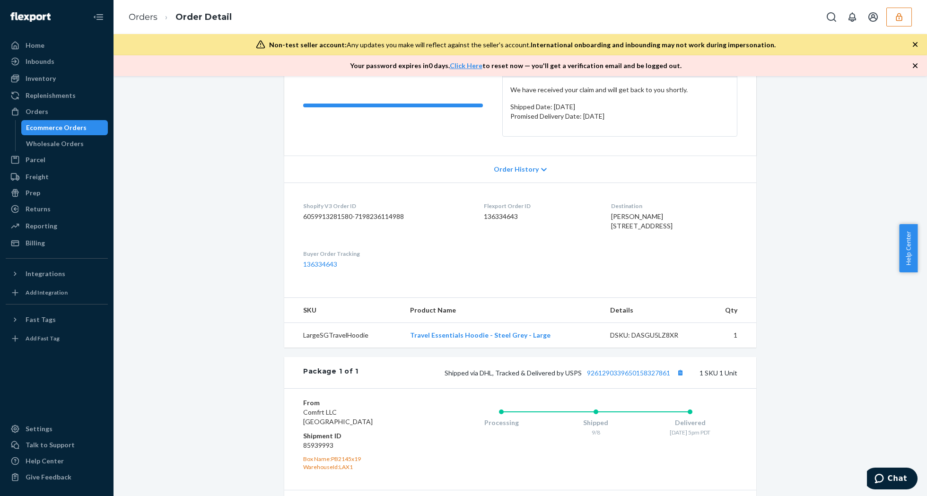
scroll to position [227, 0]
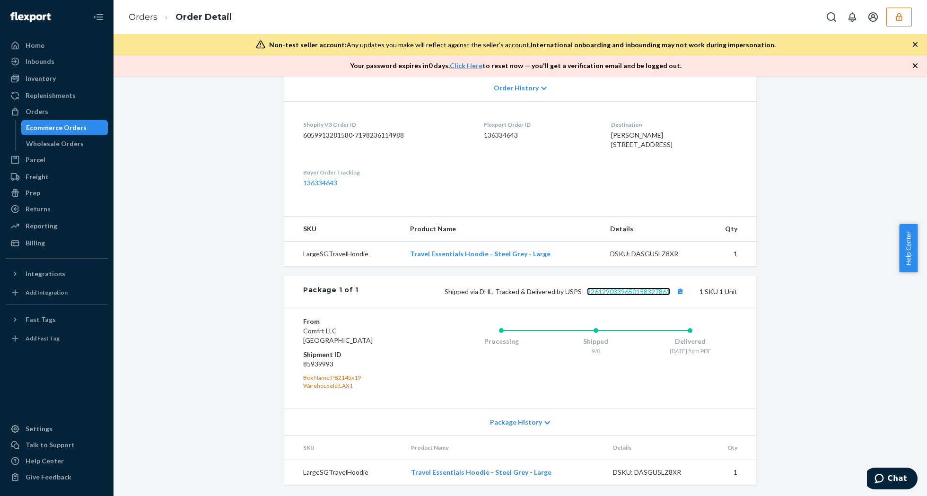
click at [646, 293] on link "9261290339650158327861" at bounding box center [628, 291] width 83 height 8
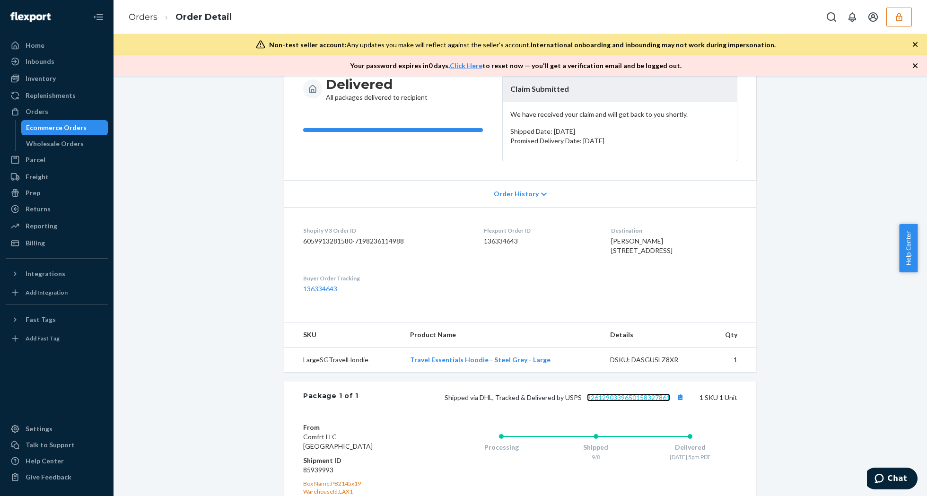
scroll to position [0, 0]
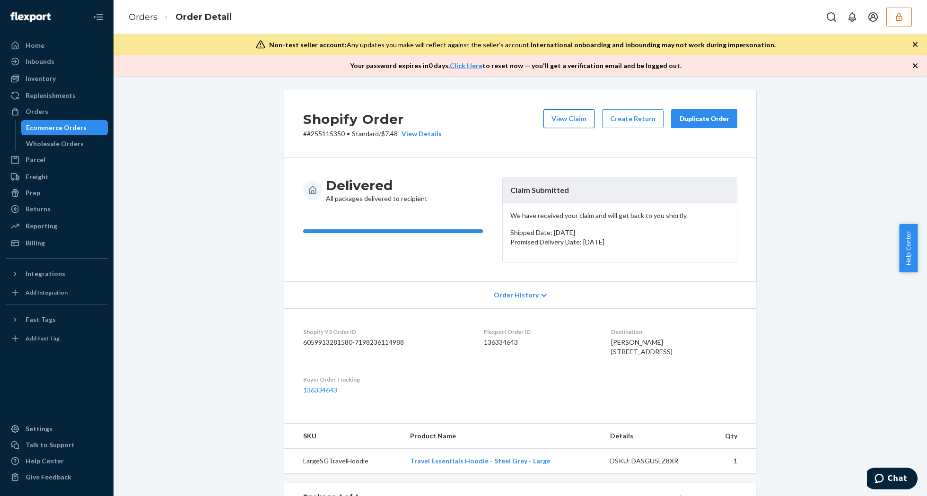
click at [582, 120] on button "View Claim" at bounding box center [568, 118] width 51 height 19
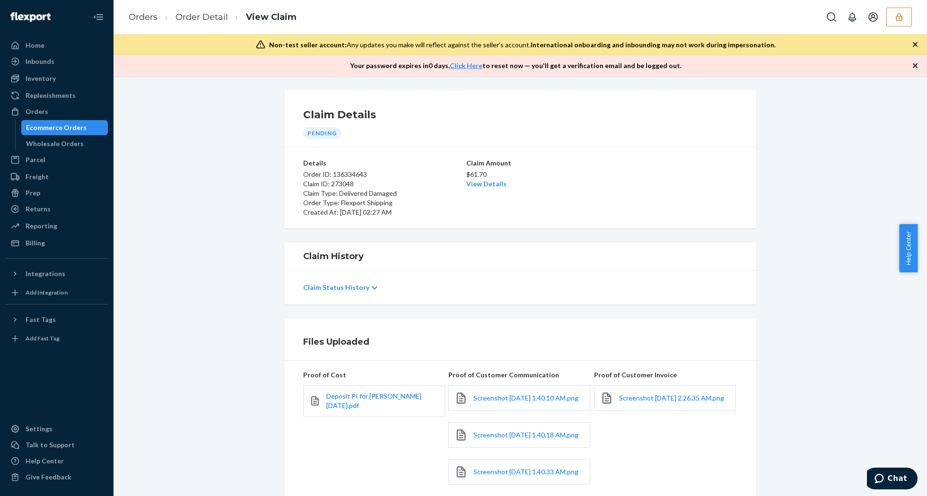
scroll to position [126, 0]
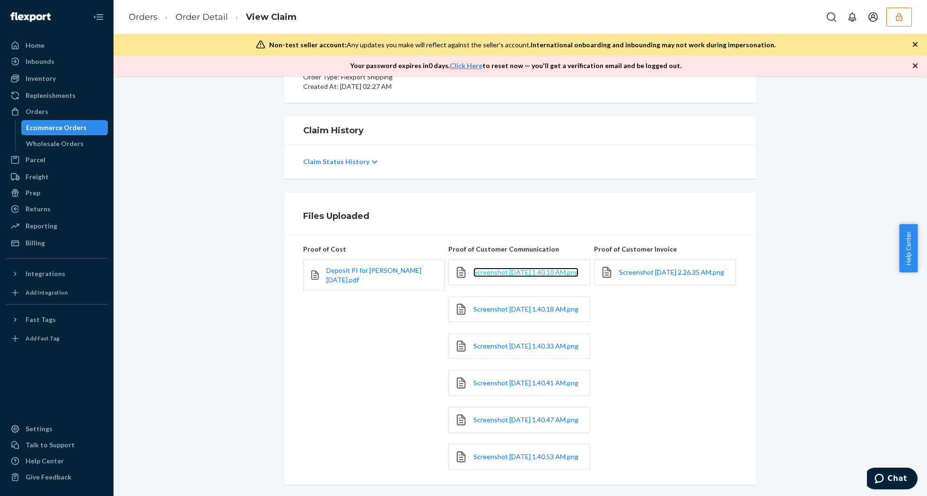
click at [513, 271] on span "Screenshot [DATE] 1.40.10 AM.png" at bounding box center [525, 272] width 105 height 8
click at [488, 313] on span "Screenshot [DATE] 1.40.18 AM.png" at bounding box center [525, 309] width 105 height 8
click at [474, 350] on span "Screenshot [DATE] 1.40.33 AM.png" at bounding box center [525, 346] width 105 height 8
click at [540, 387] on span "Screenshot 2025-09-20 at 1.40.41 AM.png" at bounding box center [525, 383] width 105 height 8
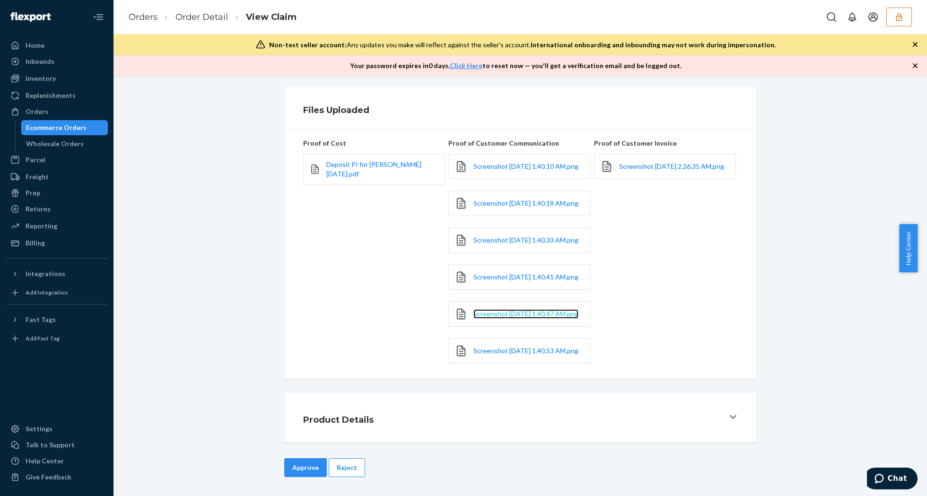
click at [510, 318] on span "Screenshot 2025-09-20 at 1.40.47 AM.png" at bounding box center [525, 314] width 105 height 8
click at [481, 355] on span "Screenshot 2025-09-20 at 1.40.53 AM.png" at bounding box center [525, 351] width 105 height 8
click at [484, 162] on span "Screenshot 2025-09-20 at 1.40.10 AM.png" at bounding box center [525, 166] width 105 height 8
click at [490, 199] on span "Screenshot 2025-09-20 at 1.40.18 AM.png" at bounding box center [525, 203] width 105 height 8
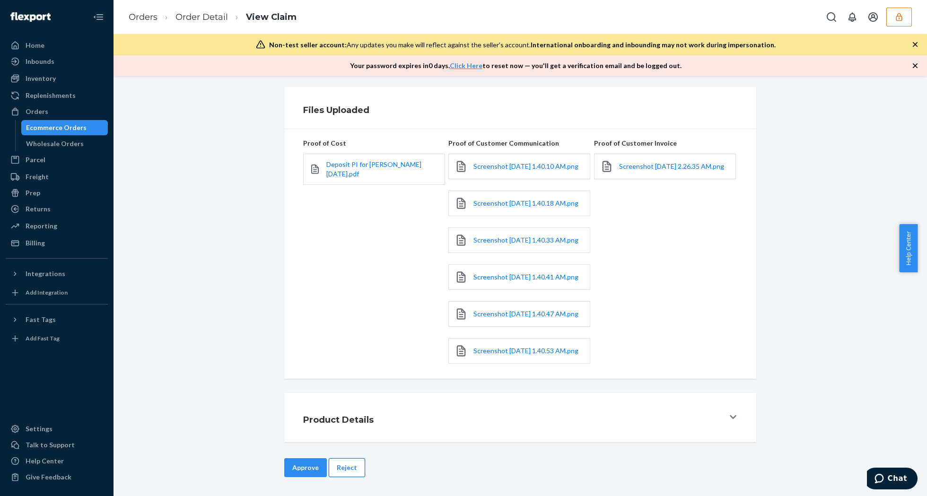
click at [350, 470] on button "Reject" at bounding box center [347, 467] width 36 height 19
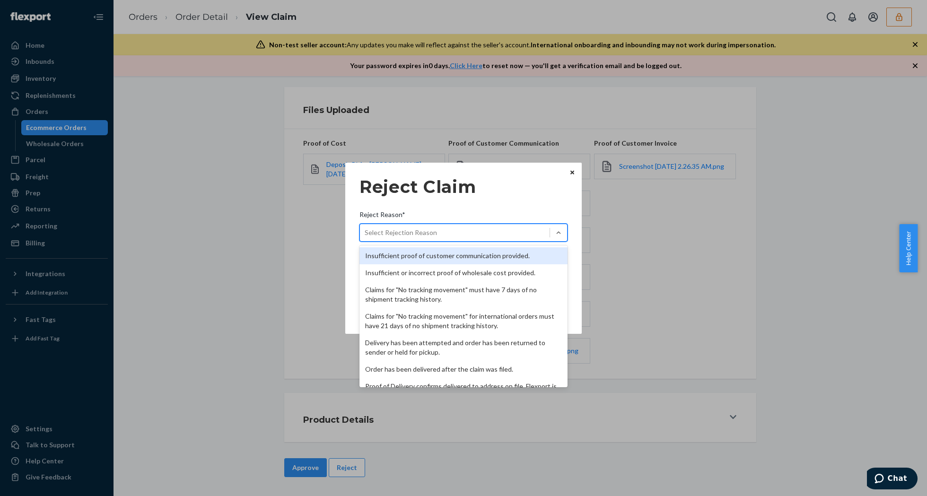
click at [492, 232] on div "Select Rejection Reason" at bounding box center [455, 232] width 190 height 15
click at [365, 232] on input "Reject Reason* option Insufficient proof of customer communication provided. fo…" at bounding box center [364, 232] width 1 height 9
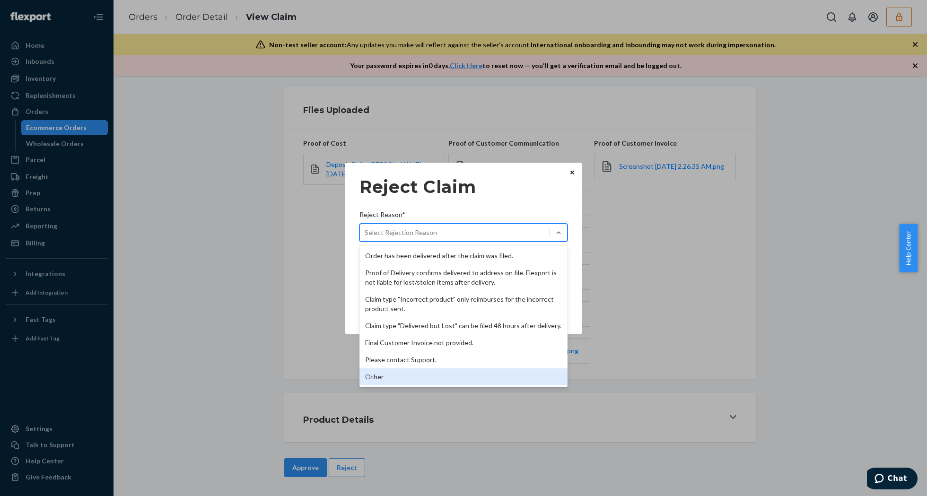
click at [393, 378] on div "Other" at bounding box center [463, 376] width 208 height 17
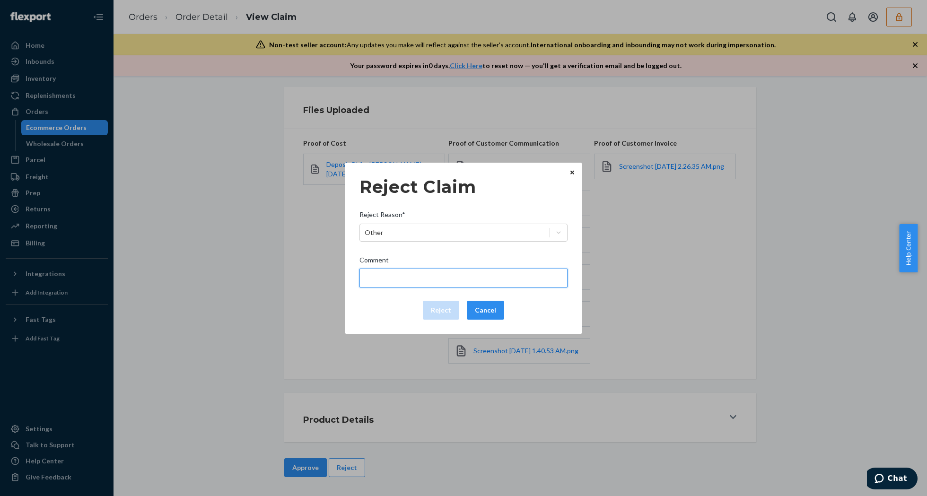
click at [401, 278] on input "Comment" at bounding box center [463, 278] width 208 height 19
type input "The package was confirmed to be delivered at the right location and Flexport is…"
click at [422, 276] on input "The package was confirmed to be delivered at the right location and Flexport is…" at bounding box center [463, 278] width 208 height 19
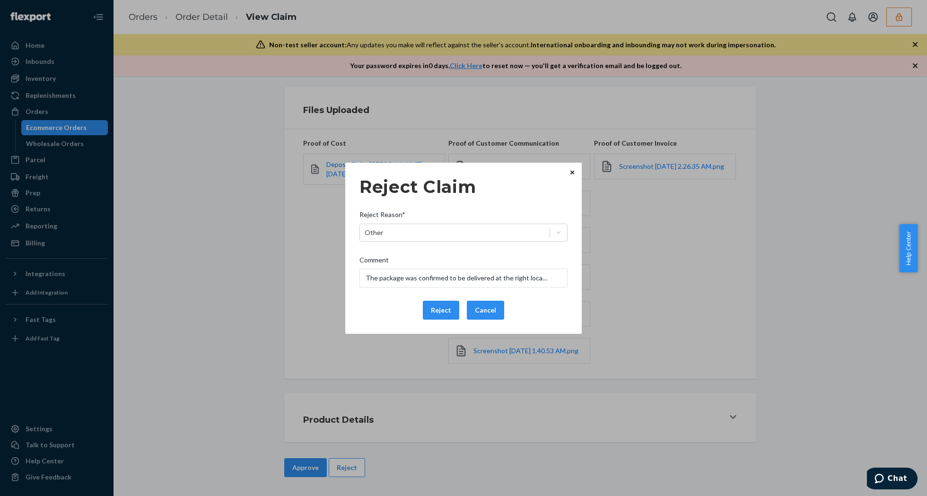
click at [373, 320] on div "Reject Claim Reject Reason* Other Comment The package was confirmed to be deliv…" at bounding box center [463, 248] width 208 height 150
click at [187, 19] on div "Reject Claim Reject Reason* Other Comment The package was confirmed to be deliv…" at bounding box center [463, 248] width 927 height 496
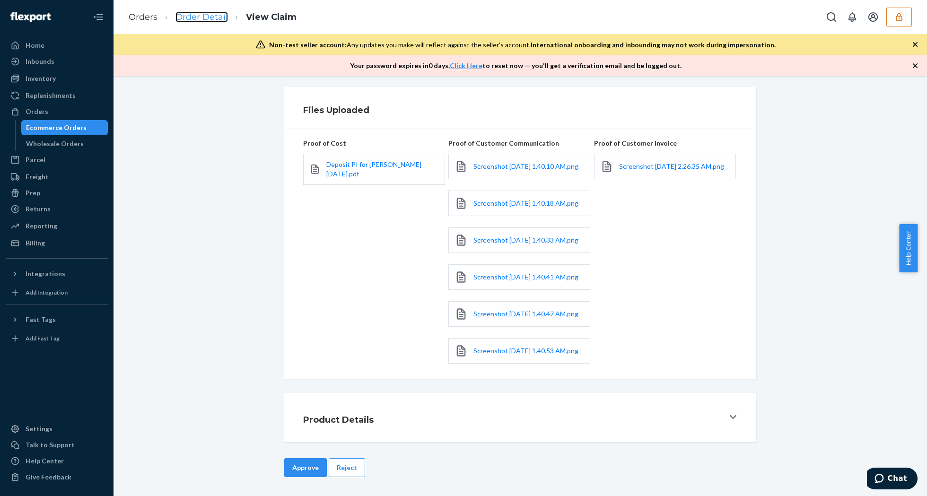
click at [187, 19] on link "Order Detail" at bounding box center [201, 17] width 52 height 10
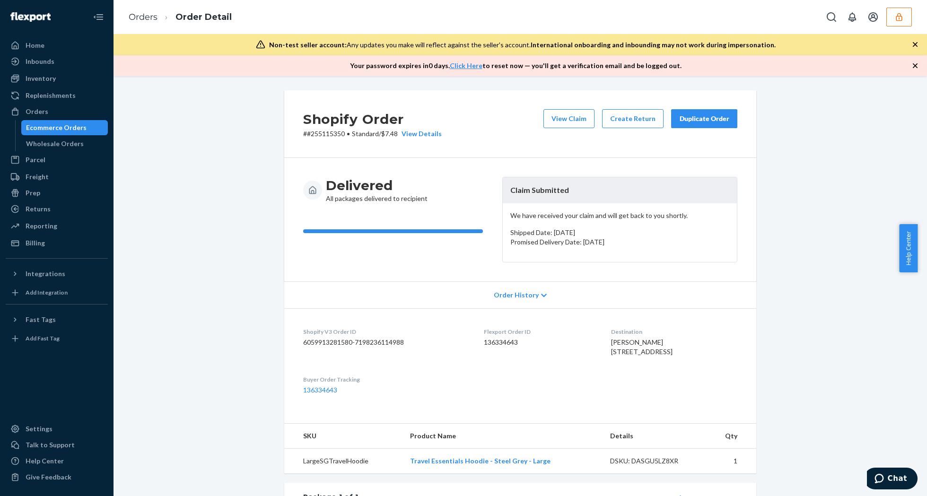
scroll to position [189, 0]
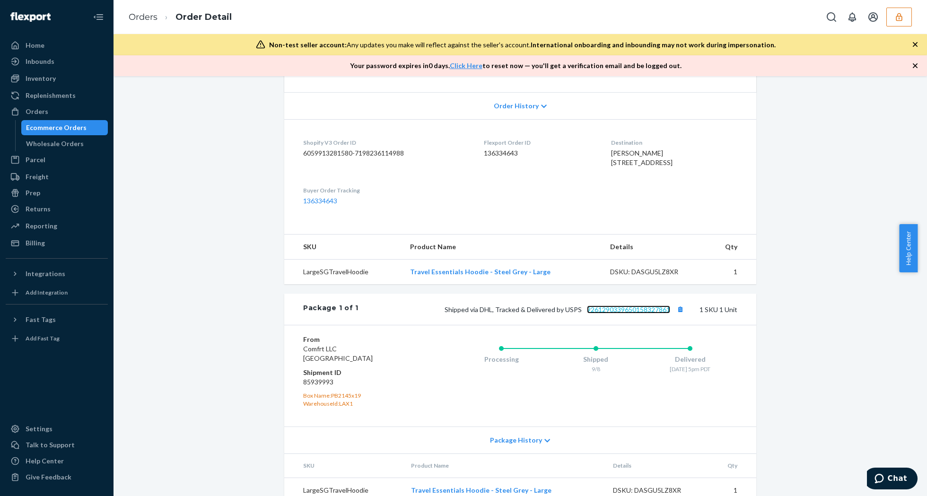
click at [609, 313] on link "9261290339650158327861" at bounding box center [628, 309] width 83 height 8
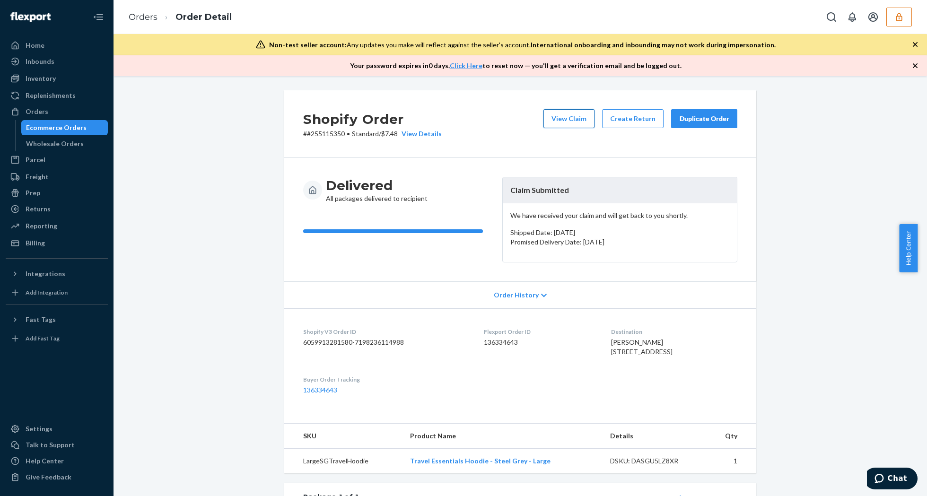
click at [562, 121] on button "View Claim" at bounding box center [568, 118] width 51 height 19
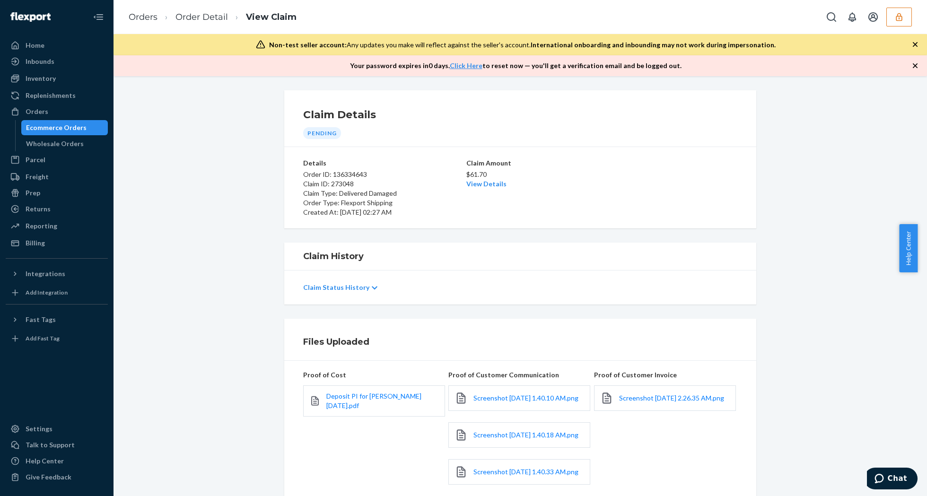
scroll to position [269, 0]
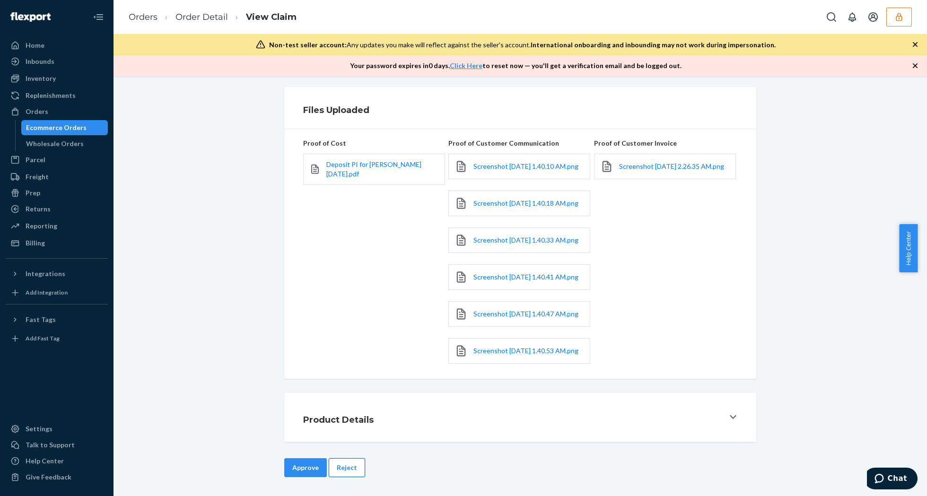
click at [344, 467] on button "Reject" at bounding box center [347, 467] width 36 height 19
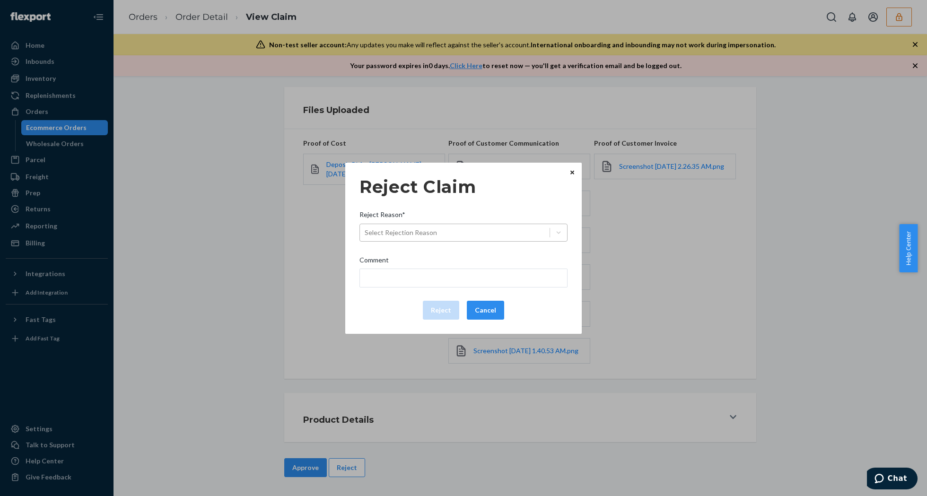
click at [488, 229] on div "Select Rejection Reason" at bounding box center [455, 232] width 190 height 15
click at [365, 229] on input "Reject Reason* Select Rejection Reason" at bounding box center [364, 232] width 1 height 9
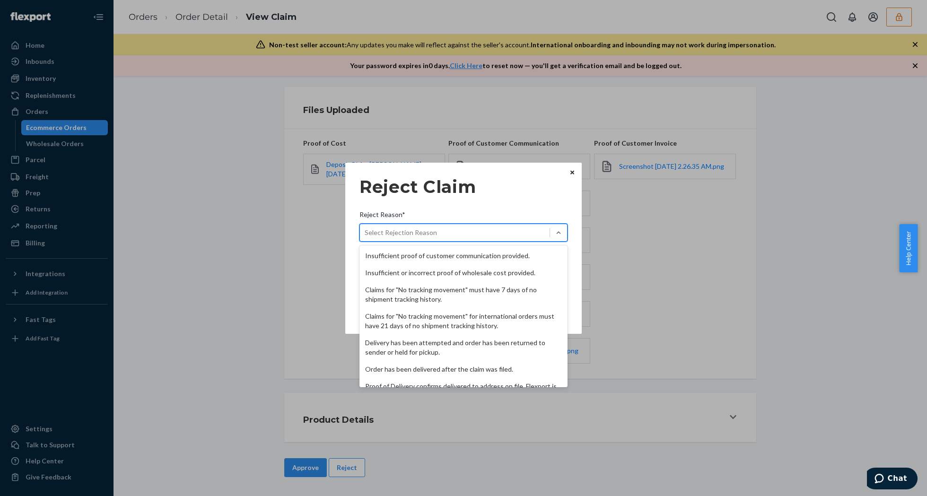
scroll to position [123, 0]
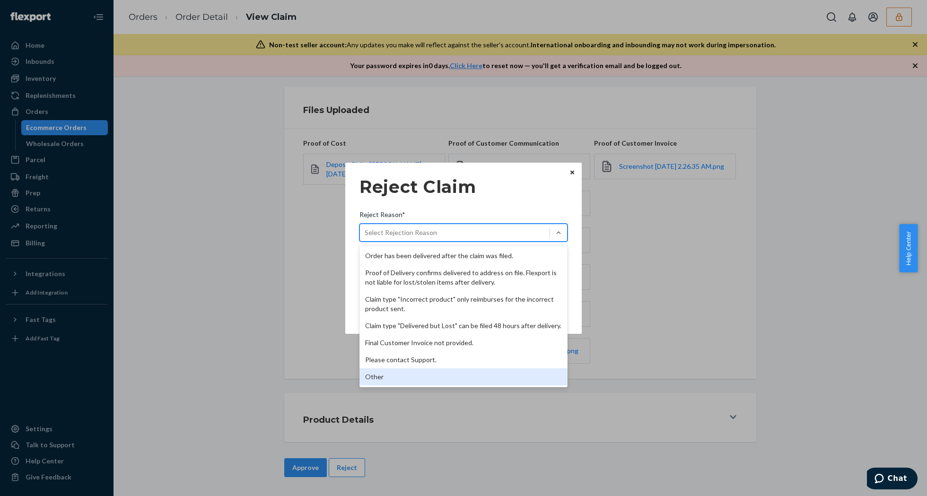
click at [391, 373] on div "Other" at bounding box center [463, 376] width 208 height 17
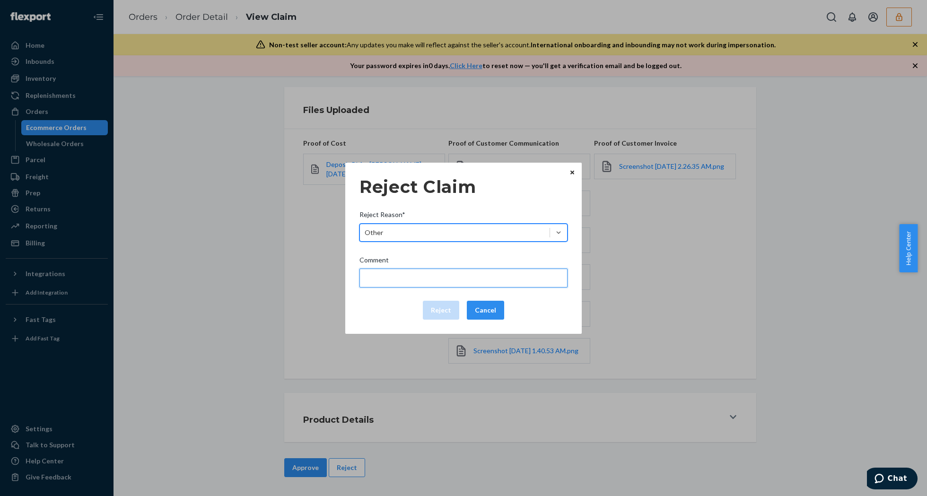
click at [396, 283] on input "Comment" at bounding box center [463, 278] width 208 height 19
type input "The package was confirmed to be delivered at the right location and Flexport is…"
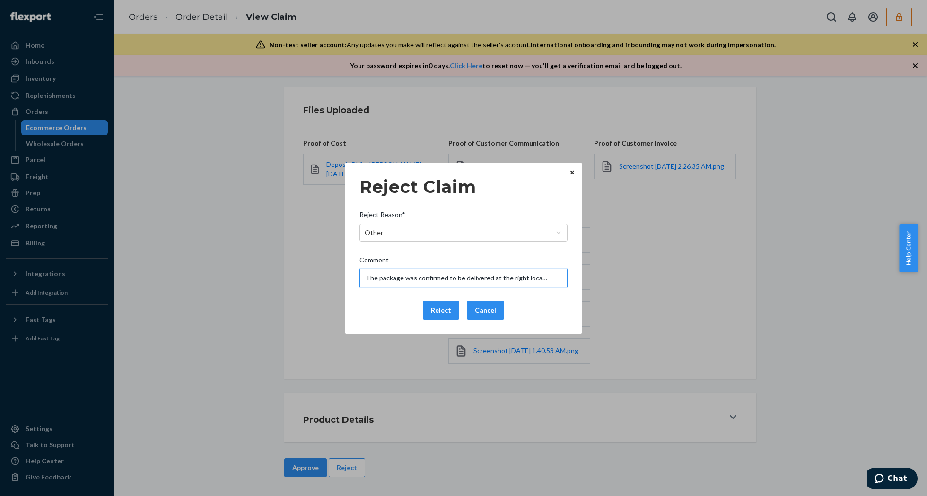
click at [442, 277] on input "The package was confirmed to be delivered at the right location and Flexport is…" at bounding box center [463, 278] width 208 height 19
drag, startPoint x: 379, startPoint y: 316, endPoint x: 389, endPoint y: 316, distance: 9.9
click at [379, 316] on div "Reject Cancel" at bounding box center [464, 310] width 216 height 19
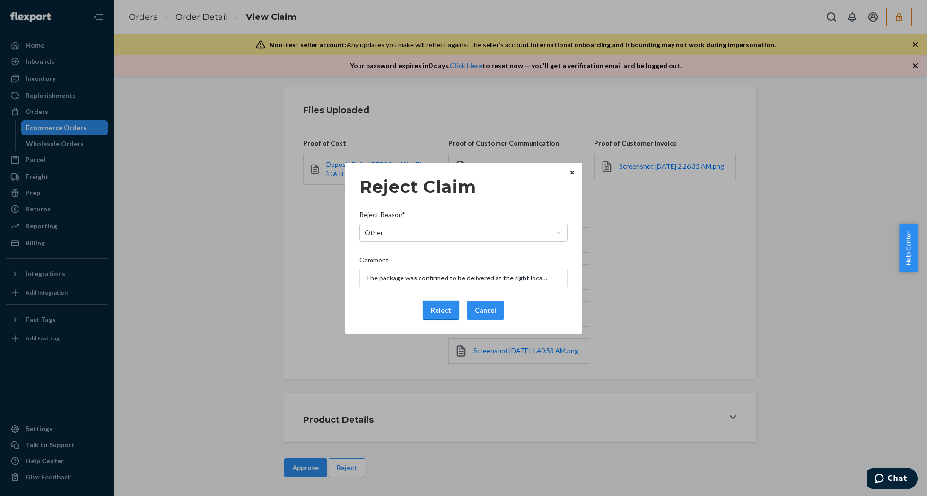
click at [432, 312] on button "Reject" at bounding box center [441, 310] width 36 height 19
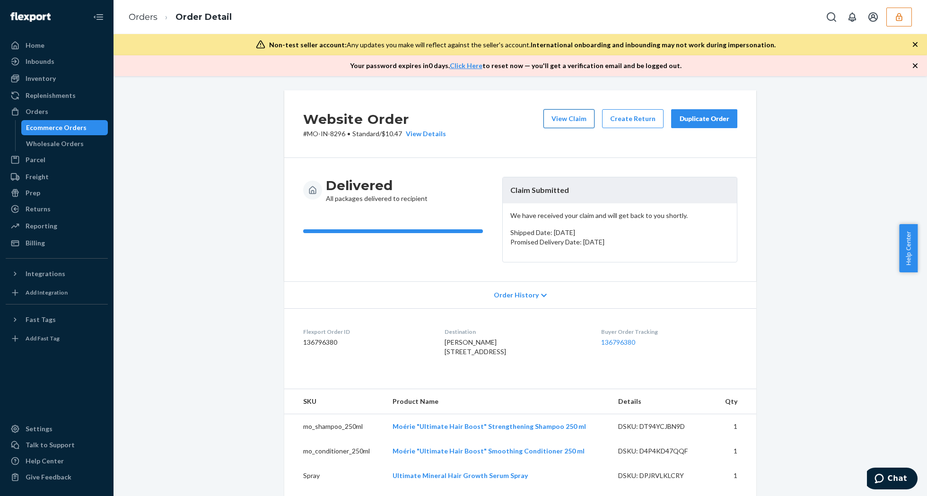
click at [566, 121] on button "View Claim" at bounding box center [568, 118] width 51 height 19
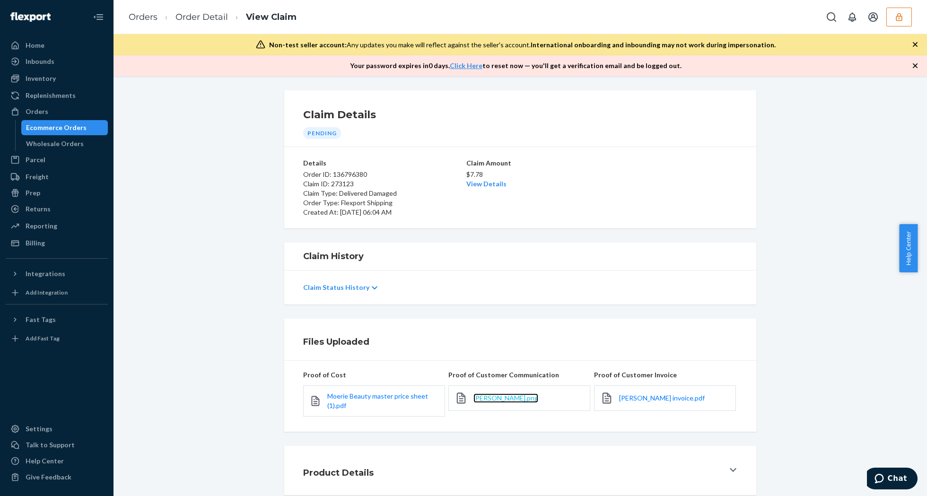
click at [495, 398] on span "[PERSON_NAME].png" at bounding box center [505, 398] width 65 height 8
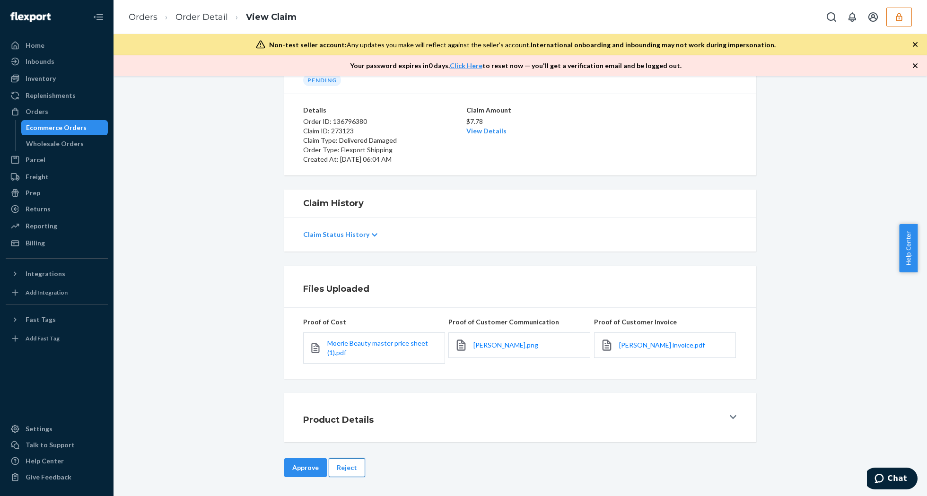
click at [343, 468] on button "Reject" at bounding box center [347, 467] width 36 height 19
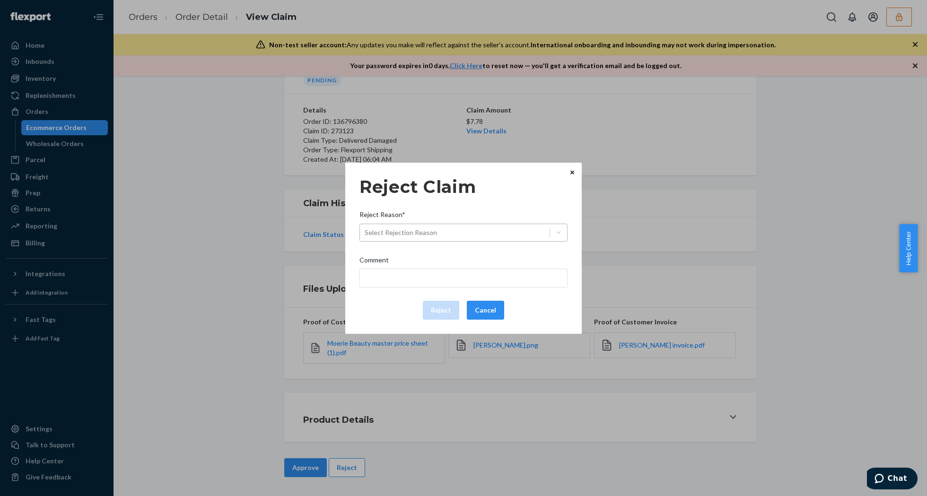
click at [439, 233] on div "Select Rejection Reason" at bounding box center [455, 232] width 190 height 15
click at [365, 233] on input "Reject Reason* Select Rejection Reason" at bounding box center [364, 232] width 1 height 9
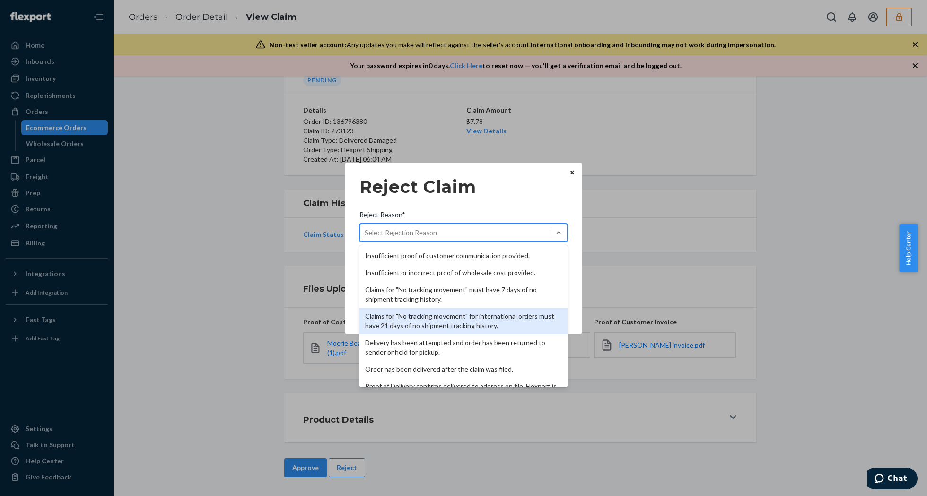
scroll to position [123, 0]
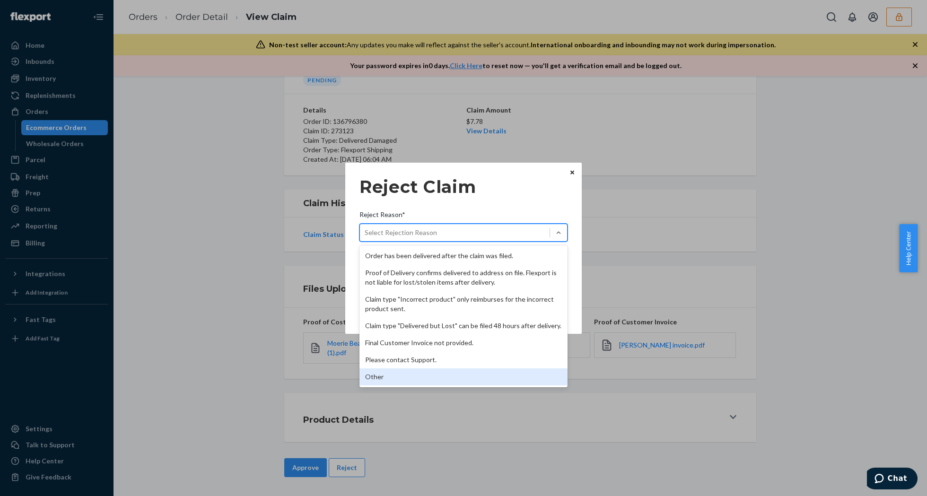
click at [410, 379] on div "Other" at bounding box center [463, 376] width 208 height 17
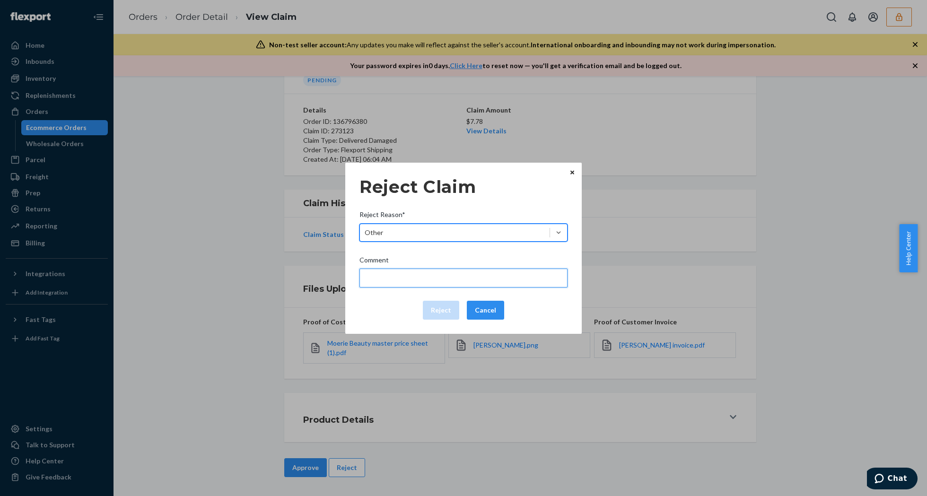
click at [409, 273] on input "Comment" at bounding box center [463, 278] width 208 height 19
type input "Flexport is not liable for manufacturing defects."
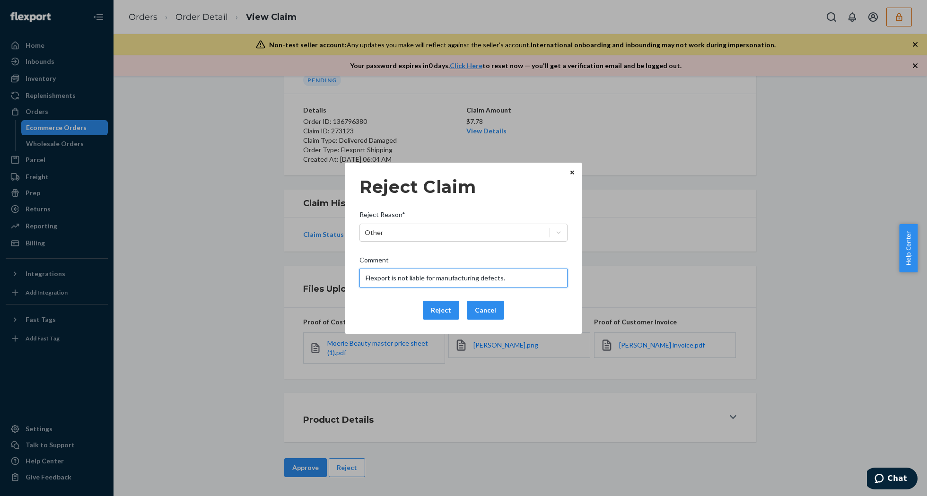
click at [413, 272] on input "Flexport is not liable for manufacturing defects." at bounding box center [463, 278] width 208 height 19
click at [441, 308] on button "Reject" at bounding box center [441, 310] width 36 height 19
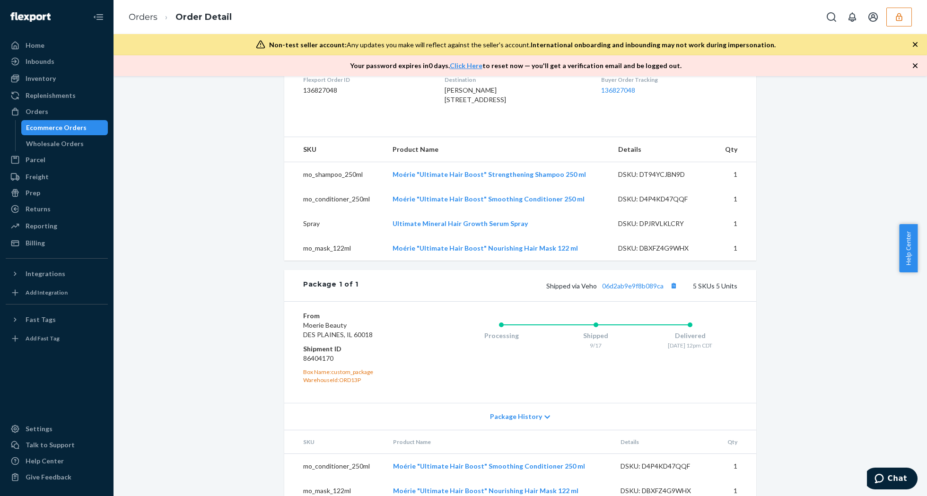
scroll to position [365, 0]
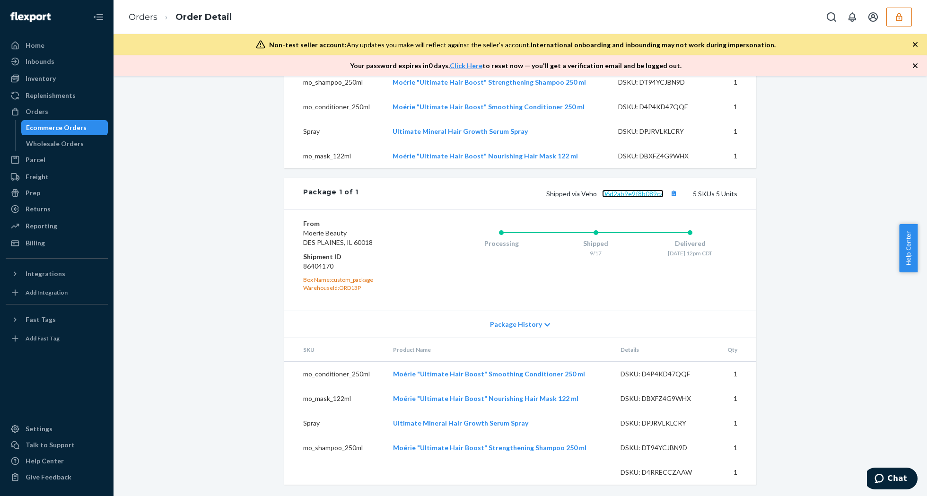
click at [635, 193] on link "06d2ab9e9f8b089ca" at bounding box center [632, 194] width 61 height 8
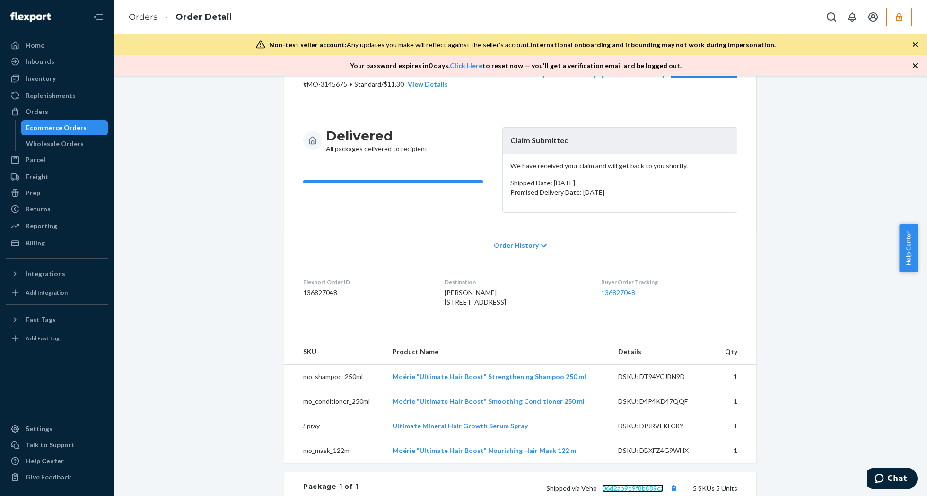
scroll to position [0, 0]
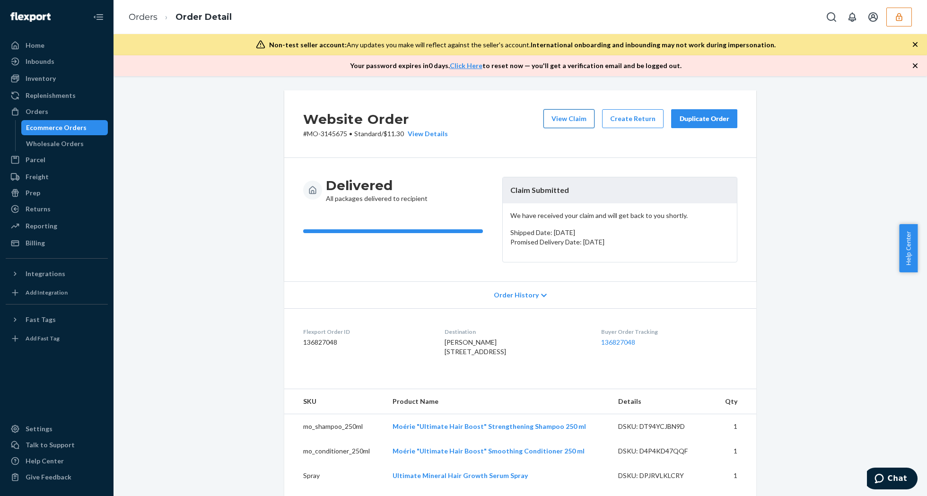
click at [563, 115] on button "View Claim" at bounding box center [568, 118] width 51 height 19
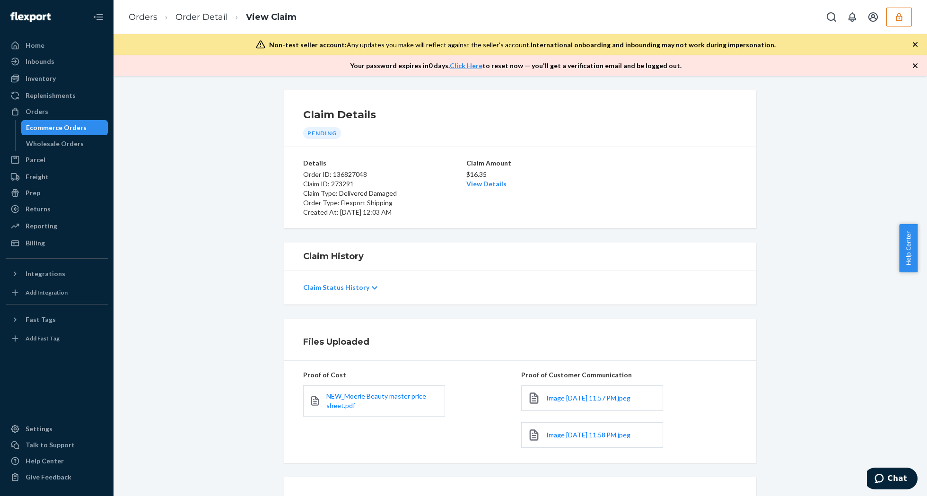
scroll to position [86, 0]
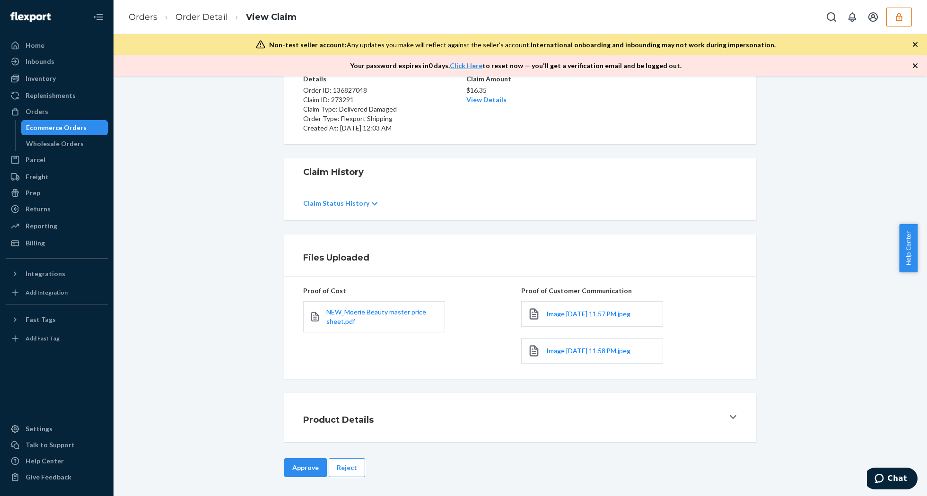
click at [572, 305] on div "Image 9-21-25 at 11.57 PM.jpeg" at bounding box center [592, 314] width 142 height 26
click at [577, 309] on link "Image 9-21-25 at 11.57 PM.jpeg" at bounding box center [588, 313] width 84 height 9
click at [335, 462] on button "Reject" at bounding box center [347, 467] width 36 height 19
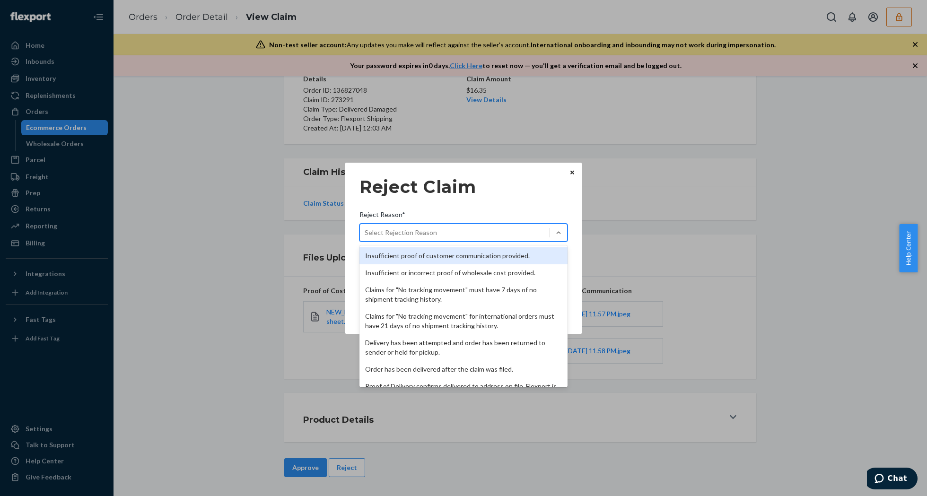
click at [471, 228] on div "Select Rejection Reason" at bounding box center [455, 232] width 190 height 15
click at [365, 228] on input "Reject Reason* option Insufficient proof of customer communication provided. fo…" at bounding box center [364, 232] width 1 height 9
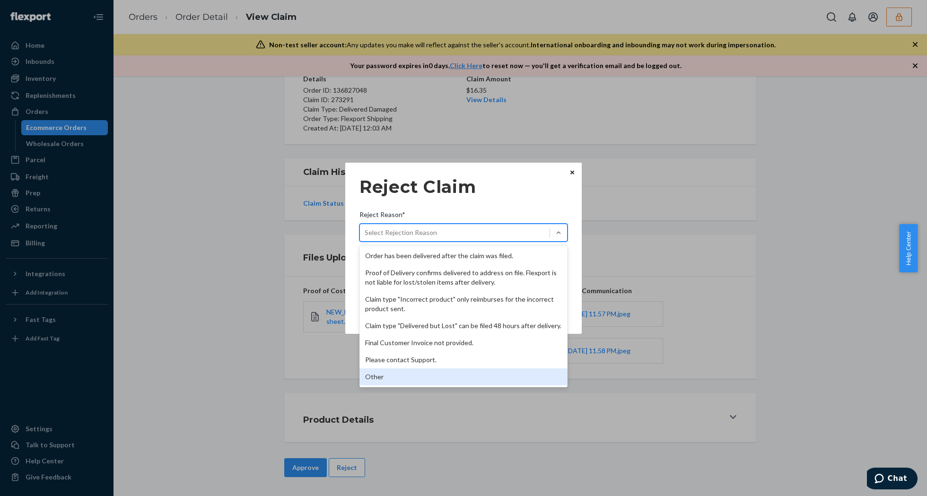
click at [418, 373] on div "Other" at bounding box center [463, 376] width 208 height 17
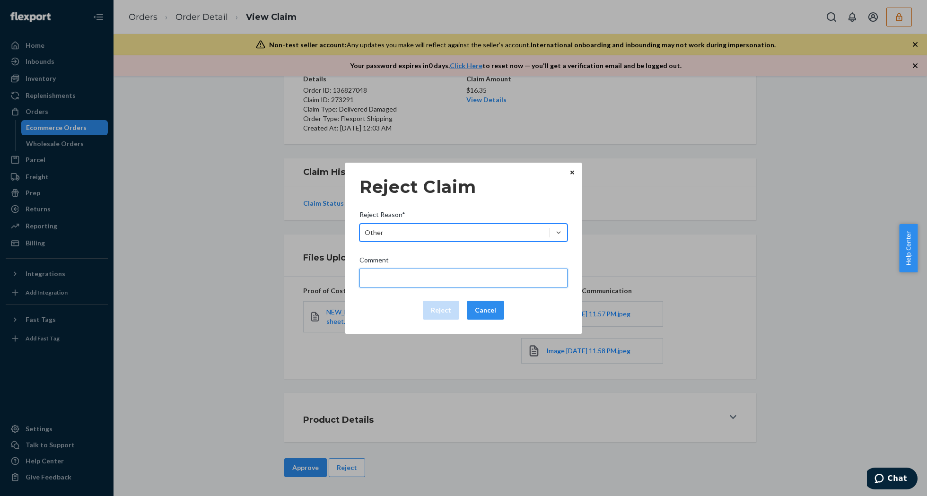
click at [414, 279] on input "Comment" at bounding box center [463, 278] width 208 height 19
type input "Flexport is not liable for manufacturing defects."
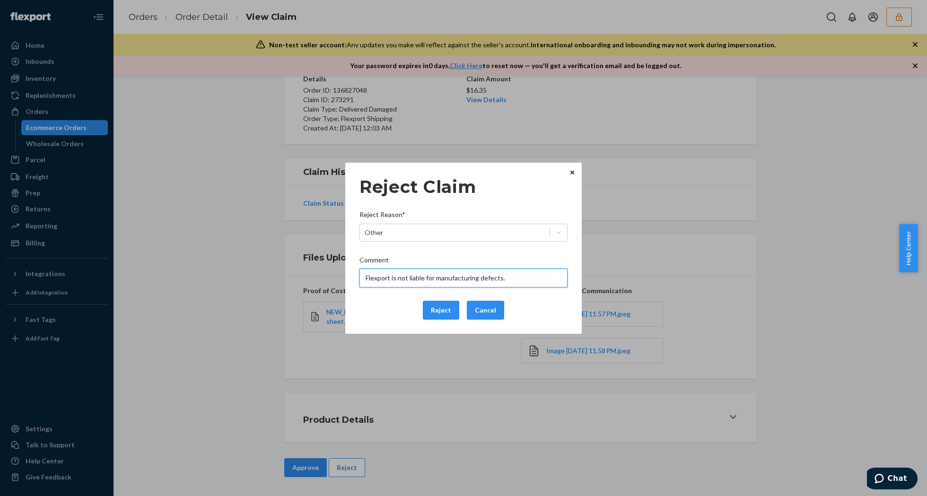
click at [421, 282] on input "Flexport is not liable for manufacturing defects." at bounding box center [463, 278] width 208 height 19
click at [399, 302] on div "Reject Cancel" at bounding box center [464, 310] width 216 height 19
click at [430, 305] on button "Reject" at bounding box center [441, 310] width 36 height 19
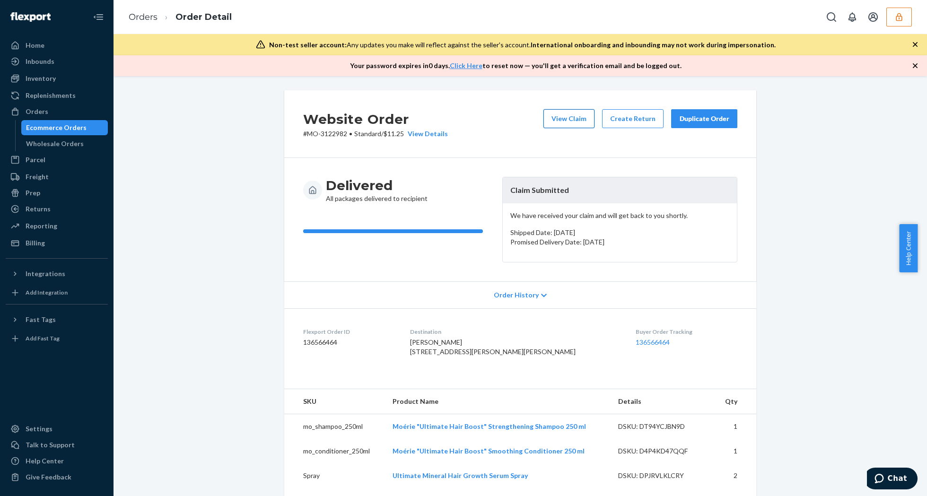
click at [559, 112] on button "View Claim" at bounding box center [568, 118] width 51 height 19
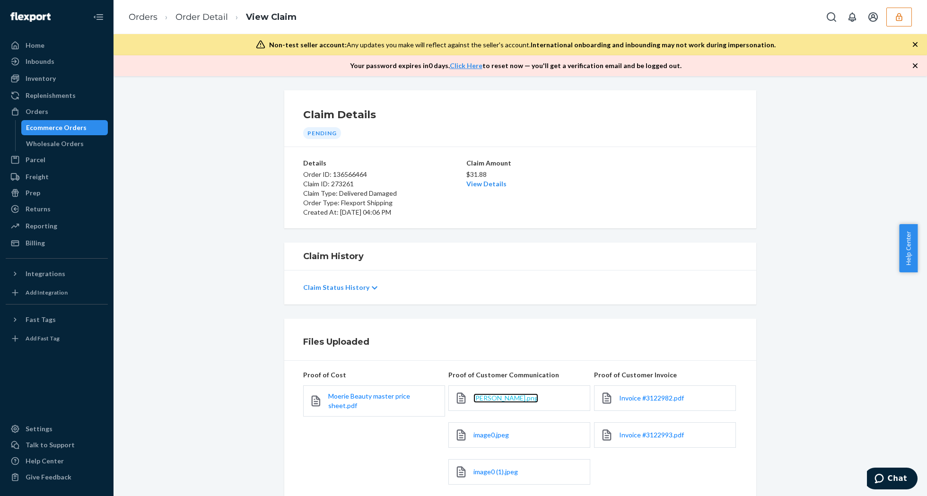
click at [490, 396] on span "[PERSON_NAME].png" at bounding box center [505, 398] width 65 height 8
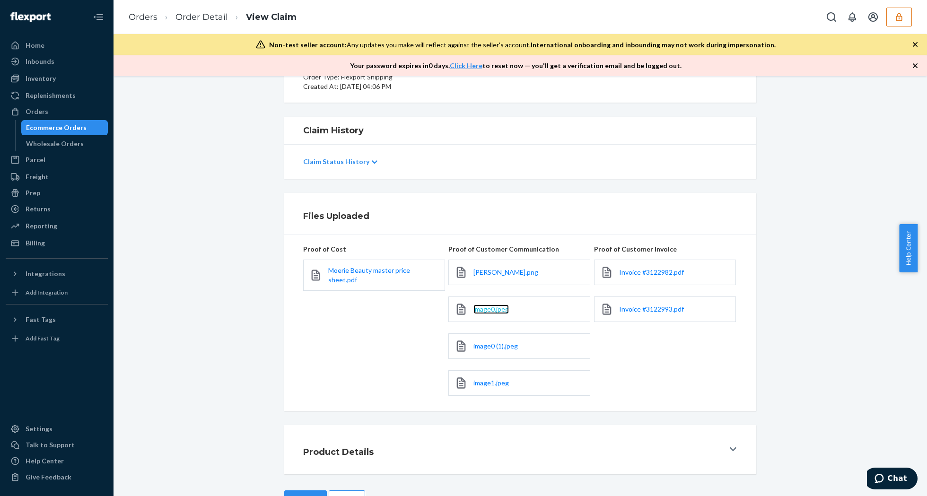
click at [484, 309] on span "image0.jpeg" at bounding box center [490, 309] width 35 height 8
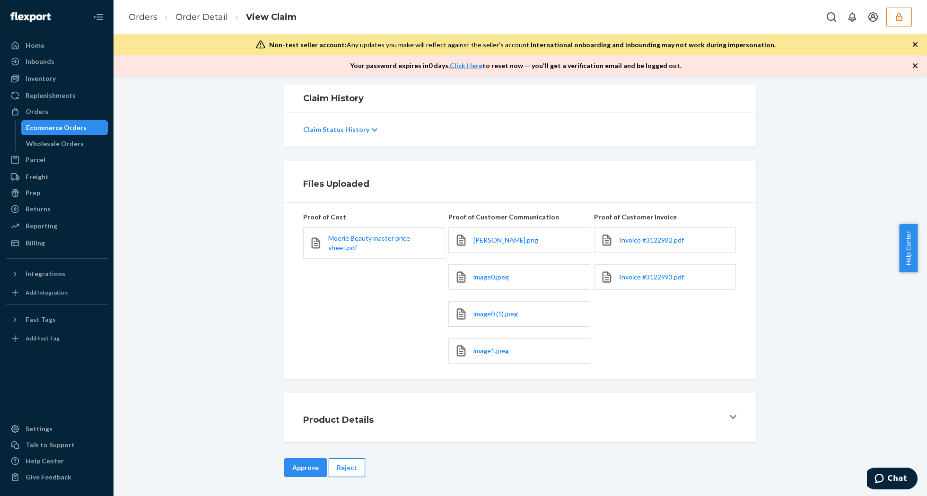
click at [349, 460] on button "Reject" at bounding box center [347, 467] width 36 height 19
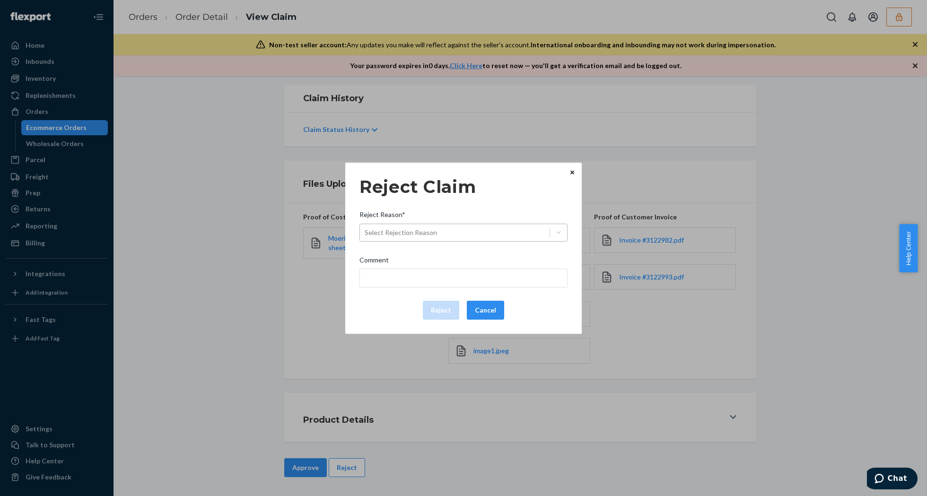
click at [467, 234] on div "Select Rejection Reason" at bounding box center [455, 232] width 190 height 15
click at [365, 234] on input "Reject Reason* Select Rejection Reason" at bounding box center [364, 232] width 1 height 9
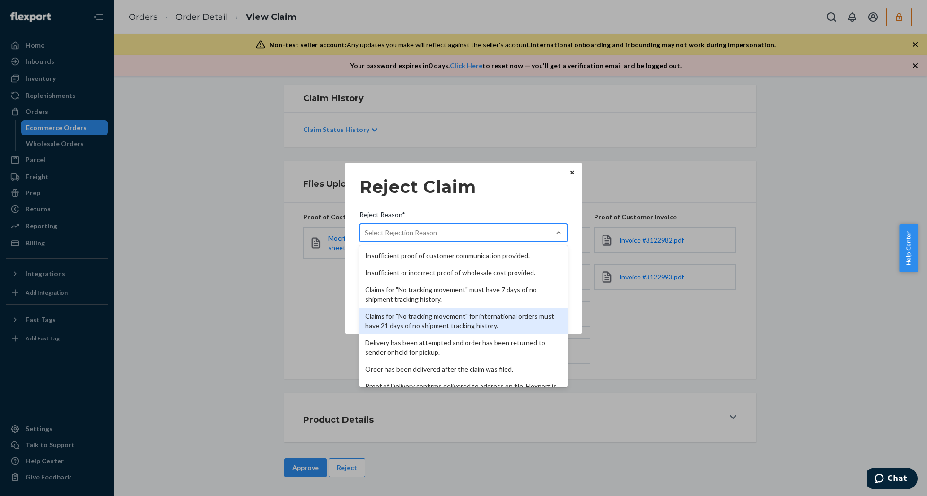
scroll to position [123, 0]
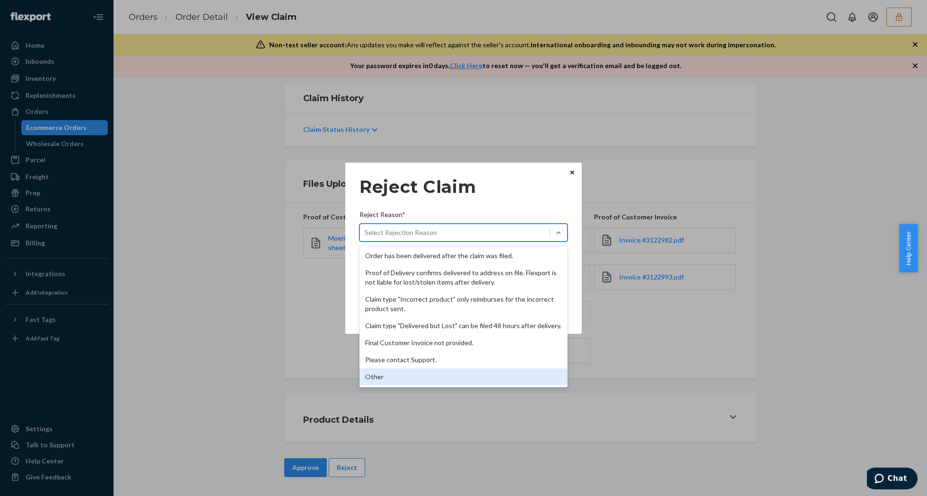
click at [401, 378] on div "Other" at bounding box center [463, 376] width 208 height 17
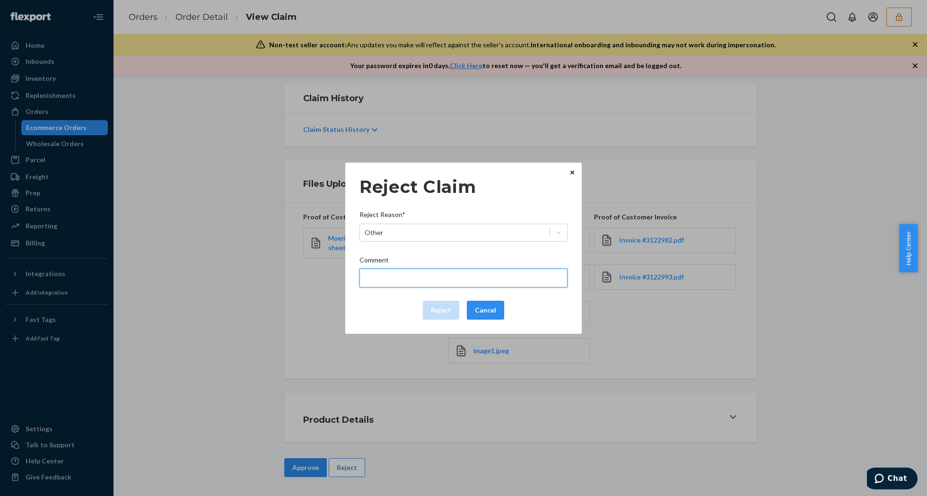
click at [418, 273] on input "Comment" at bounding box center [463, 278] width 208 height 19
type input "Flexport is not liable for manufacturing defects."
click at [396, 277] on input "Flexport is not liable for manufacturing defects." at bounding box center [463, 278] width 208 height 19
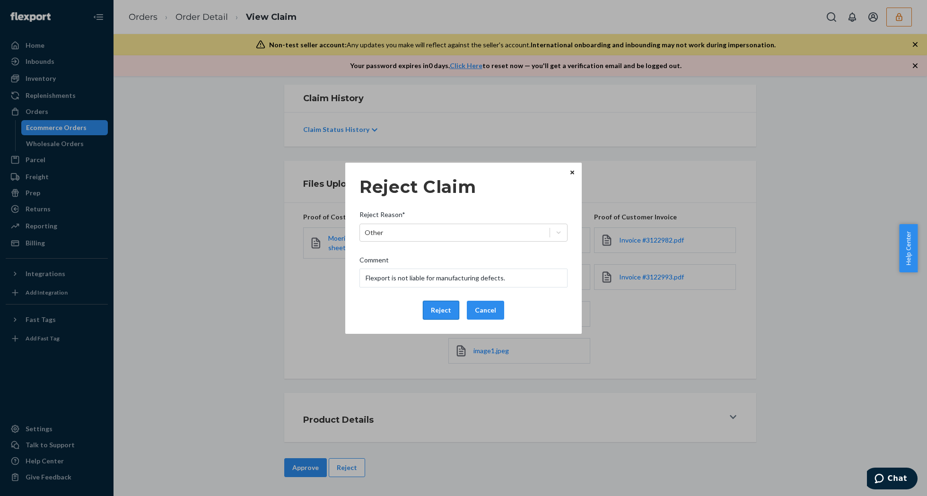
click at [441, 312] on button "Reject" at bounding box center [441, 310] width 36 height 19
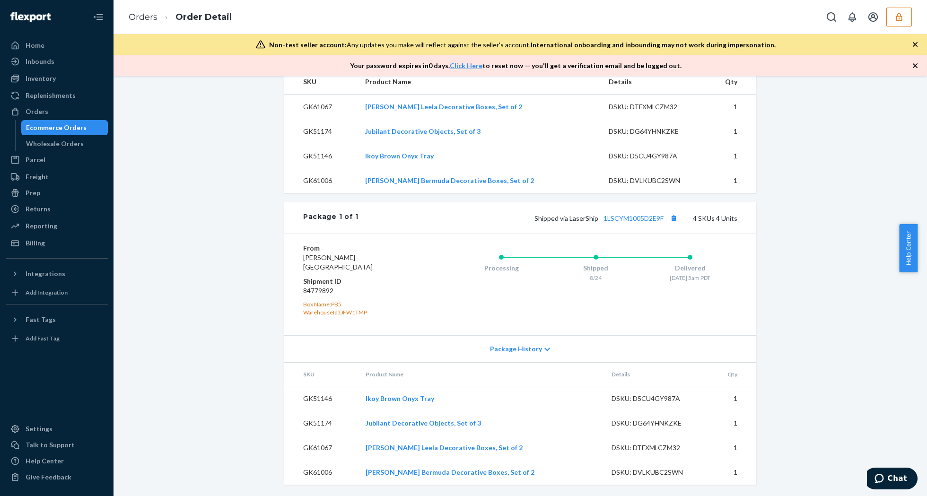
scroll to position [35, 0]
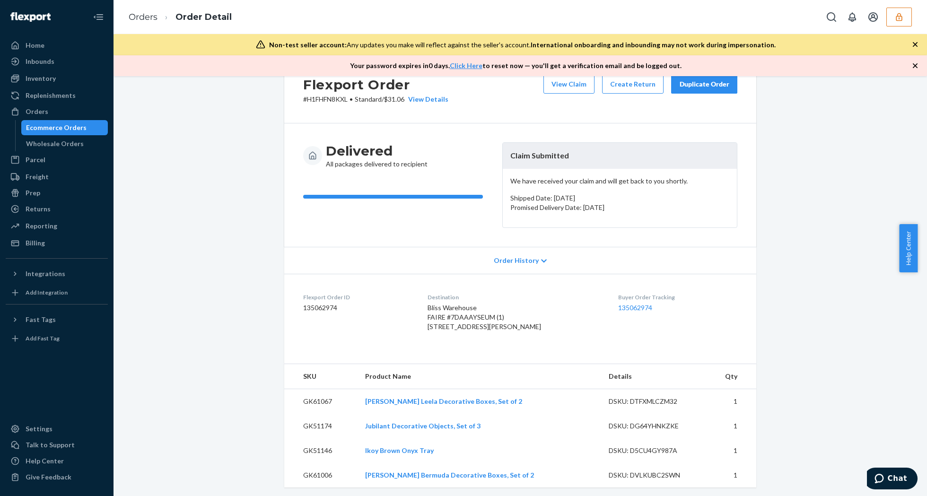
click at [560, 94] on div "View Claim Create Return Duplicate Order" at bounding box center [639, 89] width 201 height 29
click at [564, 84] on button "View Claim" at bounding box center [568, 84] width 51 height 19
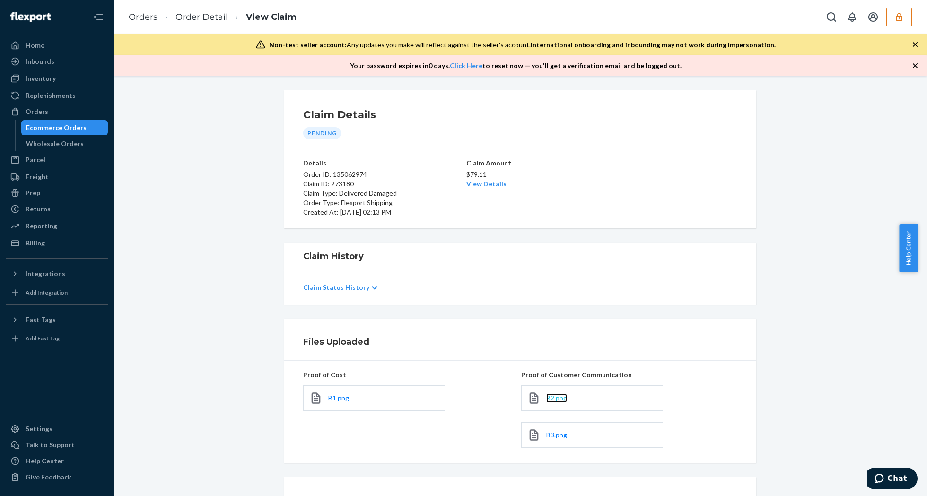
click at [546, 401] on span "B2.png" at bounding box center [556, 398] width 21 height 8
click at [551, 437] on span "B3.png" at bounding box center [556, 435] width 21 height 8
click at [330, 401] on span "B1.png" at bounding box center [338, 398] width 21 height 8
click at [217, 1] on div "Orders Order Detail View Claim" at bounding box center [519, 17] width 813 height 34
click at [206, 18] on link "Order Detail" at bounding box center [201, 17] width 52 height 10
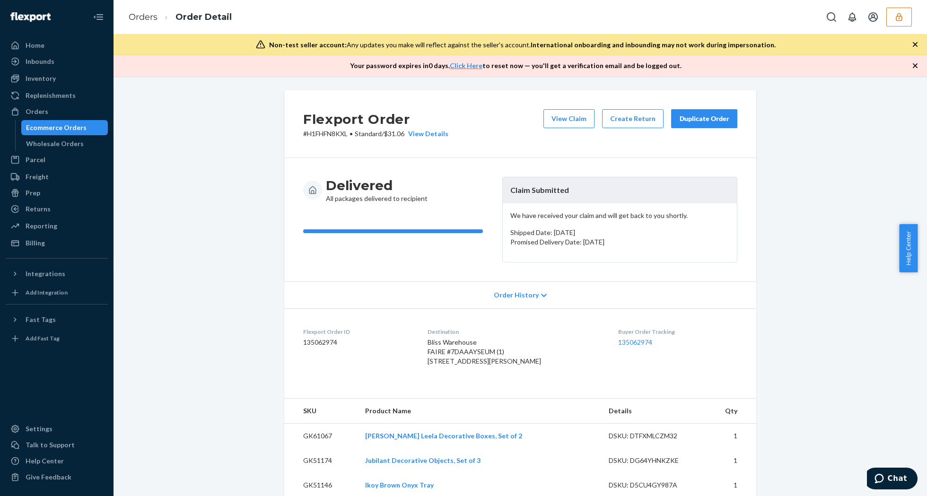
click at [915, 65] on icon "button" at bounding box center [914, 65] width 5 height 5
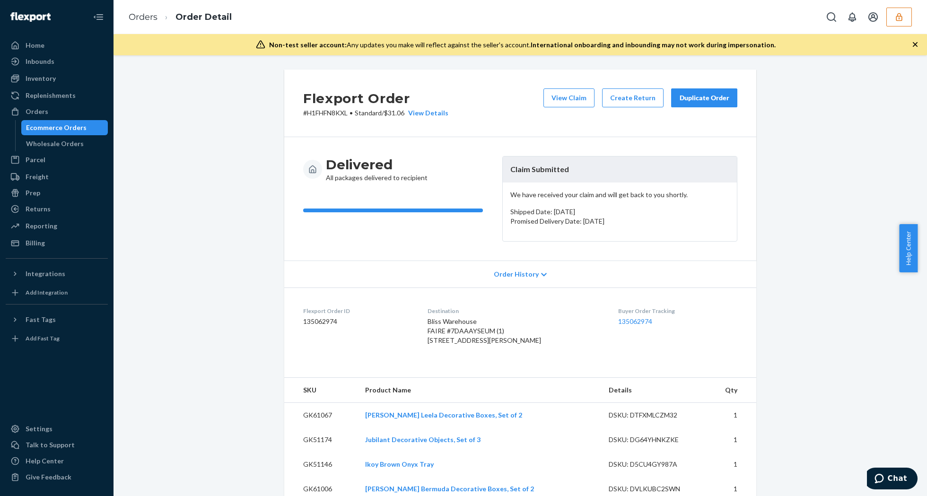
click at [913, 46] on icon "button" at bounding box center [914, 44] width 9 height 9
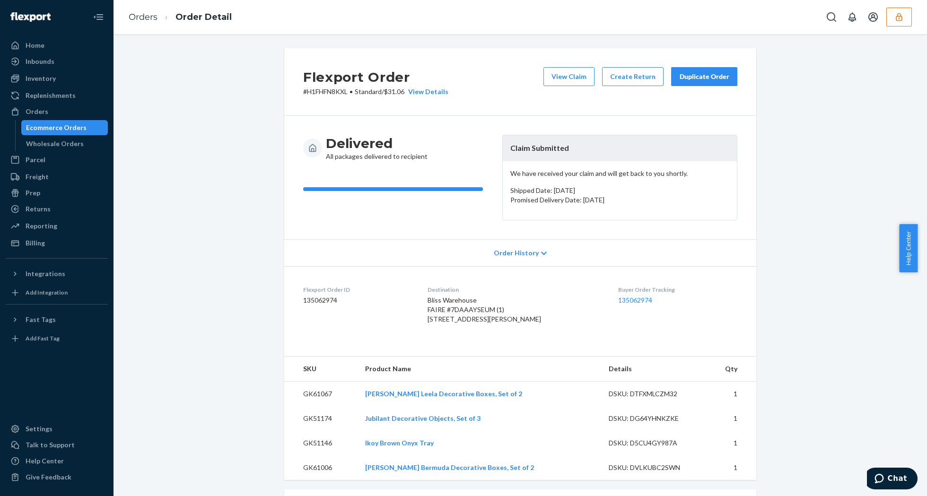
scroll to position [63, 0]
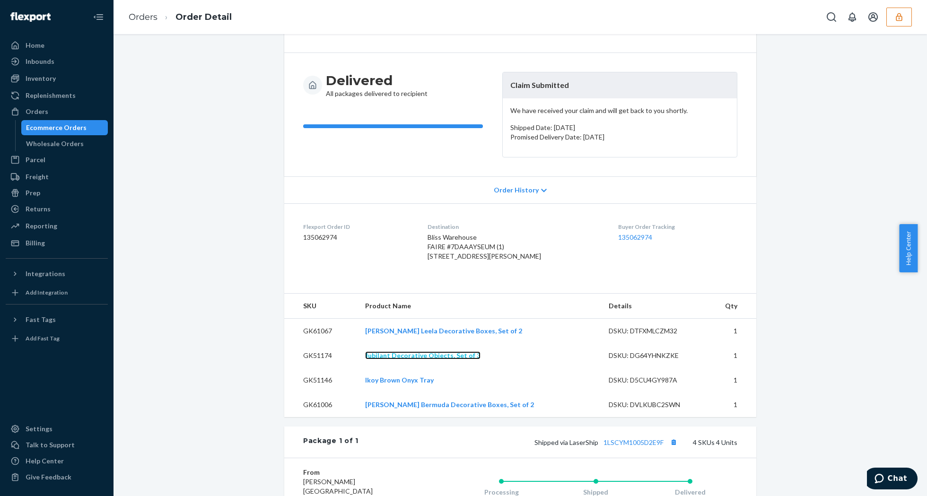
click at [422, 359] on link "Jubilant Decorative Objects, Set of 3" at bounding box center [422, 355] width 115 height 8
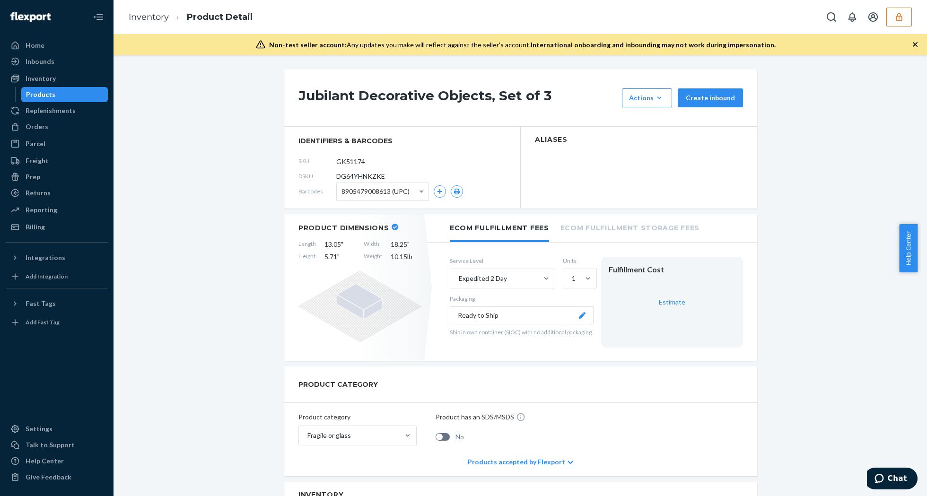
click at [914, 47] on icon "button" at bounding box center [914, 44] width 9 height 9
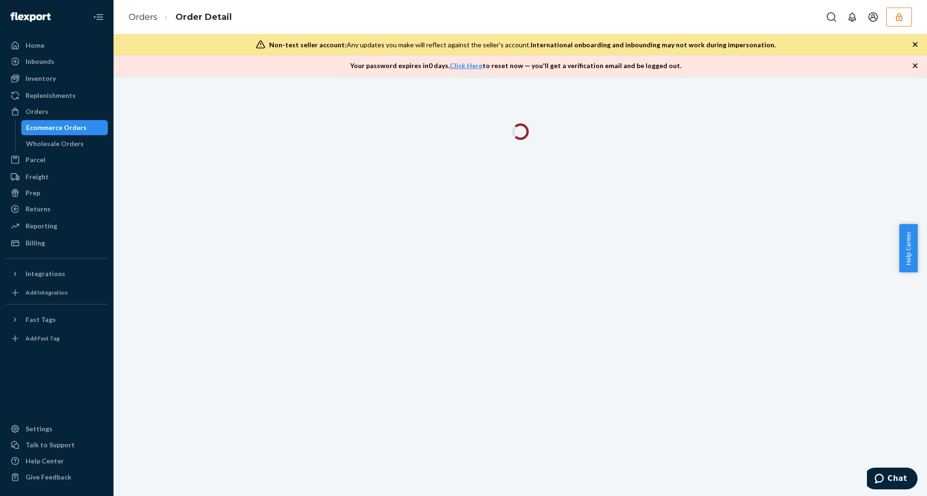
click at [913, 64] on icon "button" at bounding box center [914, 65] width 5 height 5
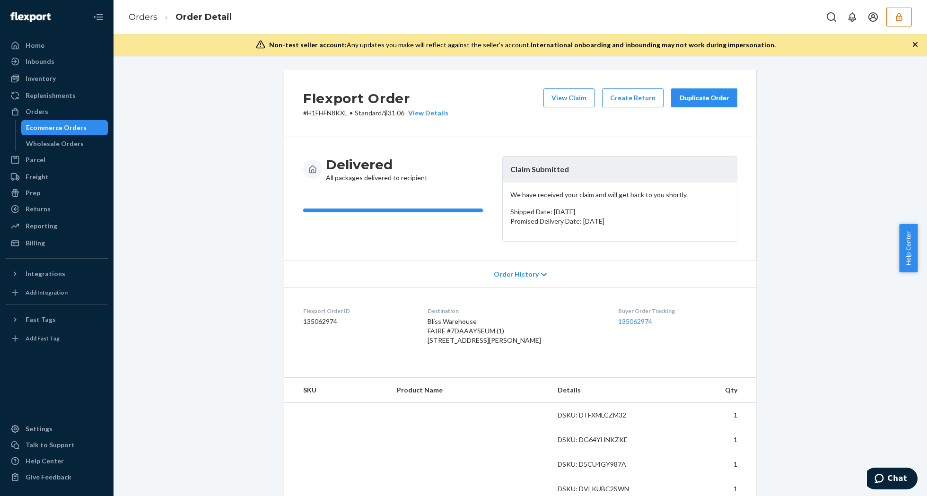
click at [915, 42] on icon "button" at bounding box center [914, 44] width 9 height 9
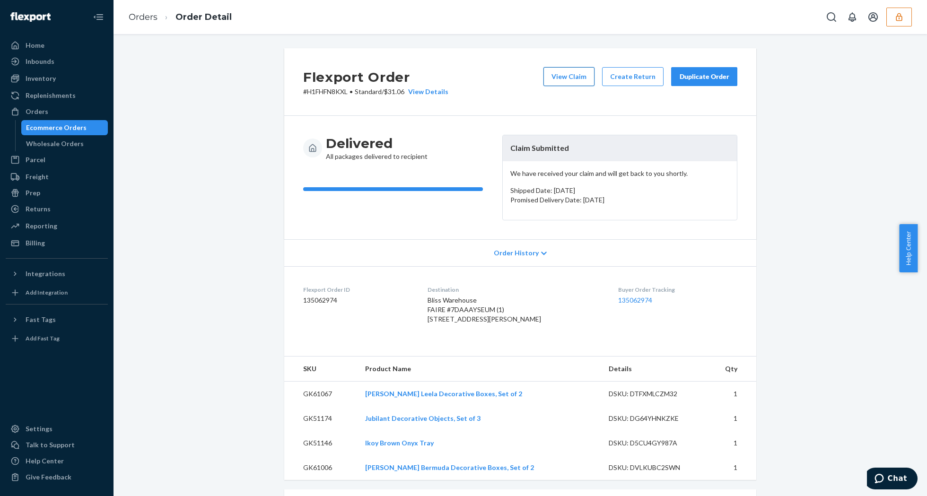
click at [584, 78] on button "View Claim" at bounding box center [568, 76] width 51 height 19
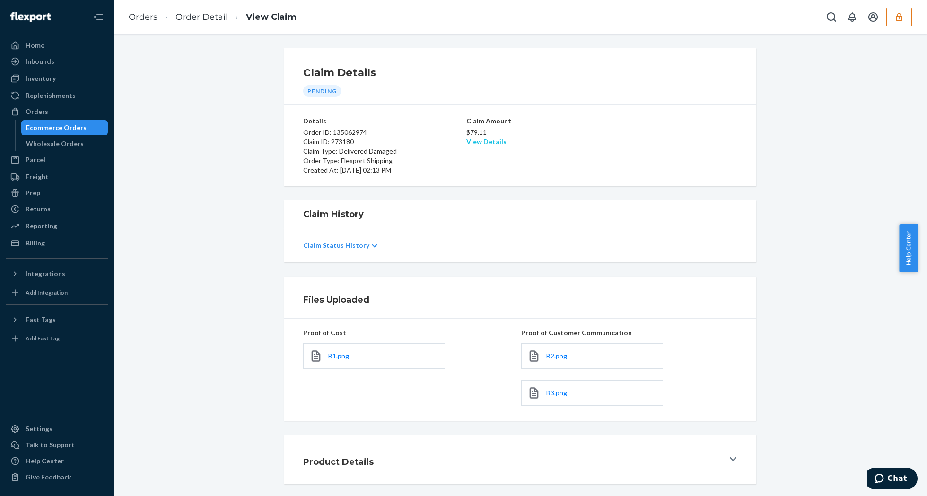
click at [468, 138] on link "View Details" at bounding box center [486, 142] width 40 height 8
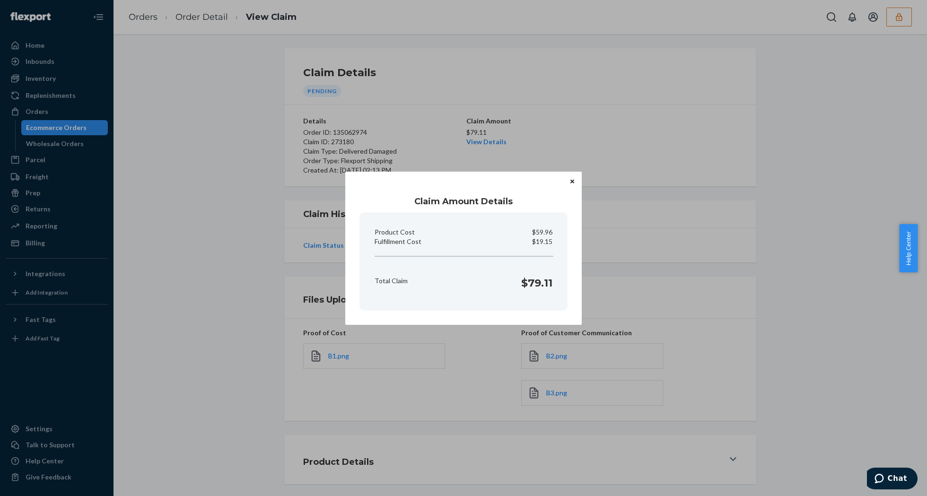
click at [571, 182] on icon "Close" at bounding box center [572, 182] width 4 height 4
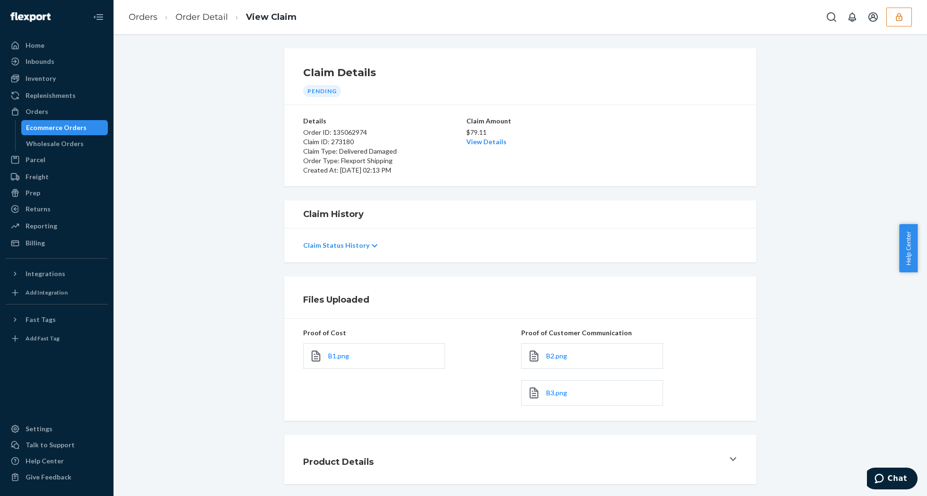
scroll to position [43, 0]
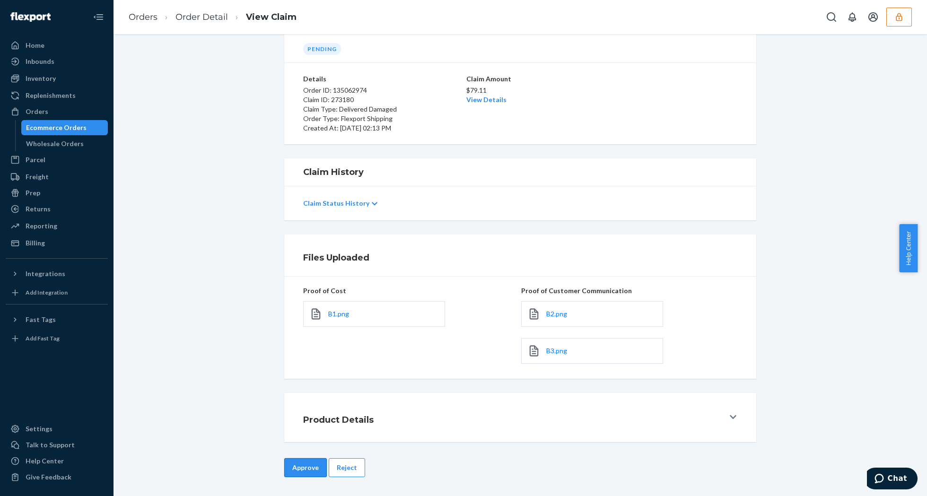
click at [294, 465] on button "Approve" at bounding box center [305, 467] width 43 height 19
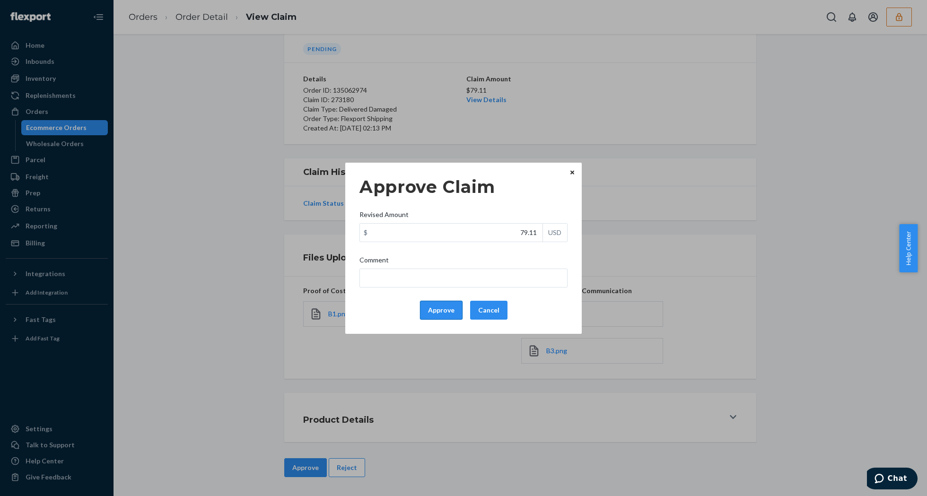
click at [439, 304] on button "Approve" at bounding box center [441, 310] width 43 height 19
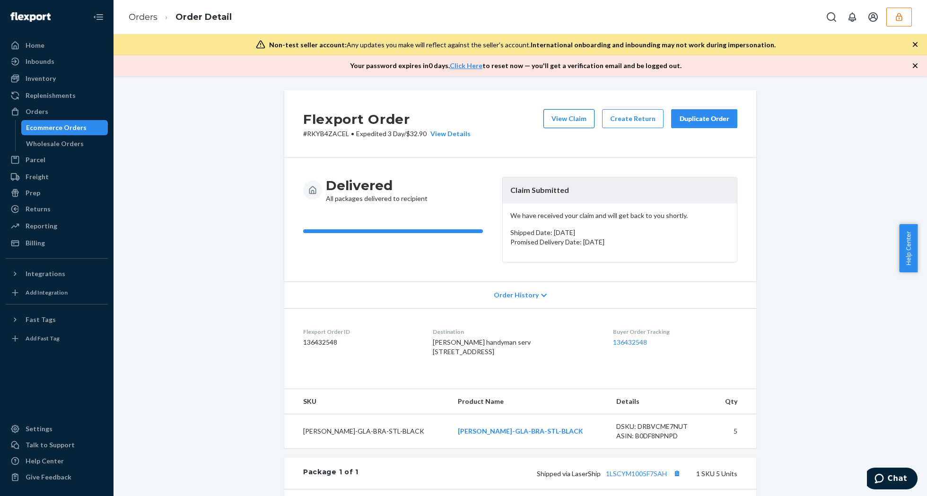
click at [567, 122] on button "View Claim" at bounding box center [568, 118] width 51 height 19
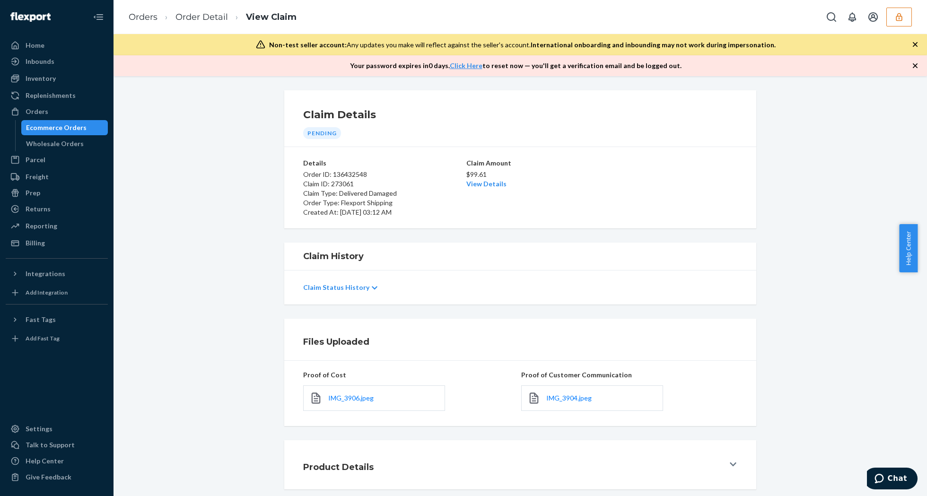
scroll to position [48, 0]
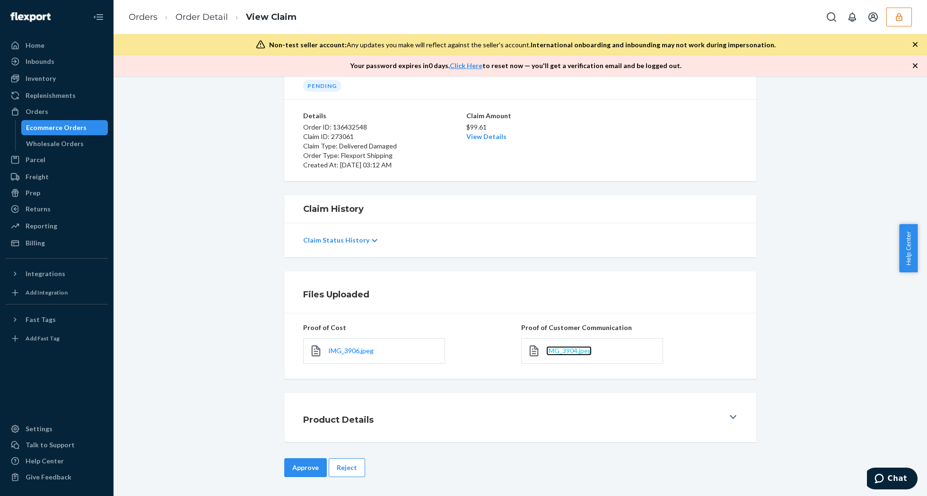
click at [556, 352] on span "IMG_3904.jpeg" at bounding box center [568, 351] width 45 height 8
click at [347, 348] on span "IMG_3906.jpeg" at bounding box center [350, 351] width 45 height 8
click at [337, 471] on button "Reject" at bounding box center [347, 467] width 36 height 19
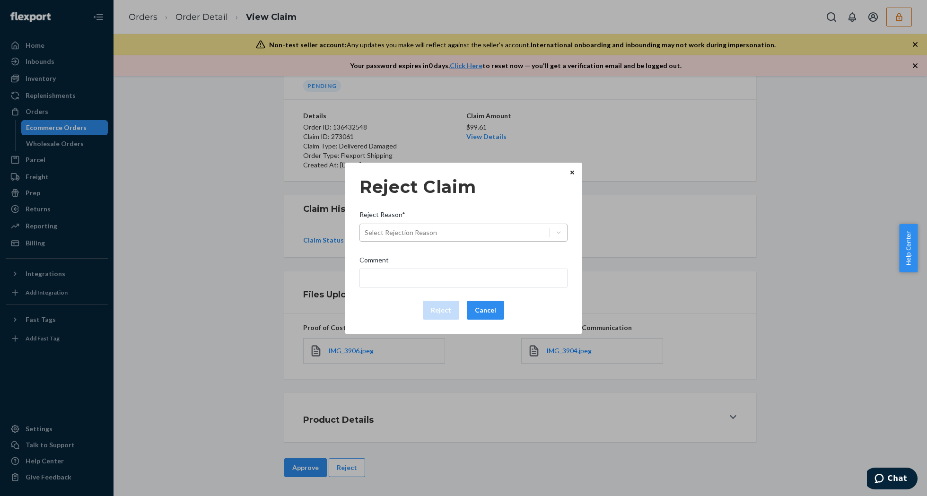
click at [471, 232] on div "Select Rejection Reason" at bounding box center [455, 232] width 190 height 15
click at [365, 232] on input "Reject Reason* Select Rejection Reason" at bounding box center [364, 232] width 1 height 9
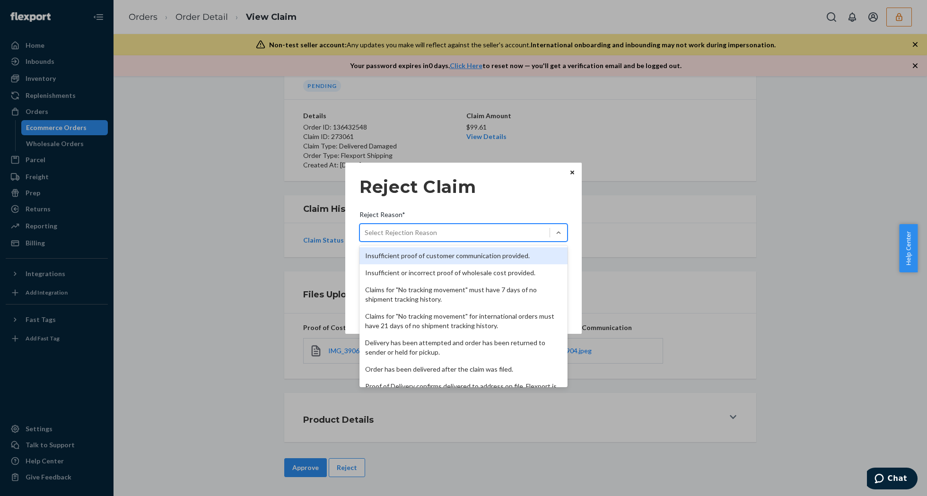
click at [460, 252] on div "Insufficient proof of customer communication provided." at bounding box center [463, 255] width 208 height 17
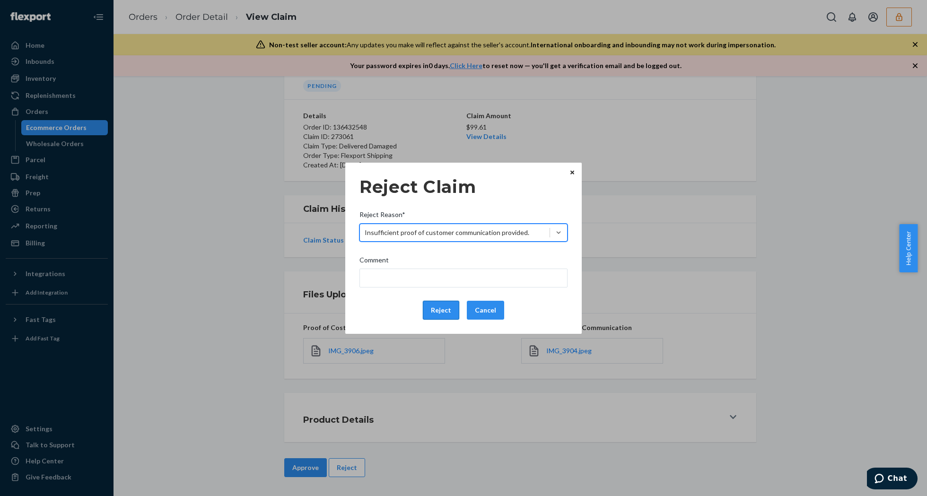
click at [432, 312] on button "Reject" at bounding box center [441, 310] width 36 height 19
